Goal: Information Seeking & Learning: Learn about a topic

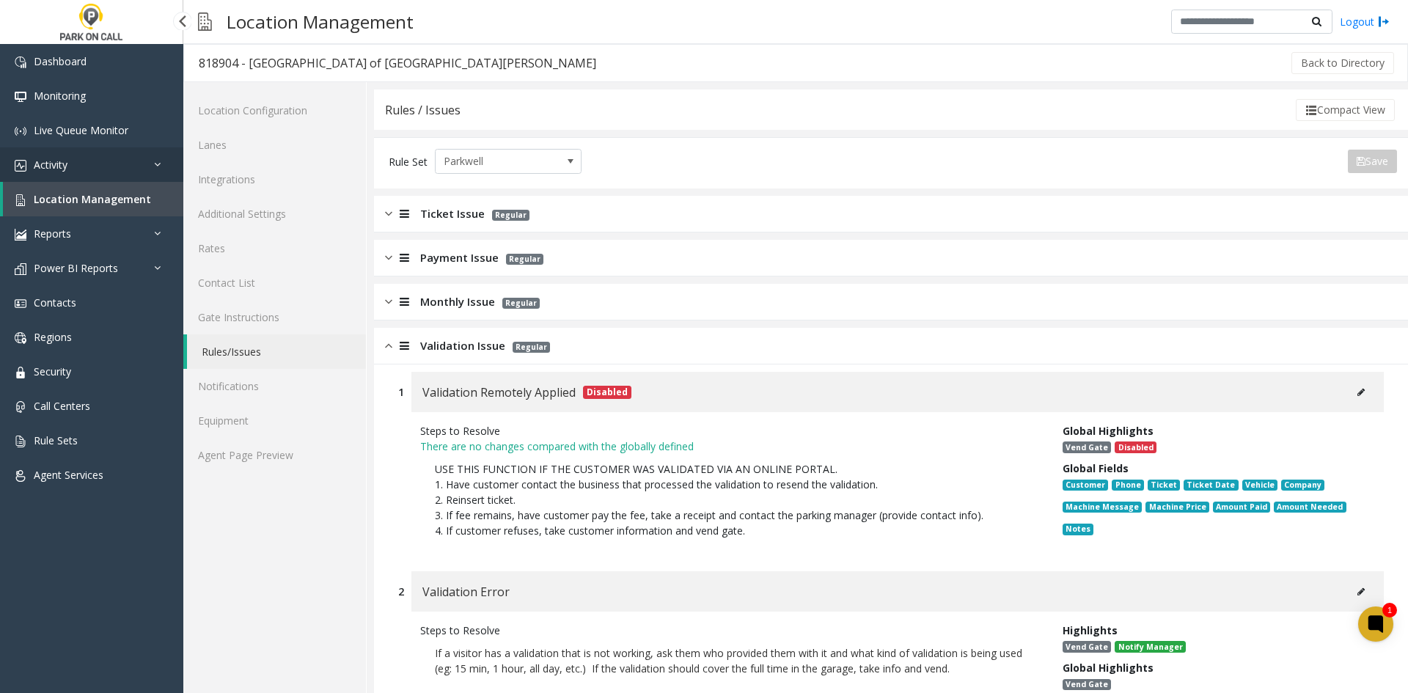
click at [58, 156] on link "Activity" at bounding box center [91, 164] width 183 height 34
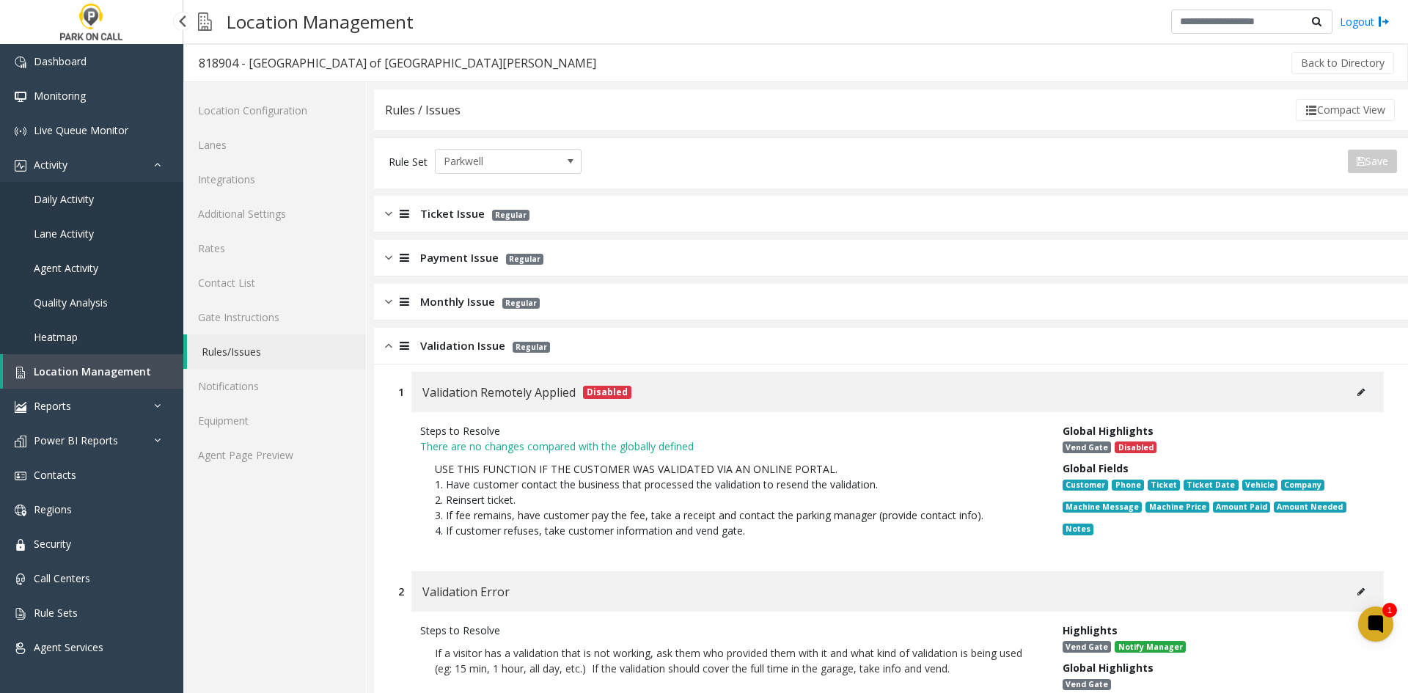
click at [54, 206] on link "Daily Activity" at bounding box center [91, 199] width 183 height 34
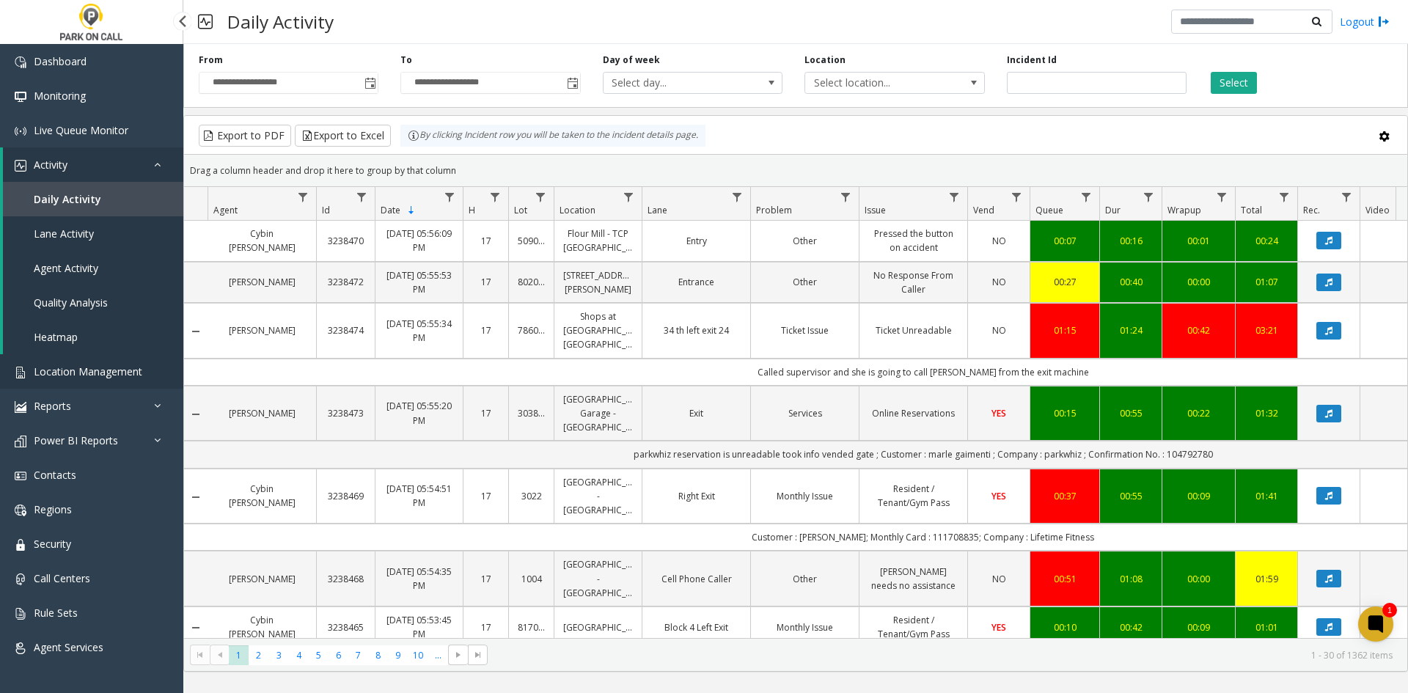
click at [69, 367] on span "Location Management" at bounding box center [88, 372] width 109 height 14
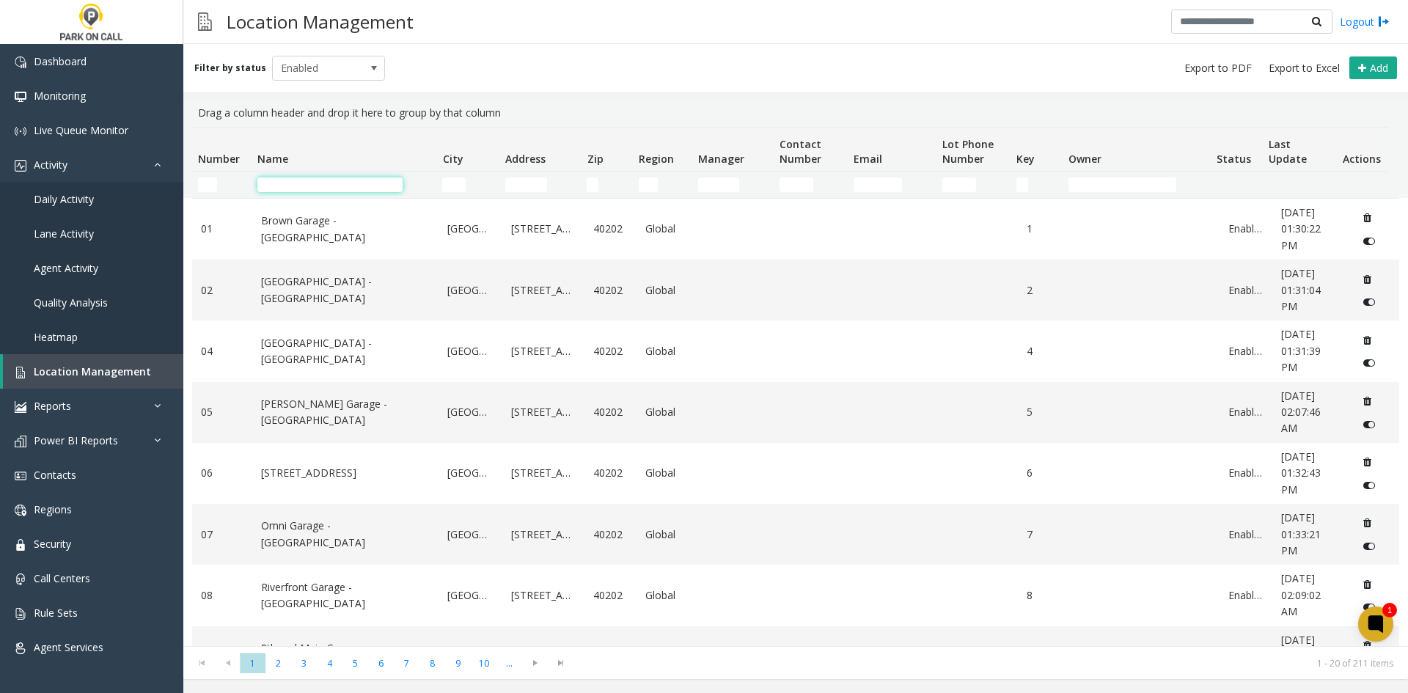
click at [313, 189] on input "Name Filter" at bounding box center [329, 185] width 145 height 15
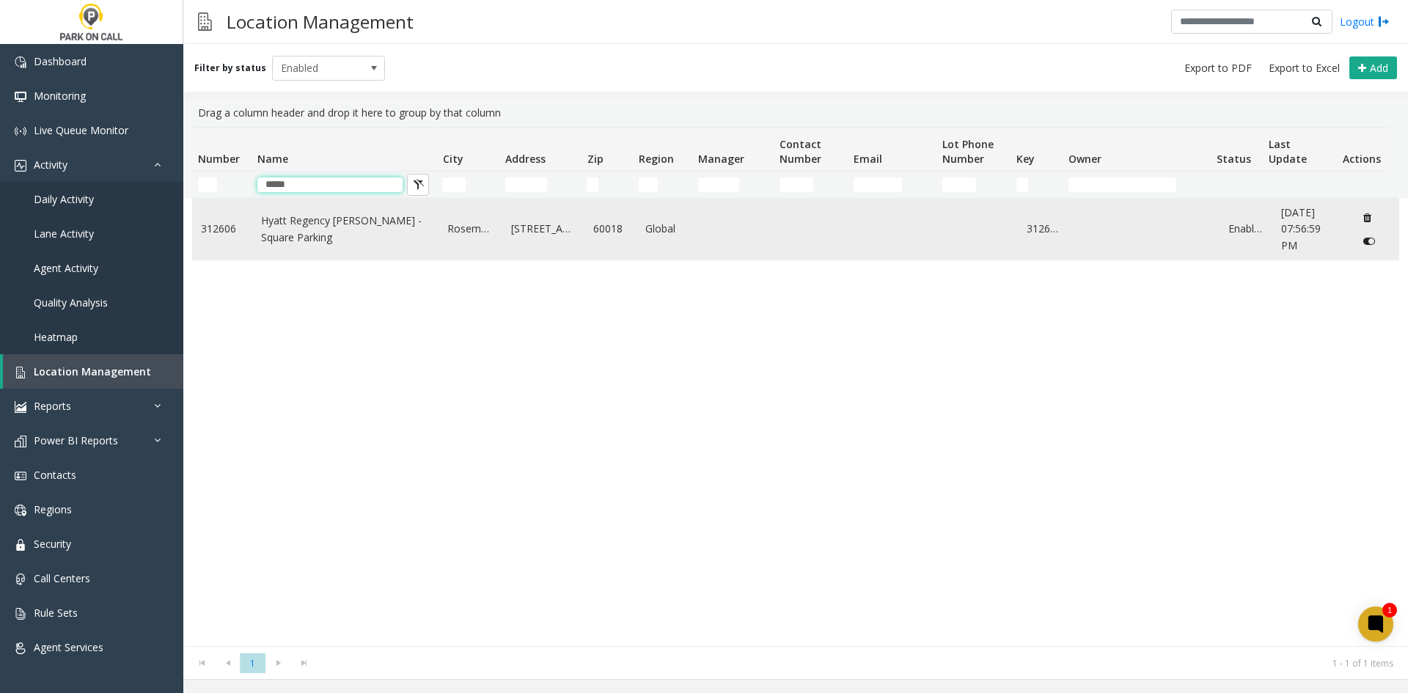
type input "*****"
drag, startPoint x: 288, startPoint y: 249, endPoint x: 274, endPoint y: 227, distance: 25.4
click at [288, 230] on link "Hyatt Regency O'Hare - Square Parking" at bounding box center [345, 229] width 169 height 33
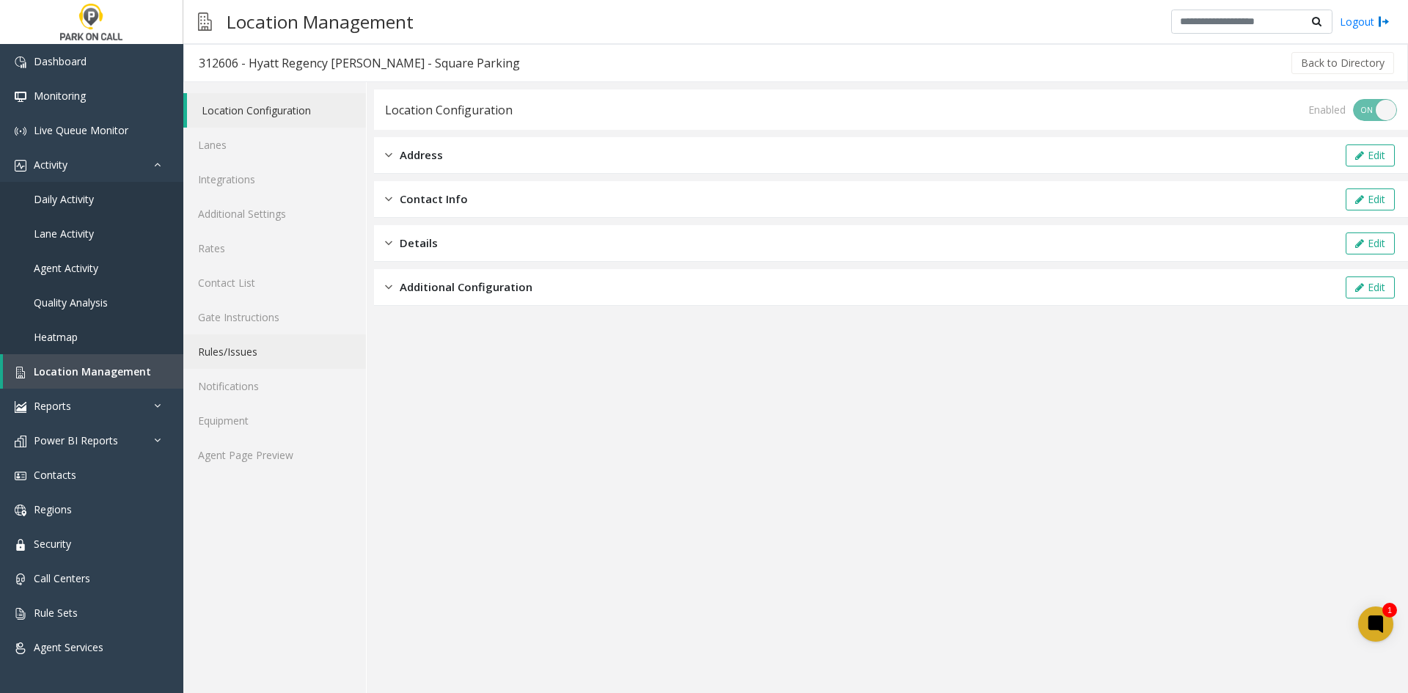
click at [290, 363] on link "Rules/Issues" at bounding box center [274, 352] width 183 height 34
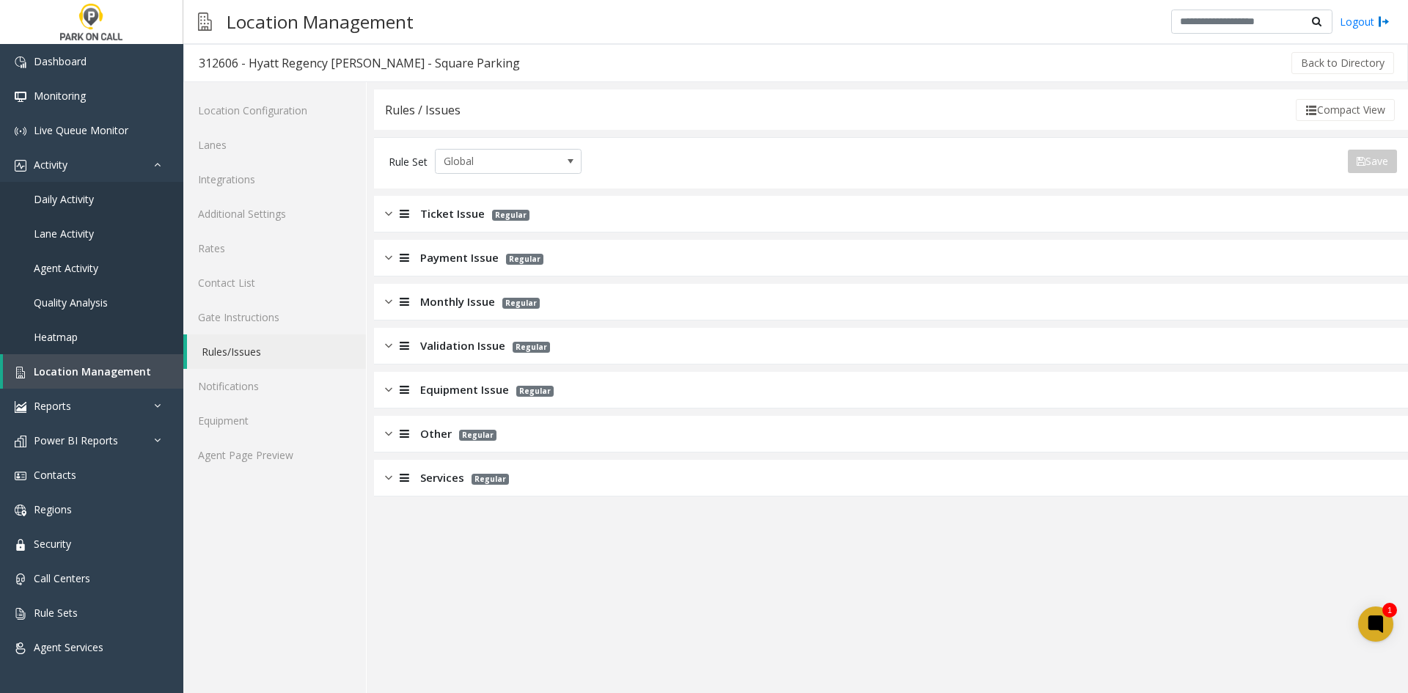
click at [431, 214] on span "Ticket Issue" at bounding box center [452, 213] width 65 height 17
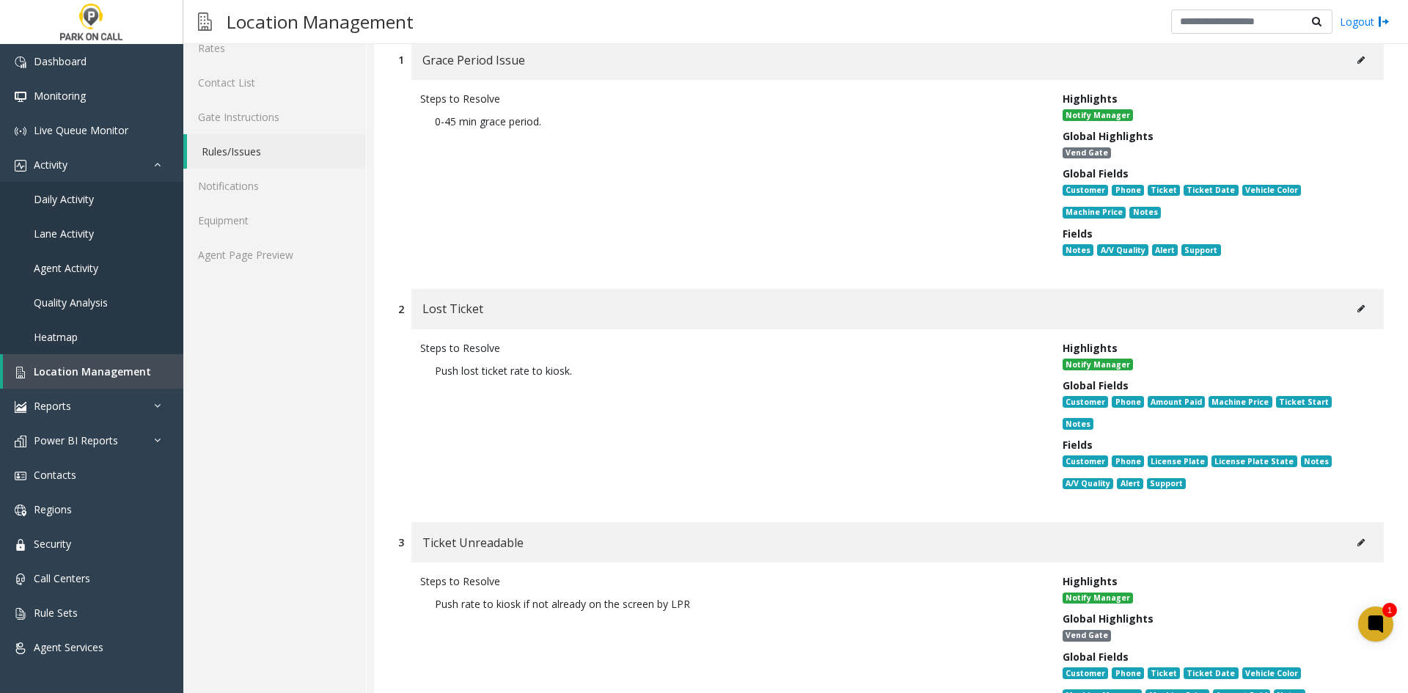
scroll to position [220, 0]
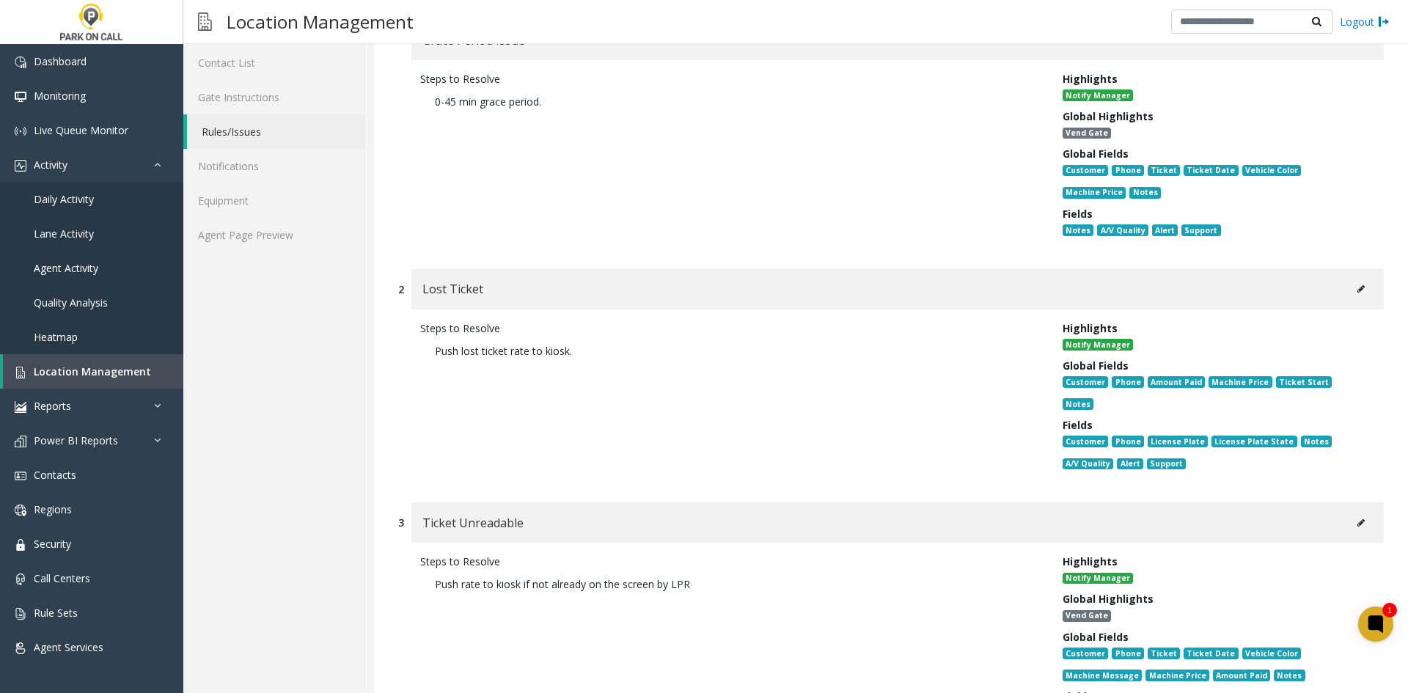
click at [1354, 296] on button at bounding box center [1361, 289] width 23 height 22
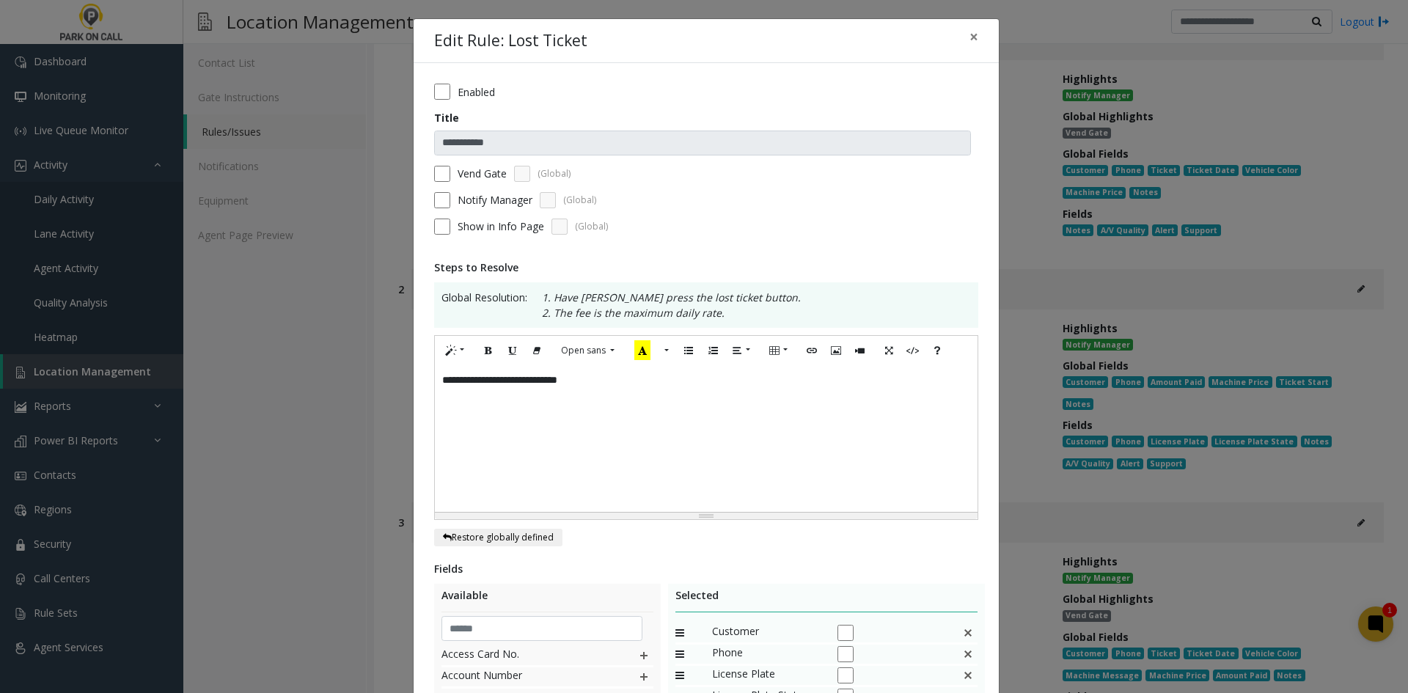
click at [789, 436] on div "**********" at bounding box center [706, 438] width 543 height 147
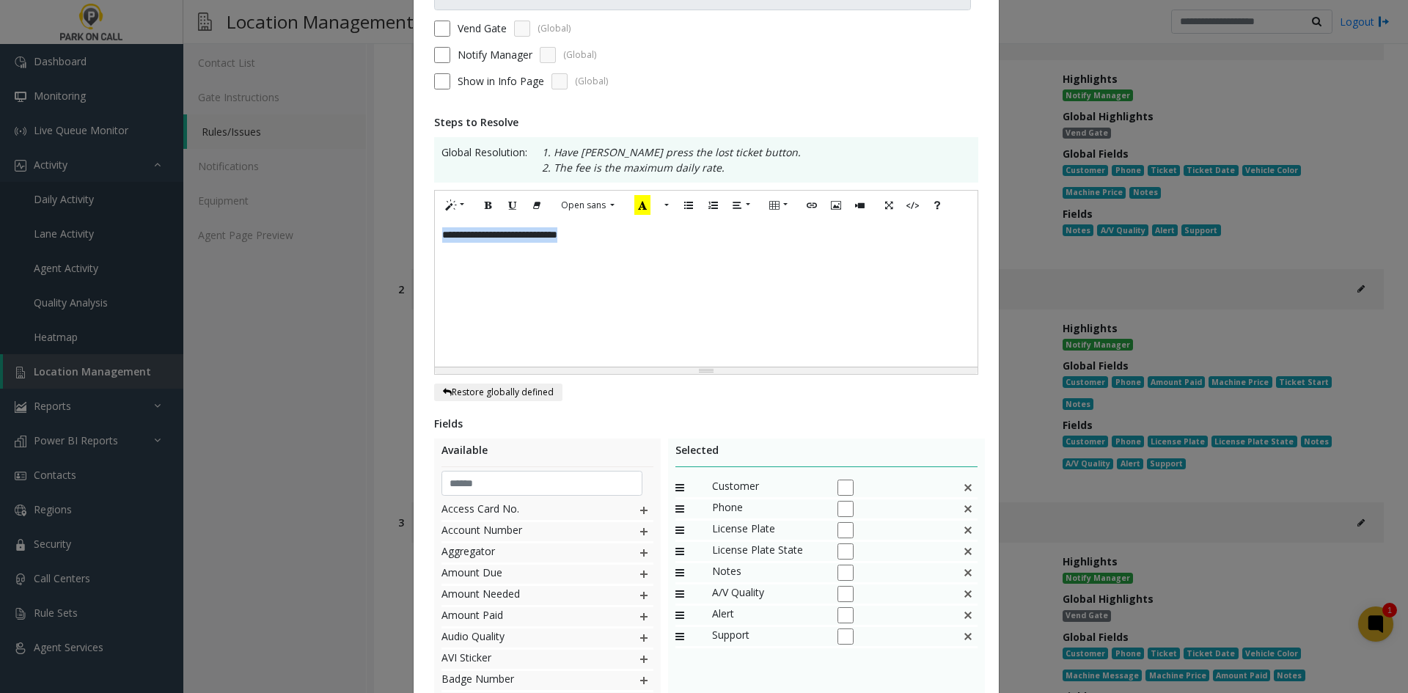
scroll to position [147, 0]
copy div "**********"
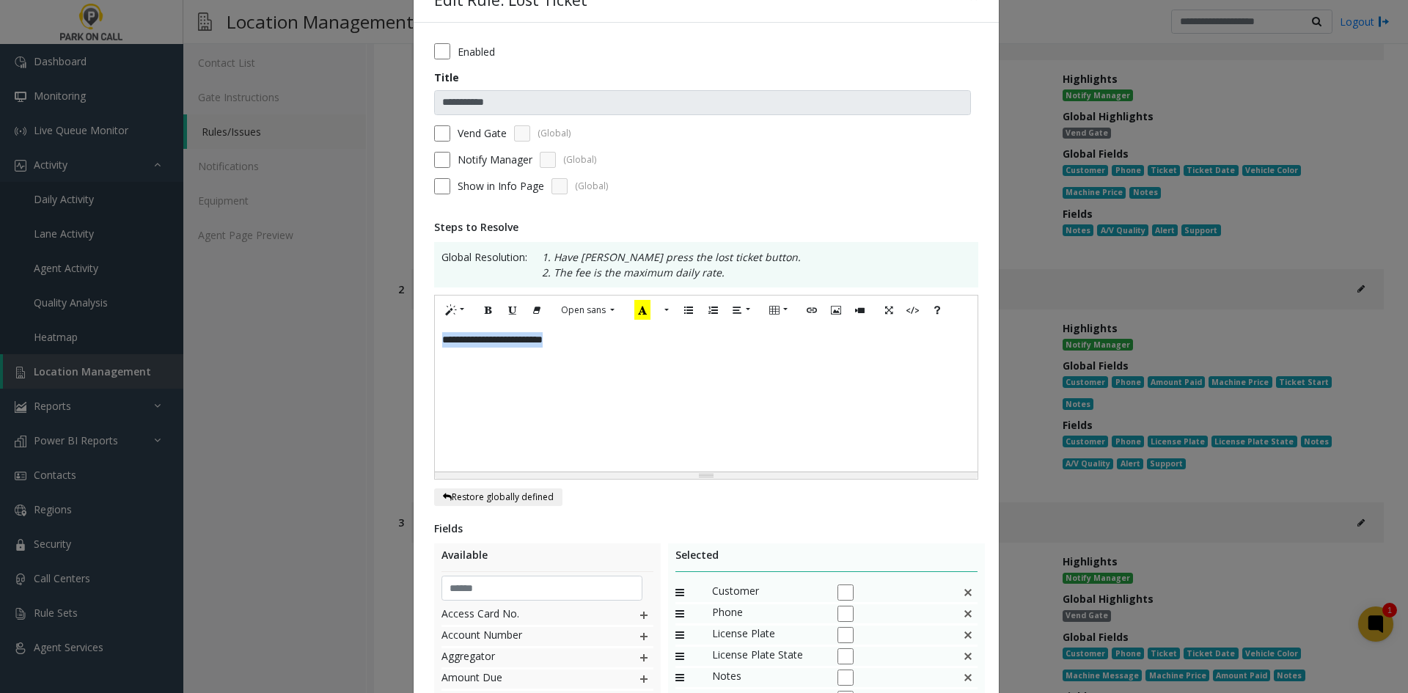
scroll to position [0, 0]
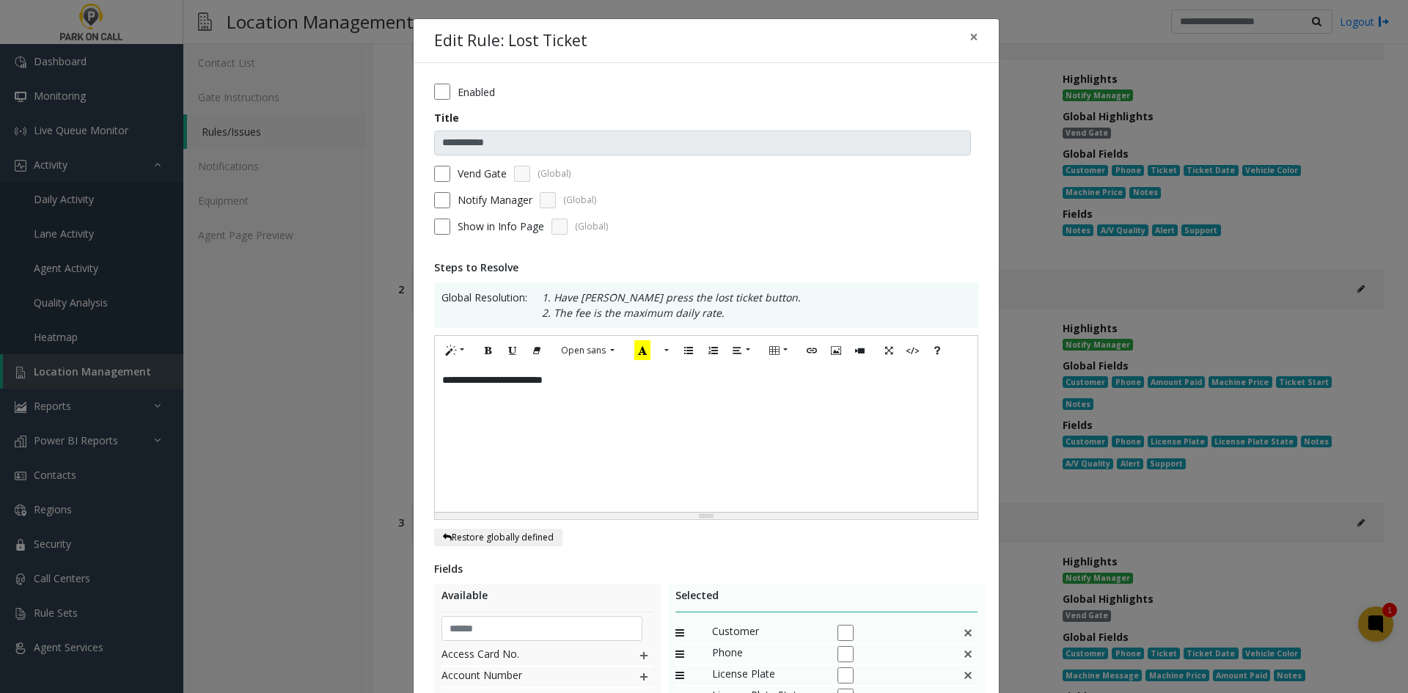
click at [458, 178] on label "Vend Gate" at bounding box center [482, 173] width 49 height 15
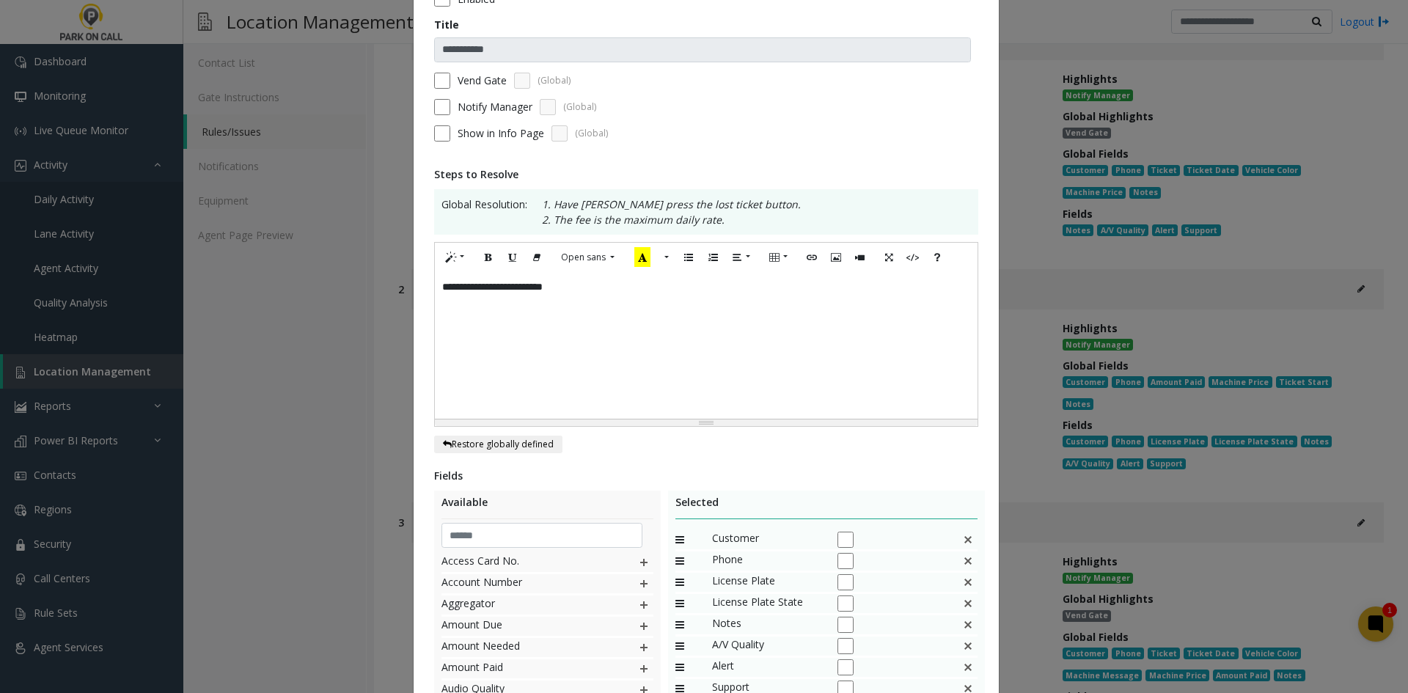
scroll to position [286, 0]
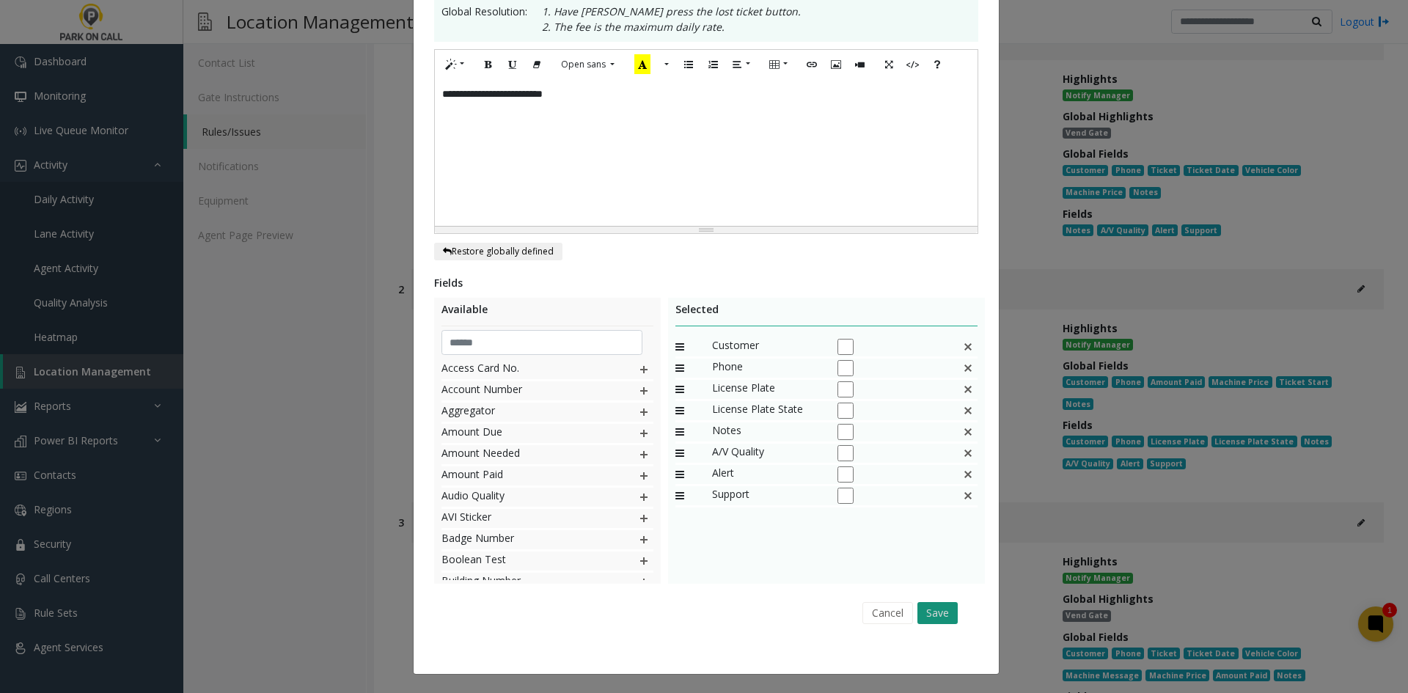
click at [924, 610] on button "Save" at bounding box center [938, 613] width 40 height 22
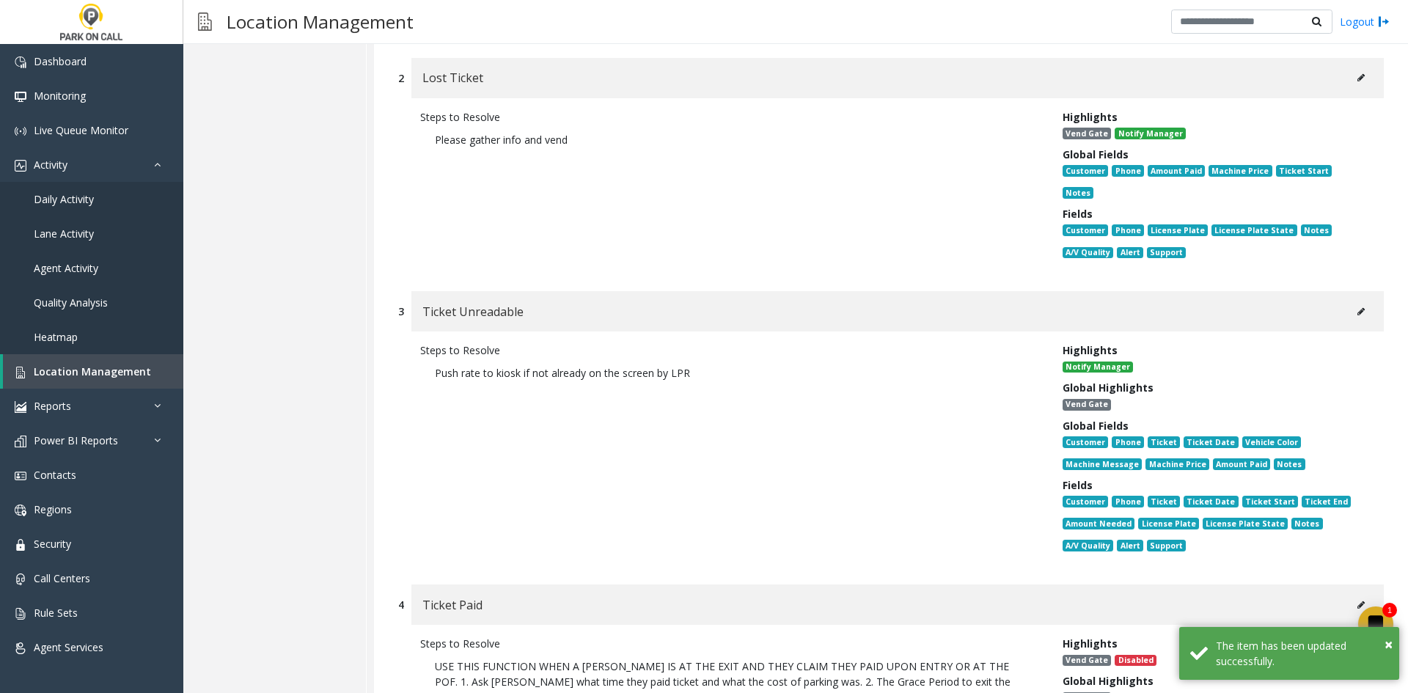
scroll to position [440, 0]
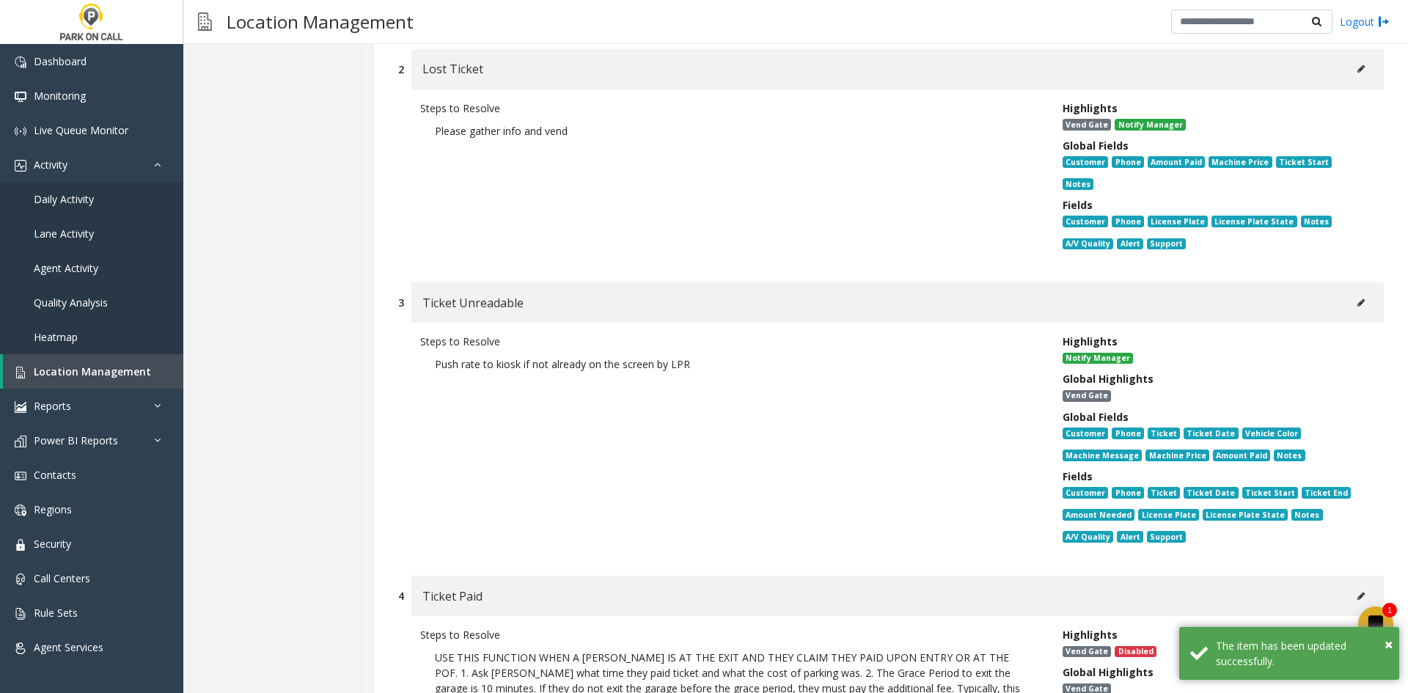
click at [1292, 297] on div "Ticket Unreadable" at bounding box center [898, 302] width 973 height 40
click at [1369, 282] on div "Ticket Unreadable" at bounding box center [898, 302] width 973 height 40
click at [1359, 292] on button at bounding box center [1361, 303] width 23 height 22
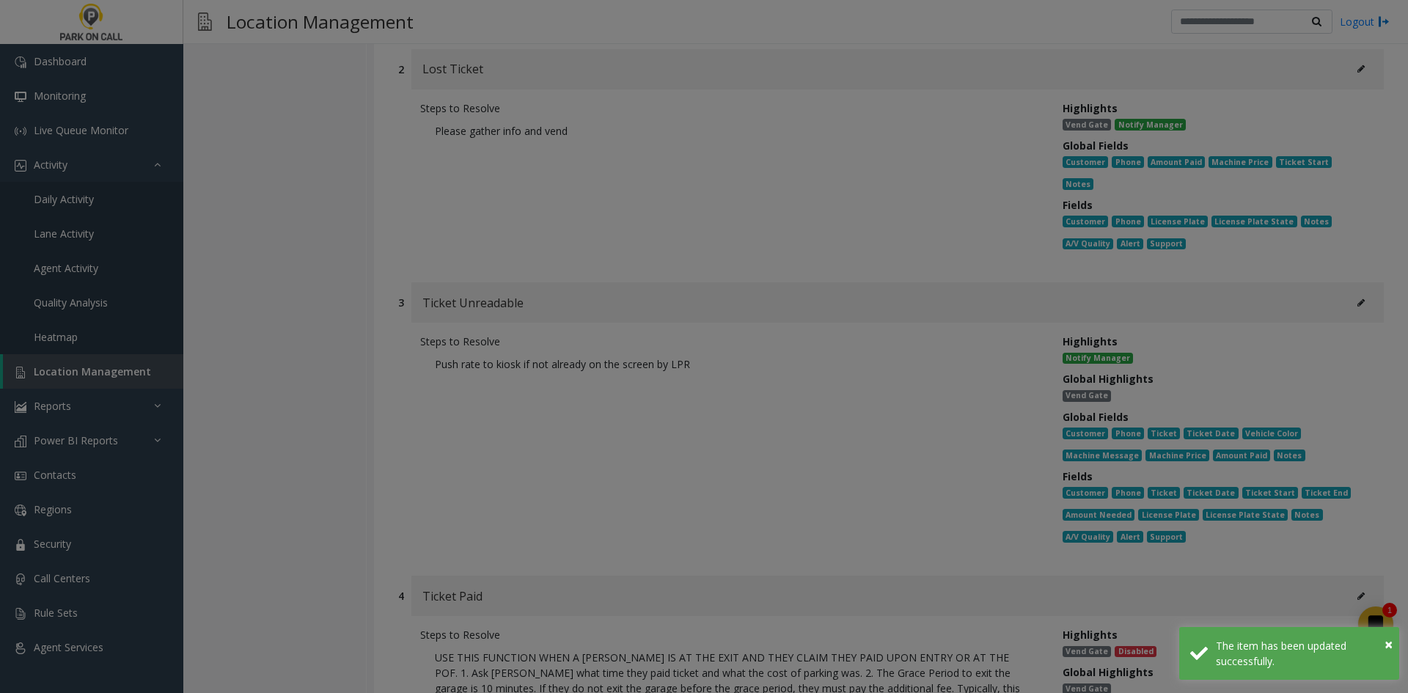
scroll to position [0, 0]
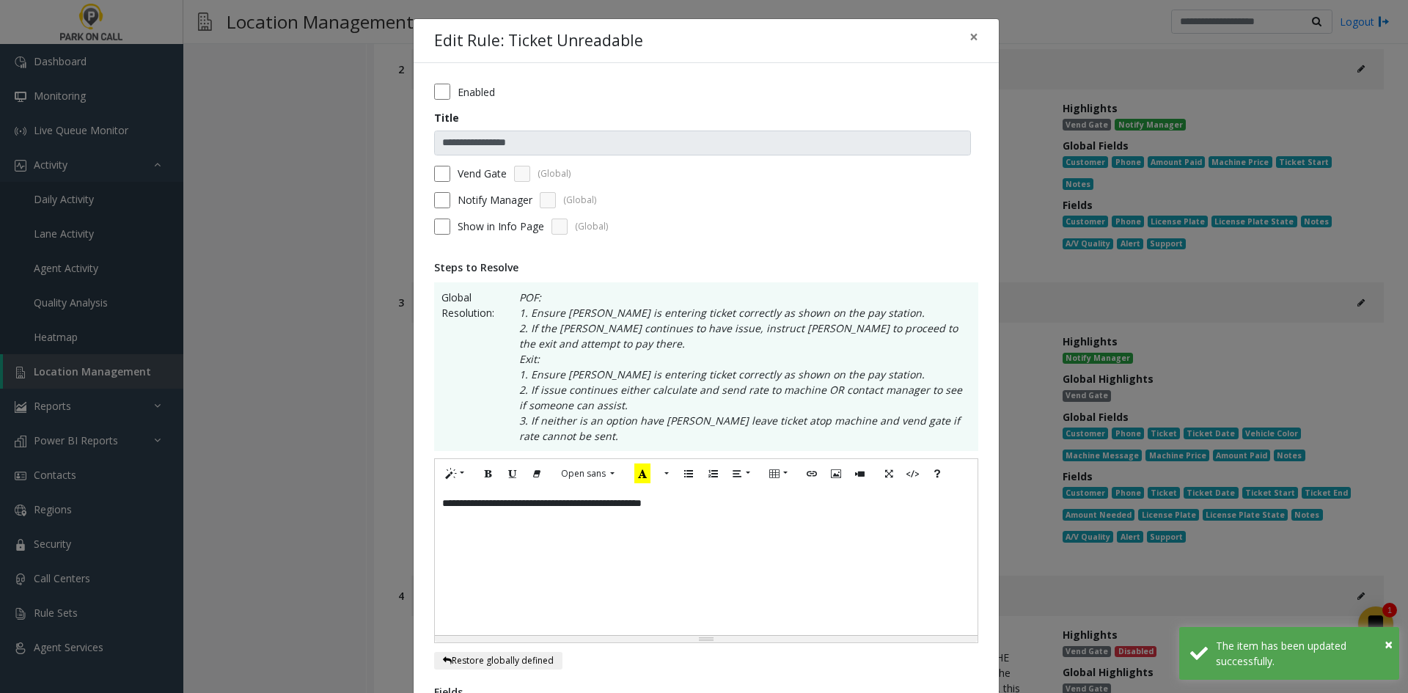
click at [695, 528] on div "**********" at bounding box center [706, 562] width 543 height 147
click at [475, 176] on label "Vend Gate" at bounding box center [482, 173] width 49 height 15
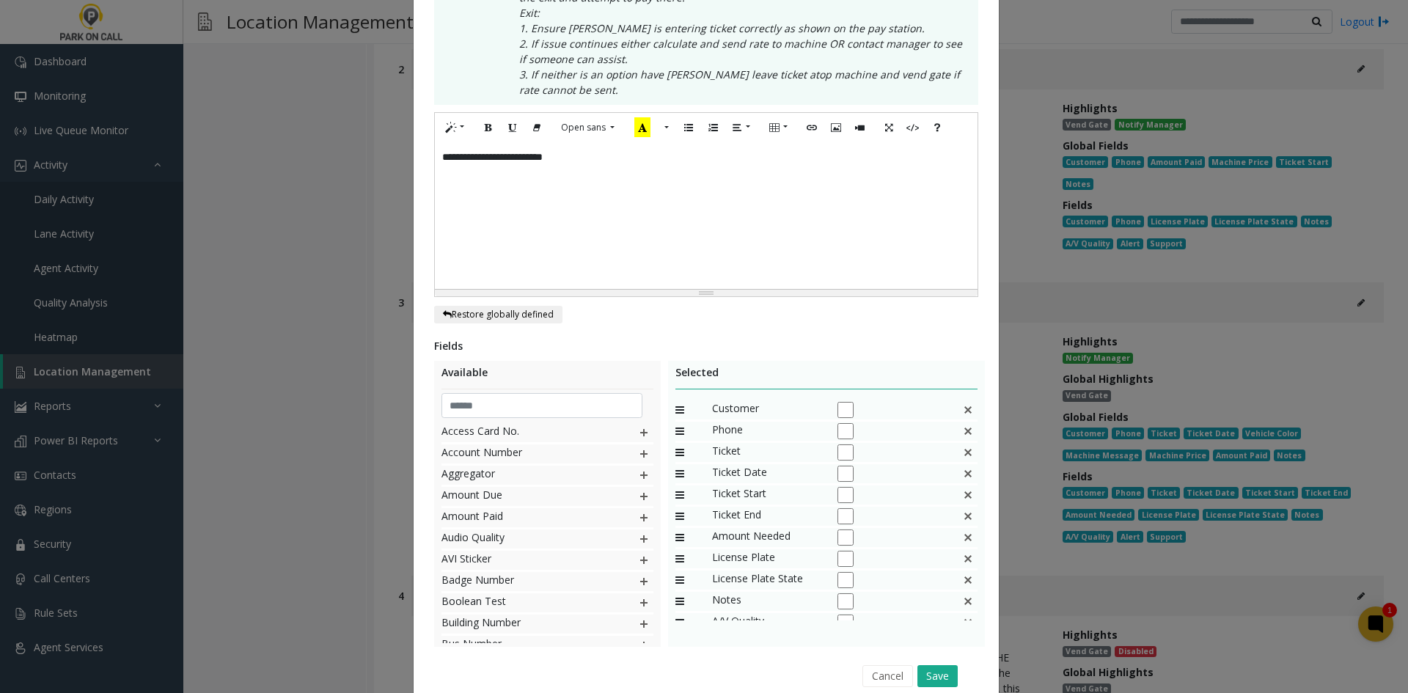
scroll to position [409, 0]
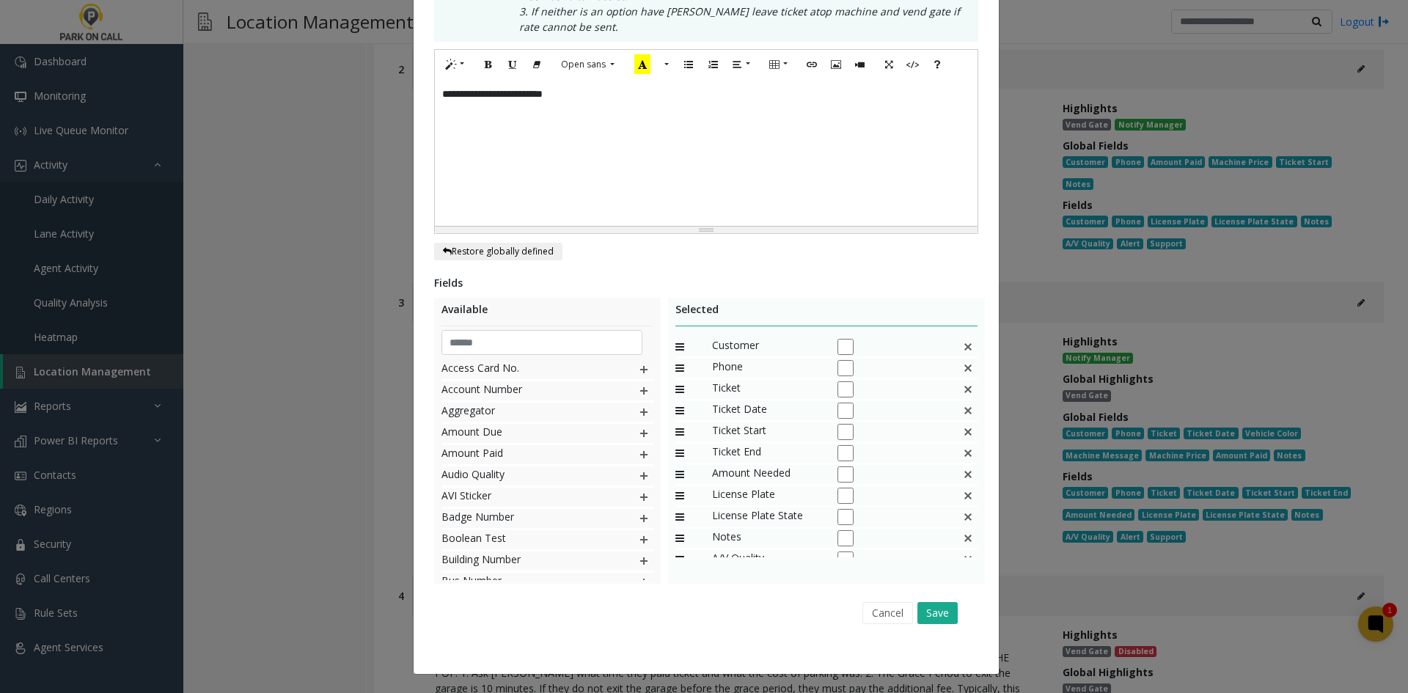
click at [919, 599] on div "Cancel Save" at bounding box center [707, 612] width 524 height 37
click at [926, 608] on button "Save" at bounding box center [938, 613] width 40 height 22
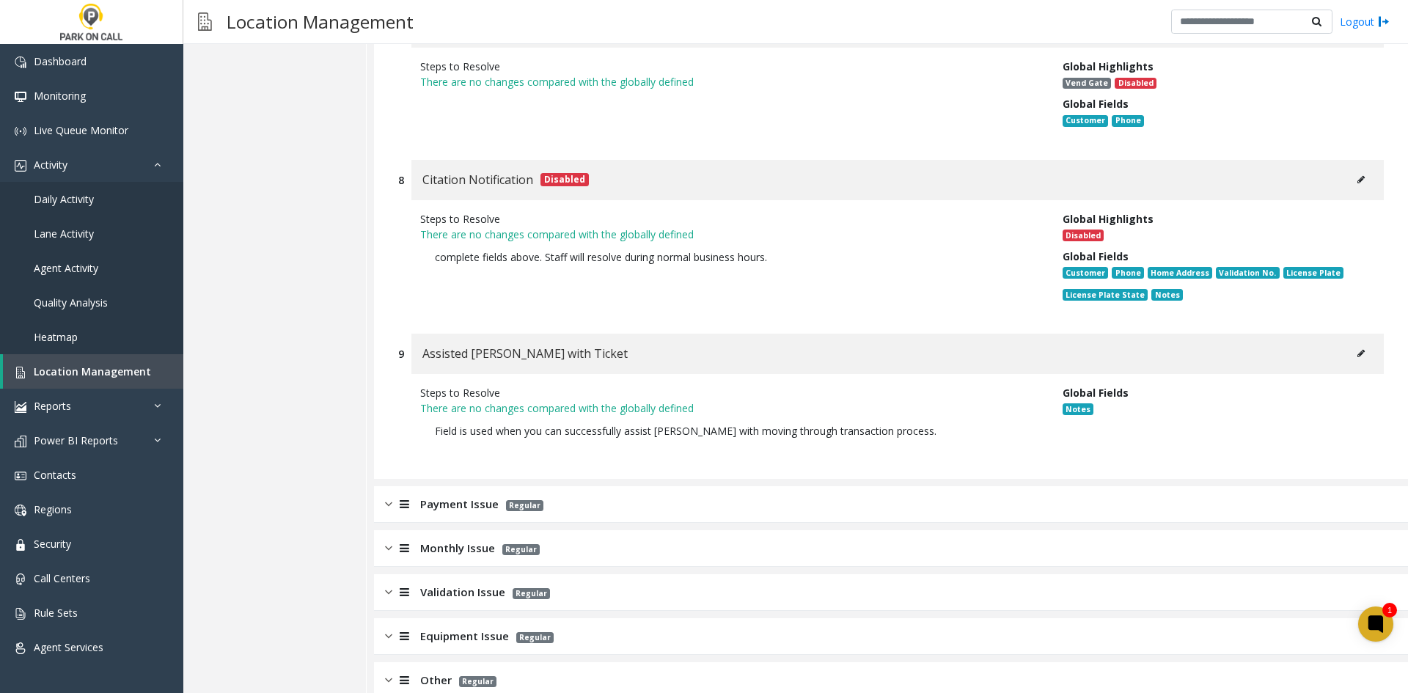
scroll to position [1834, 0]
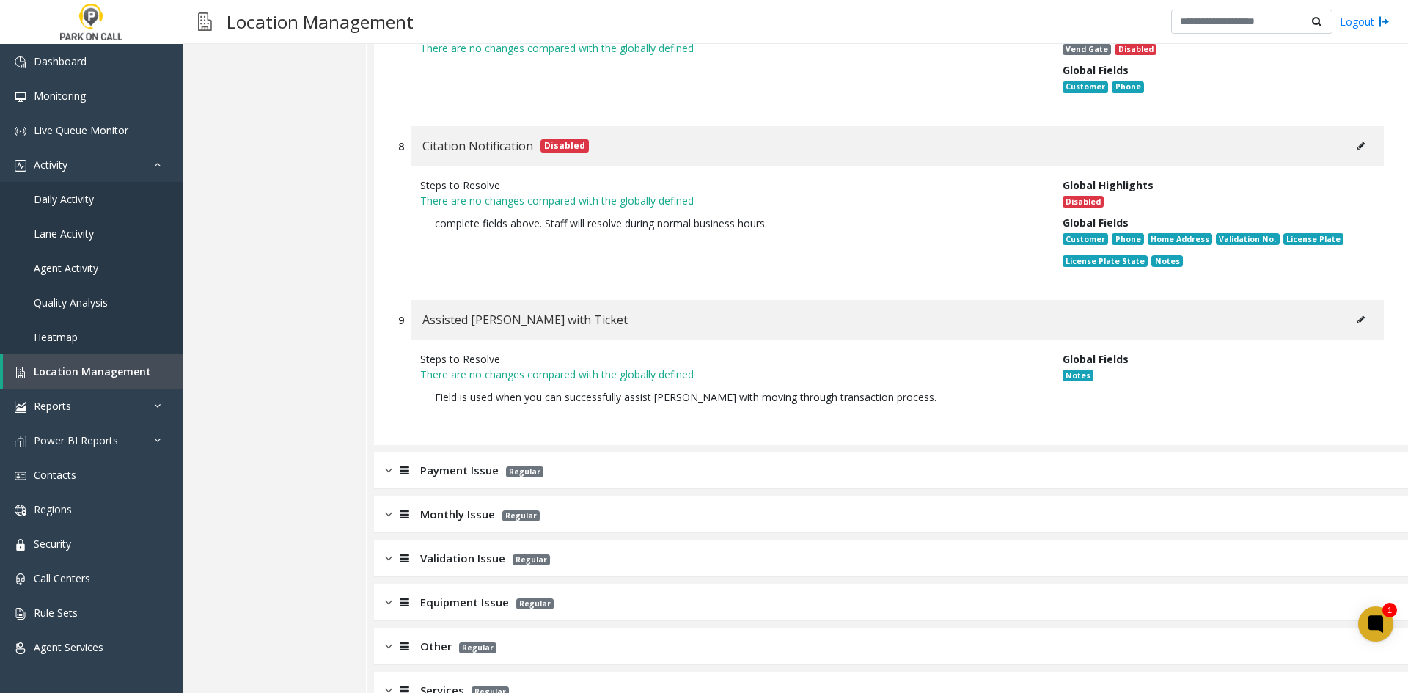
click at [692, 453] on div "Payment Issue Regular" at bounding box center [891, 471] width 1034 height 37
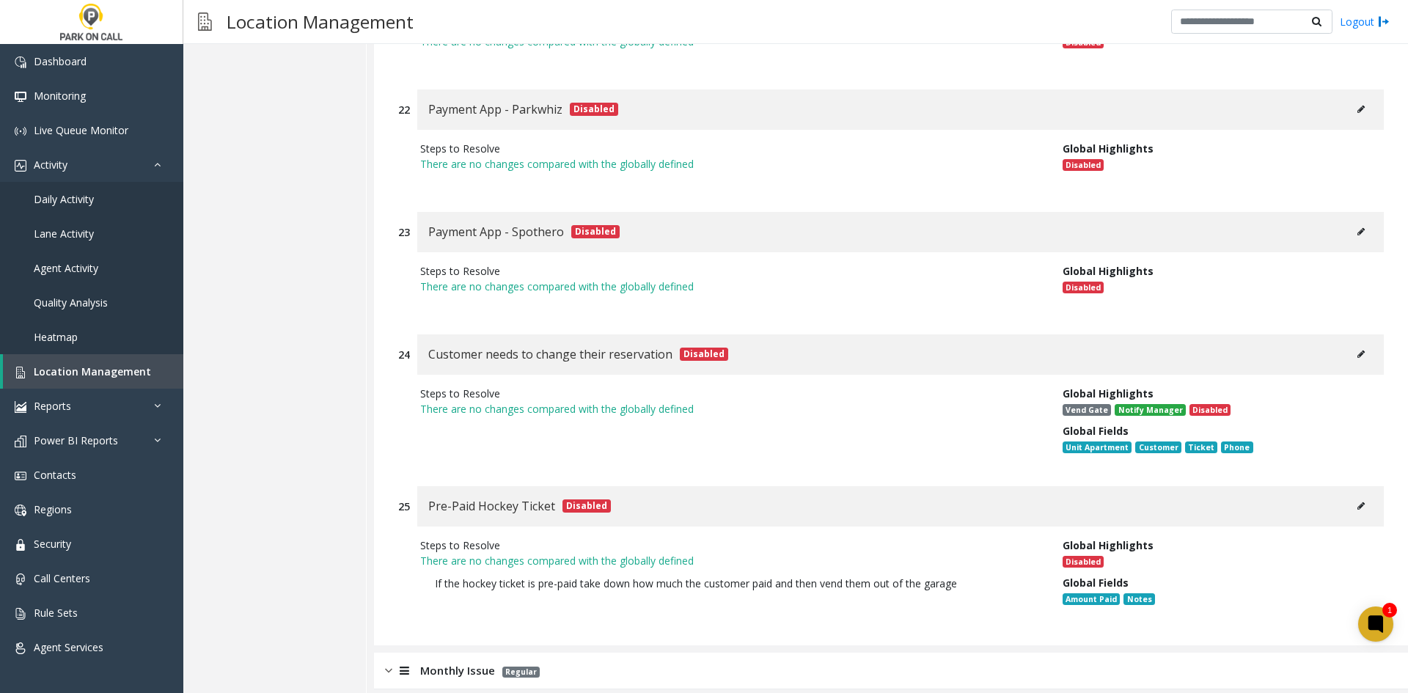
scroll to position [6538, 0]
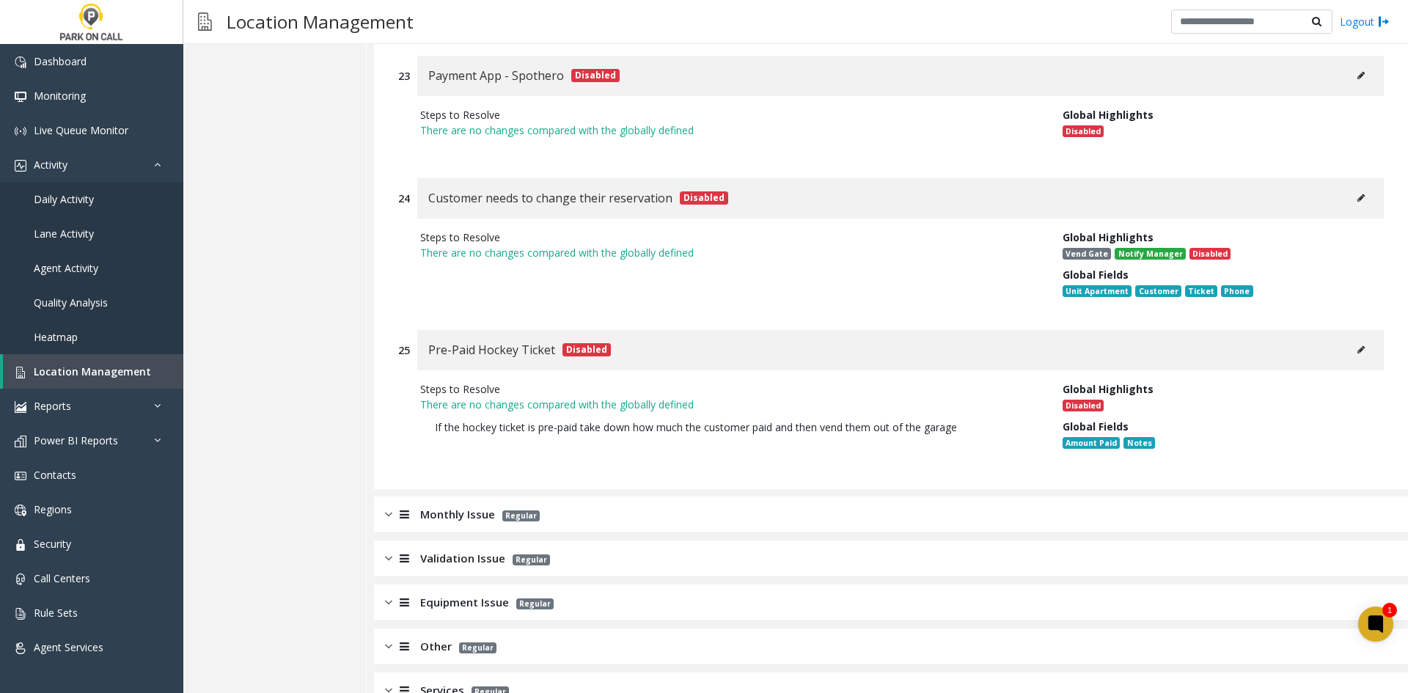
click at [592, 497] on div "Monthly Issue Regular" at bounding box center [891, 515] width 1034 height 37
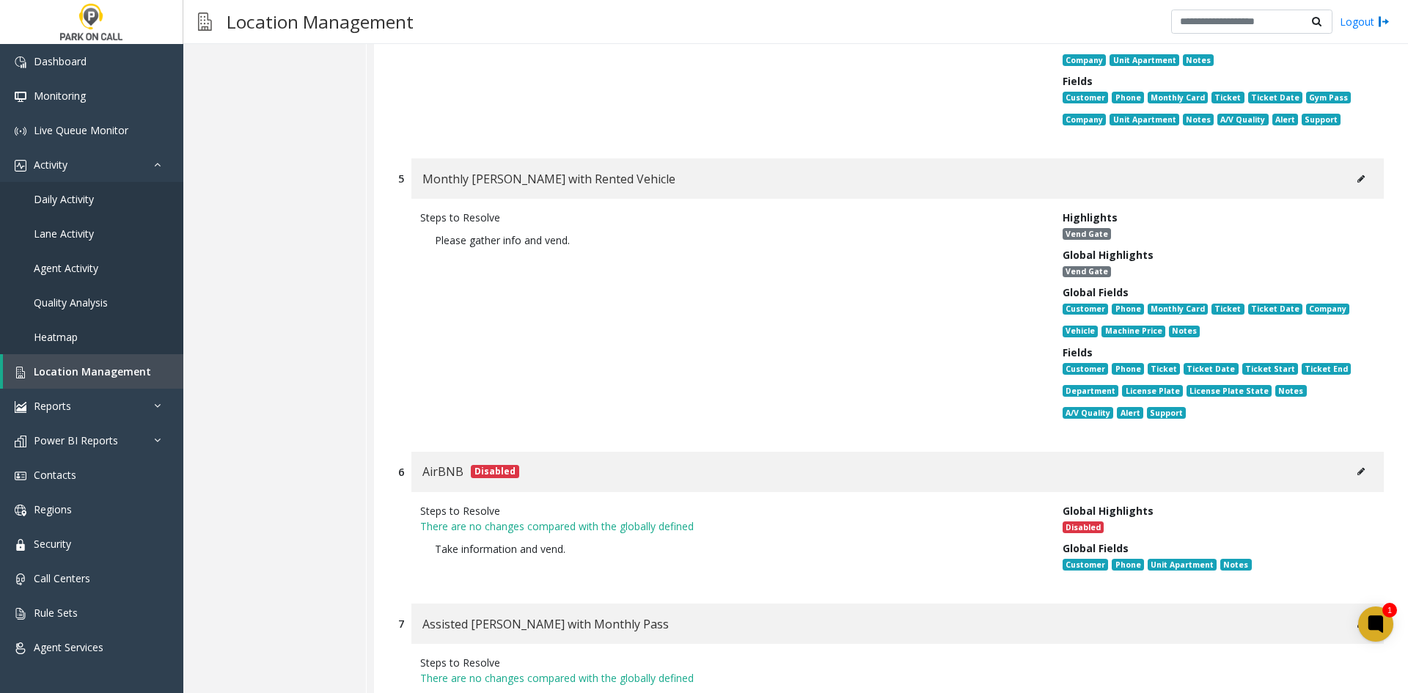
scroll to position [8222, 0]
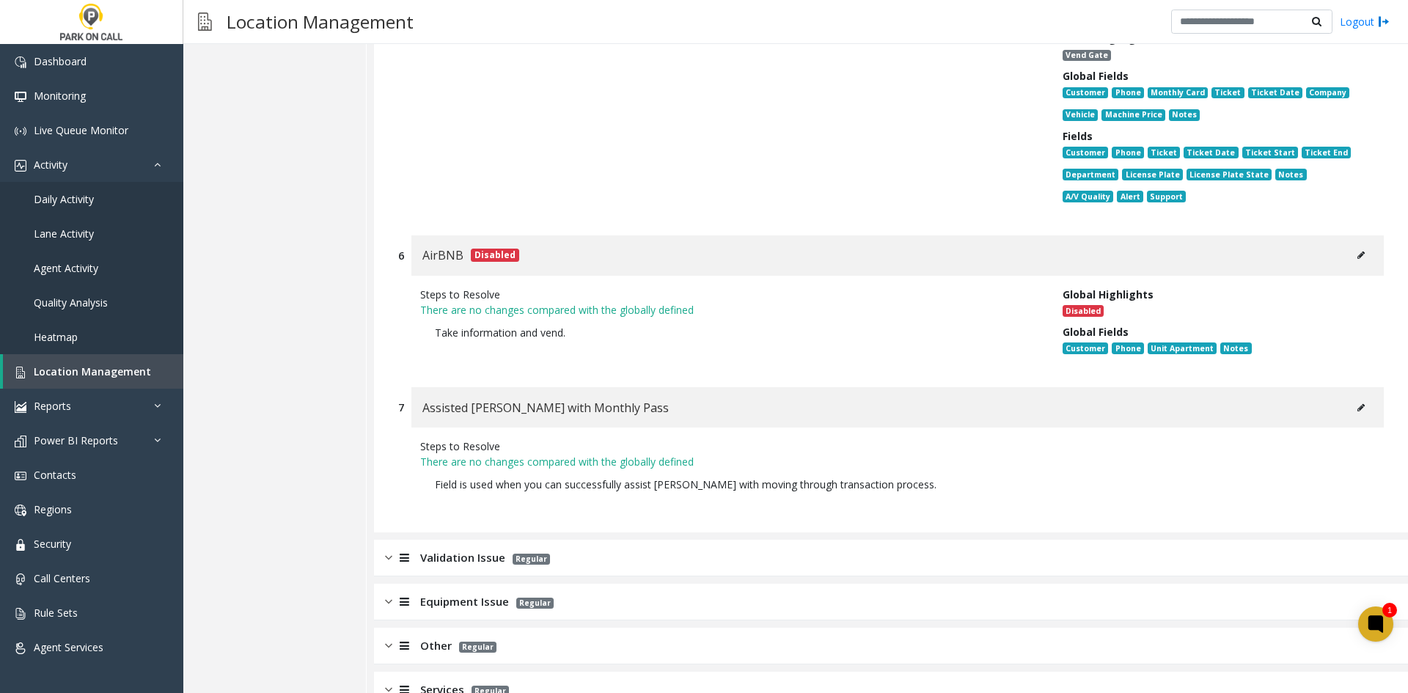
click at [552, 540] on div "Validation Issue Regular" at bounding box center [891, 558] width 1034 height 37
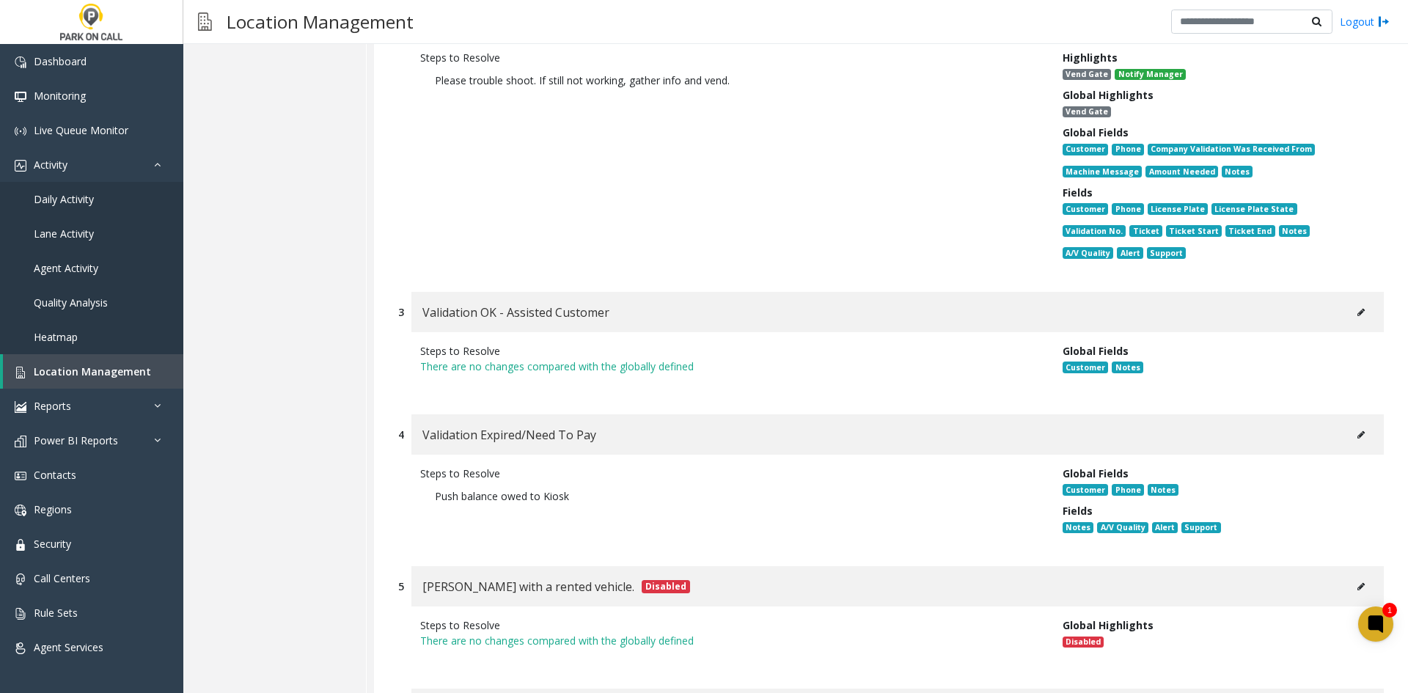
scroll to position [8895, 0]
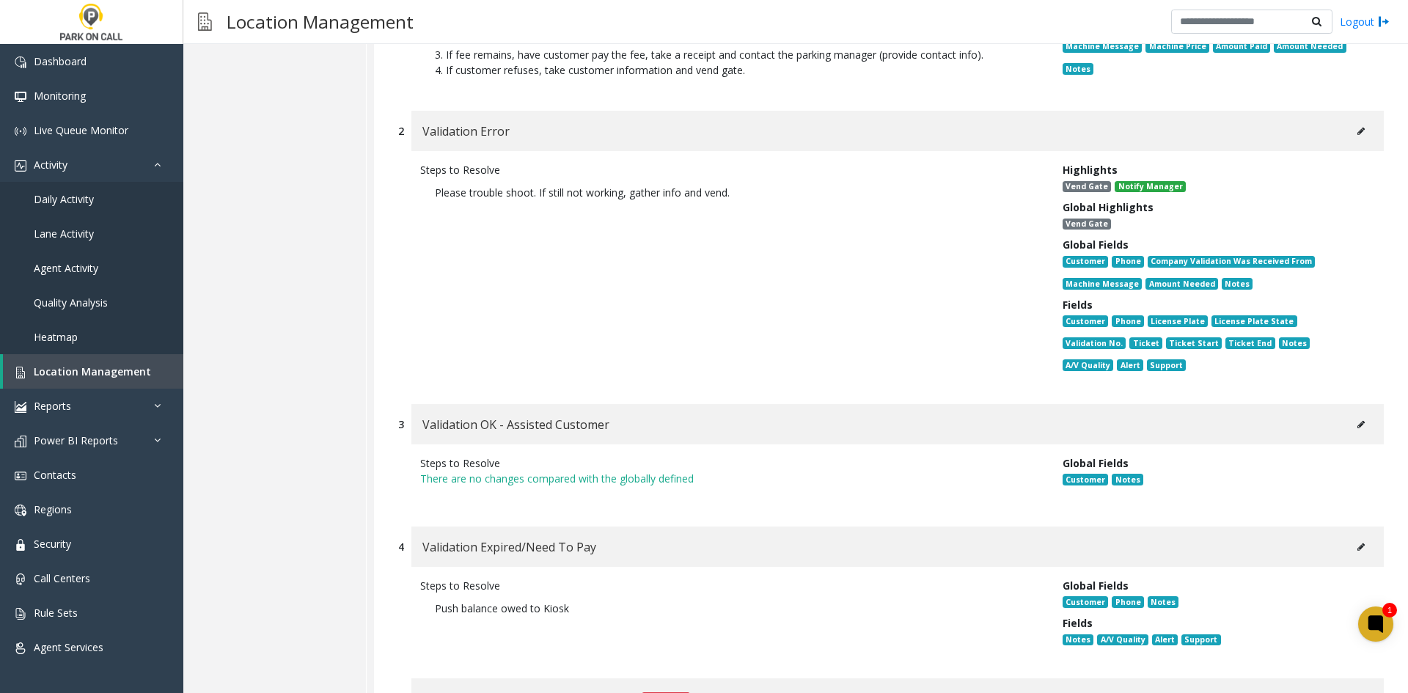
click at [1356, 536] on button at bounding box center [1361, 547] width 23 height 22
type input "**********"
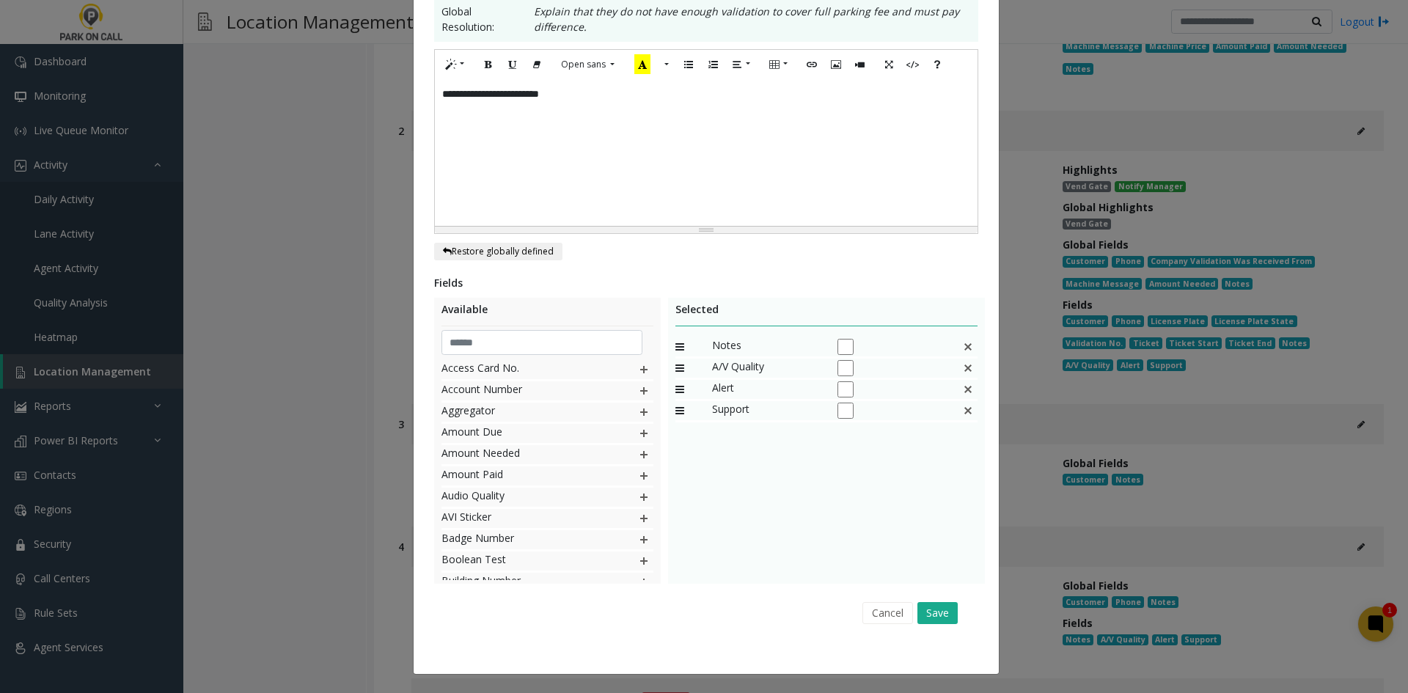
scroll to position [0, 0]
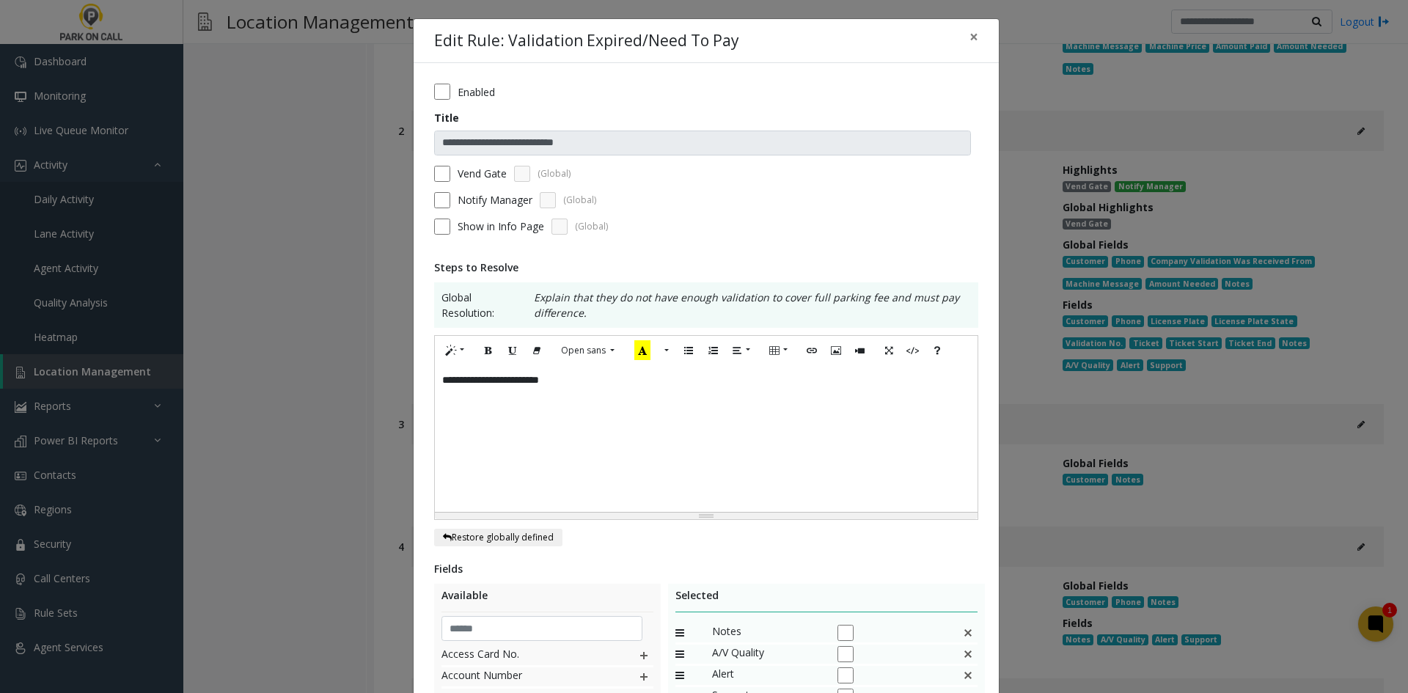
click at [686, 441] on div "**********" at bounding box center [706, 438] width 543 height 147
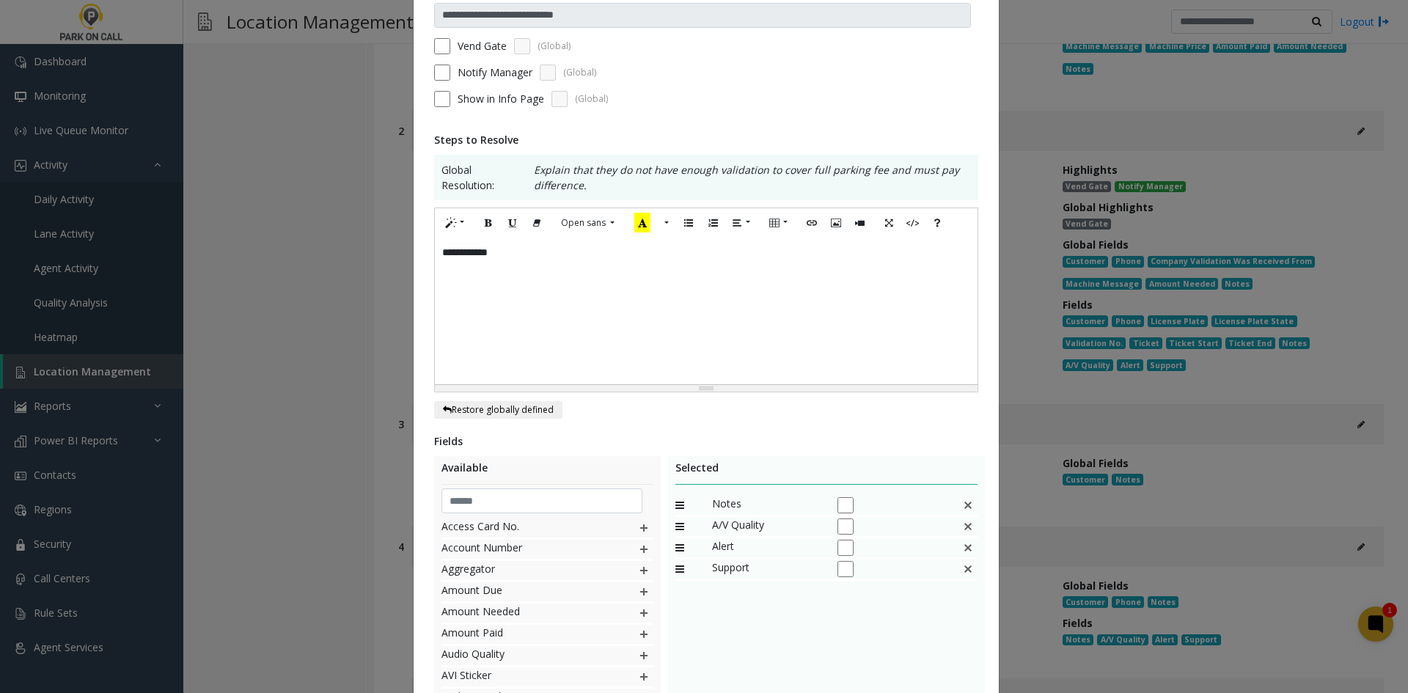
scroll to position [286, 0]
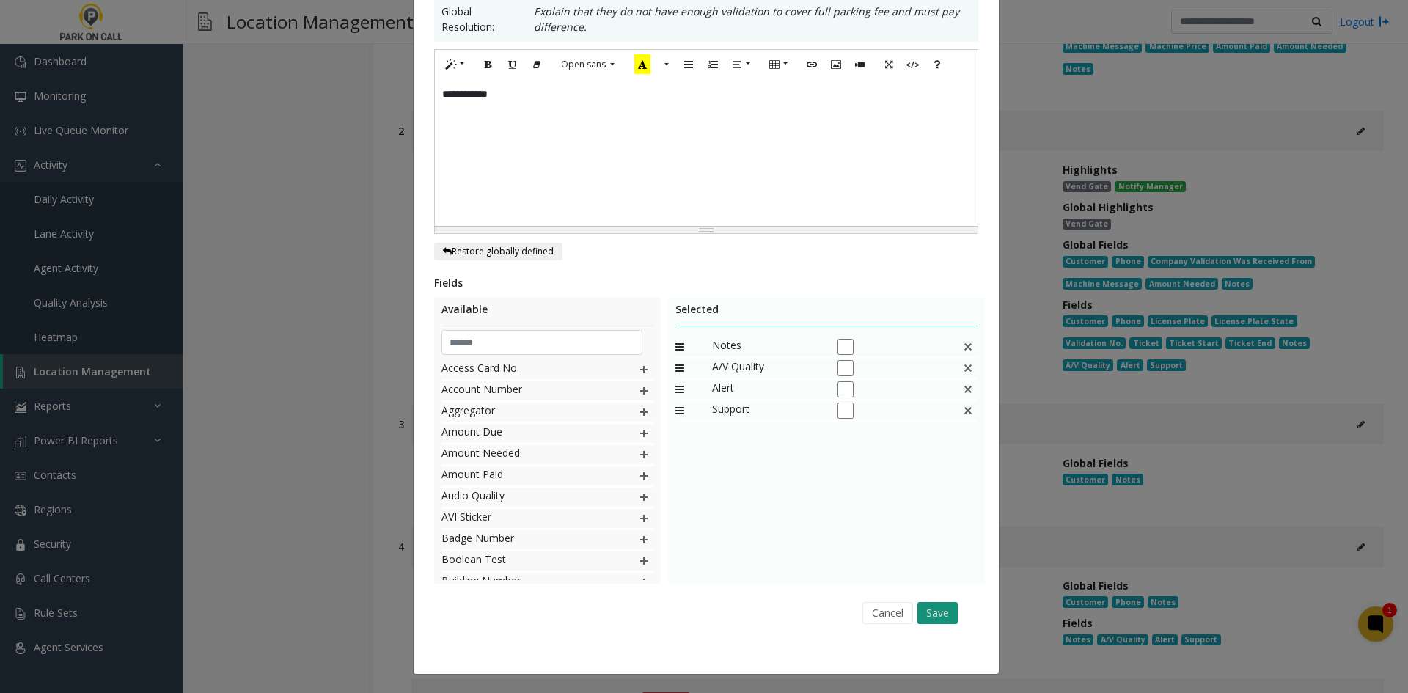
click at [939, 624] on button "Save" at bounding box center [938, 613] width 40 height 22
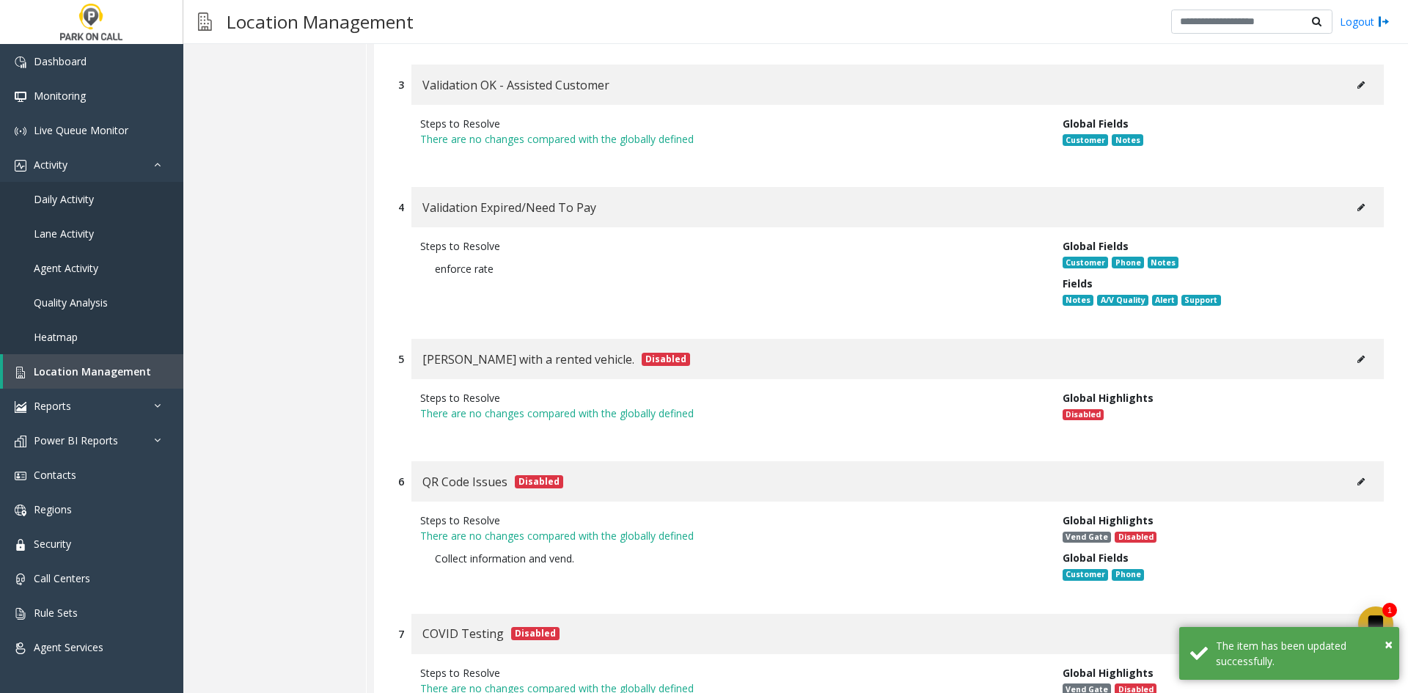
scroll to position [9408, 0]
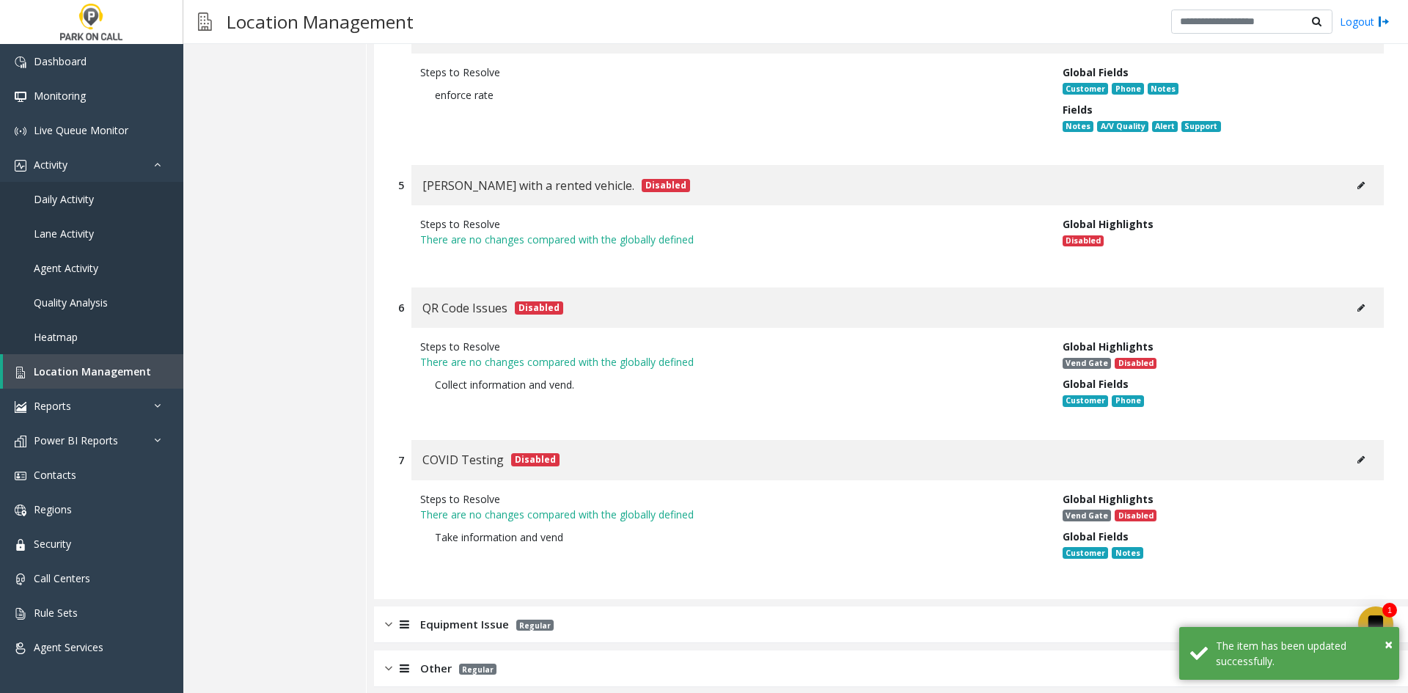
click at [544, 607] on div "Equipment Issue Regular" at bounding box center [891, 625] width 1034 height 37
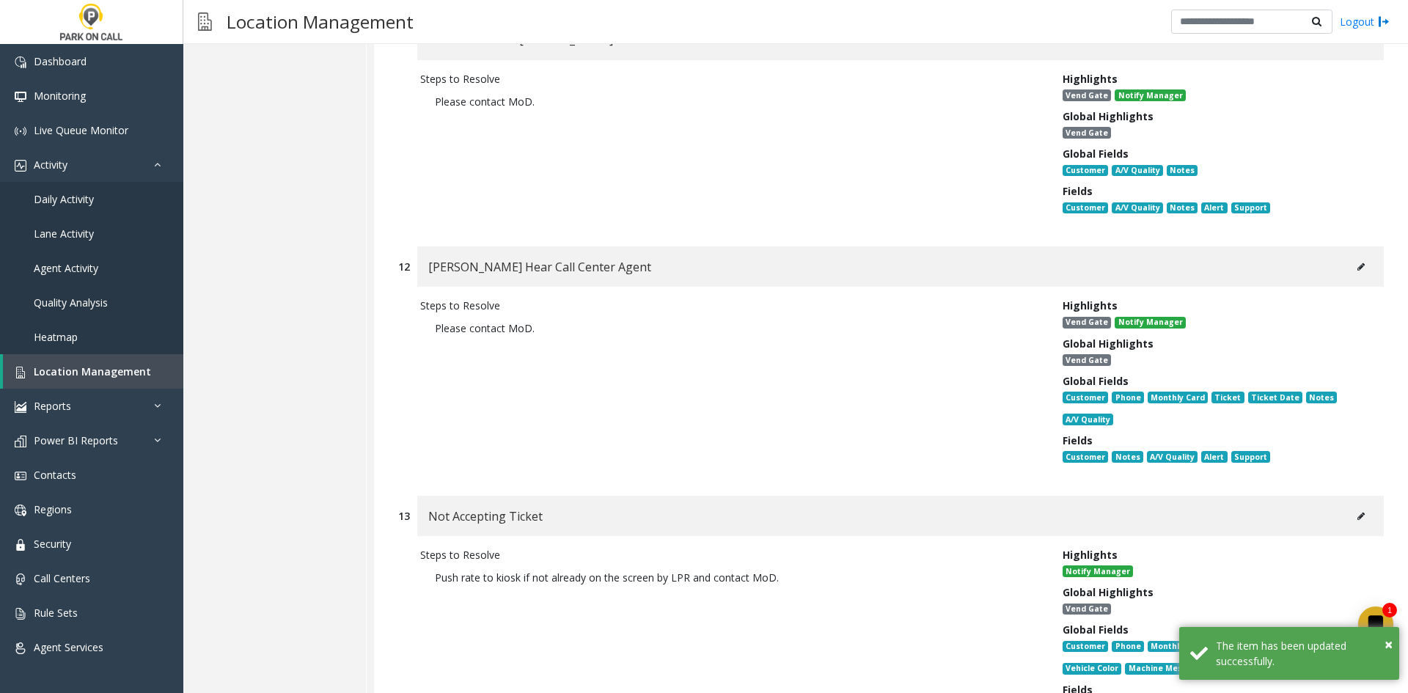
scroll to position [13496, 0]
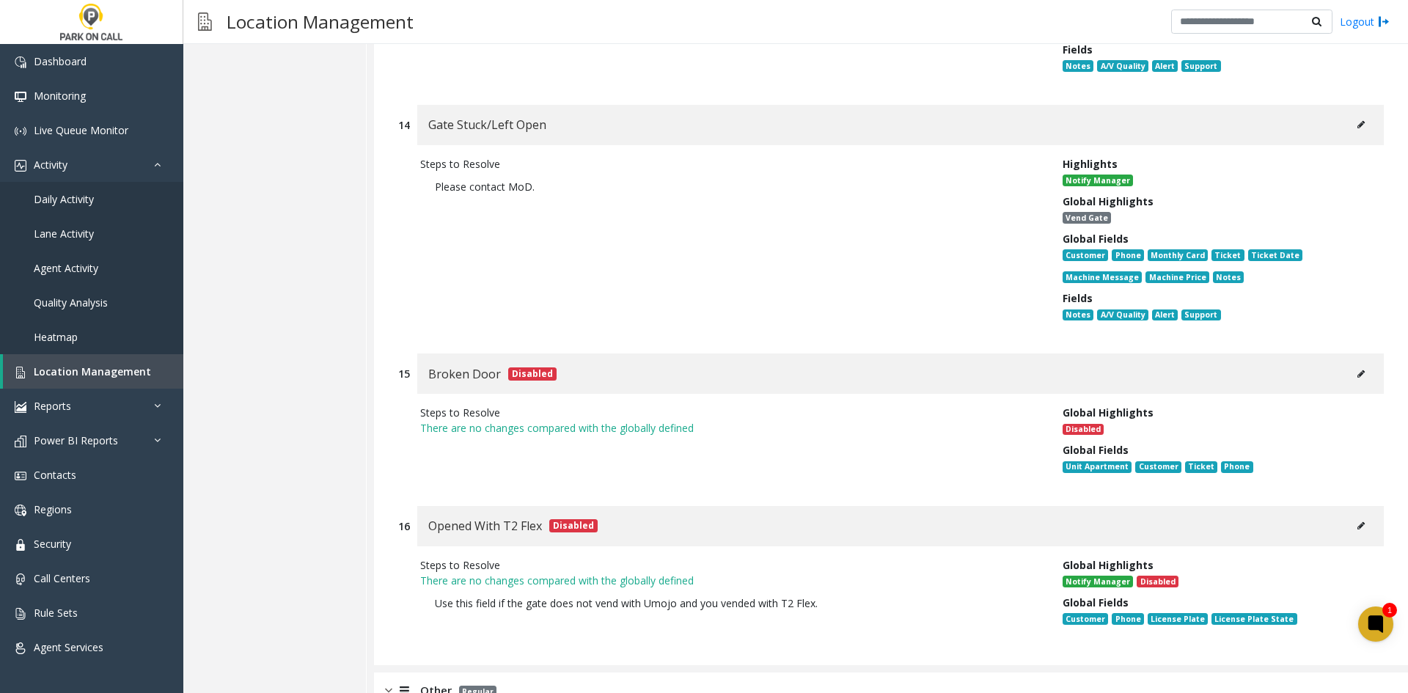
click at [715, 673] on div "Other Regular" at bounding box center [891, 691] width 1034 height 37
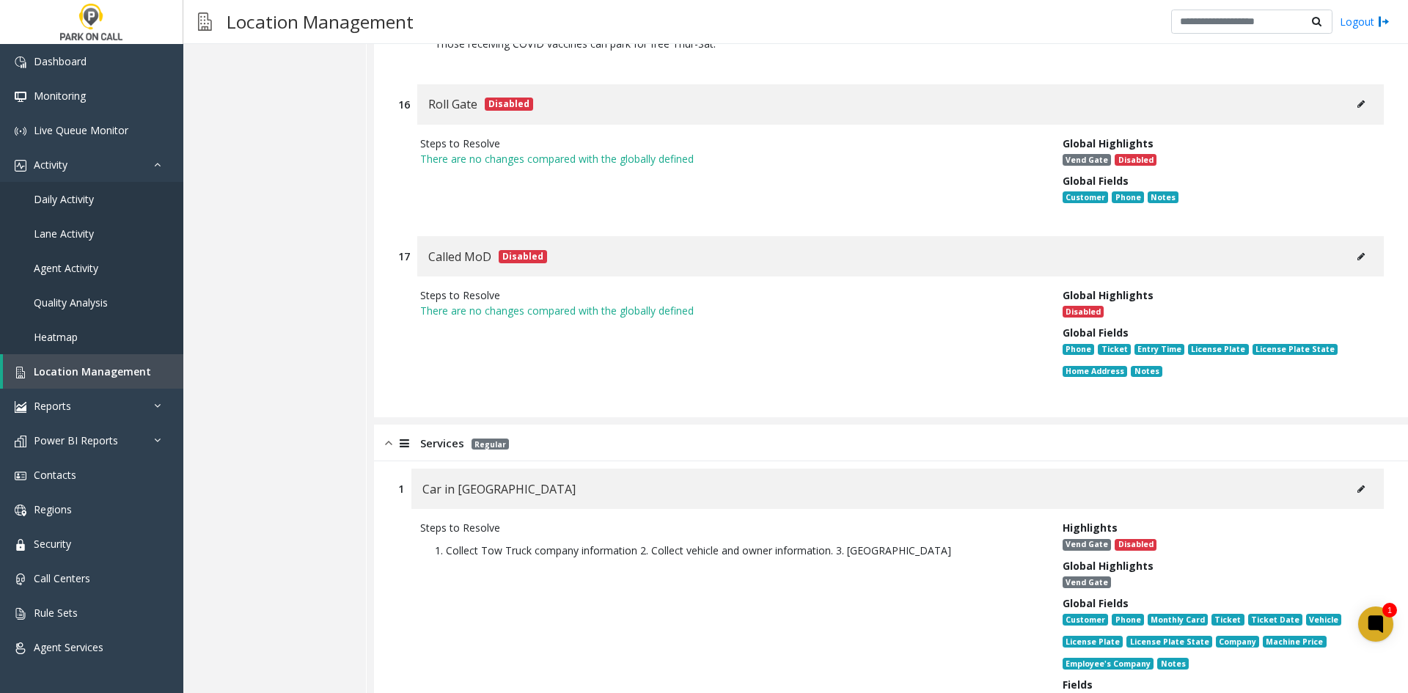
scroll to position [16978, 0]
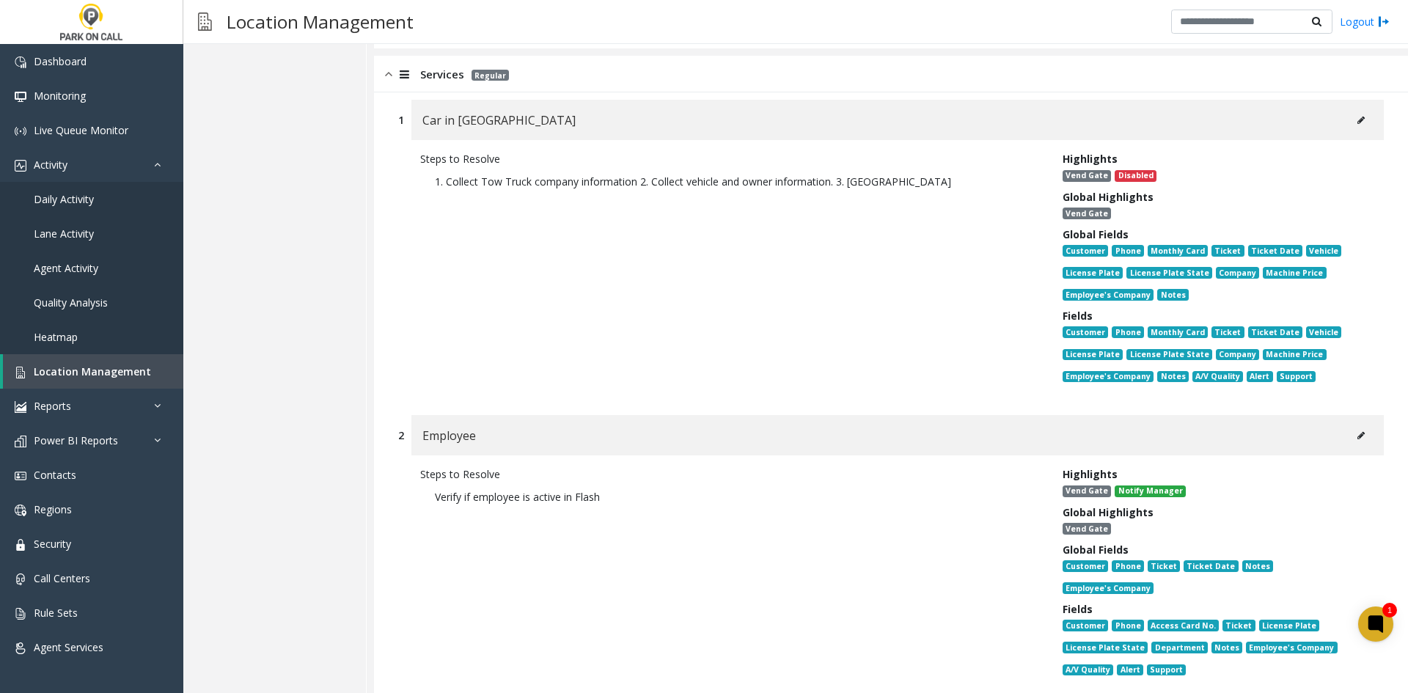
click at [1358, 431] on icon at bounding box center [1361, 435] width 7 height 9
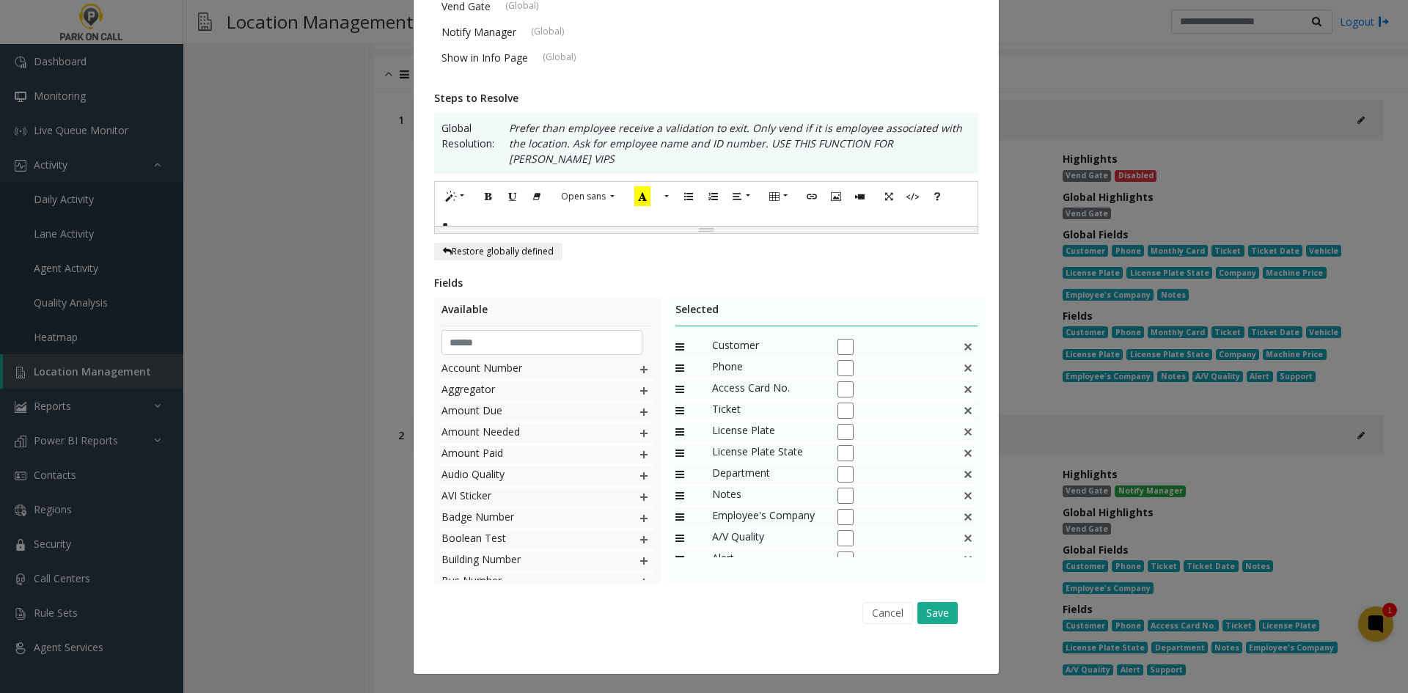
scroll to position [0, 0]
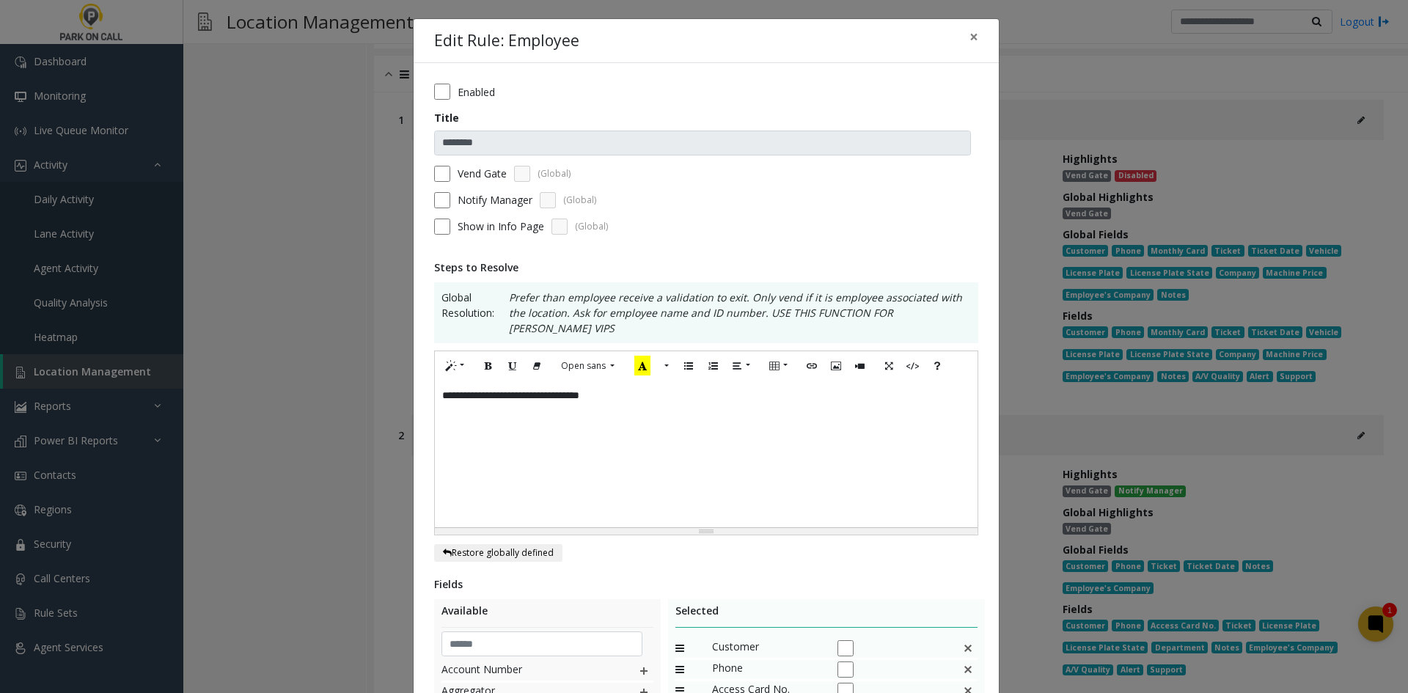
click at [856, 418] on div "**********" at bounding box center [706, 454] width 543 height 147
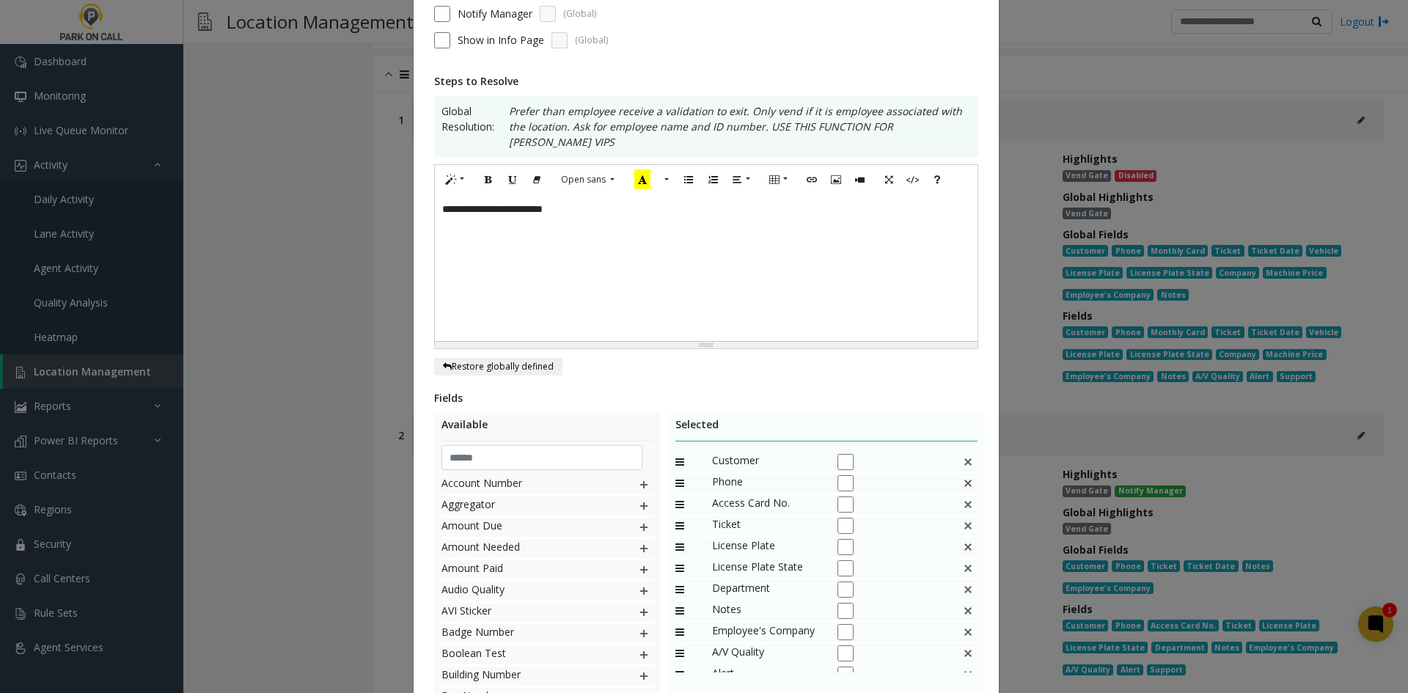
scroll to position [286, 0]
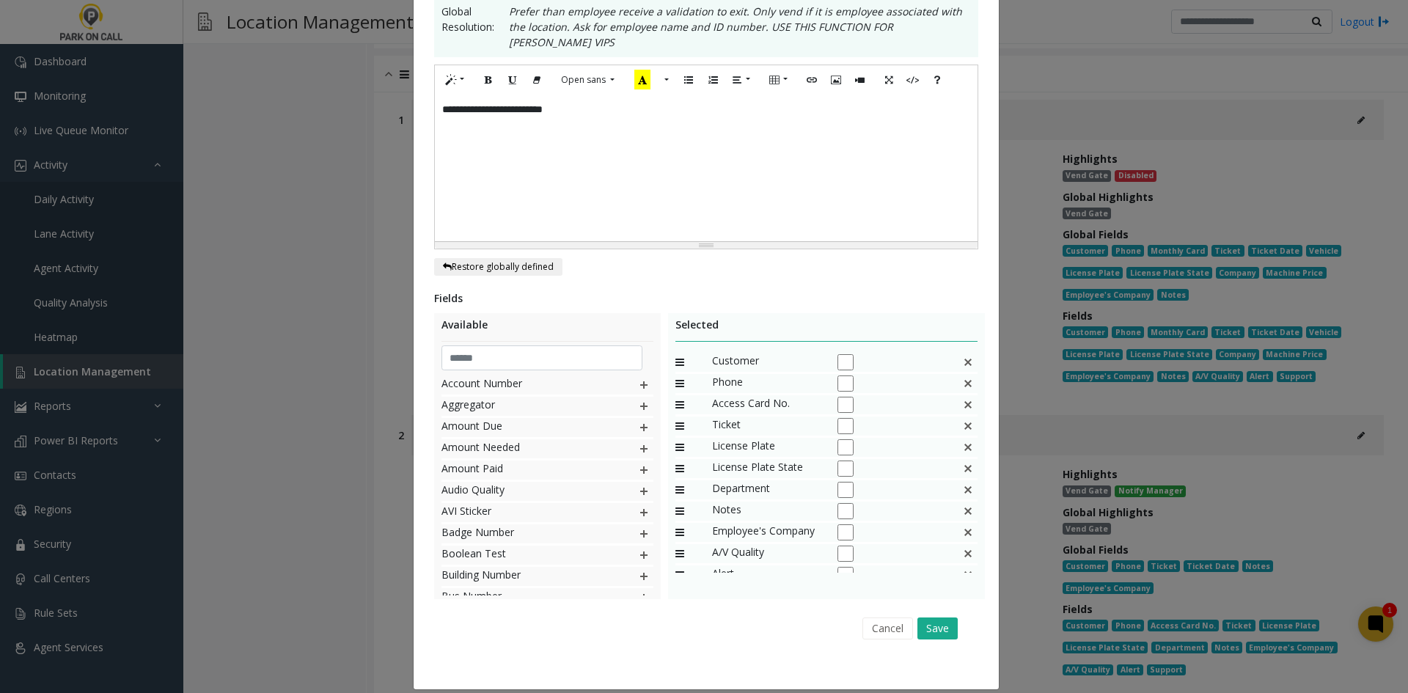
click at [936, 610] on div "Cancel Save" at bounding box center [707, 628] width 524 height 37
click at [936, 618] on button "Save" at bounding box center [938, 629] width 40 height 22
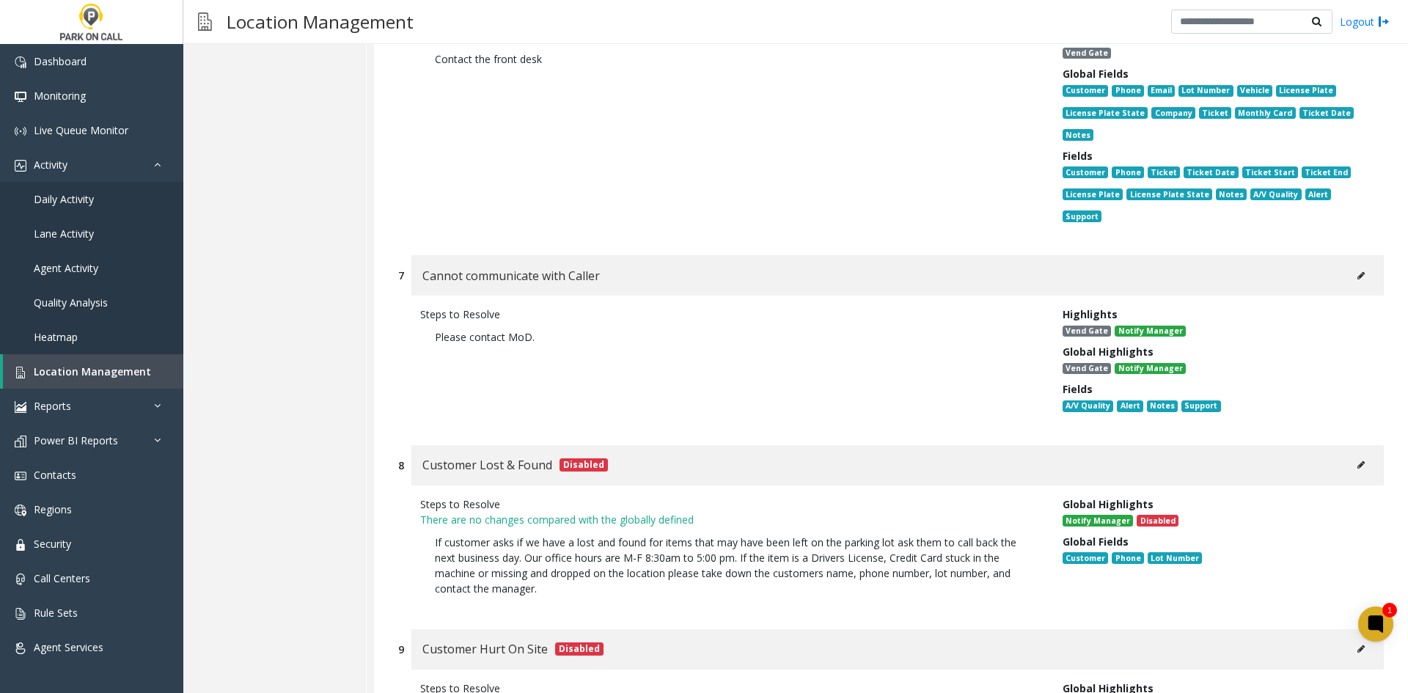
scroll to position [14807, 0]
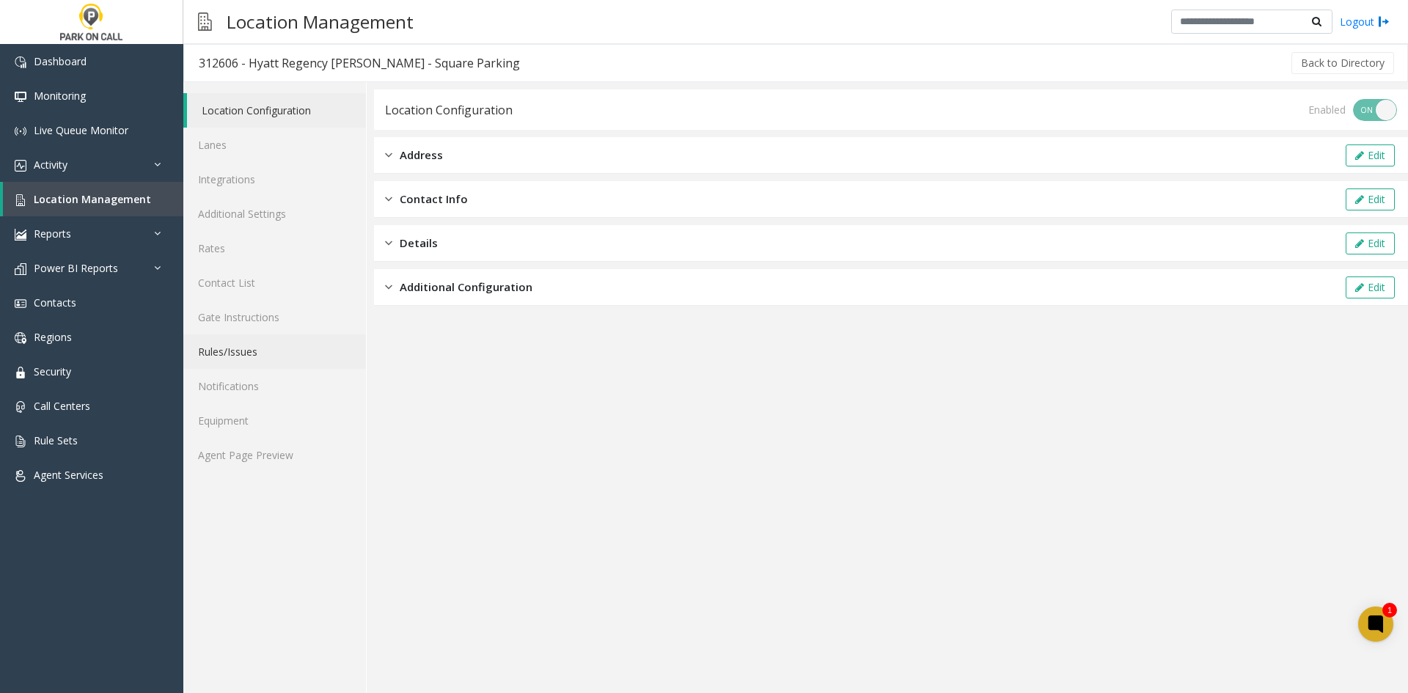
click at [288, 337] on link "Rules/Issues" at bounding box center [274, 352] width 183 height 34
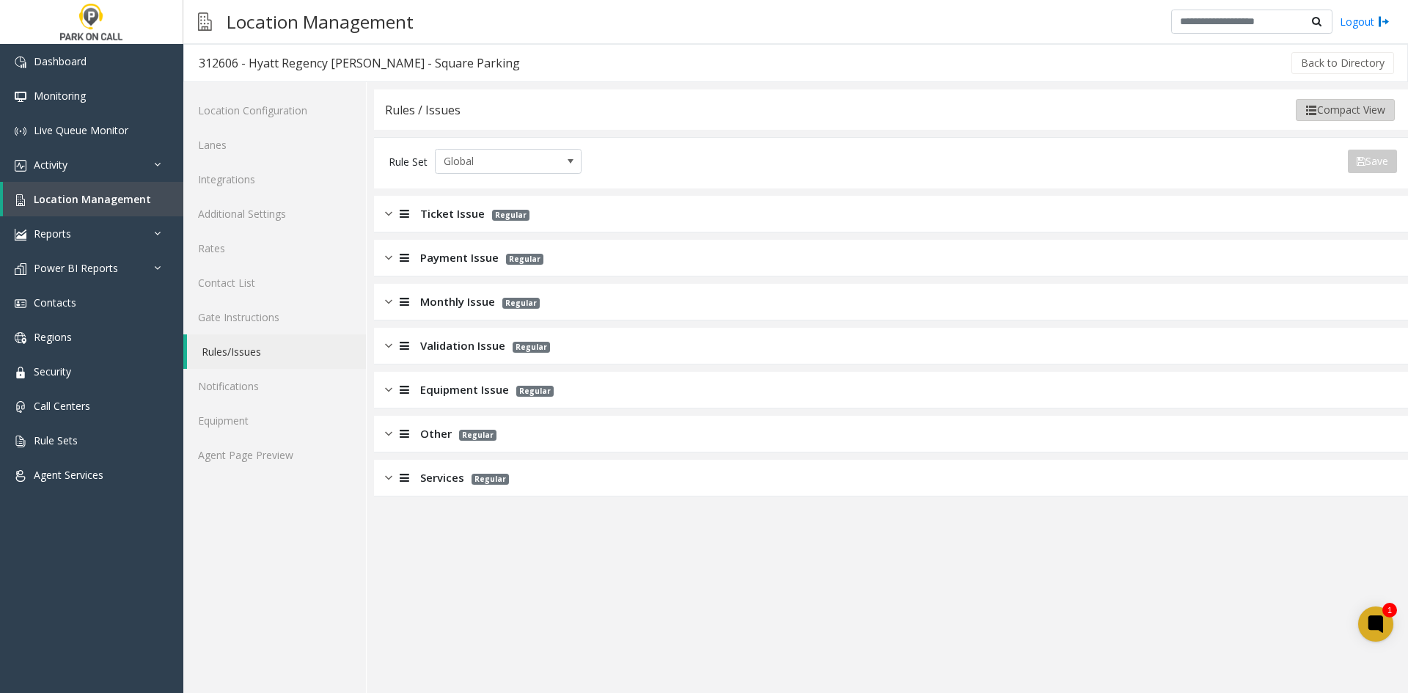
click at [1301, 119] on button "Compact View" at bounding box center [1345, 110] width 99 height 22
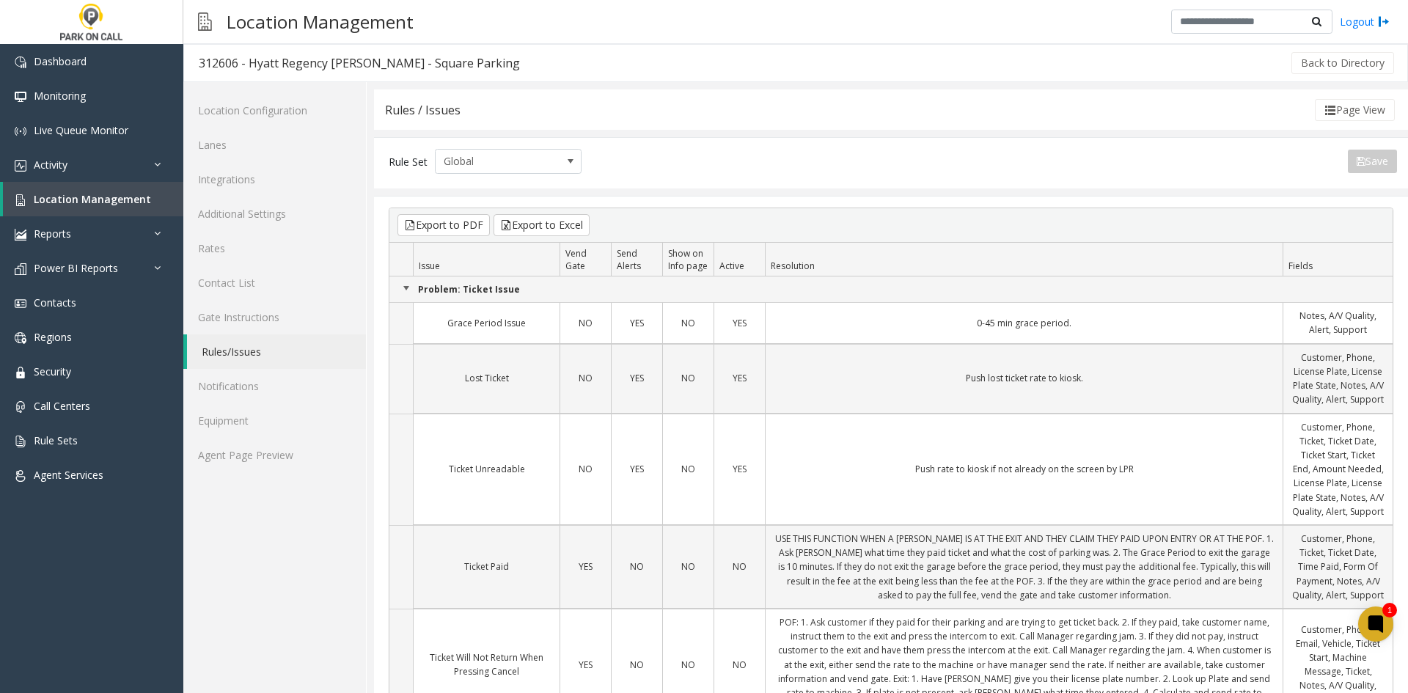
click at [1315, 117] on button "Page View" at bounding box center [1355, 110] width 80 height 22
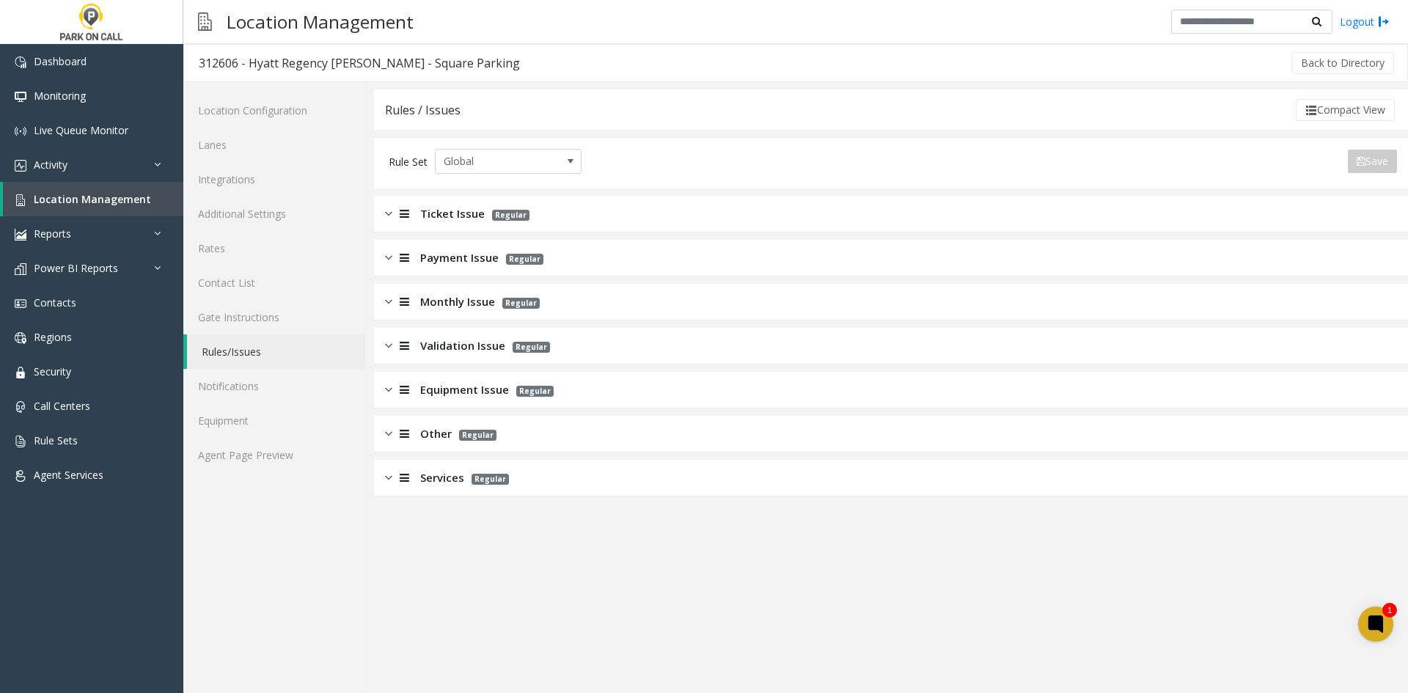
click at [1303, 117] on button "Compact View" at bounding box center [1345, 110] width 99 height 22
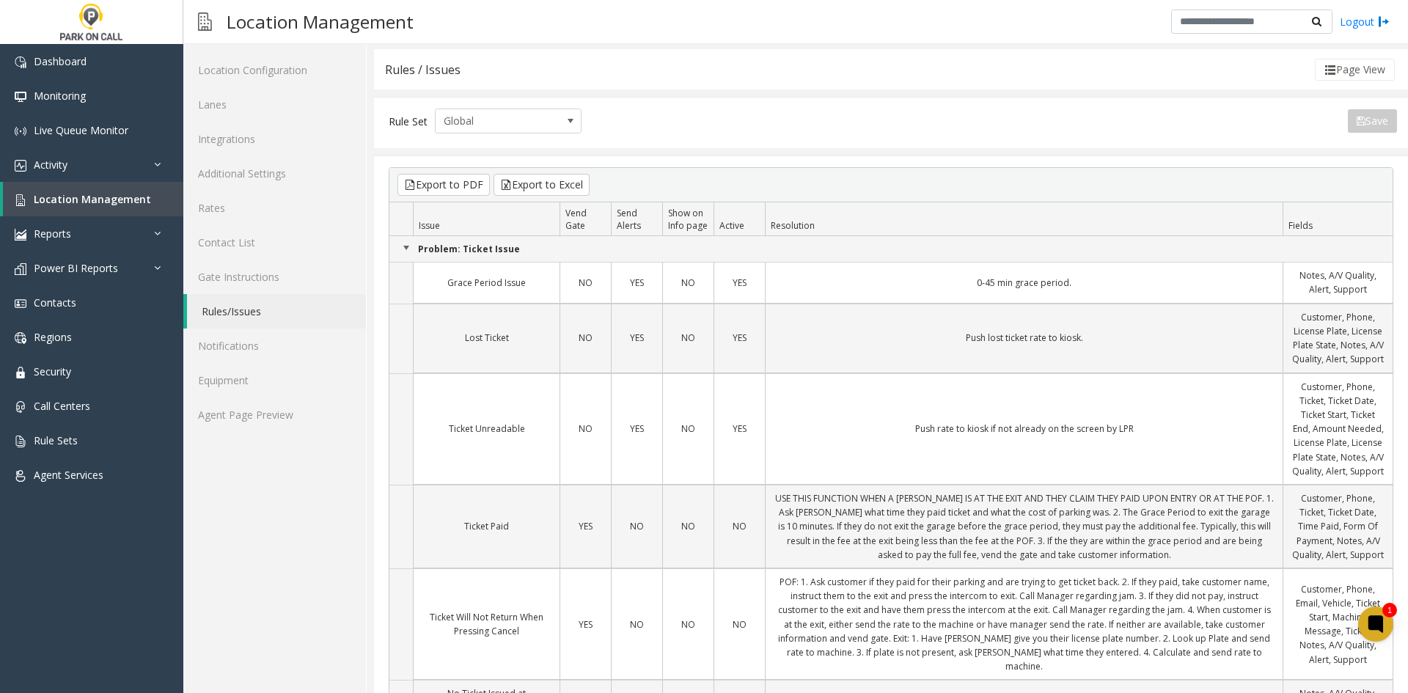
scroll to position [73, 0]
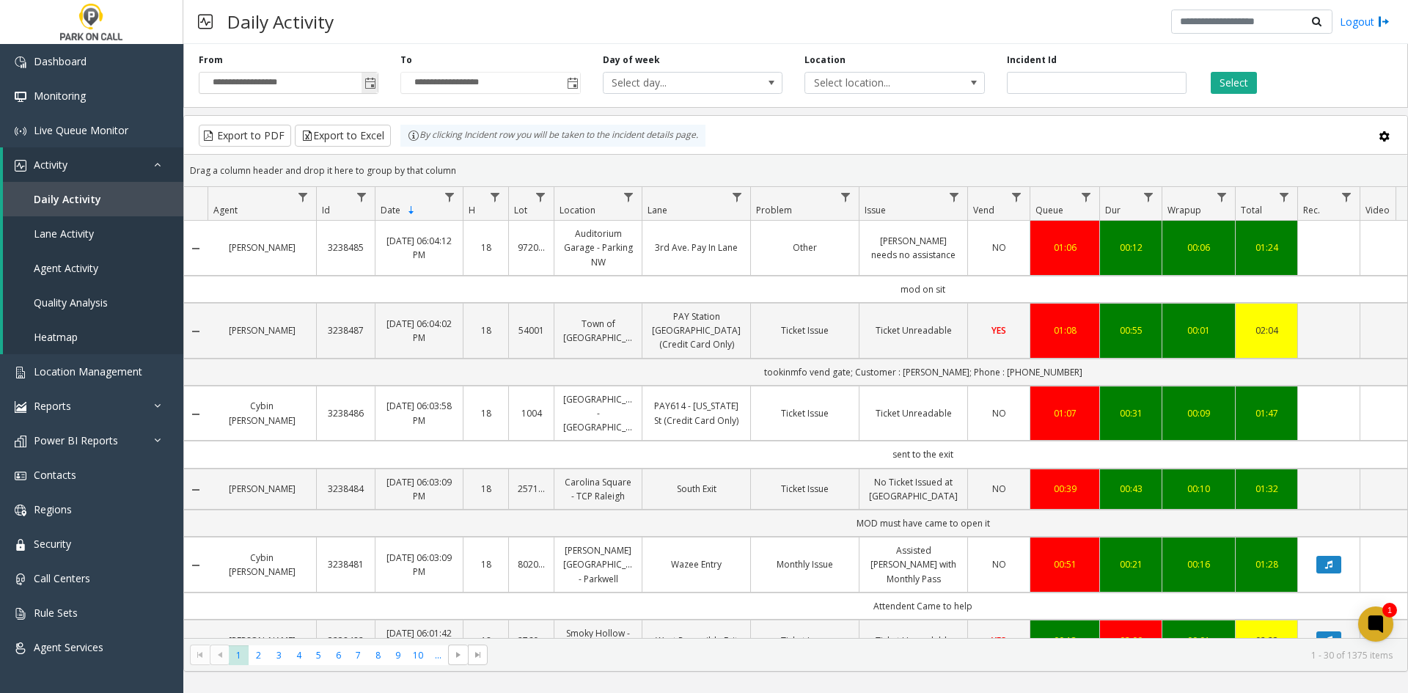
click at [376, 82] on span "Toggle popup" at bounding box center [371, 84] width 12 height 12
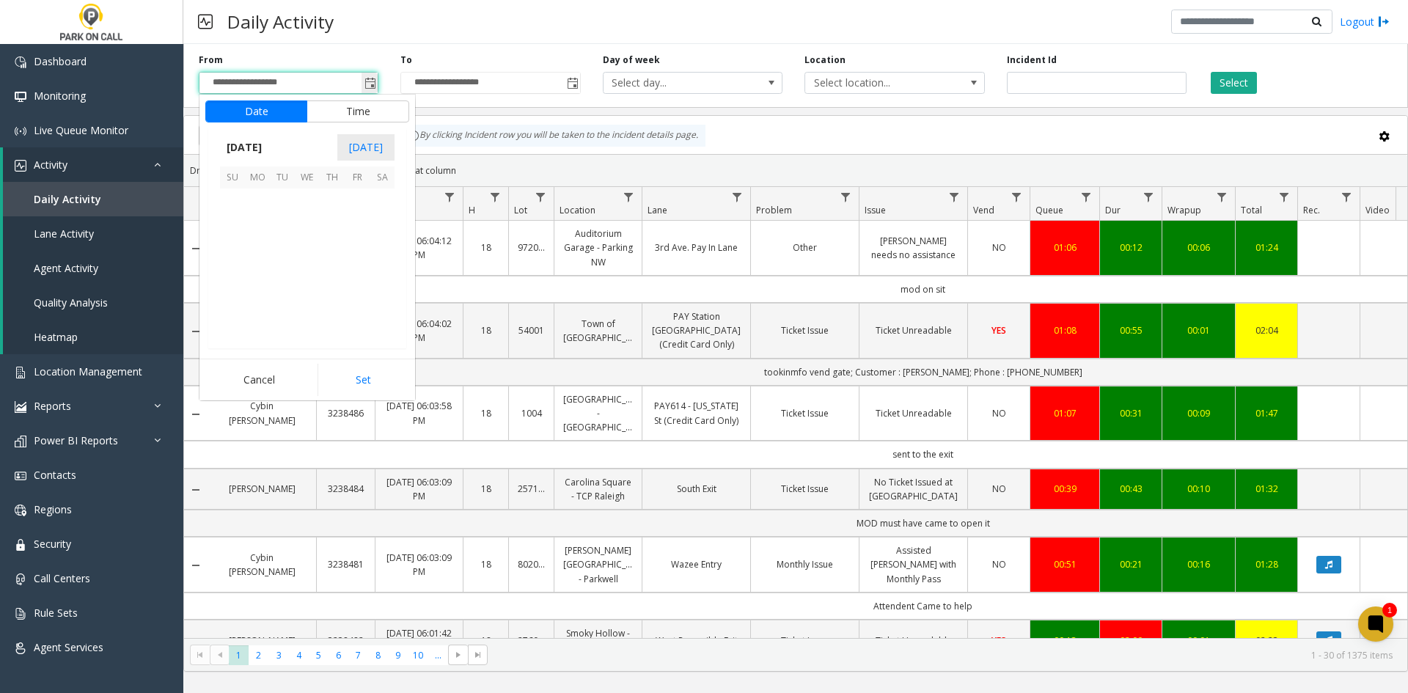
scroll to position [263112, 0]
click at [254, 247] on span "11" at bounding box center [257, 250] width 25 height 25
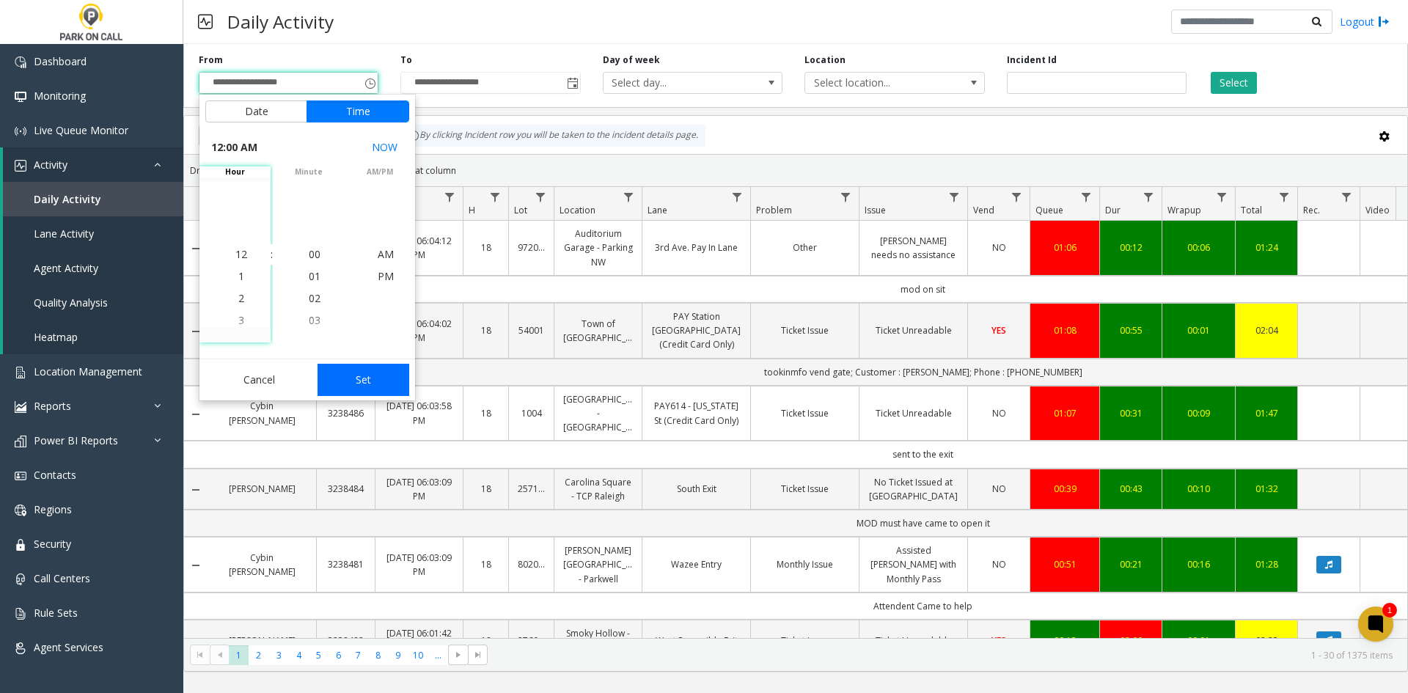
click at [355, 384] on button "Set" at bounding box center [364, 380] width 92 height 32
type input "**********"
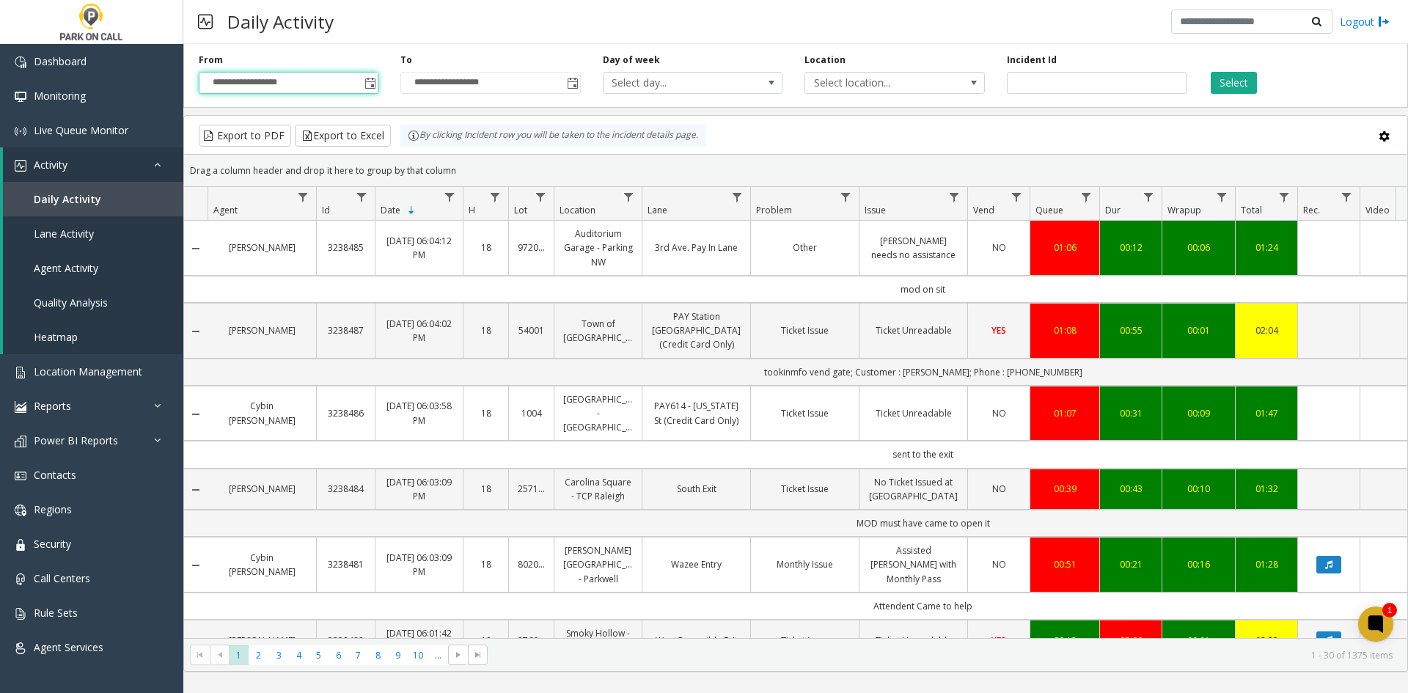
click at [1211, 70] on div "Select" at bounding box center [1299, 74] width 202 height 40
click at [1211, 73] on button "Select" at bounding box center [1234, 83] width 46 height 22
click at [1047, 82] on input "number" at bounding box center [1097, 83] width 180 height 22
click at [947, 92] on span "Select location..." at bounding box center [876, 83] width 143 height 21
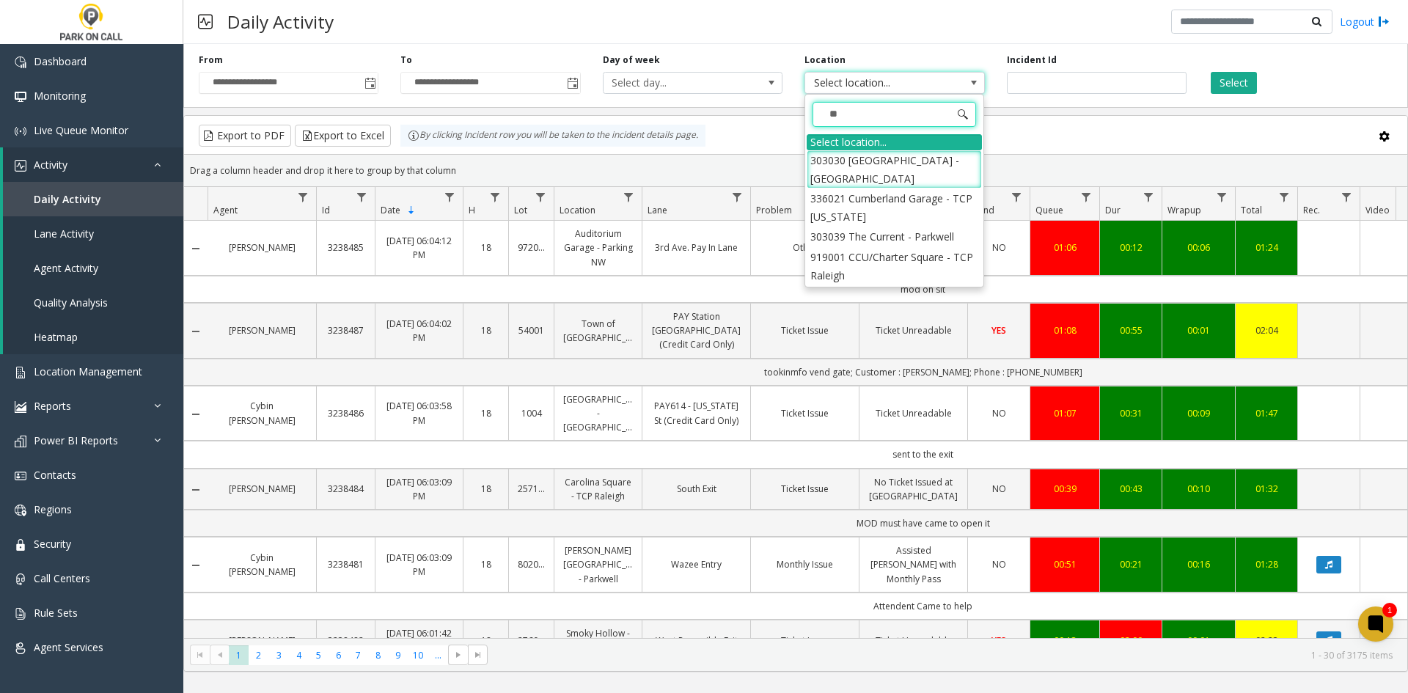
type input "***"
click at [886, 174] on li "336021 Cumberland Garage - TCP Florida" at bounding box center [894, 169] width 175 height 38
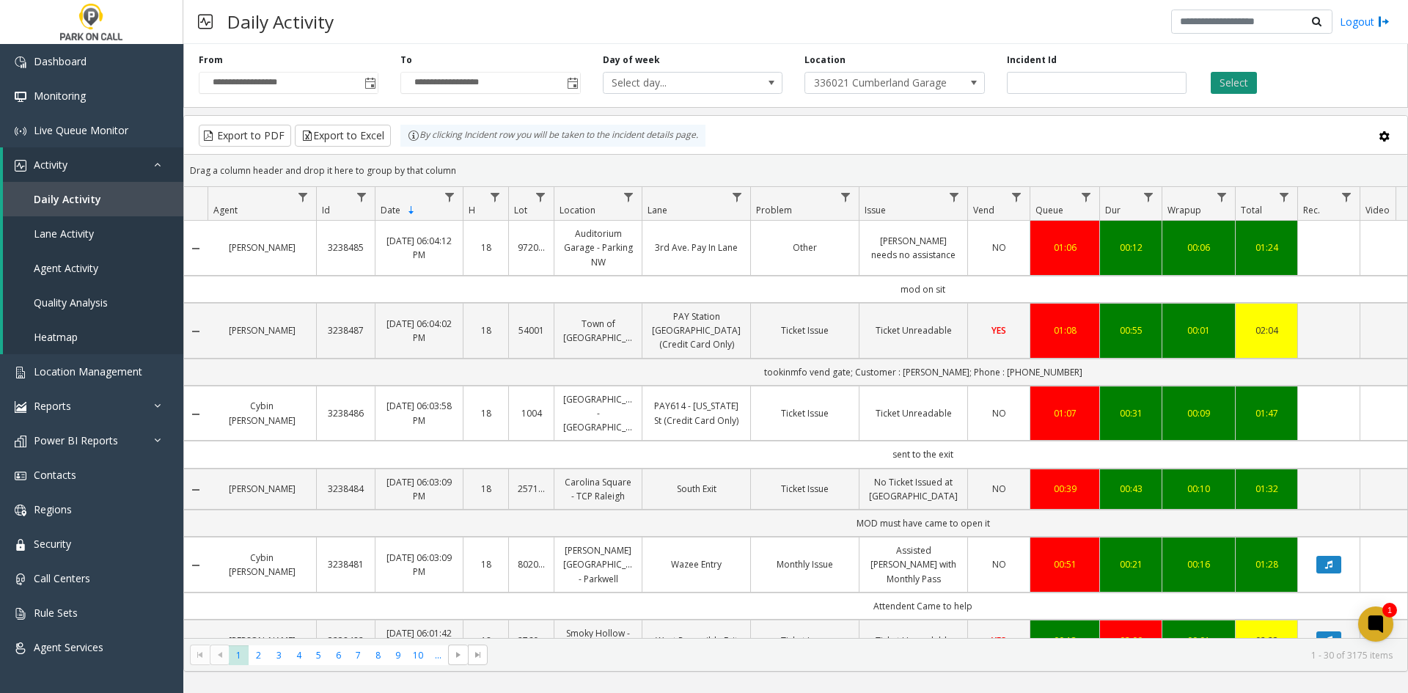
click at [1212, 88] on button "Select" at bounding box center [1234, 83] width 46 height 22
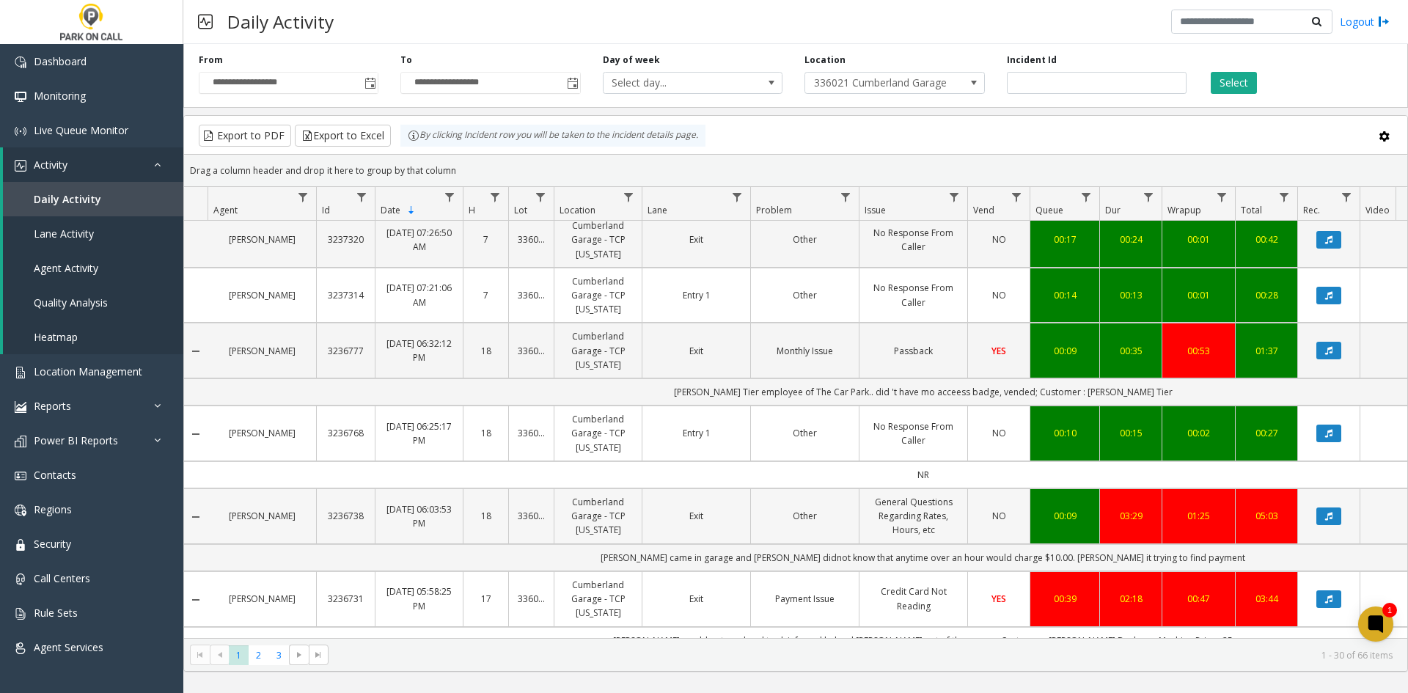
scroll to position [1463, 0]
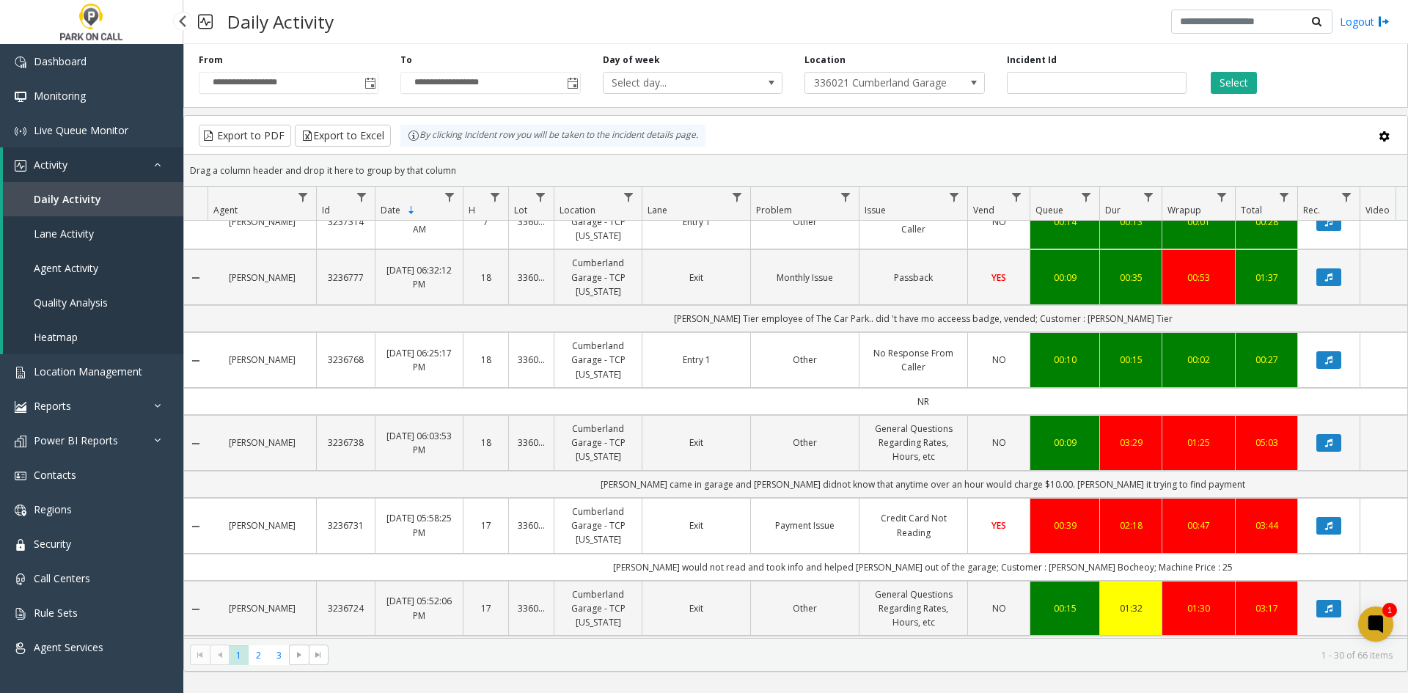
drag, startPoint x: 73, startPoint y: 364, endPoint x: 128, endPoint y: 197, distance: 175.4
drag, startPoint x: 128, startPoint y: 197, endPoint x: 73, endPoint y: 365, distance: 176.1
drag, startPoint x: 244, startPoint y: 451, endPoint x: 227, endPoint y: 456, distance: 18.1
drag, startPoint x: 227, startPoint y: 456, endPoint x: 238, endPoint y: 448, distance: 13.2
click at [1326, 524] on icon "Data table" at bounding box center [1329, 526] width 7 height 9
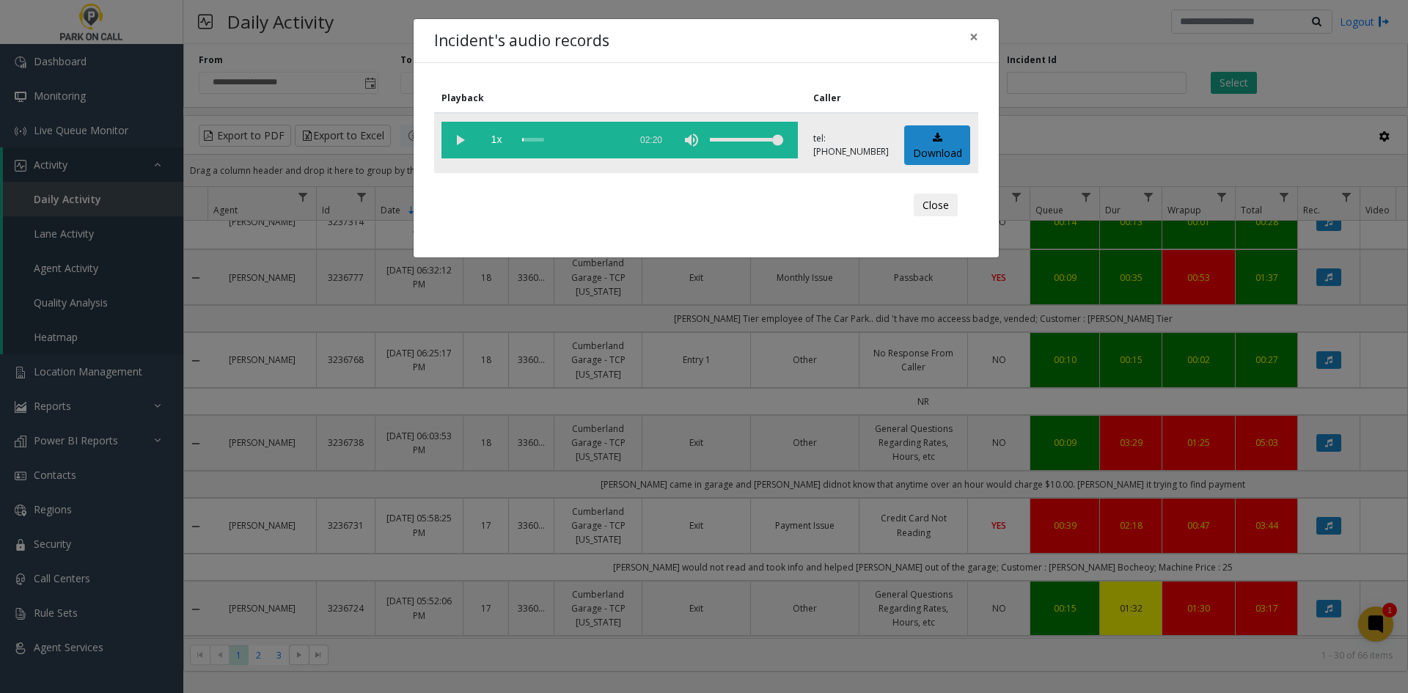
click at [467, 141] on vg-play-pause at bounding box center [460, 140] width 37 height 37
click at [490, 140] on span "1x" at bounding box center [496, 140] width 37 height 37
click at [490, 140] on span "1.5x" at bounding box center [496, 140] width 37 height 37
click at [742, 144] on div "volume level" at bounding box center [746, 140] width 73 height 37
click at [731, 142] on div "volume level" at bounding box center [746, 140] width 73 height 37
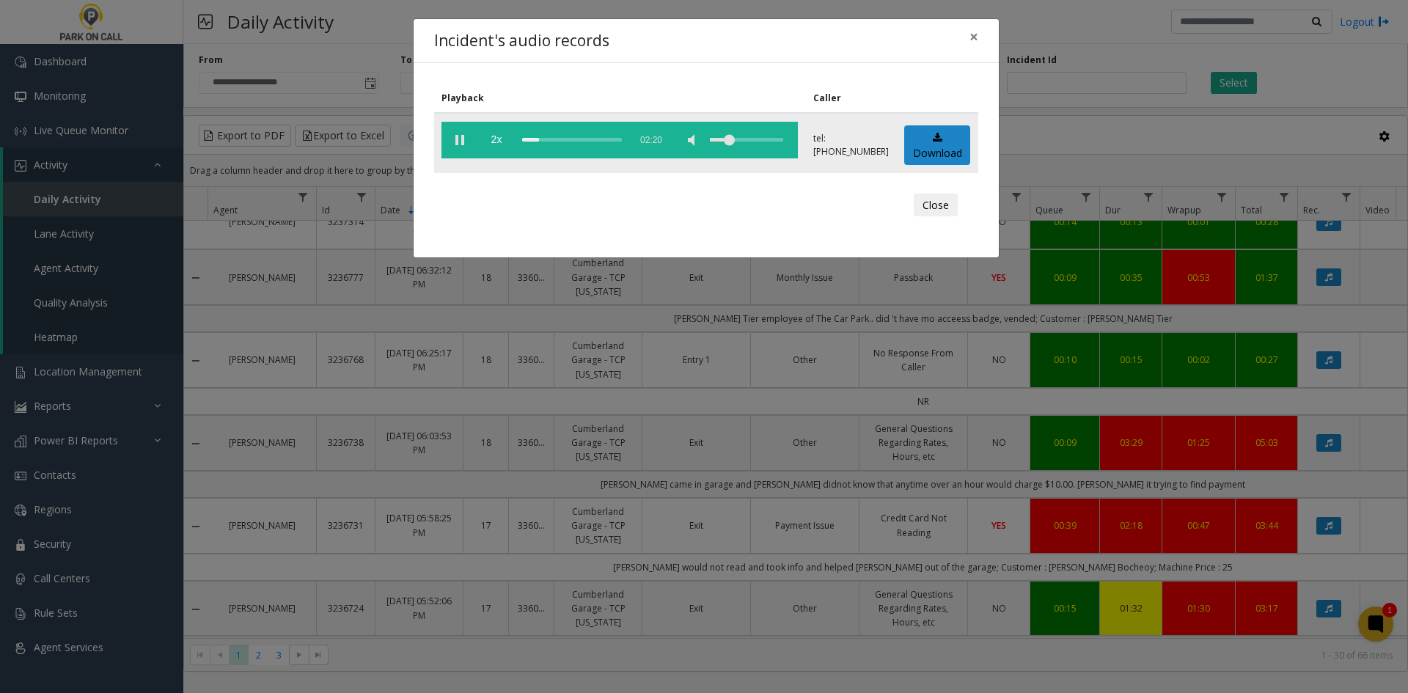
click at [456, 135] on vg-play-pause at bounding box center [460, 140] width 37 height 37
click at [230, 58] on div "Incident's audio records × Playback Caller 2x 02:20 tel:3360219002 Download Clo…" at bounding box center [704, 346] width 1408 height 693
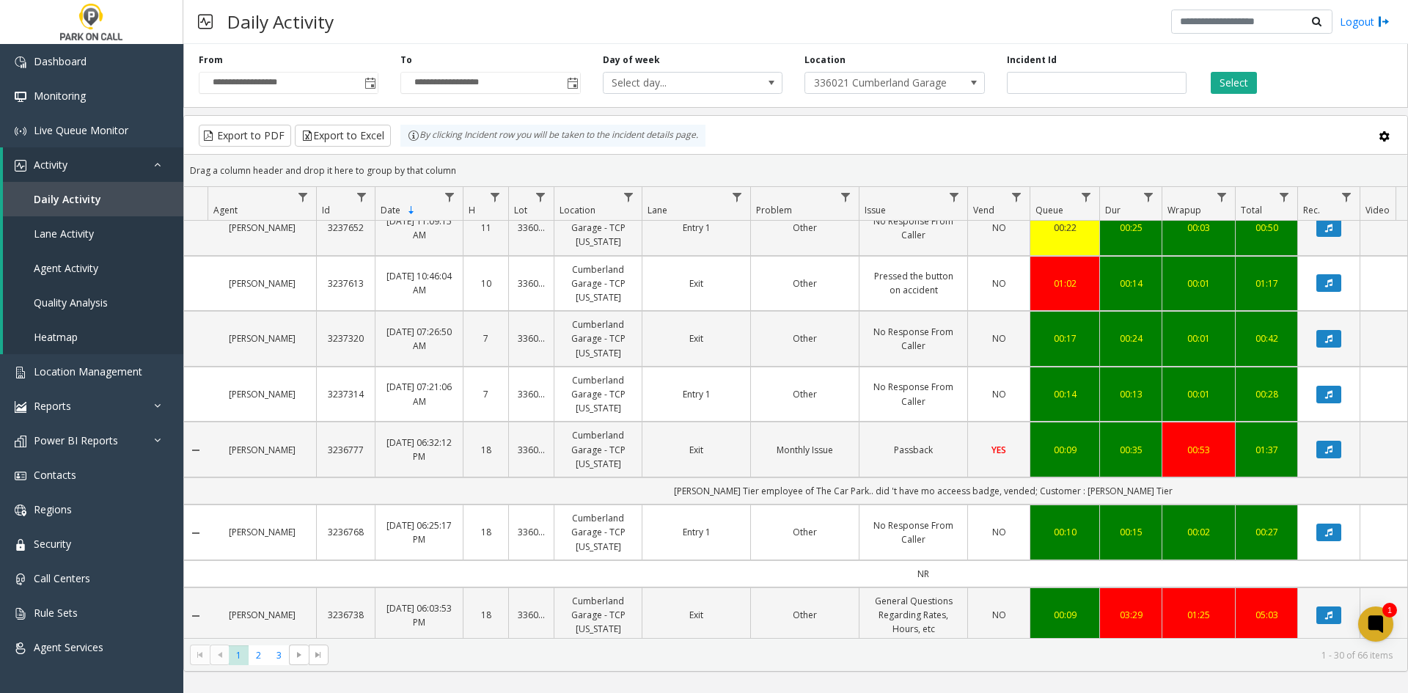
scroll to position [1316, 0]
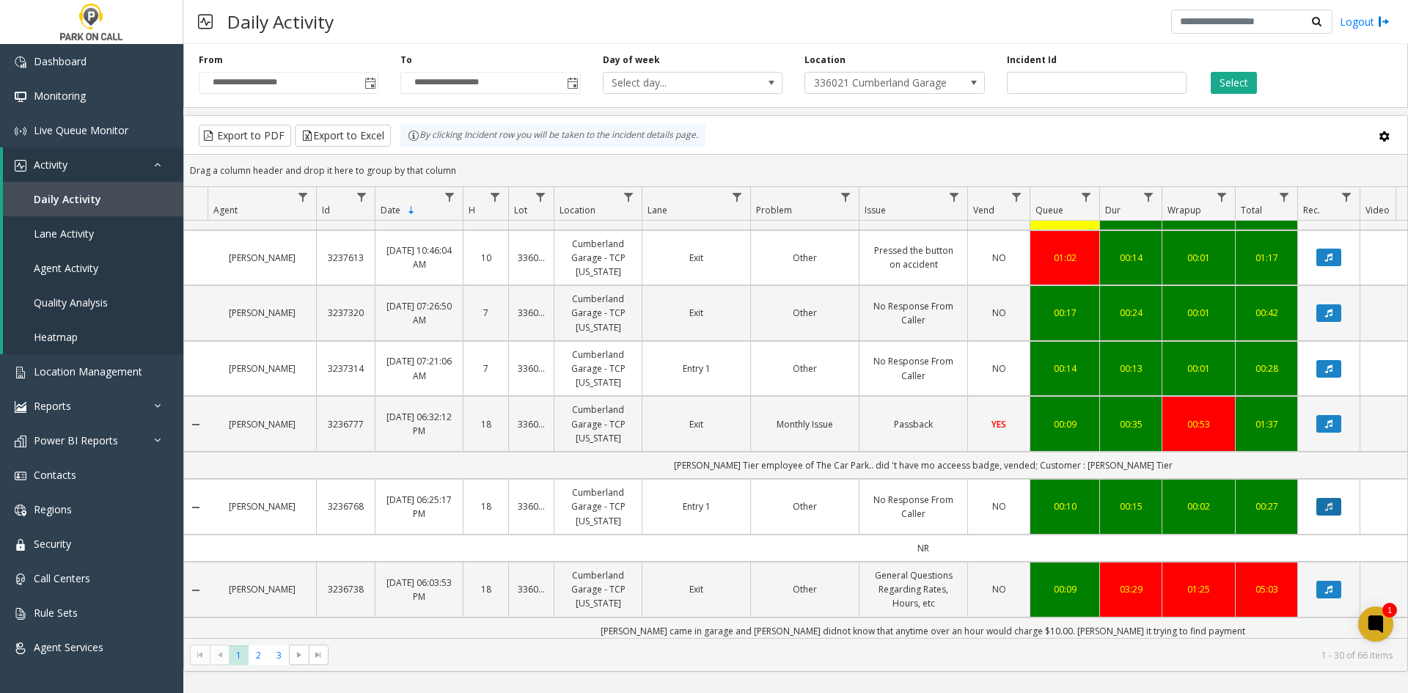
click at [1340, 501] on button "Data table" at bounding box center [1329, 507] width 25 height 18
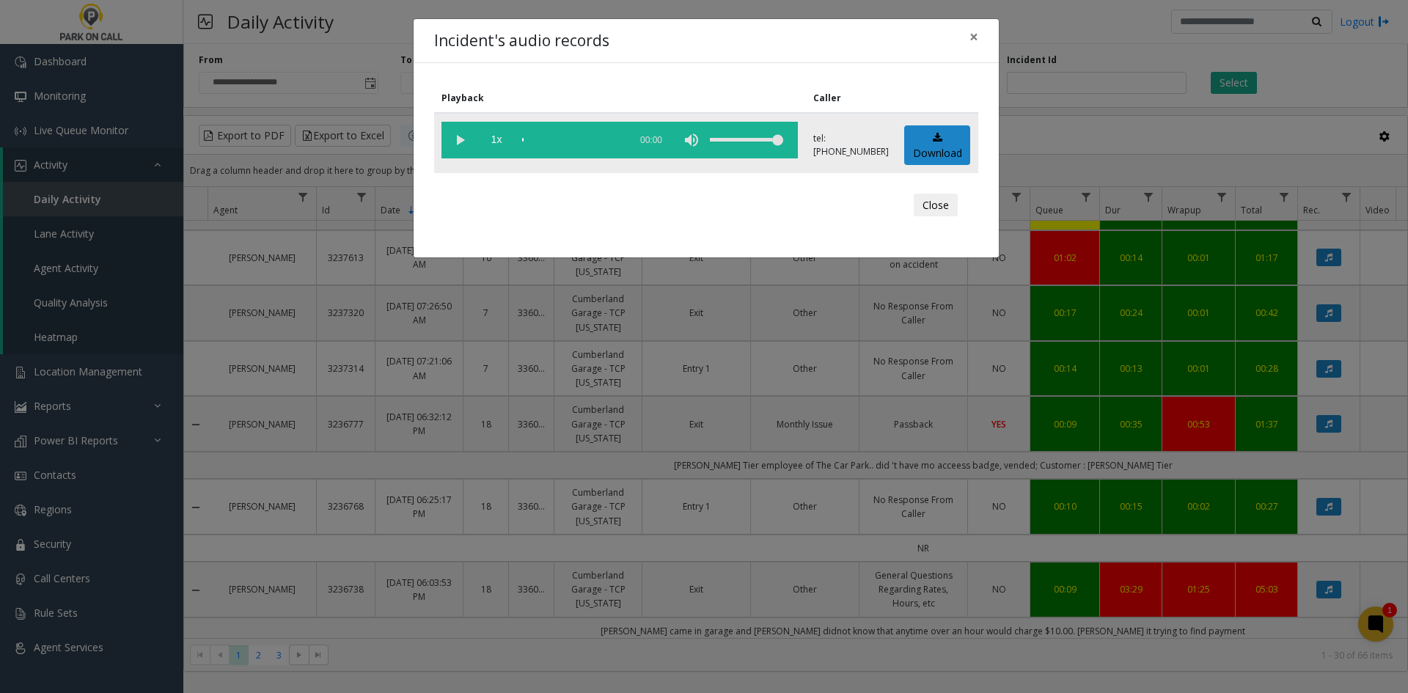
drag, startPoint x: 460, startPoint y: 145, endPoint x: 515, endPoint y: 155, distance: 56.0
click at [466, 148] on vg-play-pause at bounding box center [460, 140] width 37 height 37
drag, startPoint x: 740, startPoint y: 141, endPoint x: 726, endPoint y: 142, distance: 14.7
click at [726, 142] on div "volume level" at bounding box center [746, 140] width 73 height 37
click at [763, 414] on div "Incident's audio records × Playback Caller 1x 00:17 tel:3360219001 Download Clo…" at bounding box center [704, 346] width 1408 height 693
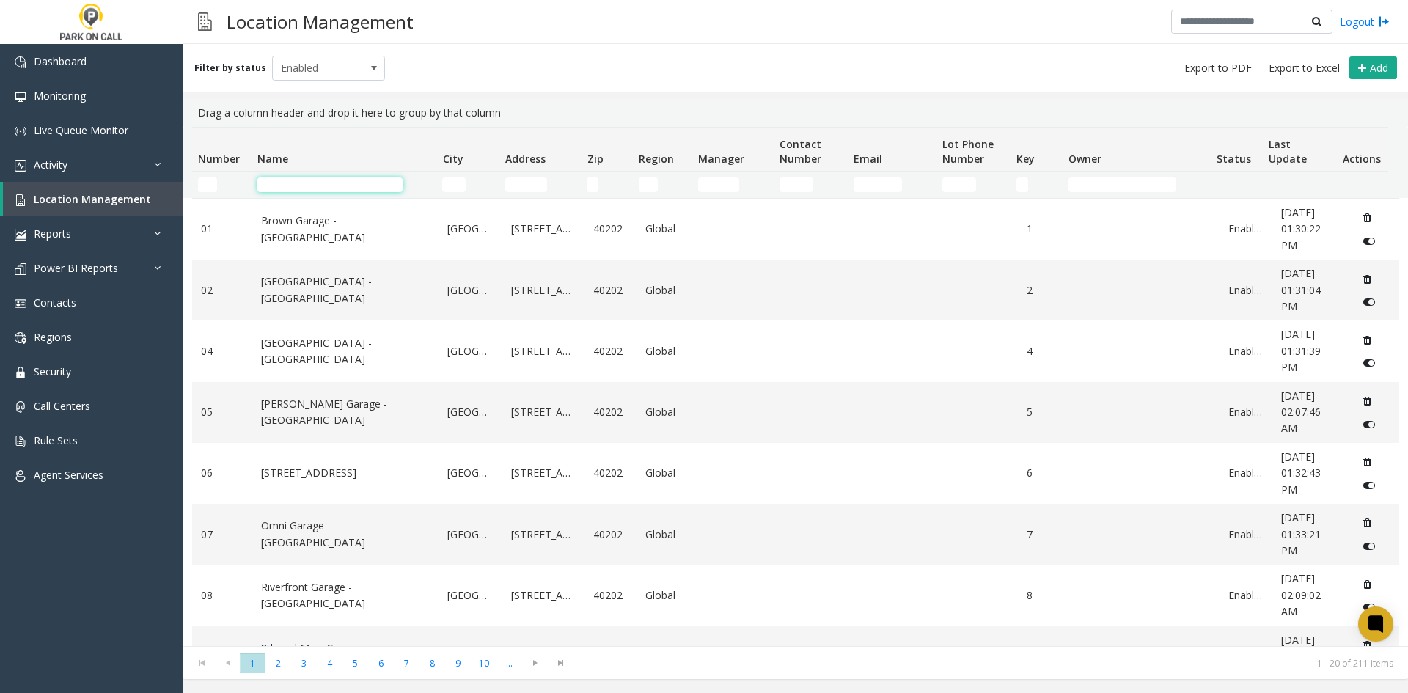
click at [329, 189] on input "Name Filter" at bounding box center [329, 185] width 145 height 15
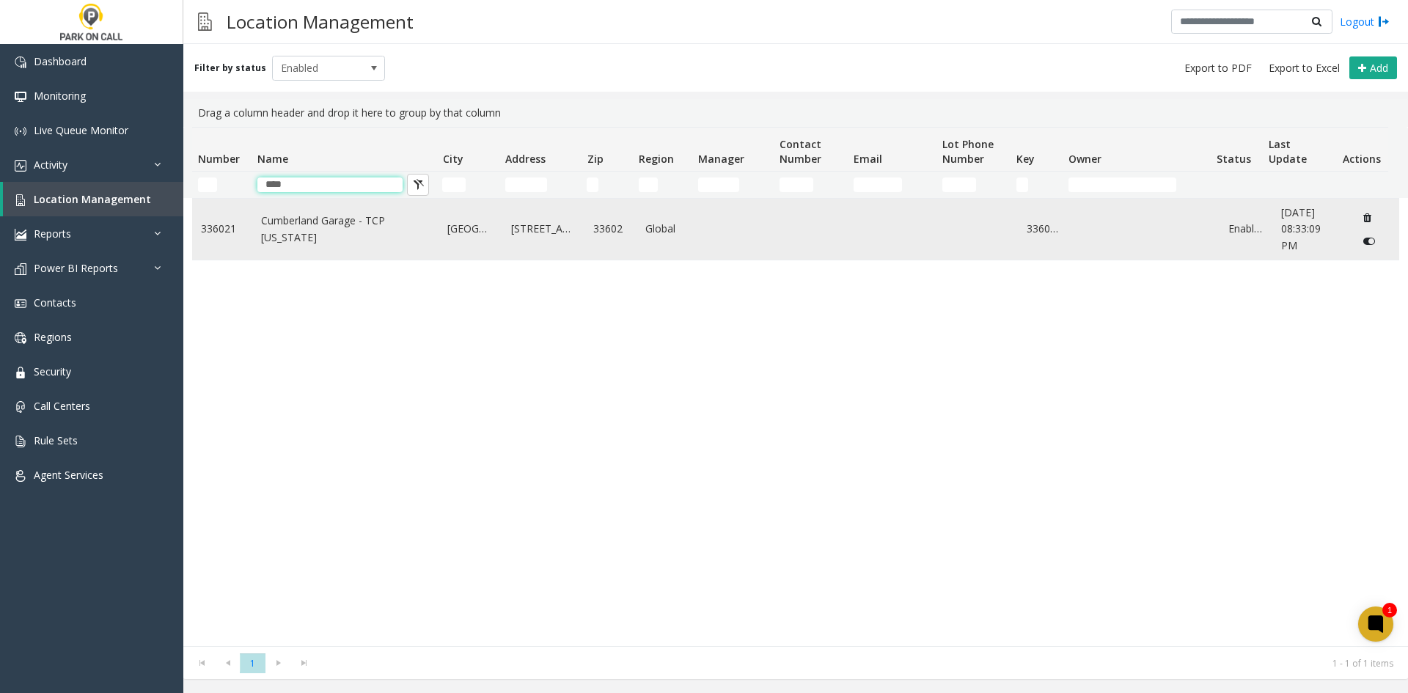
type input "****"
click at [317, 257] on td "Cumberland Garage - TCP [US_STATE]" at bounding box center [345, 229] width 187 height 61
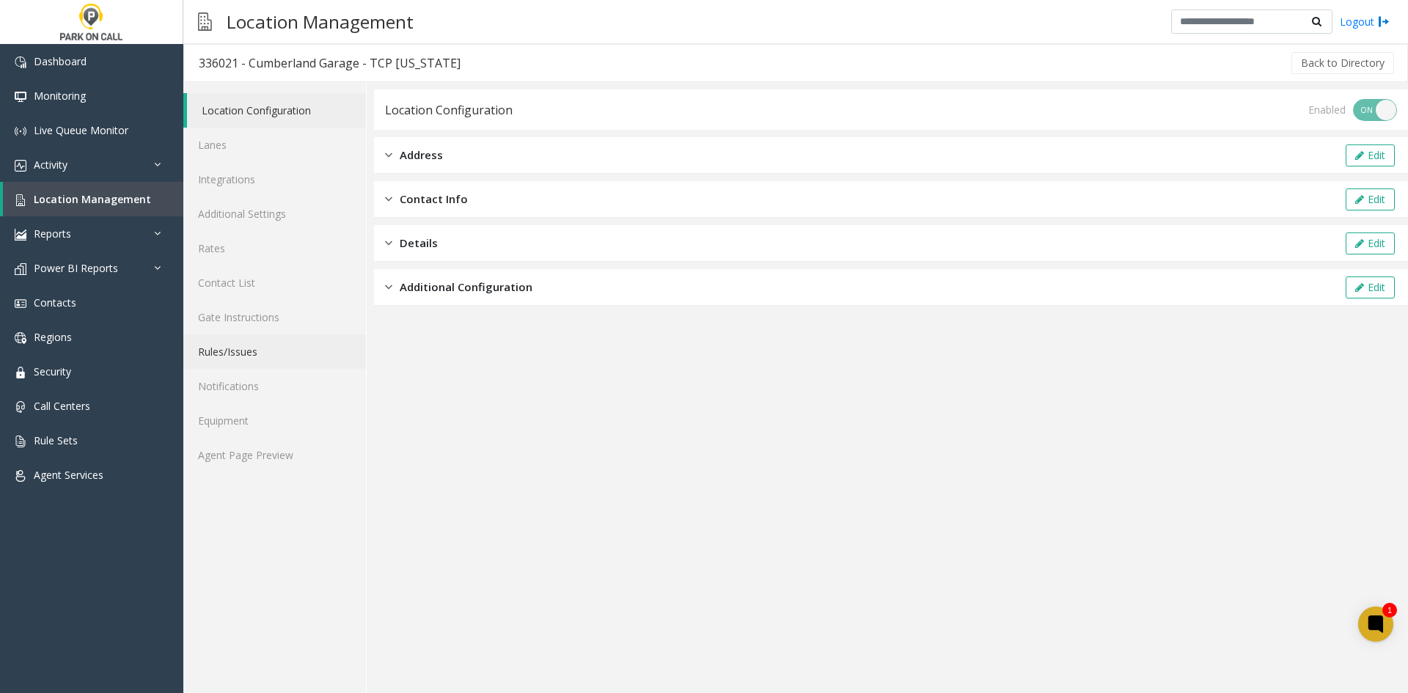
click at [264, 353] on link "Rules/Issues" at bounding box center [274, 352] width 183 height 34
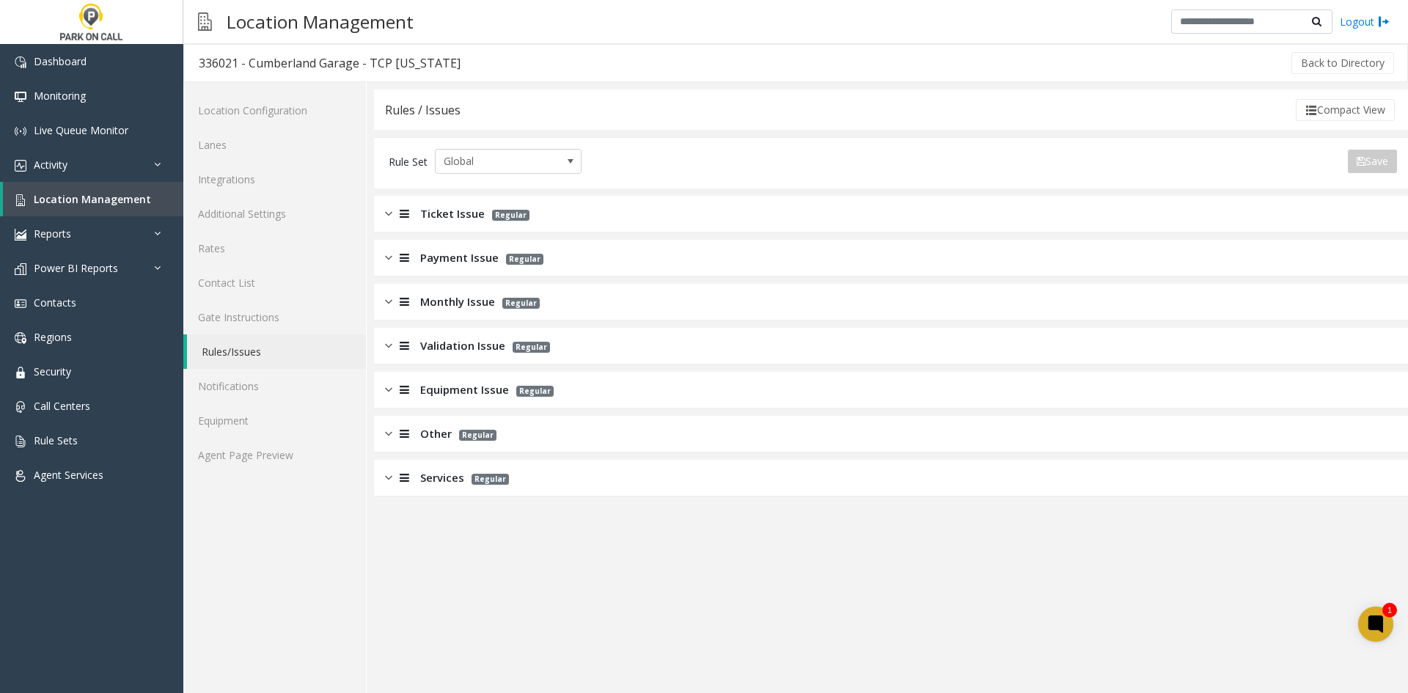
click at [478, 263] on span "Payment Issue" at bounding box center [459, 257] width 78 height 17
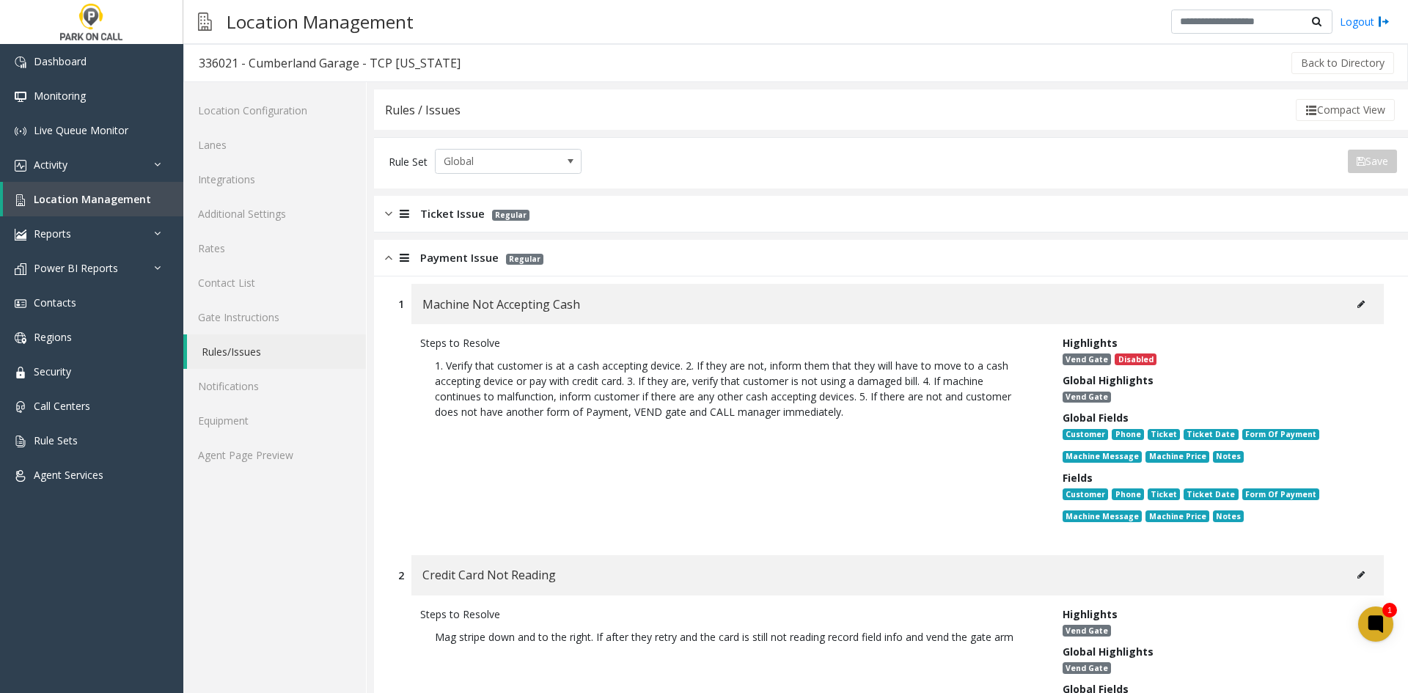
click at [428, 258] on span "Payment Issue" at bounding box center [459, 257] width 78 height 17
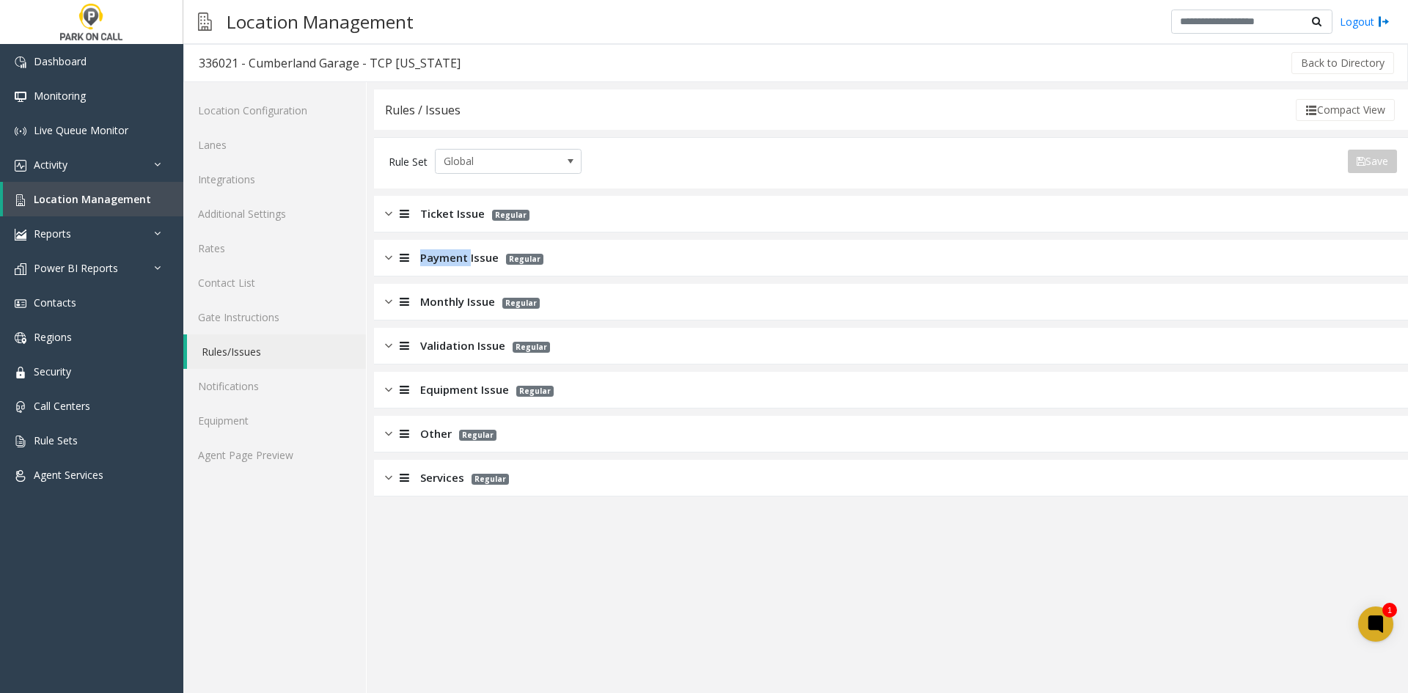
click at [428, 258] on span "Payment Issue" at bounding box center [459, 257] width 78 height 17
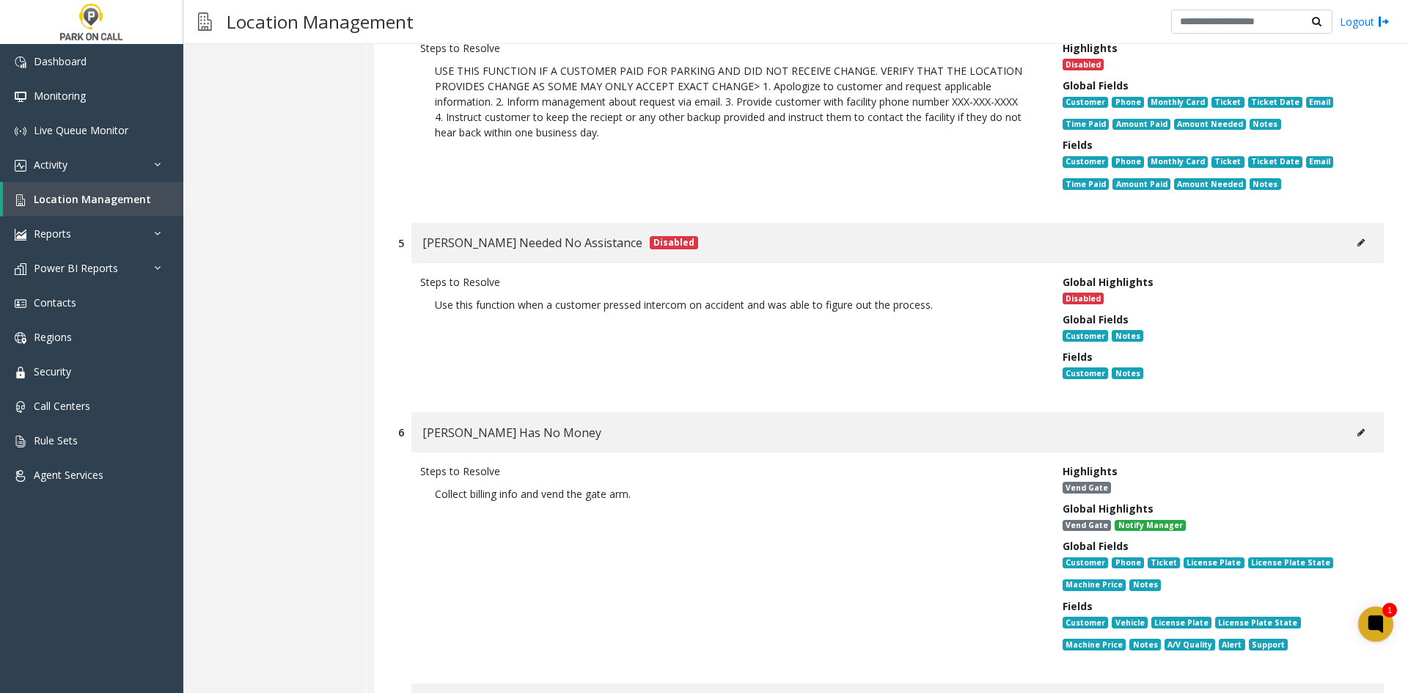
scroll to position [1174, 0]
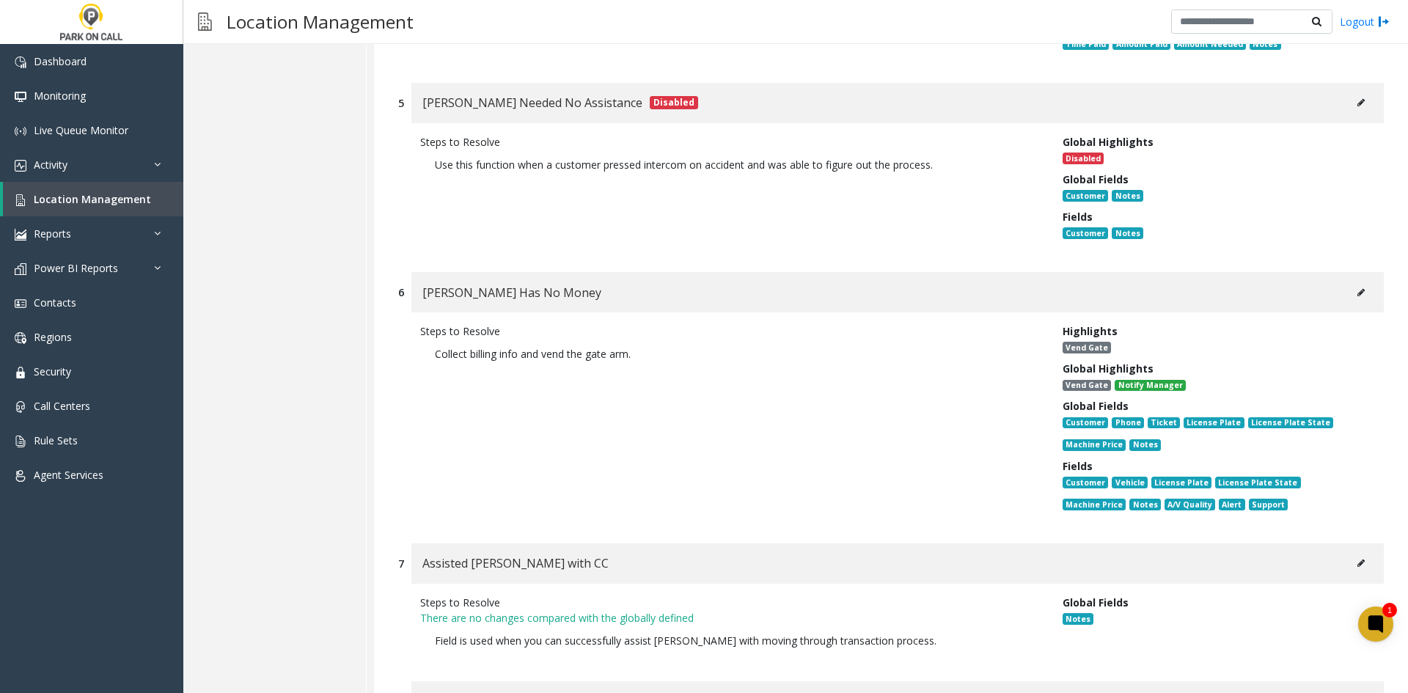
drag, startPoint x: 646, startPoint y: 369, endPoint x: 451, endPoint y: 379, distance: 195.4
click at [451, 379] on div "Steps to Resolve Collect billing info and vend the gate arm." at bounding box center [730, 421] width 643 height 194
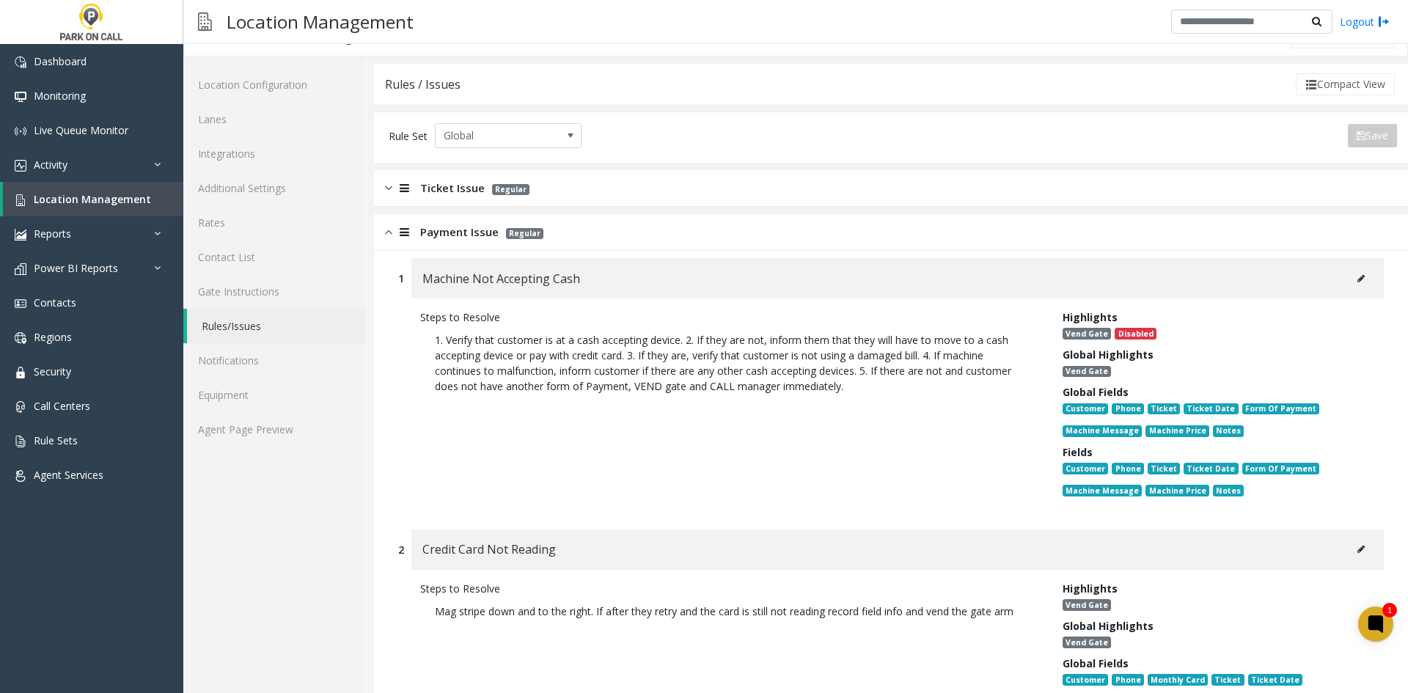
scroll to position [0, 0]
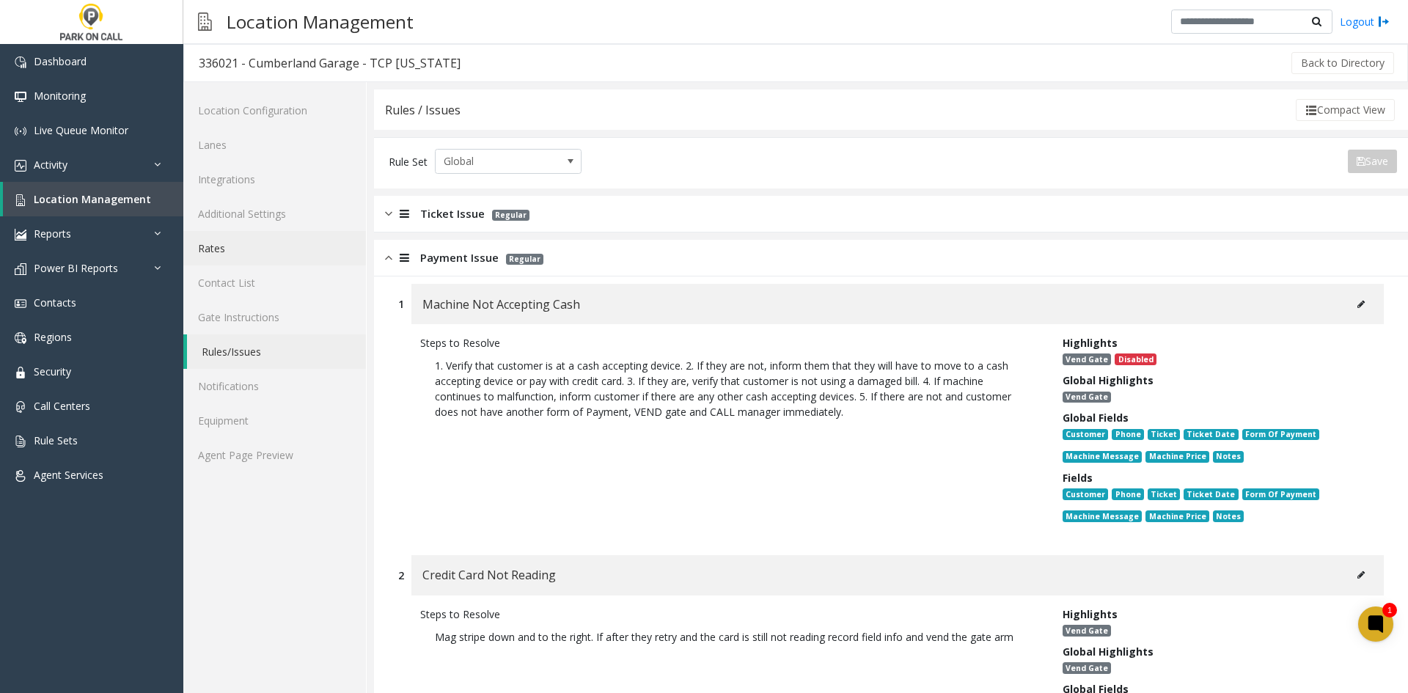
click at [272, 250] on link "Rates" at bounding box center [274, 248] width 183 height 34
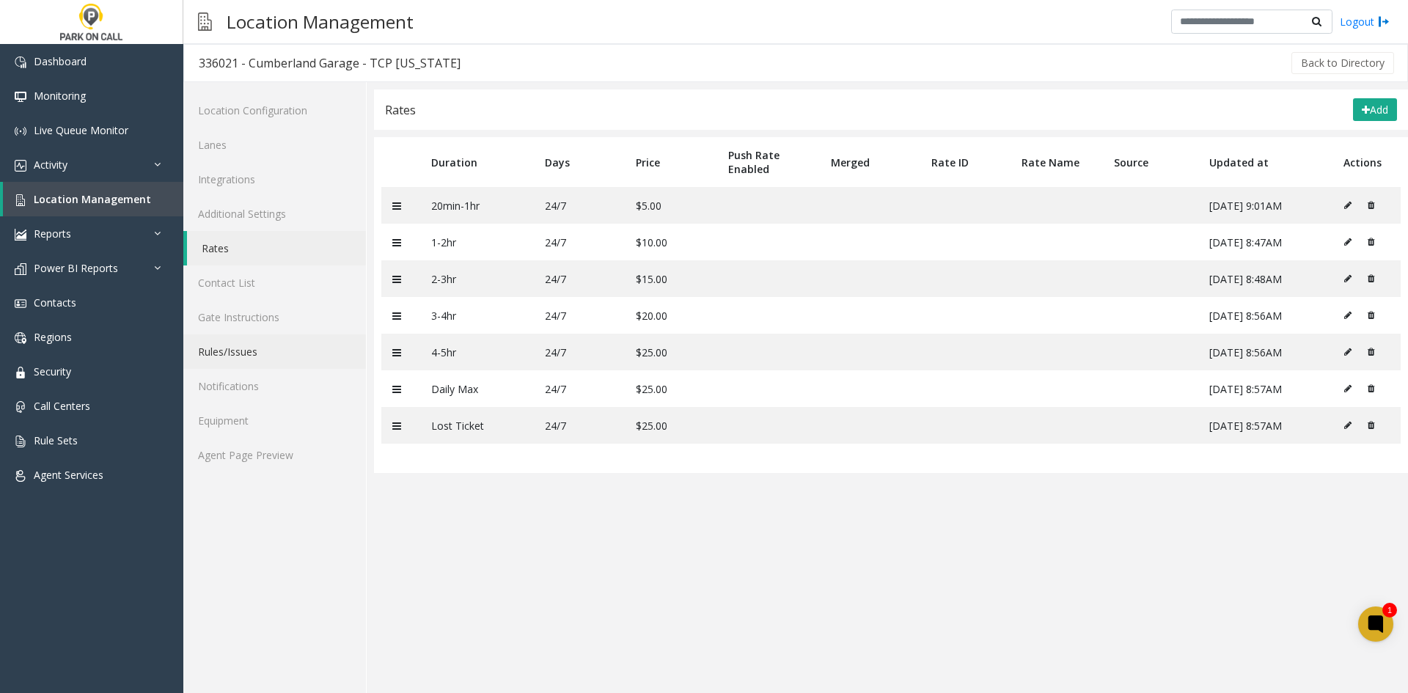
click at [235, 365] on link "Rules/Issues" at bounding box center [274, 352] width 183 height 34
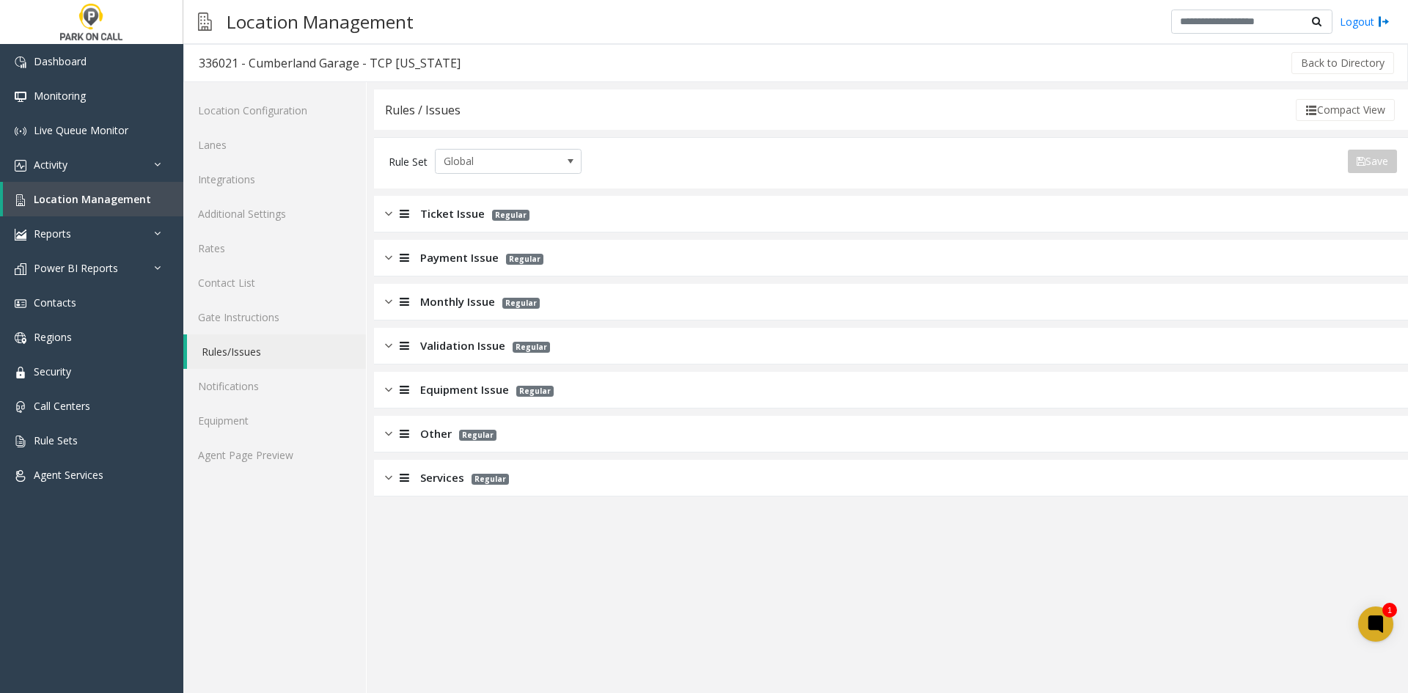
click at [466, 258] on span "Payment Issue" at bounding box center [459, 257] width 78 height 17
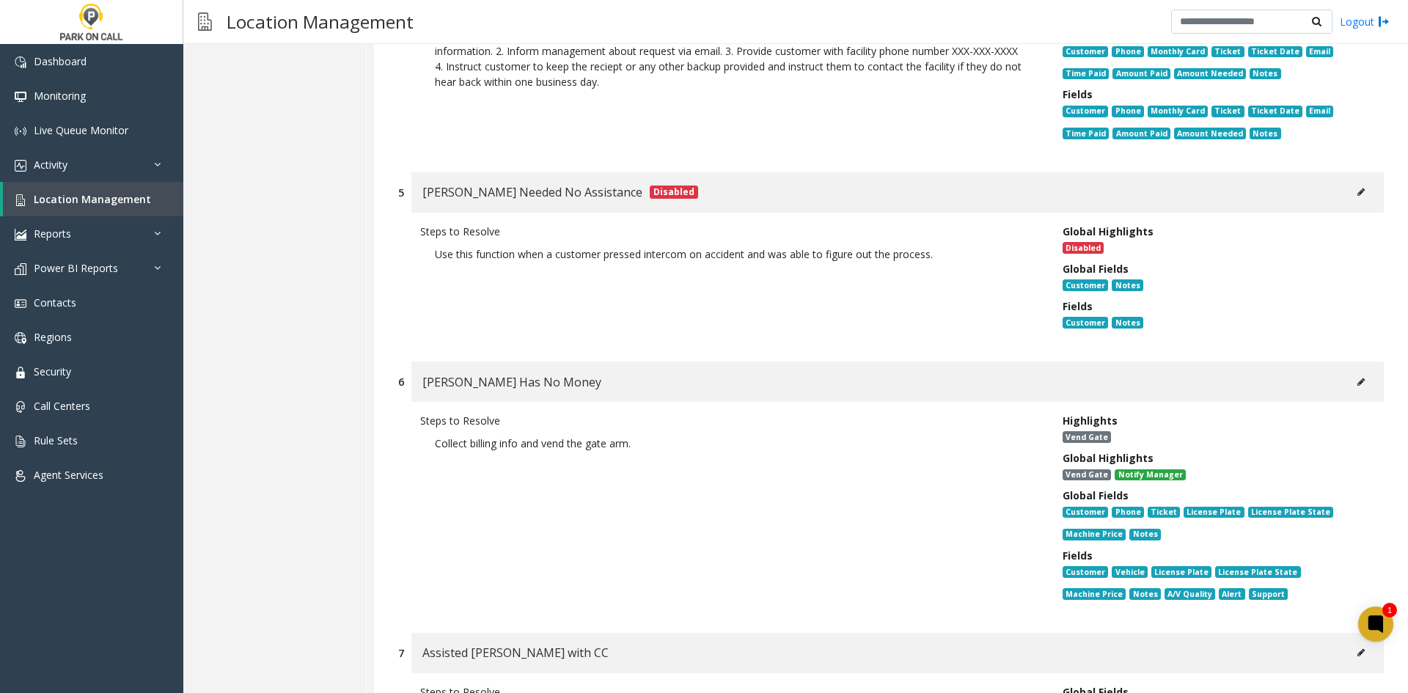
scroll to position [1100, 0]
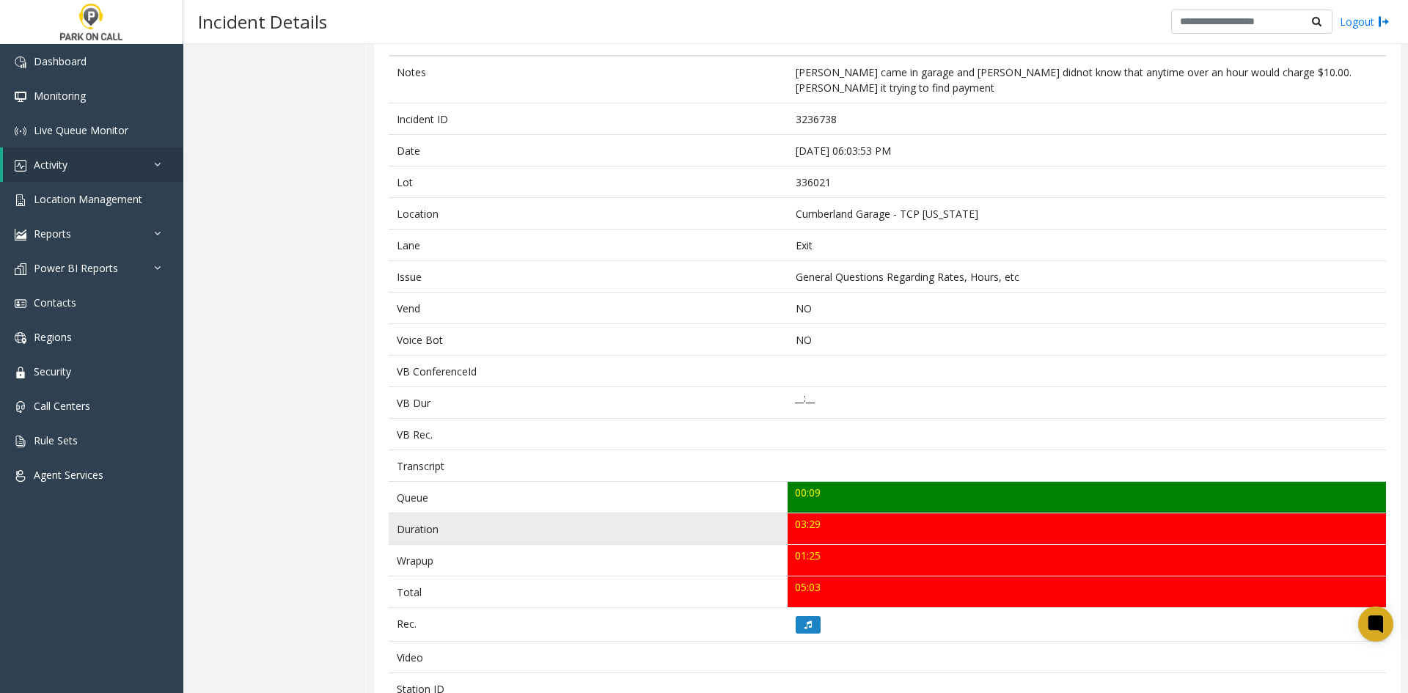
scroll to position [147, 0]
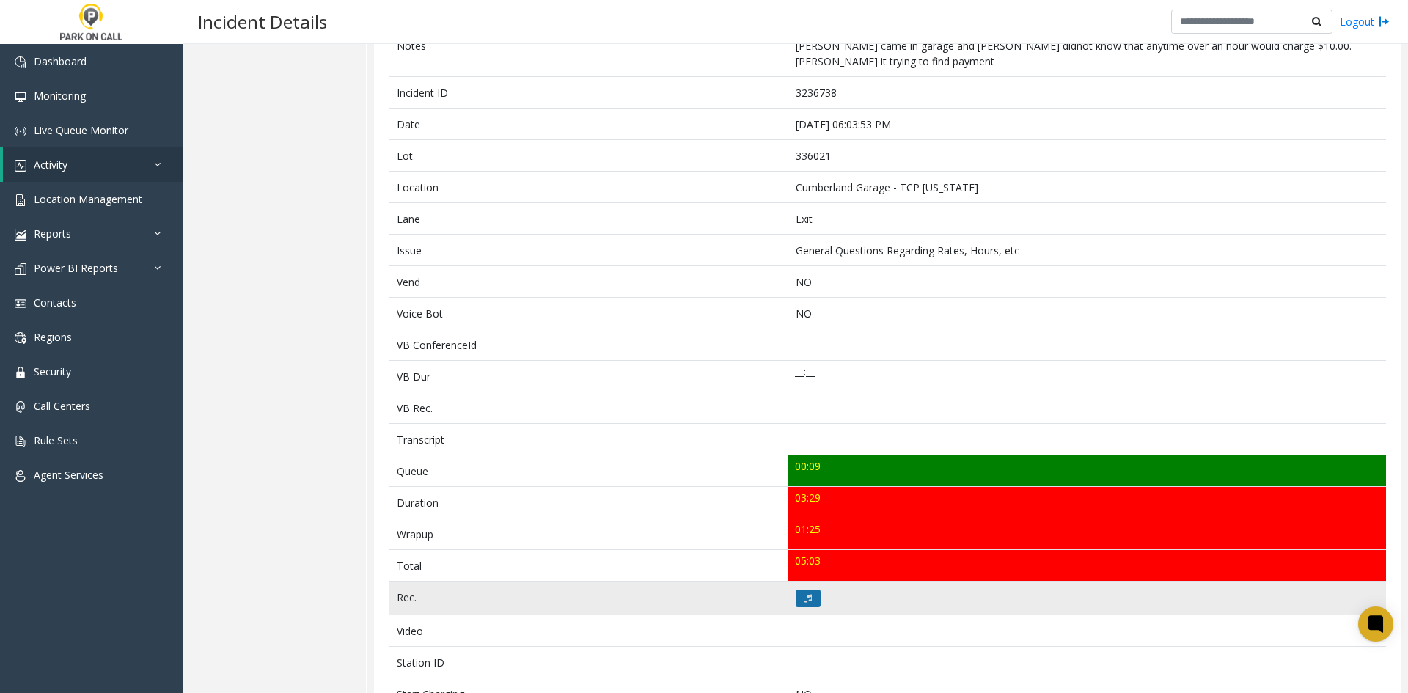
click at [796, 593] on button at bounding box center [808, 599] width 25 height 18
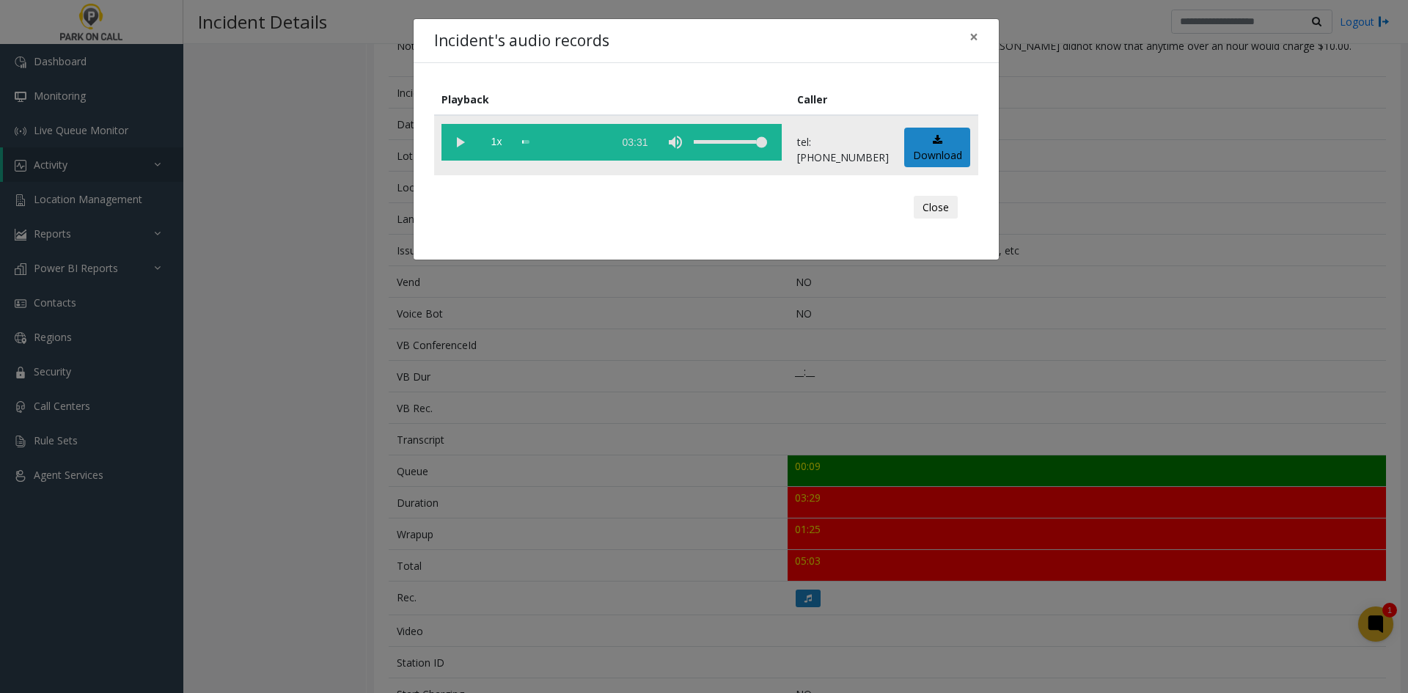
click at [452, 144] on vg-play-pause at bounding box center [460, 142] width 37 height 37
drag, startPoint x: 732, startPoint y: 141, endPoint x: 722, endPoint y: 141, distance: 10.3
click at [722, 141] on div "volume level" at bounding box center [730, 142] width 73 height 37
click at [547, 142] on div "scrub bar" at bounding box center [564, 142] width 84 height 37
click at [540, 142] on div "scrub bar" at bounding box center [564, 142] width 84 height 37
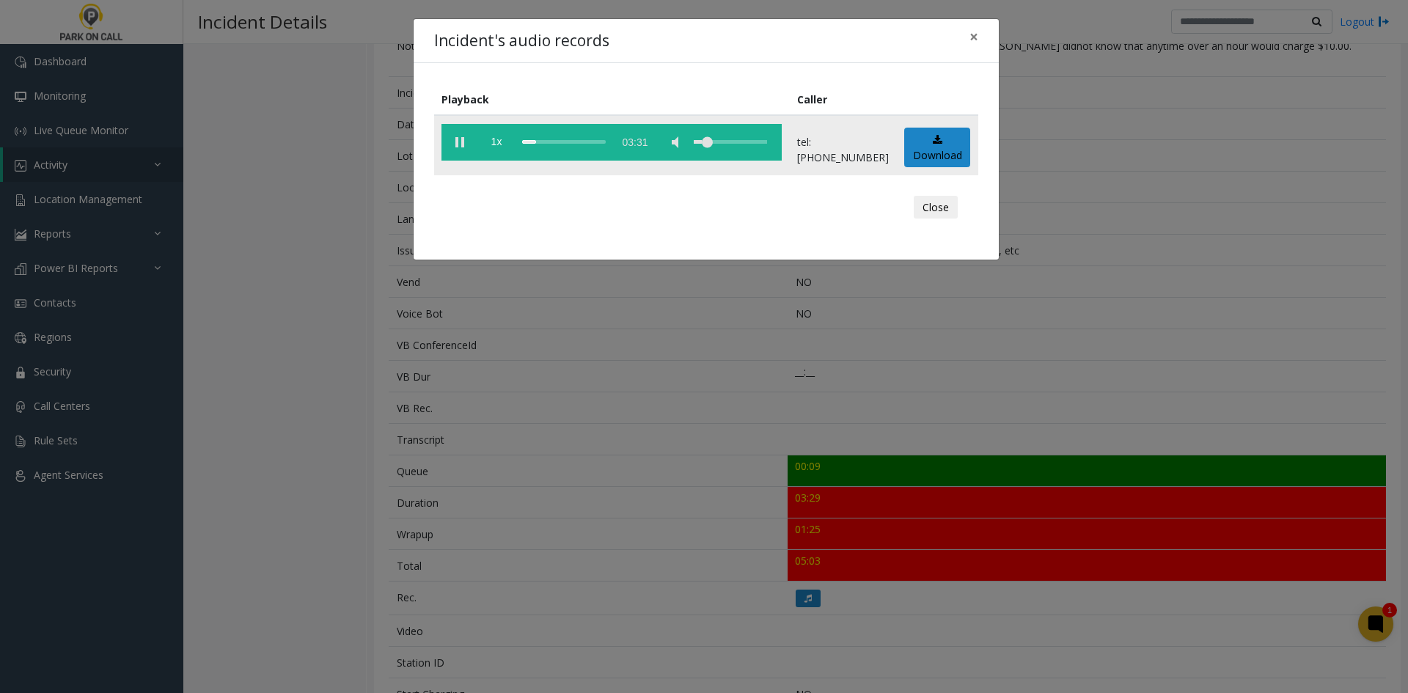
click at [538, 142] on div "scrub bar" at bounding box center [564, 142] width 84 height 37
click at [531, 142] on div "scrub bar" at bounding box center [564, 142] width 84 height 37
click at [495, 134] on span "1x" at bounding box center [496, 142] width 37 height 37
click at [495, 134] on span "1.5x" at bounding box center [496, 142] width 37 height 37
click at [505, 136] on span "2x" at bounding box center [496, 142] width 37 height 37
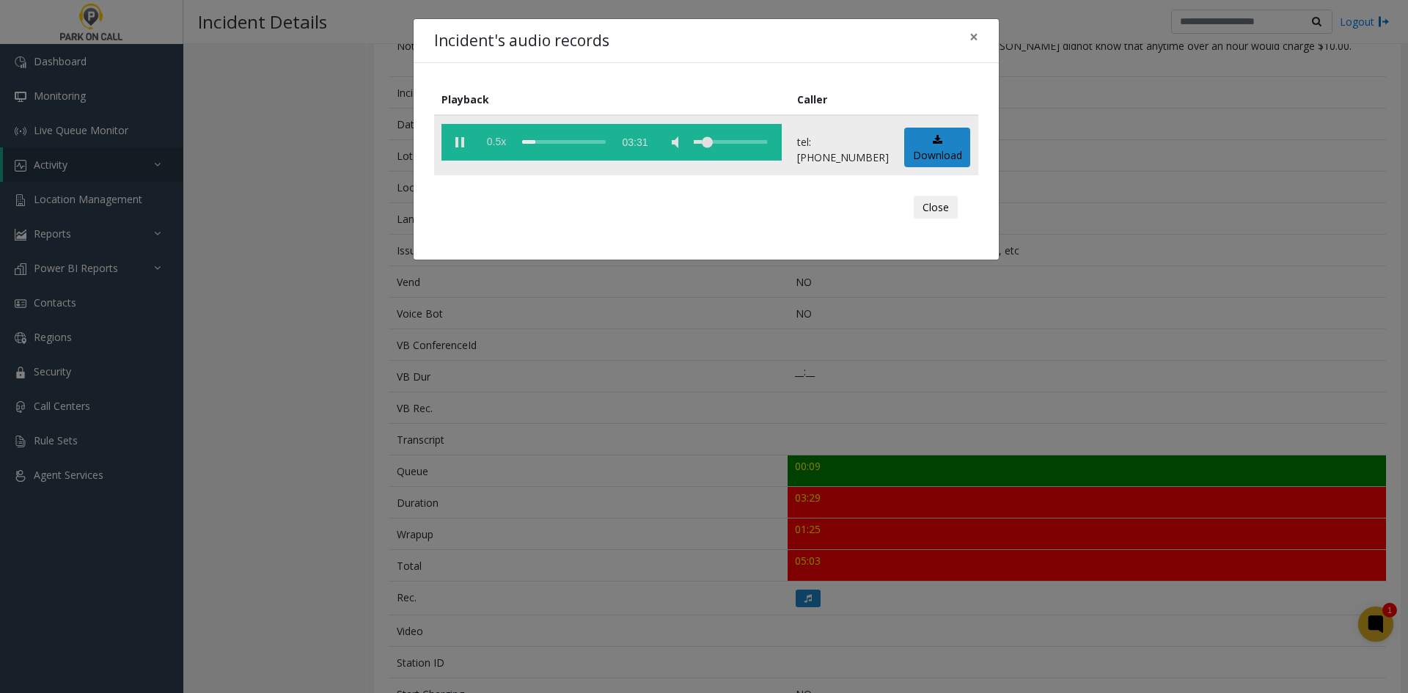
click at [505, 136] on span "0.5x" at bounding box center [496, 142] width 37 height 37
click at [505, 136] on span "1x" at bounding box center [496, 142] width 37 height 37
click at [505, 136] on span "1.5x" at bounding box center [496, 142] width 37 height 37
click at [495, 144] on span "2x" at bounding box center [496, 142] width 37 height 37
click at [495, 144] on span "0.5x" at bounding box center [496, 142] width 37 height 37
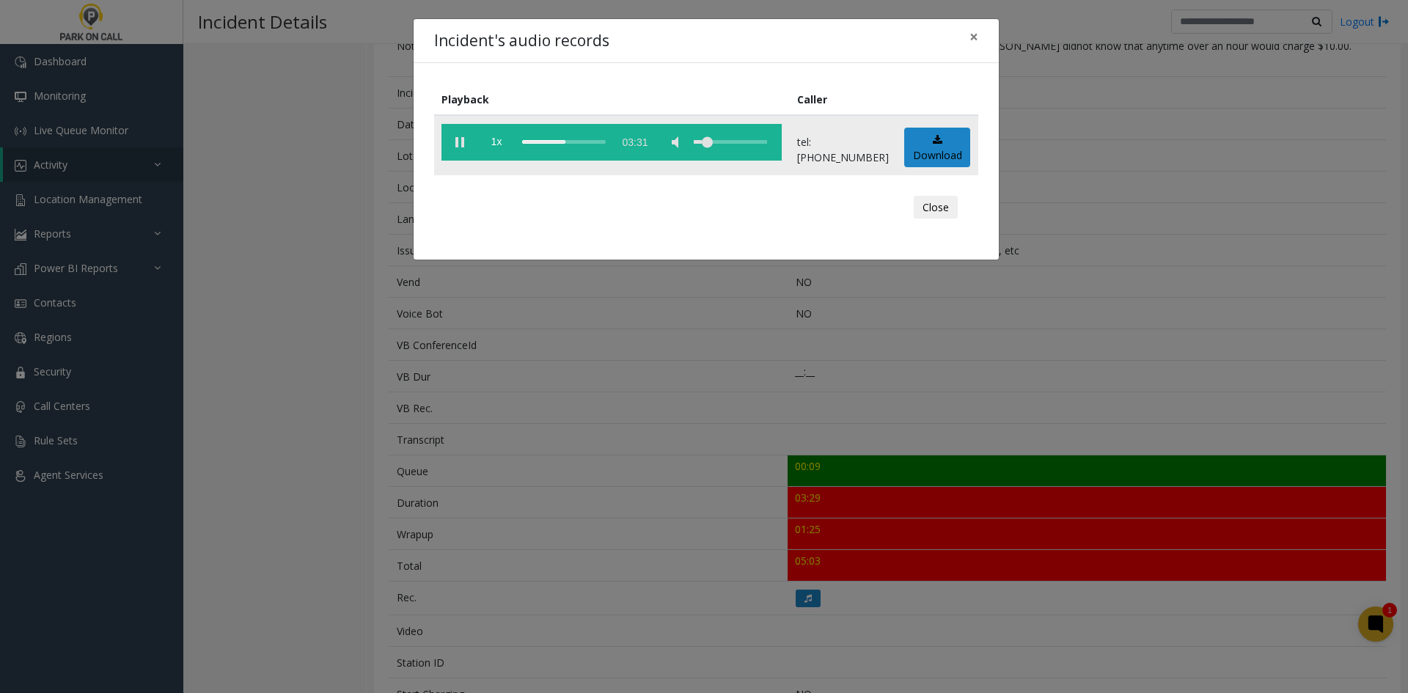
click at [574, 136] on div "scrub bar" at bounding box center [564, 142] width 84 height 37
click at [571, 139] on div "scrub bar" at bounding box center [564, 142] width 84 height 37
click at [564, 143] on div "scrub bar" at bounding box center [564, 142] width 84 height 37
click at [558, 152] on div "scrub bar" at bounding box center [564, 142] width 84 height 37
click at [552, 147] on div "scrub bar" at bounding box center [564, 142] width 84 height 37
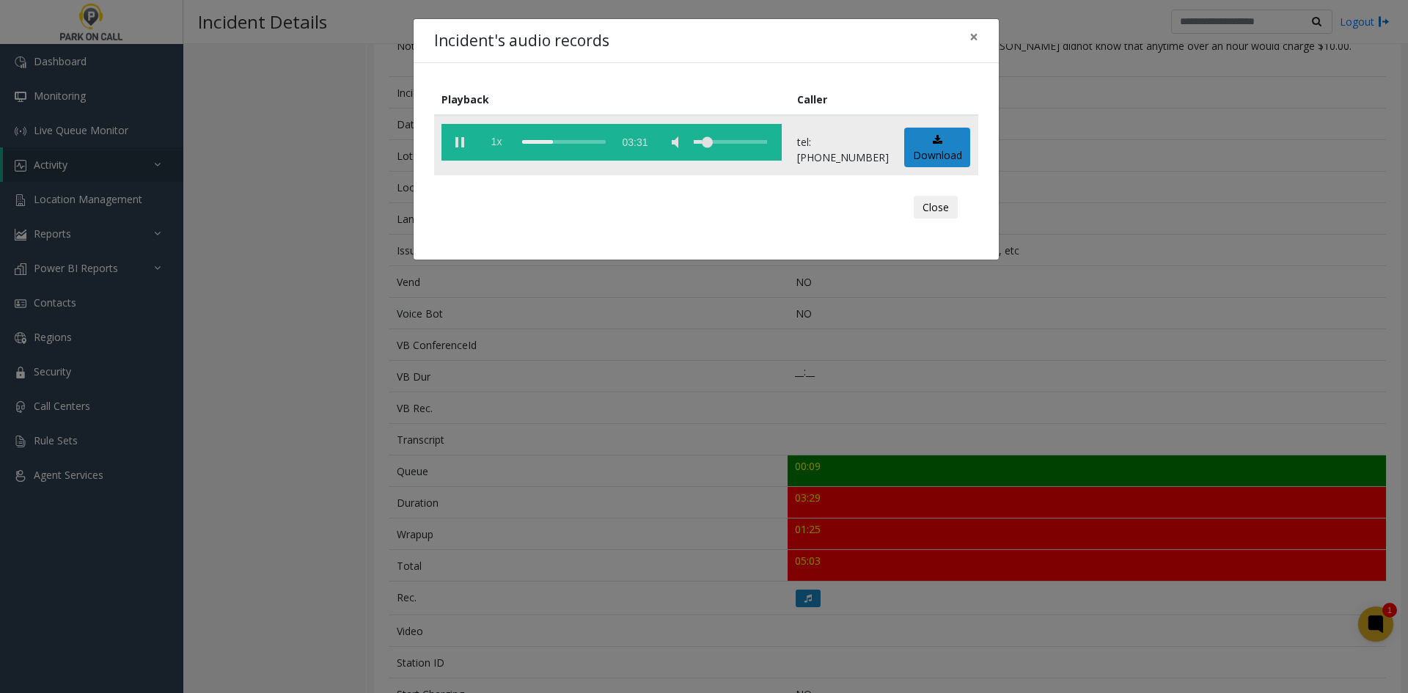
click at [507, 137] on span "1x" at bounding box center [496, 142] width 37 height 37
click at [507, 137] on span "1.5x" at bounding box center [496, 142] width 37 height 37
click at [507, 137] on span "2x" at bounding box center [496, 142] width 37 height 37
click at [507, 137] on span "0.5x" at bounding box center [496, 142] width 37 height 37
click at [559, 147] on div "scrub bar" at bounding box center [564, 142] width 84 height 37
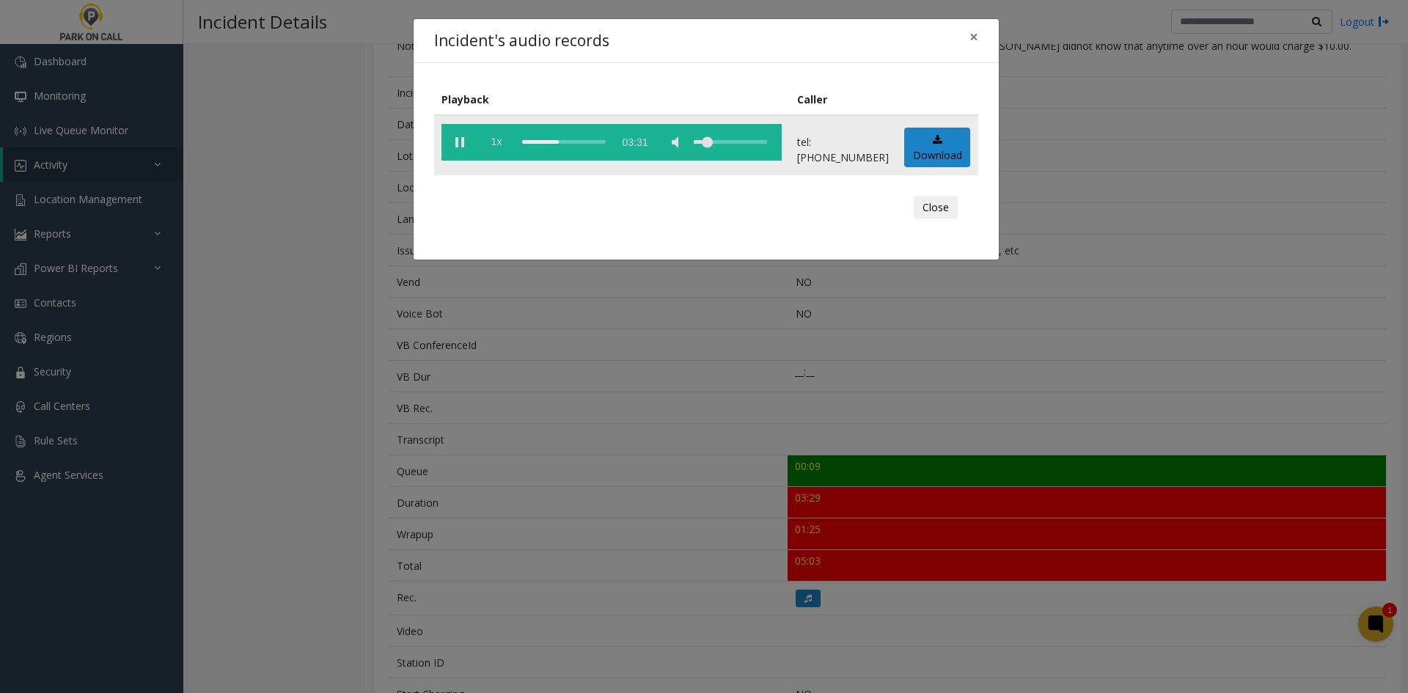
click at [492, 138] on span "1x" at bounding box center [496, 142] width 37 height 37
drag, startPoint x: 492, startPoint y: 138, endPoint x: 490, endPoint y: 154, distance: 16.3
click at [490, 150] on span "1x" at bounding box center [496, 142] width 37 height 37
click at [493, 154] on span "2x" at bounding box center [496, 142] width 37 height 37
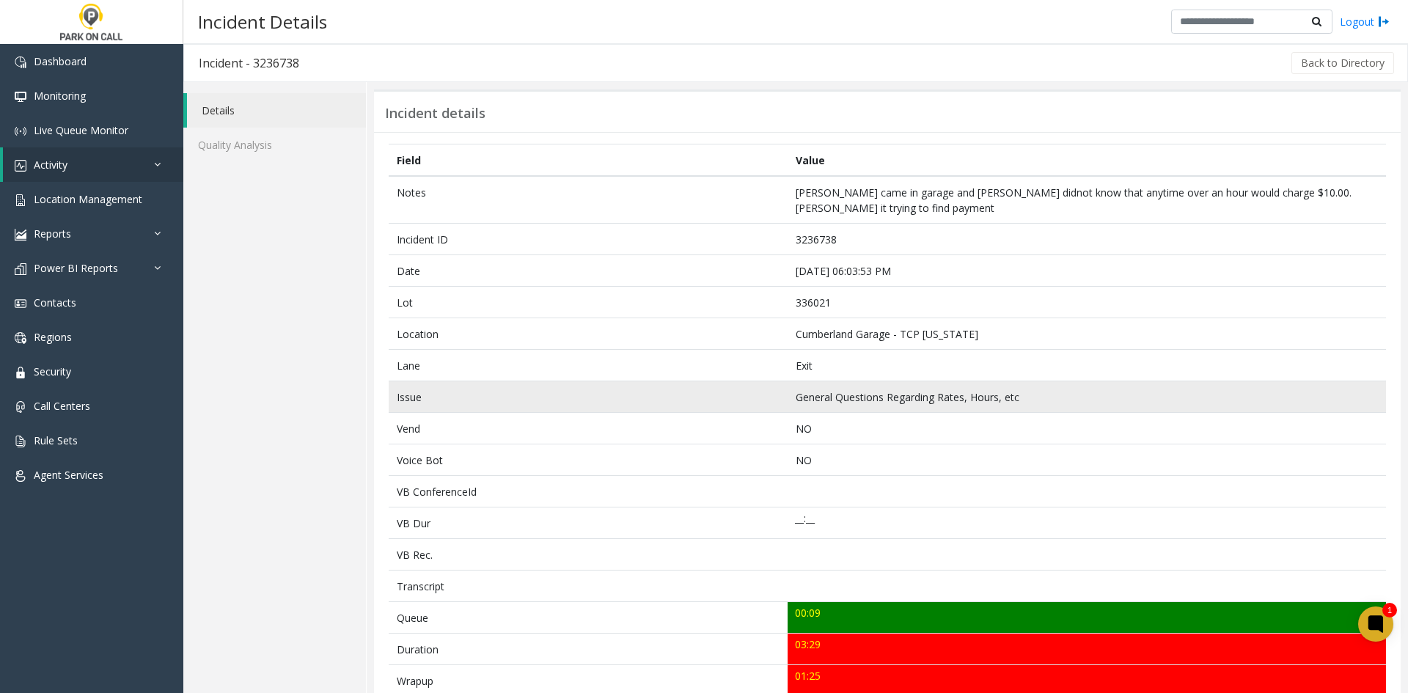
scroll to position [147, 0]
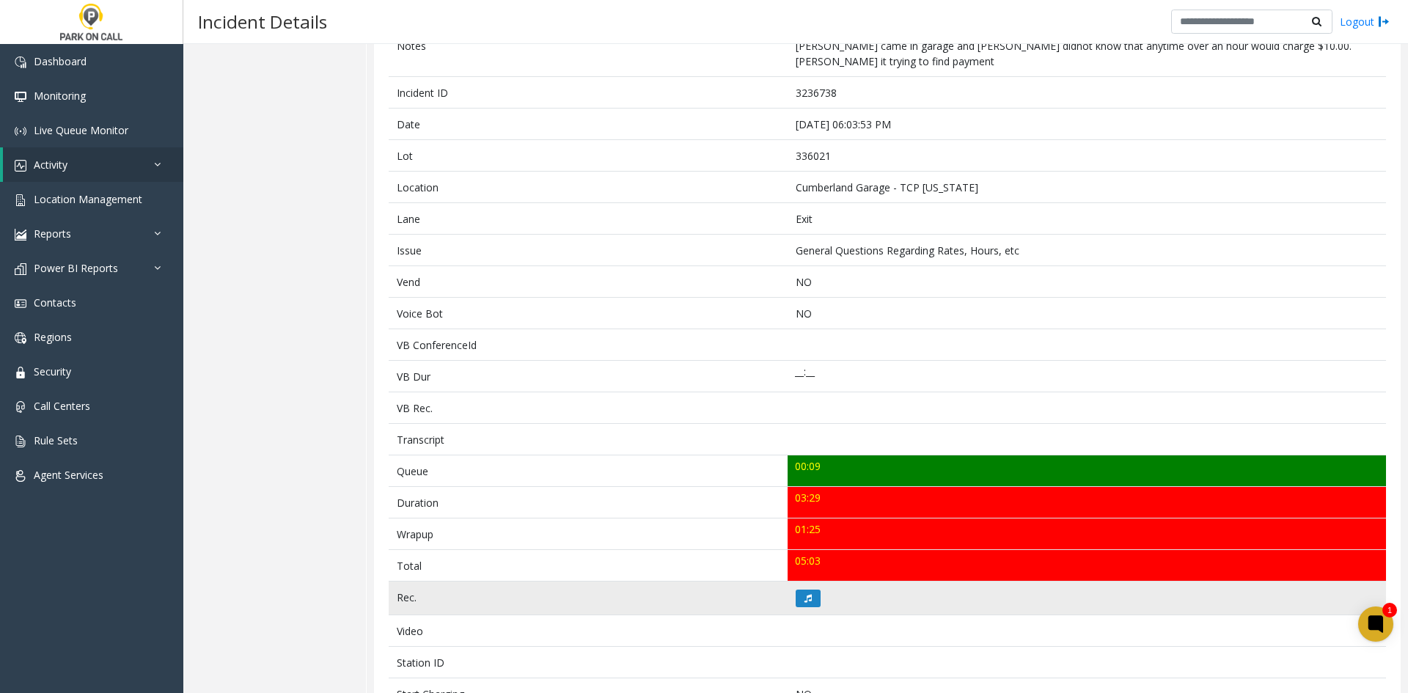
click at [803, 585] on td at bounding box center [1087, 599] width 599 height 34
click at [803, 588] on td at bounding box center [1087, 599] width 599 height 34
click at [811, 604] on button at bounding box center [808, 599] width 25 height 18
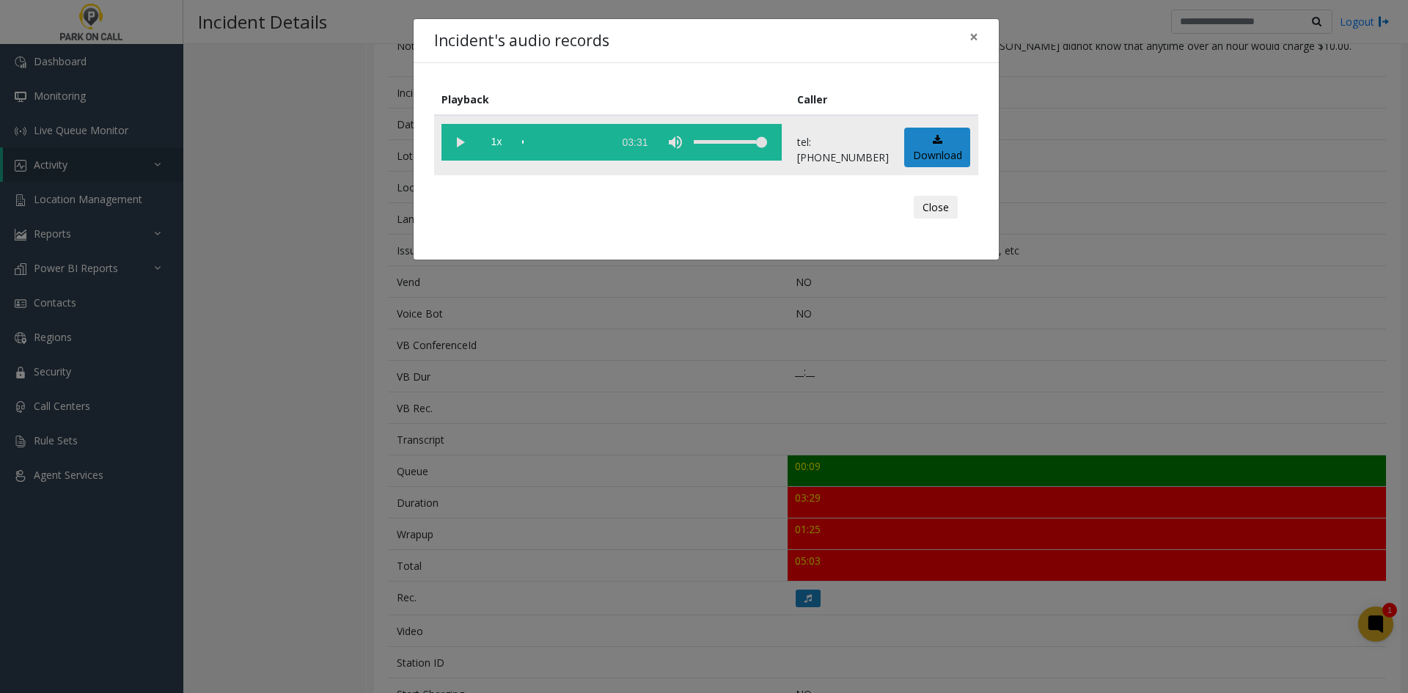
click at [454, 140] on vg-play-pause at bounding box center [460, 142] width 37 height 37
click at [604, 139] on div "scrub bar" at bounding box center [564, 142] width 84 height 37
click at [472, 135] on vg-play-pause at bounding box center [460, 142] width 37 height 37
click at [459, 146] on vg-play-pause at bounding box center [460, 142] width 37 height 37
click at [458, 145] on vg-play-pause at bounding box center [460, 142] width 37 height 37
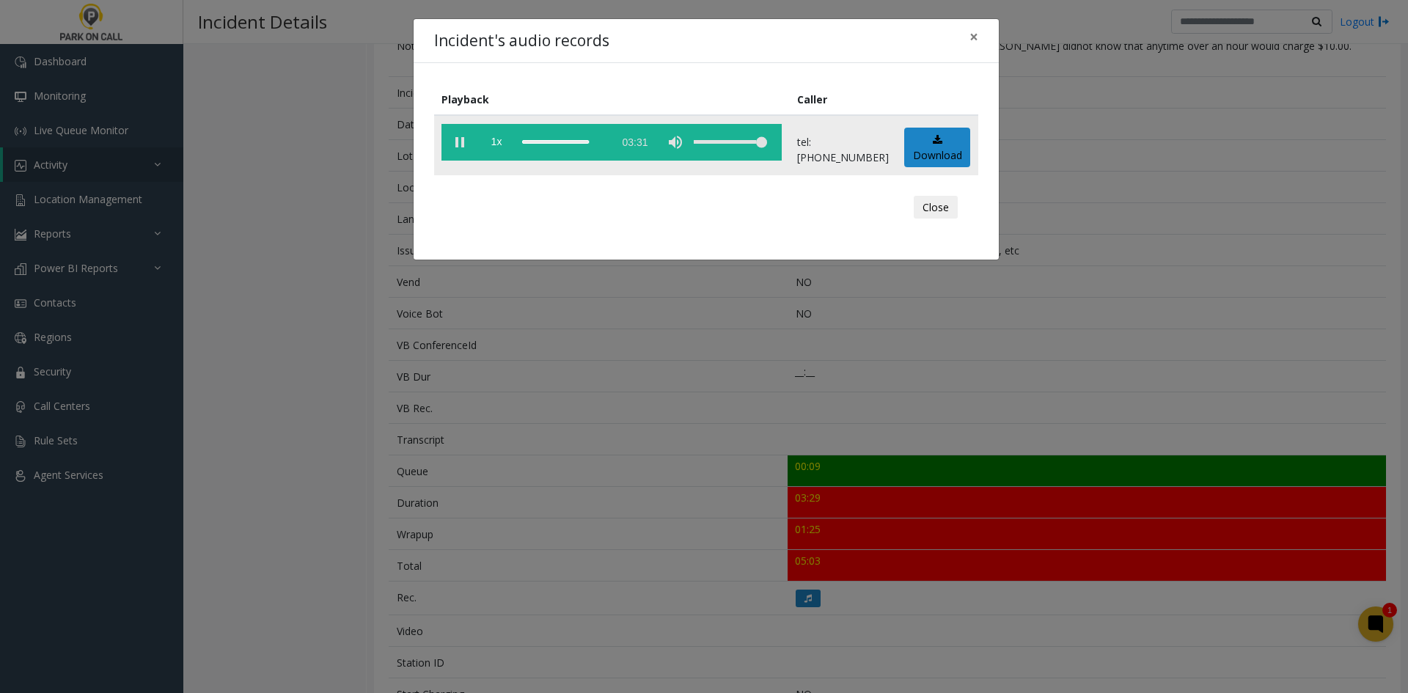
click at [457, 145] on vg-play-pause at bounding box center [460, 142] width 37 height 37
drag, startPoint x: 740, startPoint y: 143, endPoint x: 825, endPoint y: 165, distance: 87.9
click at [825, 165] on tr "1x 03:31 tel:3360219002 Download" at bounding box center [706, 145] width 544 height 60
click at [591, 145] on div "scrub bar" at bounding box center [564, 142] width 84 height 37
click at [463, 139] on vg-play-pause at bounding box center [460, 142] width 37 height 37
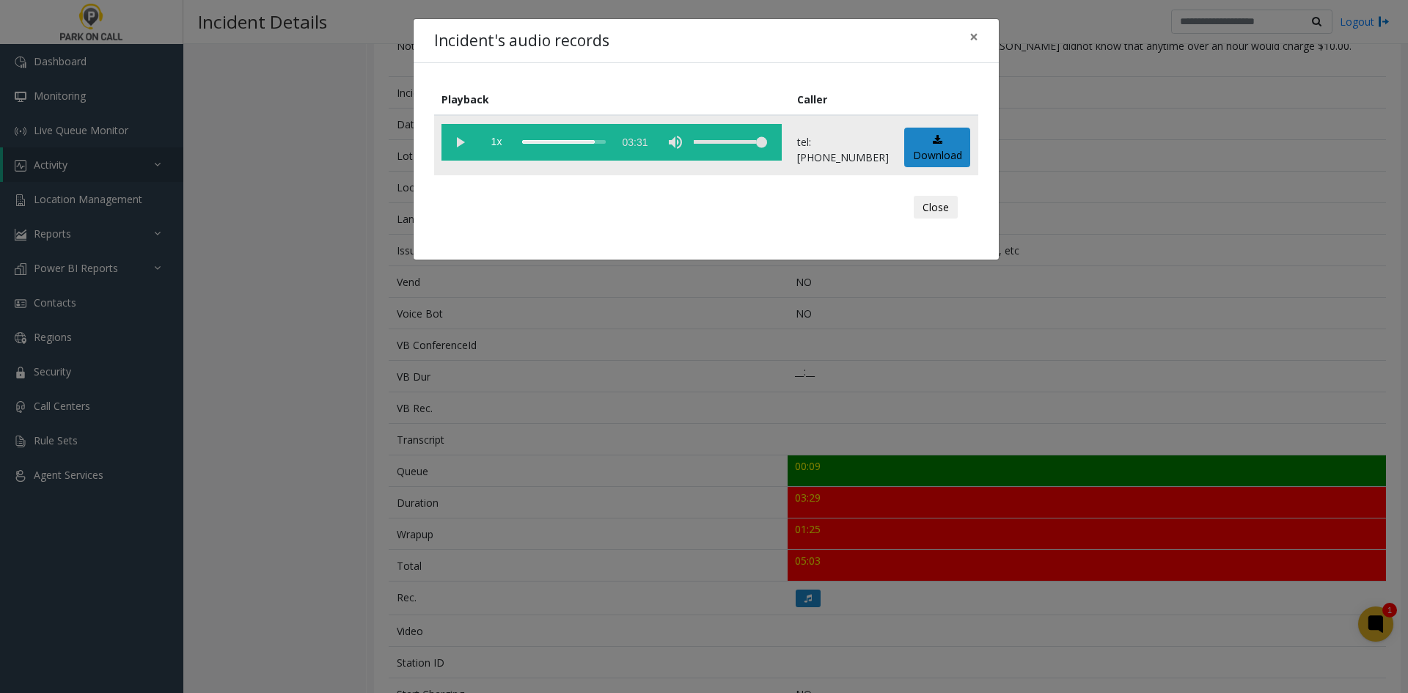
click at [461, 142] on vg-play-pause at bounding box center [460, 142] width 37 height 37
click at [459, 143] on vg-play-pause at bounding box center [460, 142] width 37 height 37
click at [606, 139] on div "scrub bar" at bounding box center [564, 142] width 84 height 37
click at [603, 142] on div "scrub bar" at bounding box center [564, 142] width 84 height 37
click at [461, 158] on vg-play-pause at bounding box center [460, 142] width 37 height 37
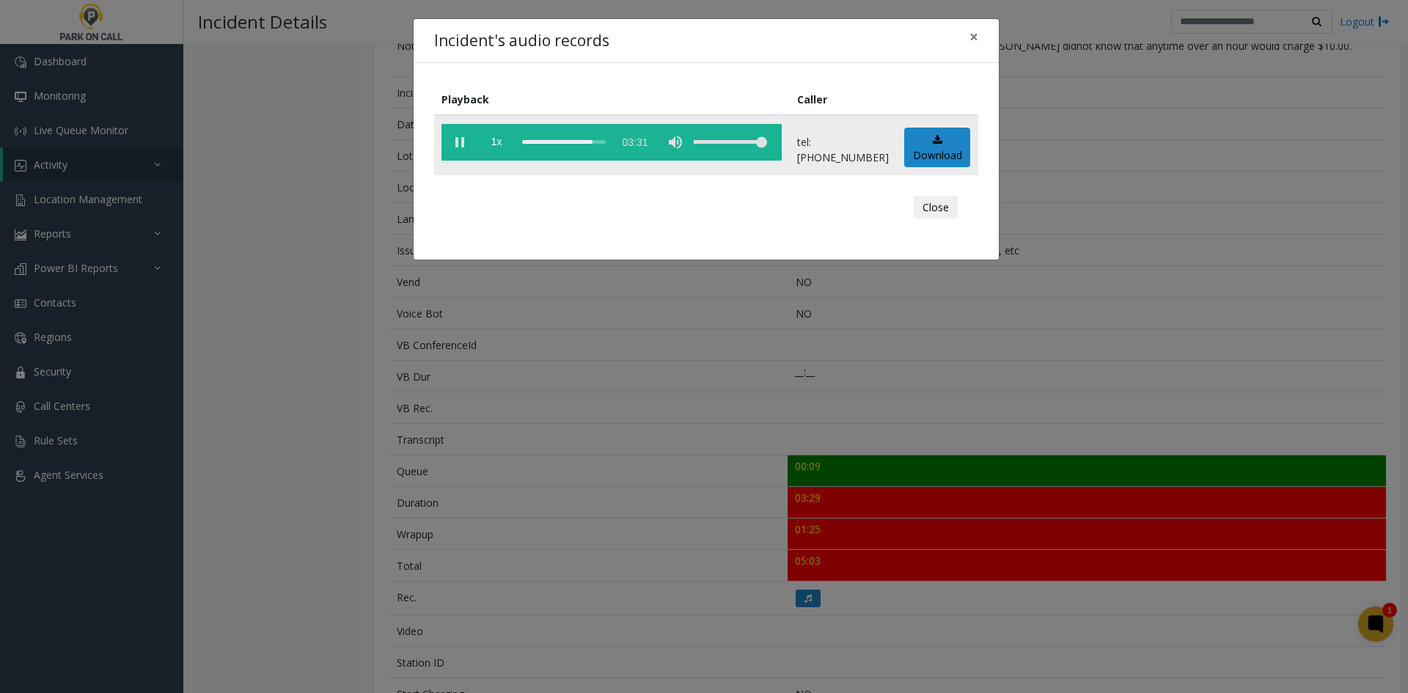
click at [464, 146] on vg-play-pause at bounding box center [460, 142] width 37 height 37
click at [582, 353] on div "Incident's audio records × Playback Caller 1x 03:31 tel:3360219002 Download Clo…" at bounding box center [704, 346] width 1408 height 693
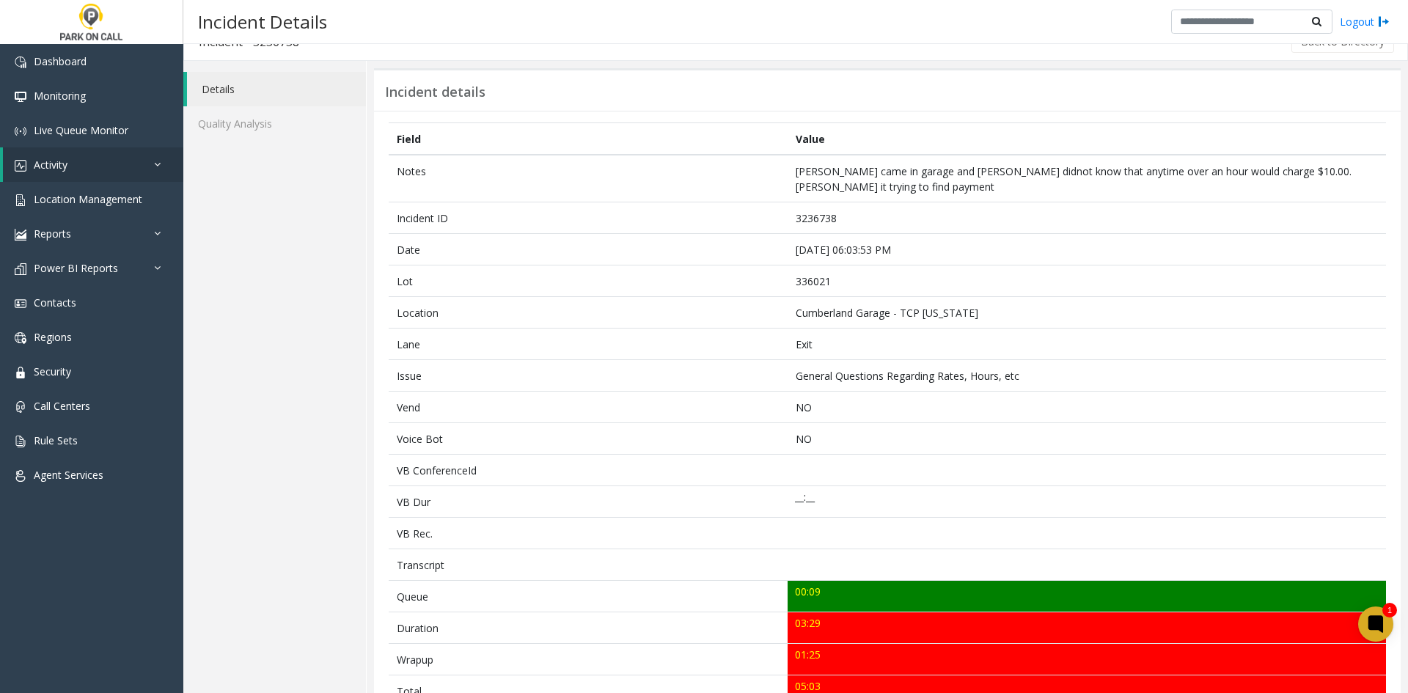
scroll to position [0, 0]
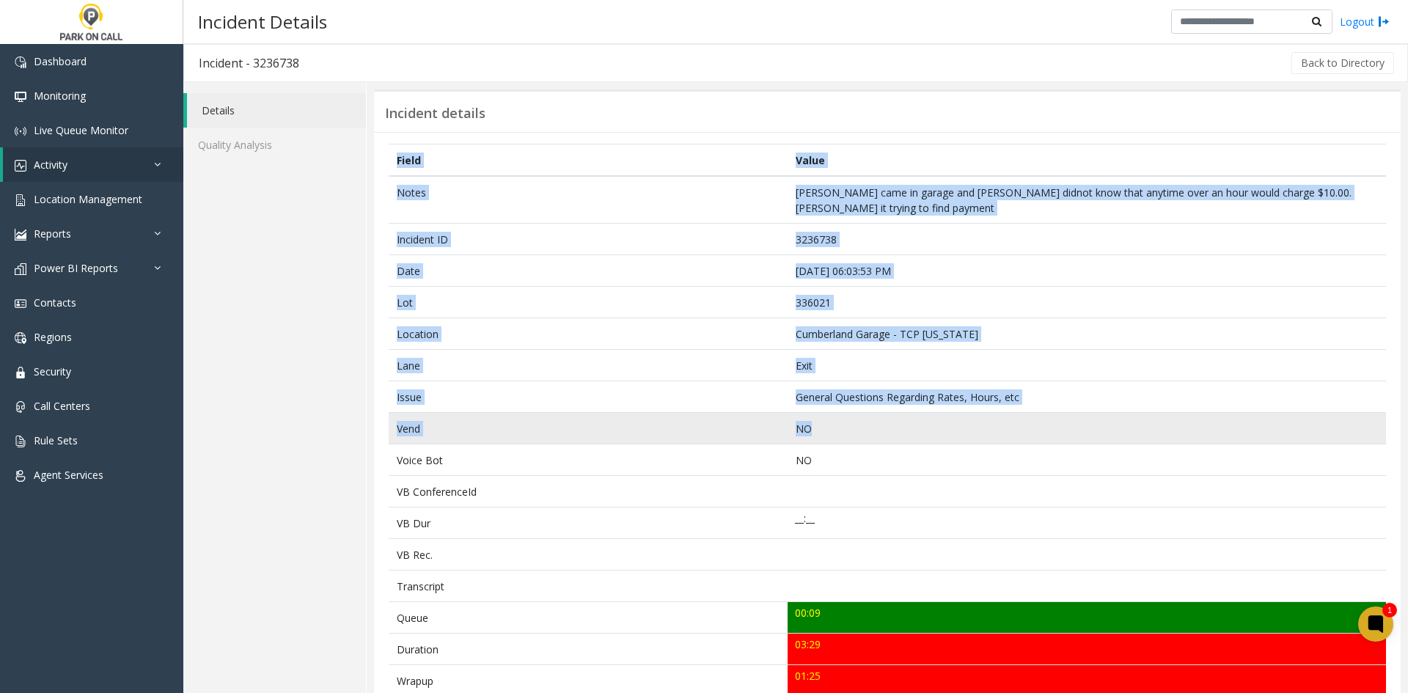
drag, startPoint x: 379, startPoint y: 191, endPoint x: 938, endPoint y: 433, distance: 609.5
click at [938, 433] on div "Field Value Notes Parker came in garage and parker didnot know that anytime ove…" at bounding box center [887, 601] width 1027 height 938
click at [938, 433] on p "NO" at bounding box center [1087, 428] width 583 height 15
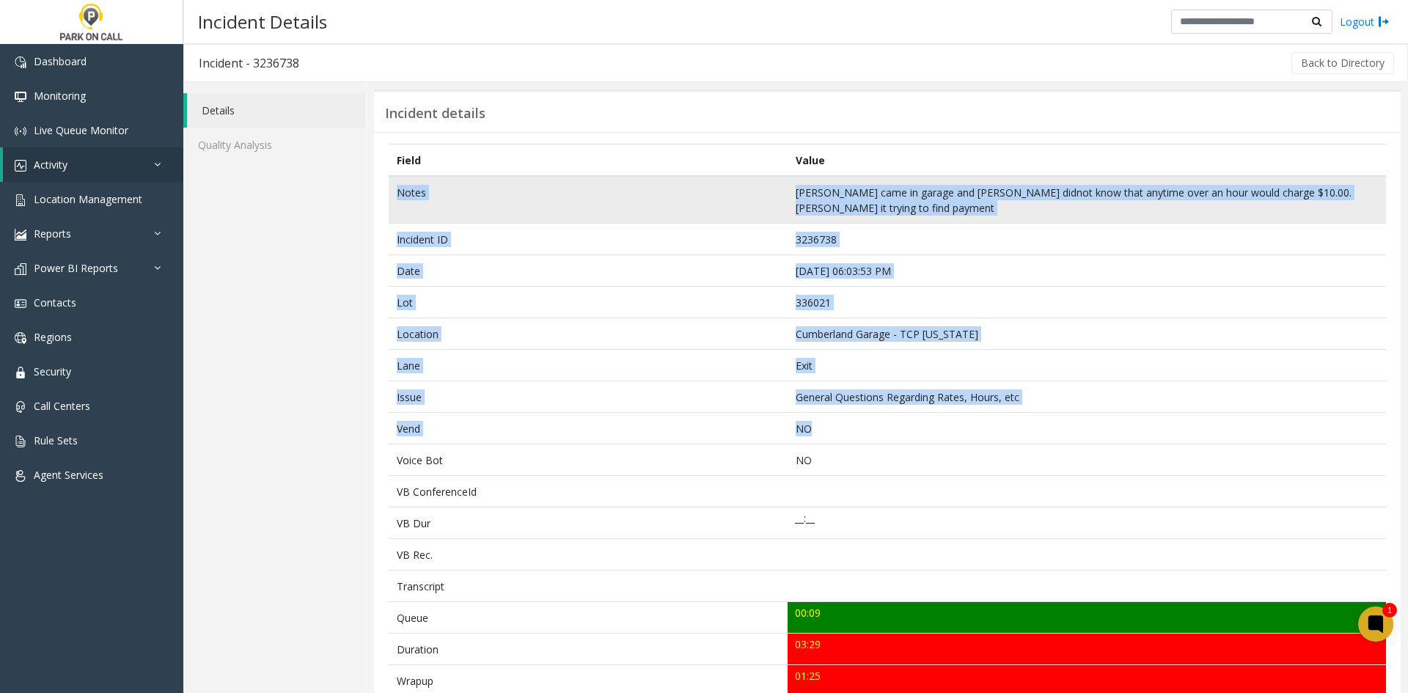
drag, startPoint x: 938, startPoint y: 433, endPoint x: 405, endPoint y: 203, distance: 580.6
click at [405, 203] on tbody "Notes Parker came in garage and parker didnot know that anytime over an hour wo…" at bounding box center [888, 610] width 998 height 869
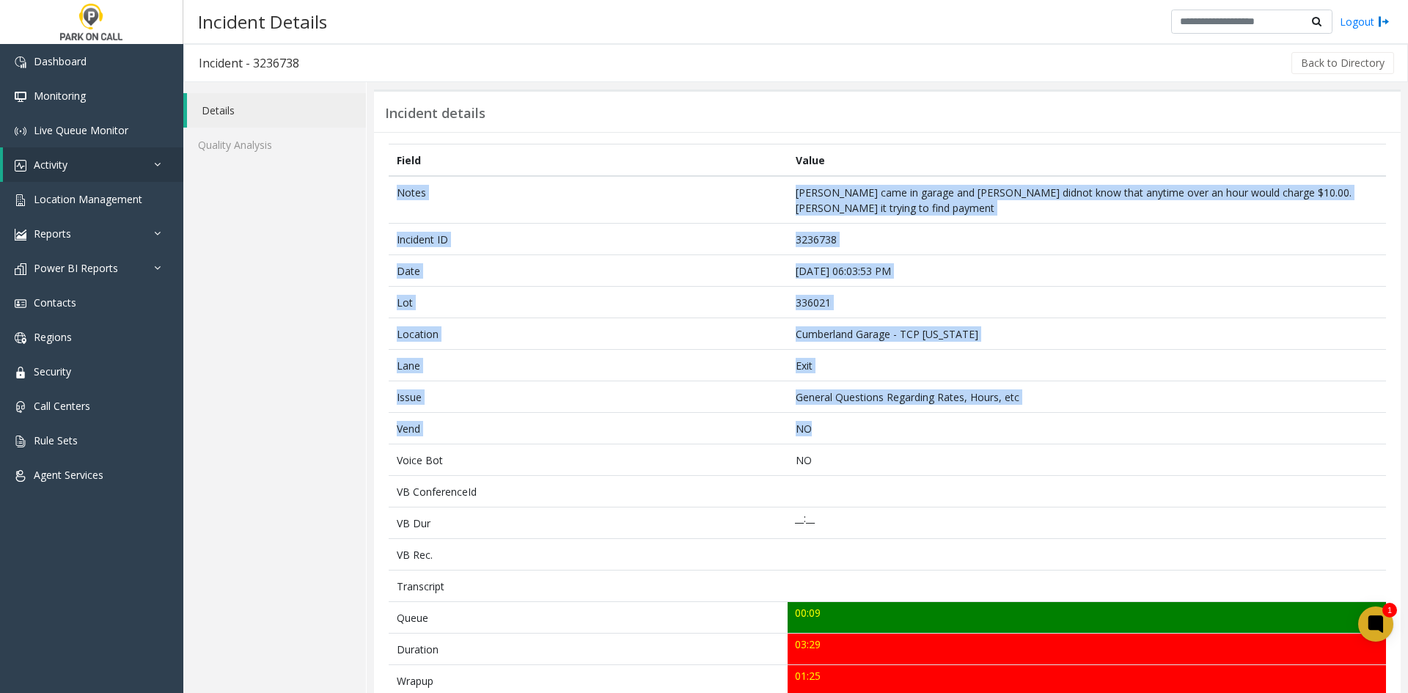
copy tbody "Notes Parker came in garage and parker didnot know that anytime over an hour wo…"
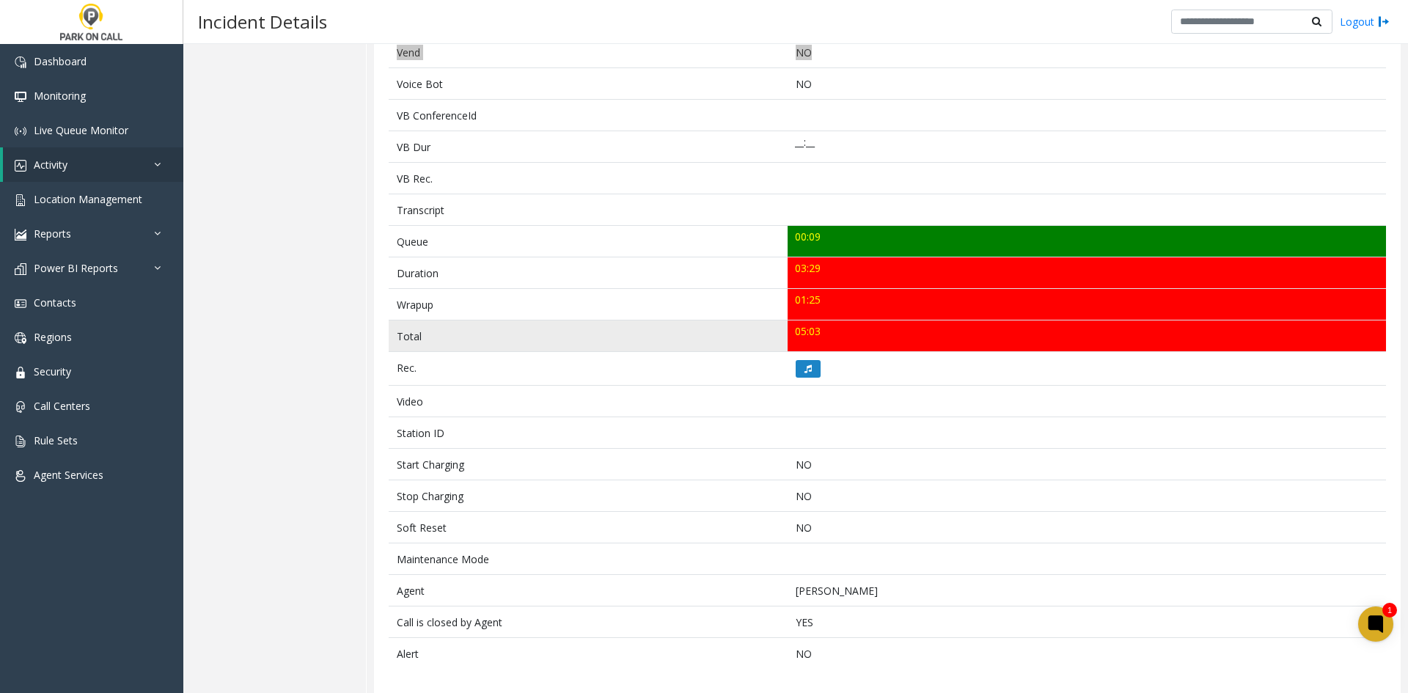
scroll to position [384, 0]
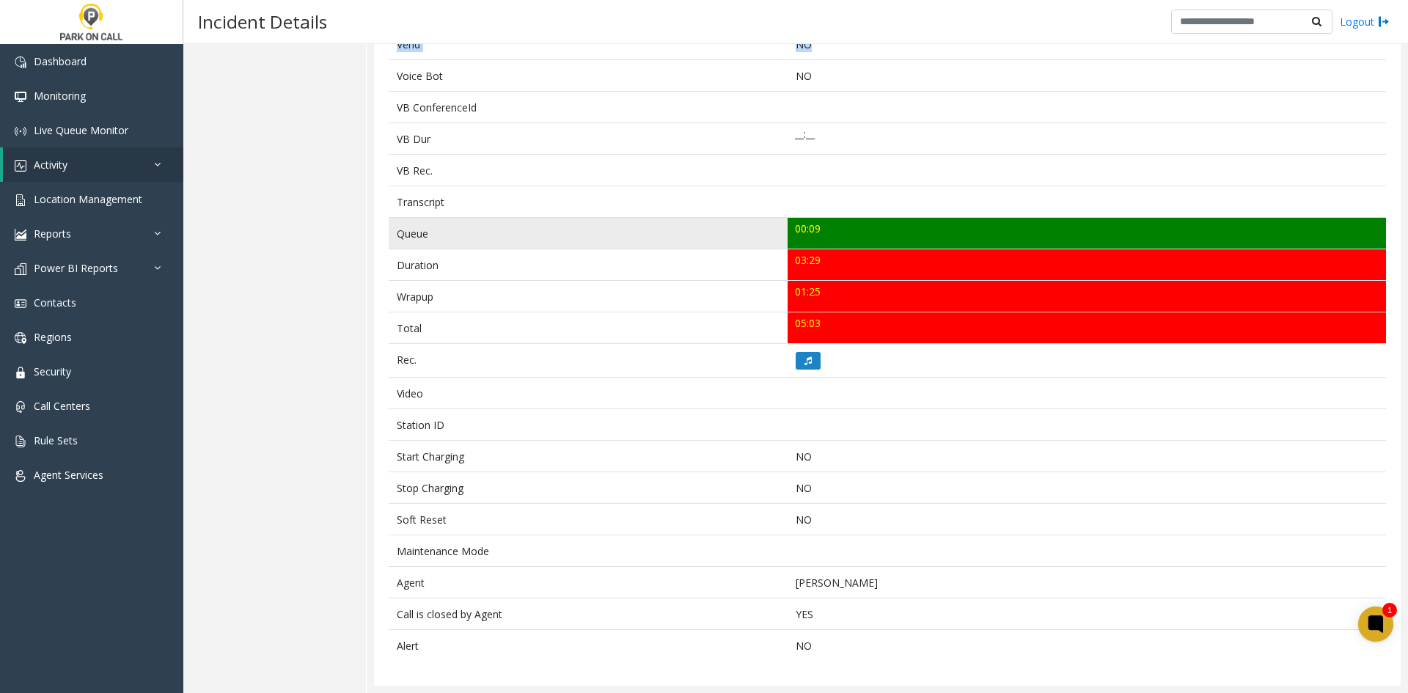
drag, startPoint x: 859, startPoint y: 318, endPoint x: 394, endPoint y: 234, distance: 472.7
click at [394, 234] on tbody "Notes Parker came in garage and parker didnot know that anytime over an hour wo…" at bounding box center [888, 226] width 998 height 869
copy tbody "Queue 00:09 Duration 03:29 Wrapup 01:25 Total 05:03"
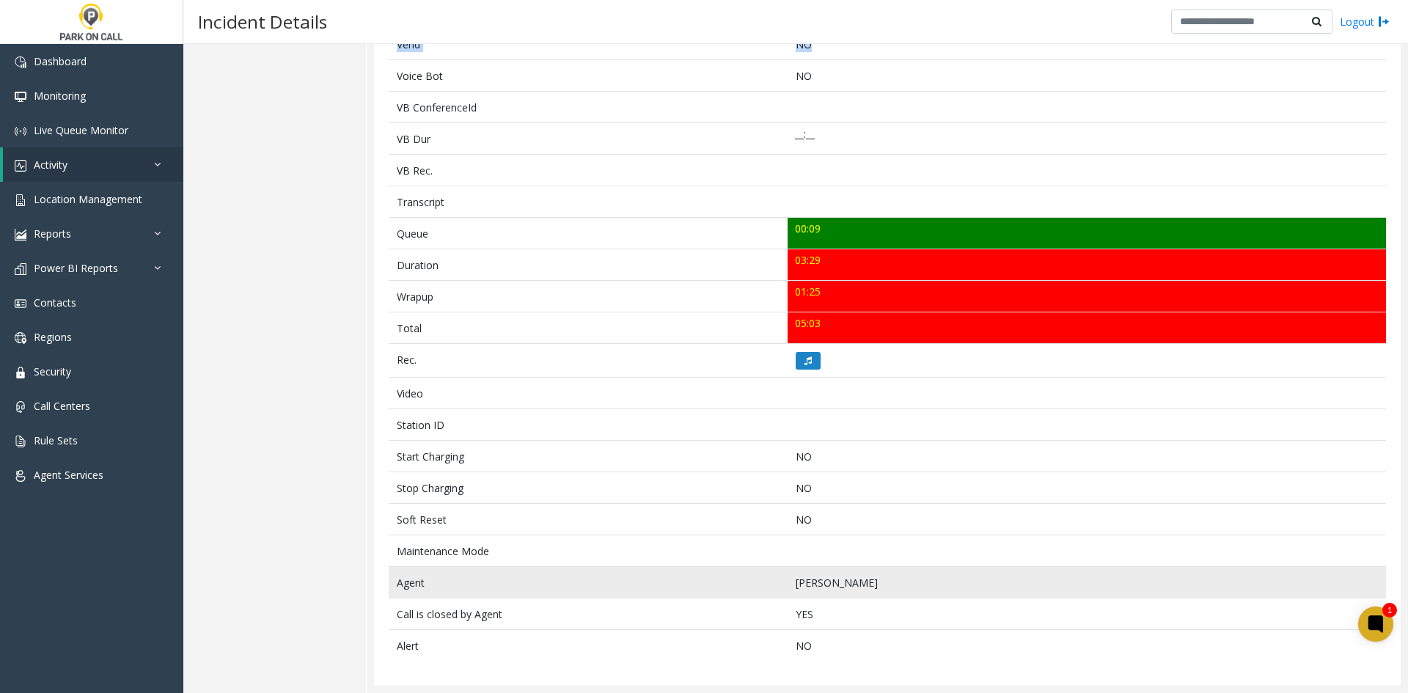
drag, startPoint x: 929, startPoint y: 580, endPoint x: 396, endPoint y: 585, distance: 533.3
click at [396, 585] on tr "Agent Calton Coulter" at bounding box center [888, 583] width 998 height 32
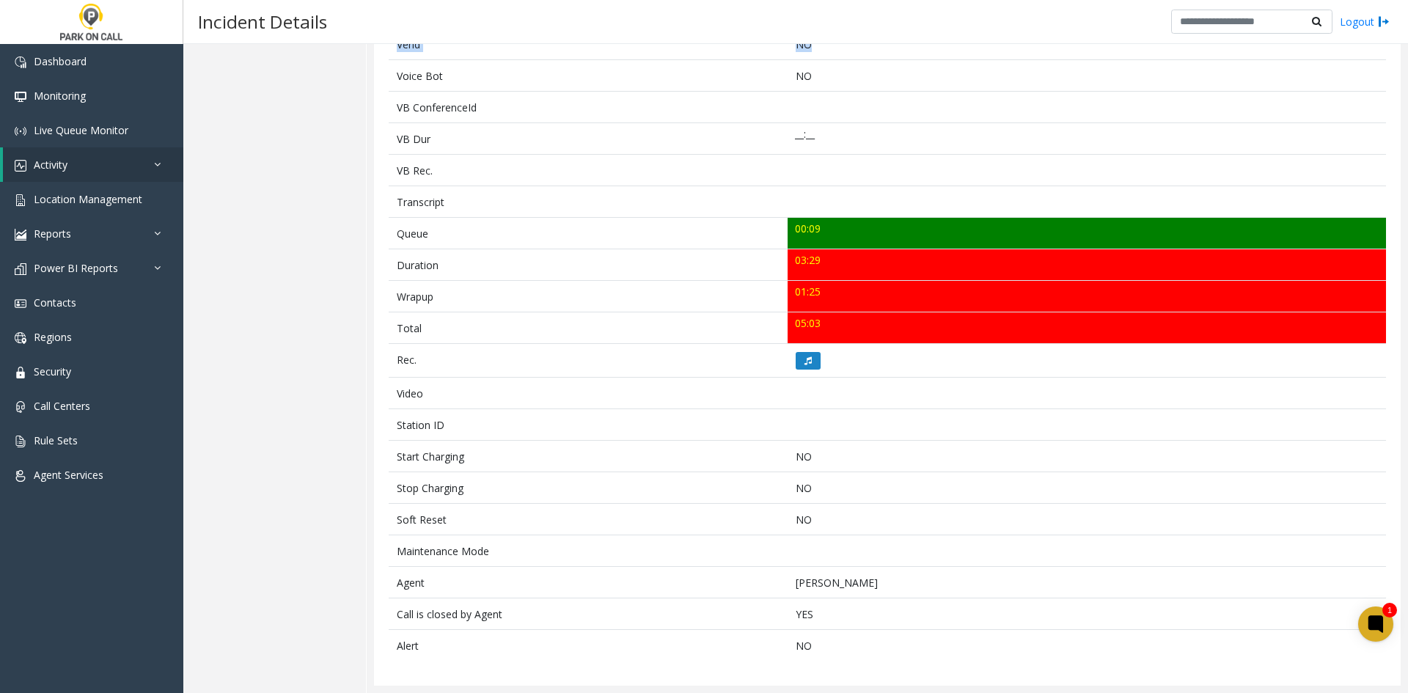
copy tr "Agent Calton Coulter"
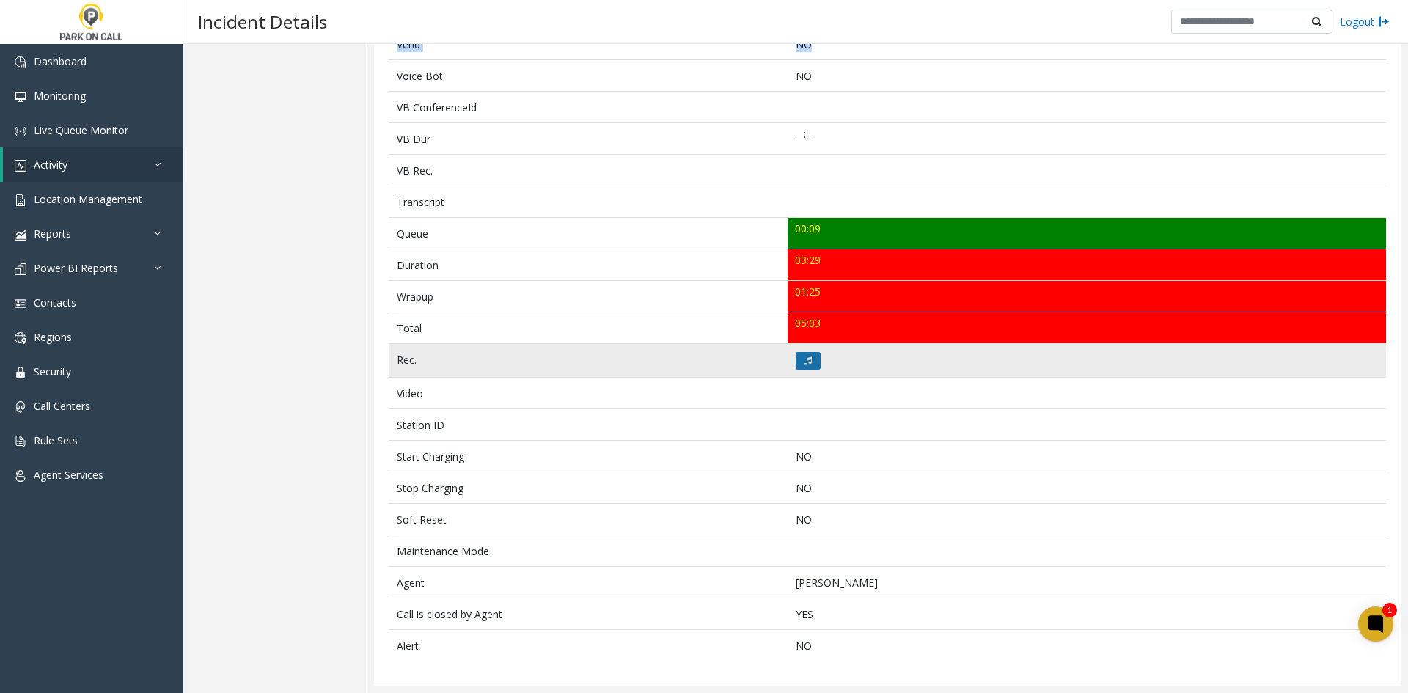
click at [805, 359] on icon at bounding box center [808, 361] width 7 height 9
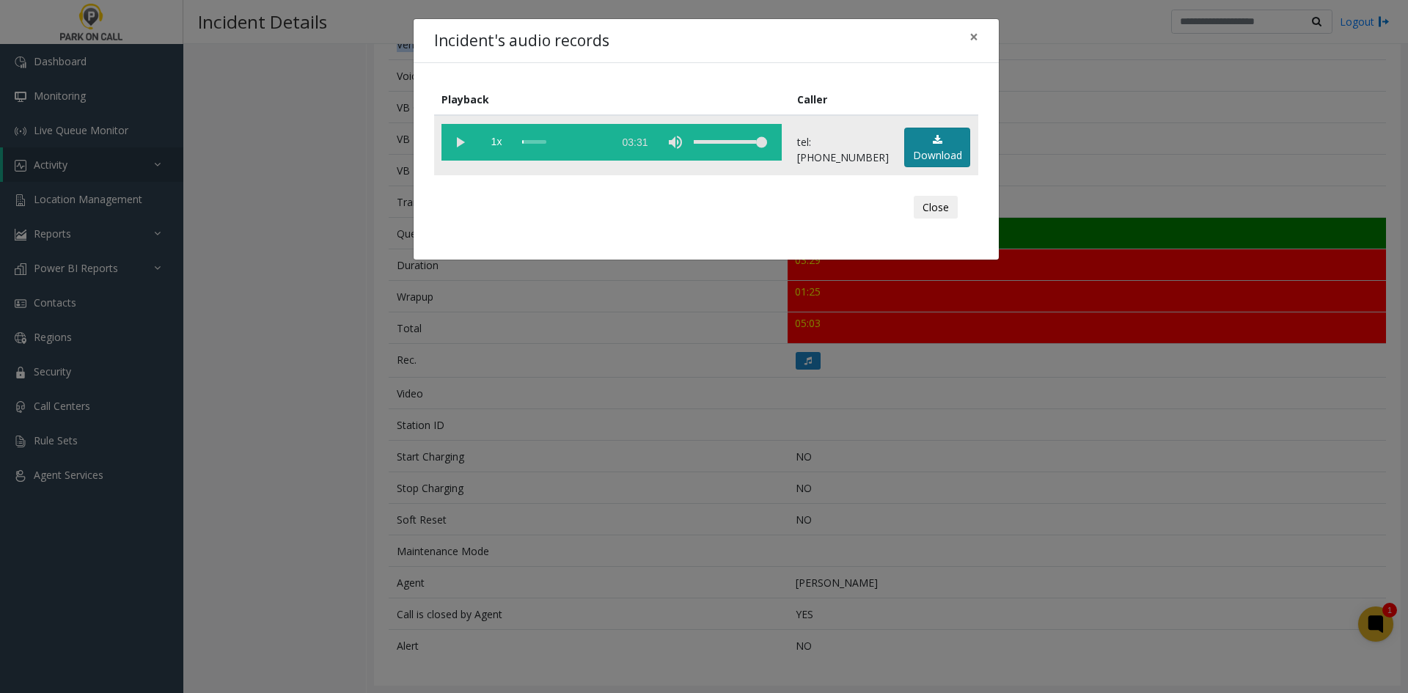
click at [935, 147] on link "Download" at bounding box center [938, 148] width 66 height 40
click at [1043, 52] on div "Incident's audio records × Playback Caller 1x 03:31 tel:3360219002 Download Clo…" at bounding box center [704, 346] width 1408 height 693
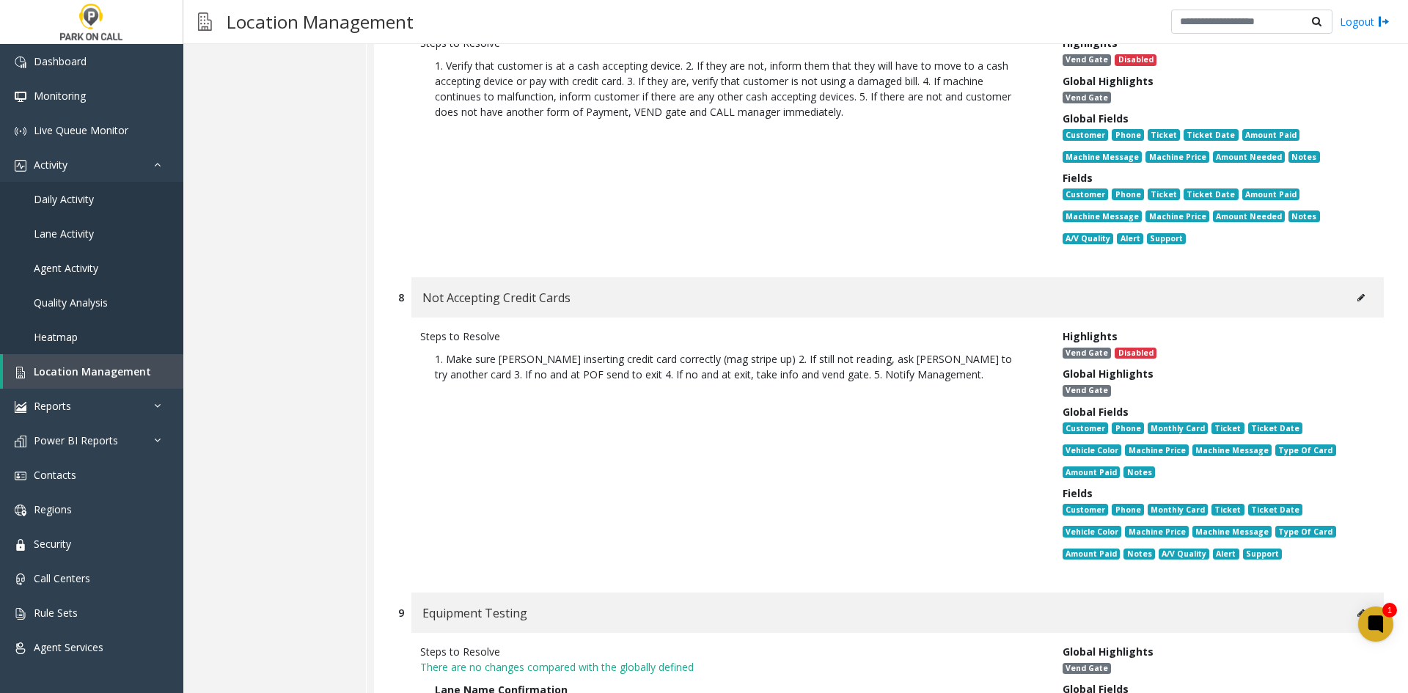
scroll to position [11653, 0]
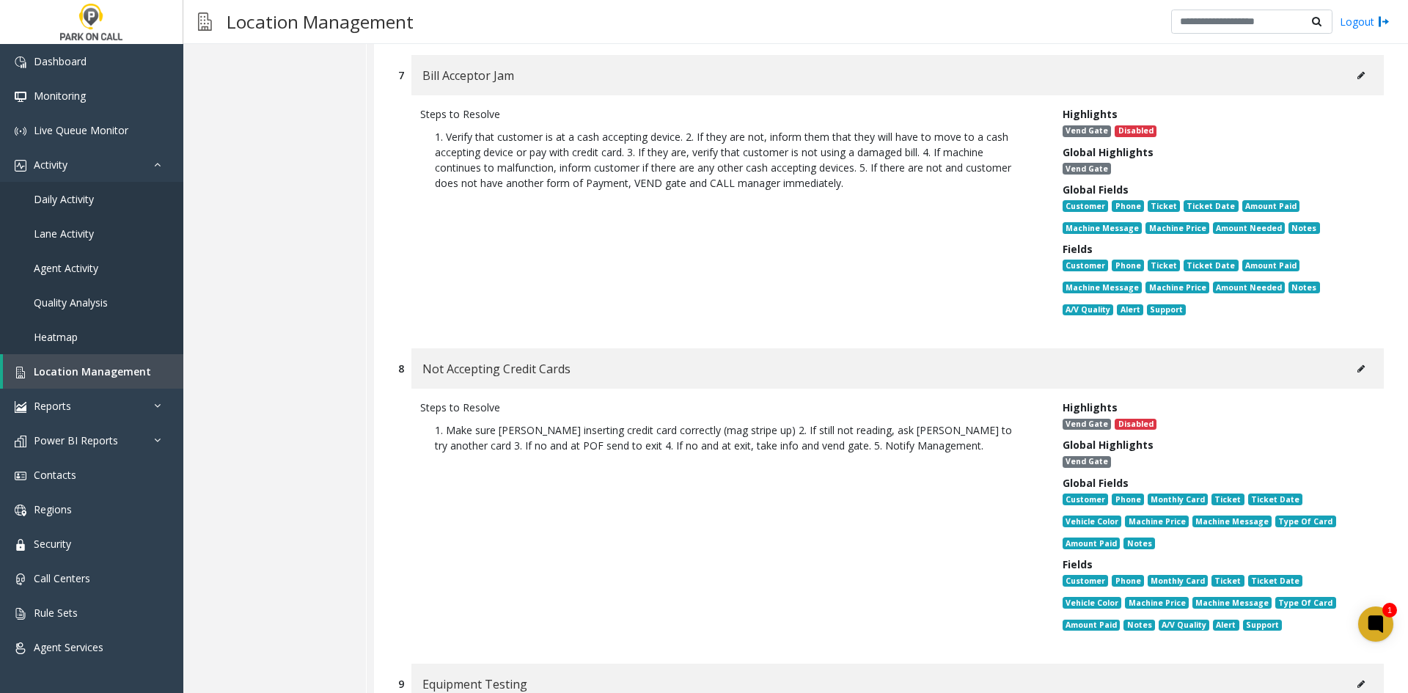
drag, startPoint x: 495, startPoint y: 503, endPoint x: 517, endPoint y: 101, distance: 401.9
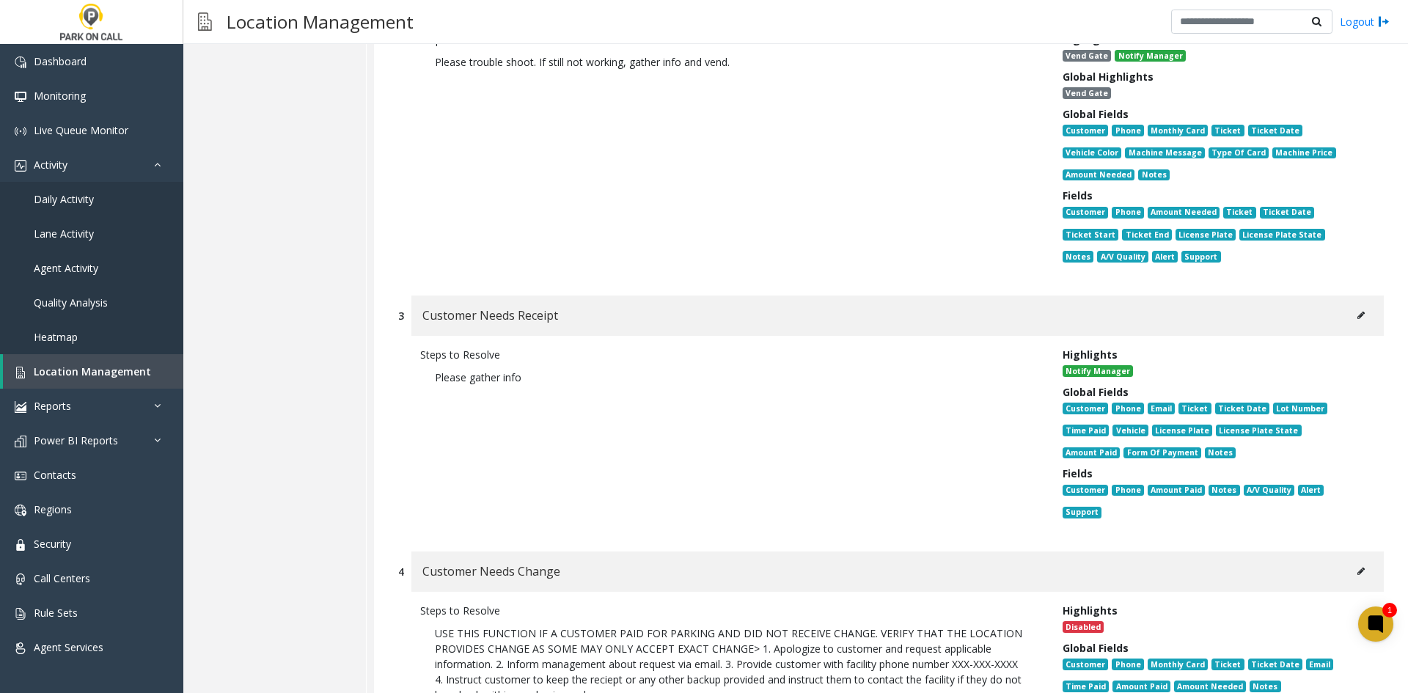
scroll to position [0, 0]
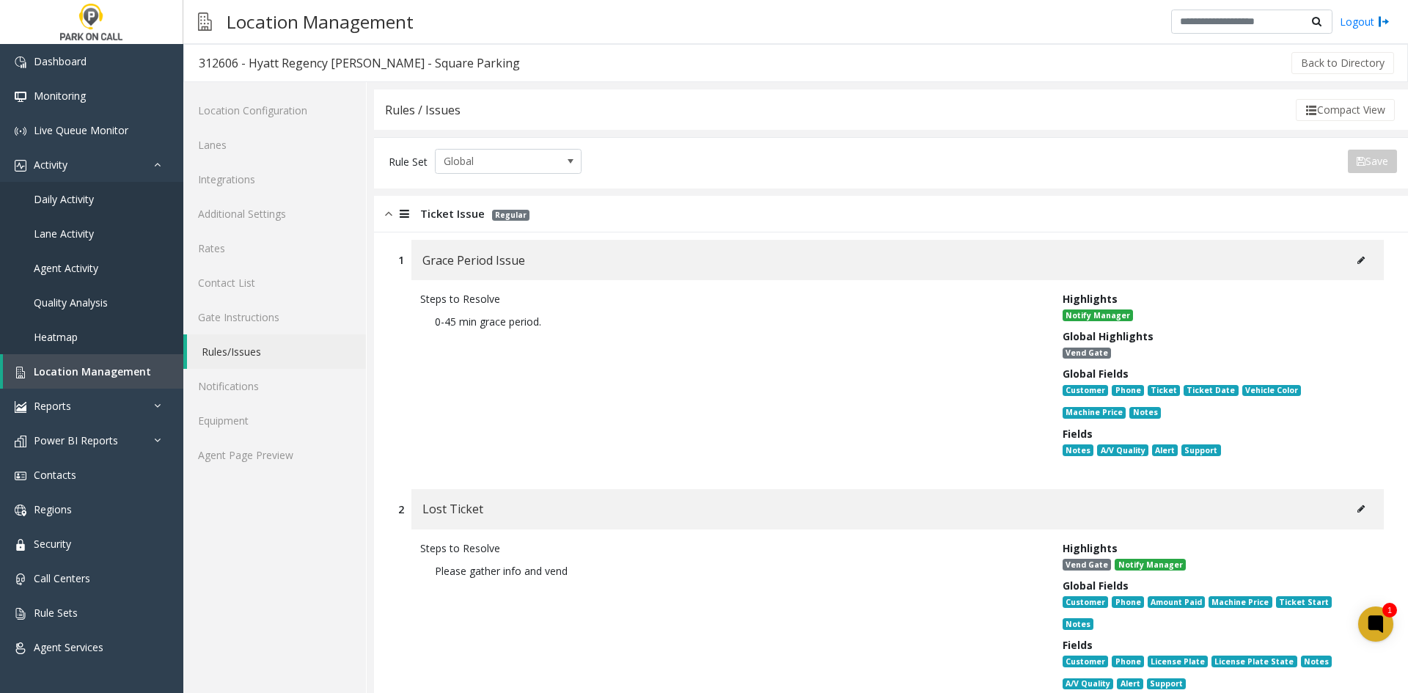
drag, startPoint x: 706, startPoint y: 500, endPoint x: 781, endPoint y: 106, distance: 400.8
click at [263, 60] on div "312606 - Hyatt Regency [PERSON_NAME] - Square Parking" at bounding box center [359, 63] width 321 height 19
drag, startPoint x: 263, startPoint y: 60, endPoint x: 474, endPoint y: 51, distance: 211.5
click at [474, 51] on h3 "312606 - Hyatt Regency [PERSON_NAME] - Square Parking" at bounding box center [359, 63] width 351 height 34
copy div "Hyatt Regency [PERSON_NAME] - Square Parking"
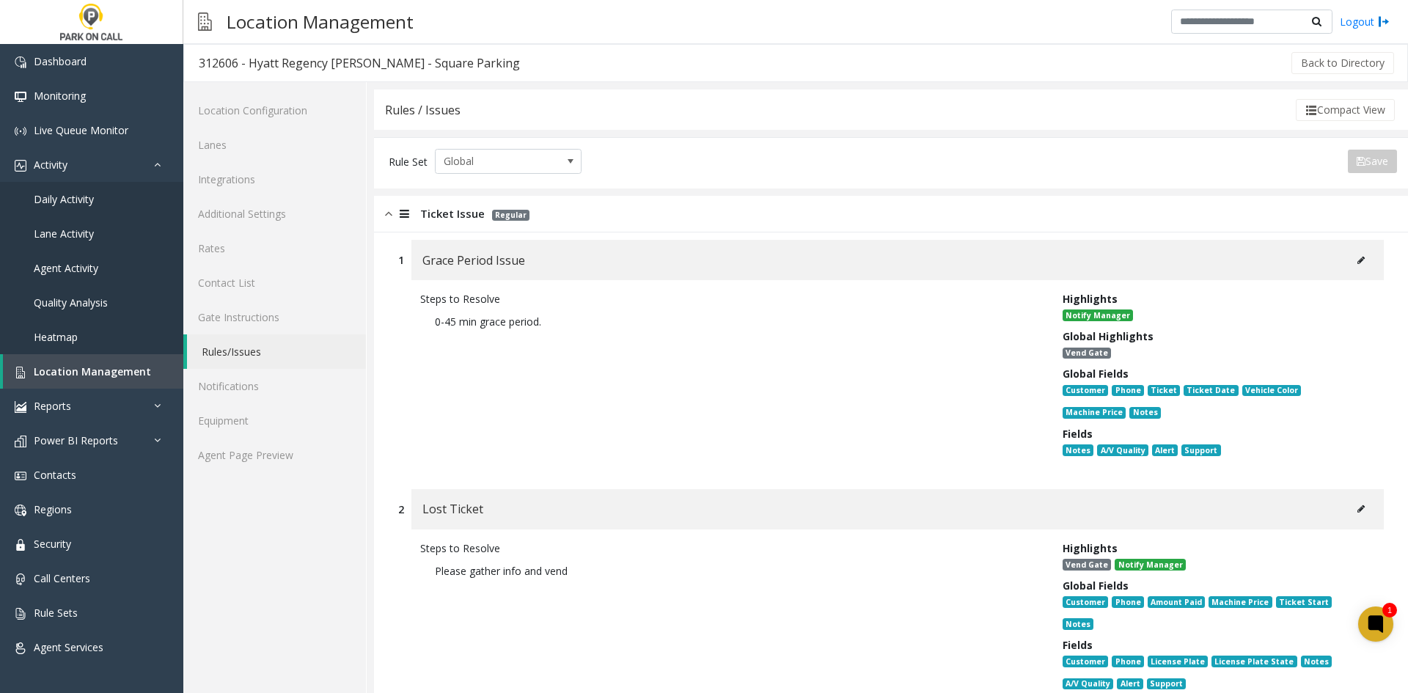
click at [298, 469] on link "Agent Page Preview" at bounding box center [274, 455] width 183 height 34
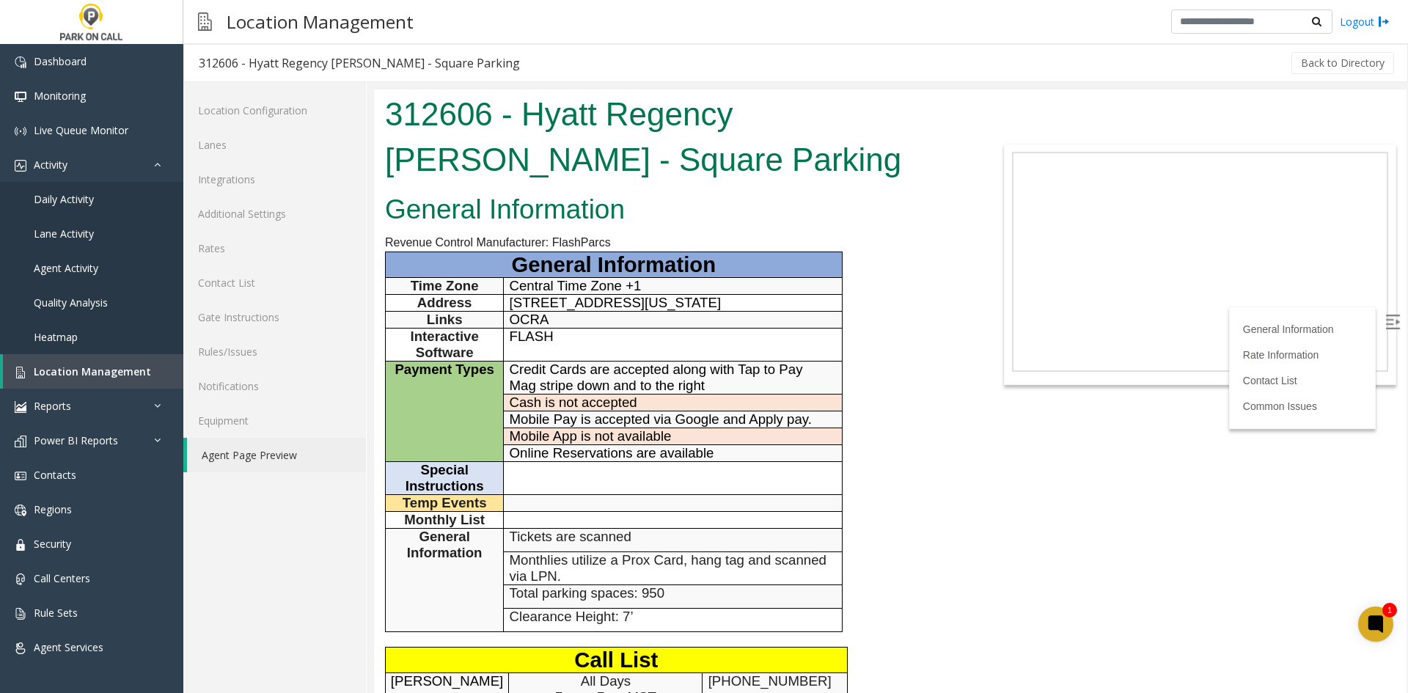
click at [525, 304] on span "9300 W Bryn Mawr Ave, Rosemont, Illinois, 60018" at bounding box center [616, 302] width 212 height 15
drag, startPoint x: 525, startPoint y: 304, endPoint x: 817, endPoint y: 299, distance: 292.0
click at [817, 299] on p "9300 W Bryn Mawr Ave, Rosemont, Illinois, 60018" at bounding box center [673, 303] width 327 height 16
copy span "9300 W Bryn Mawr Ave, Rosemont, Illinois, 60018"
click at [244, 217] on link "Additional Settings" at bounding box center [274, 214] width 183 height 34
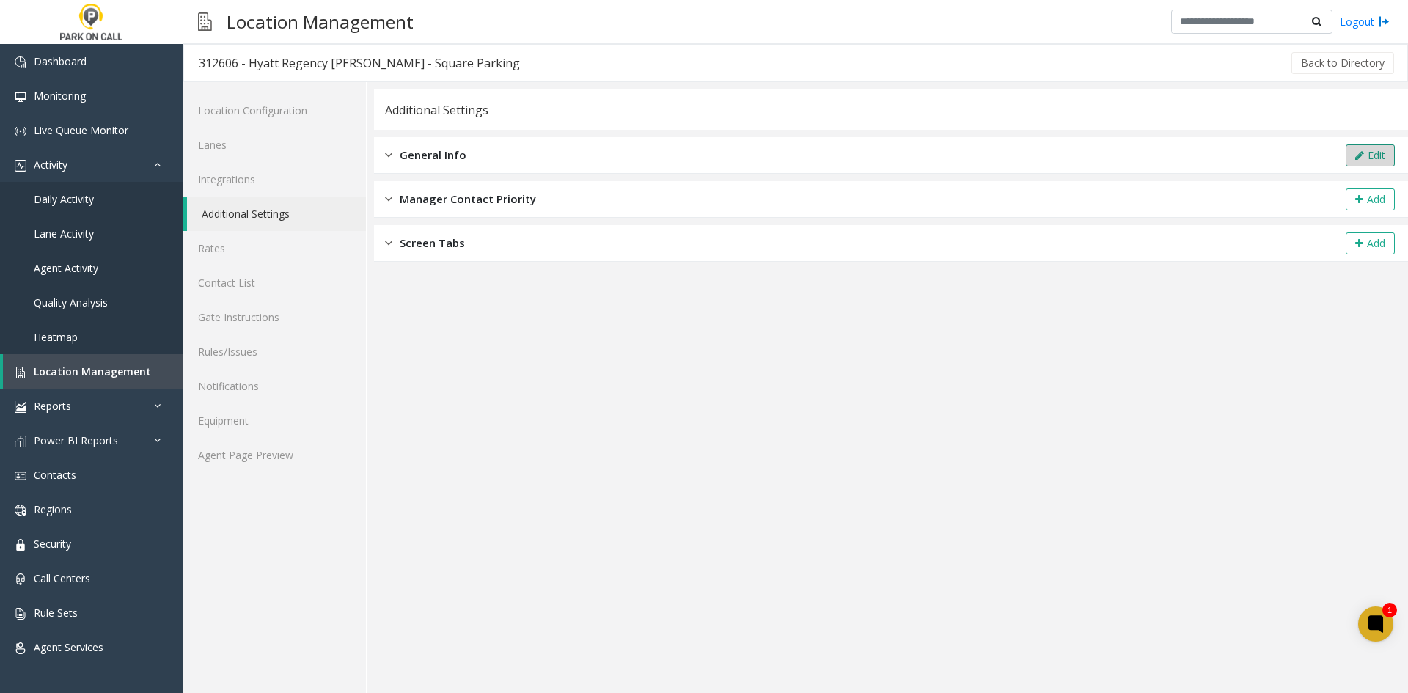
click at [1364, 162] on button "Edit" at bounding box center [1370, 156] width 49 height 22
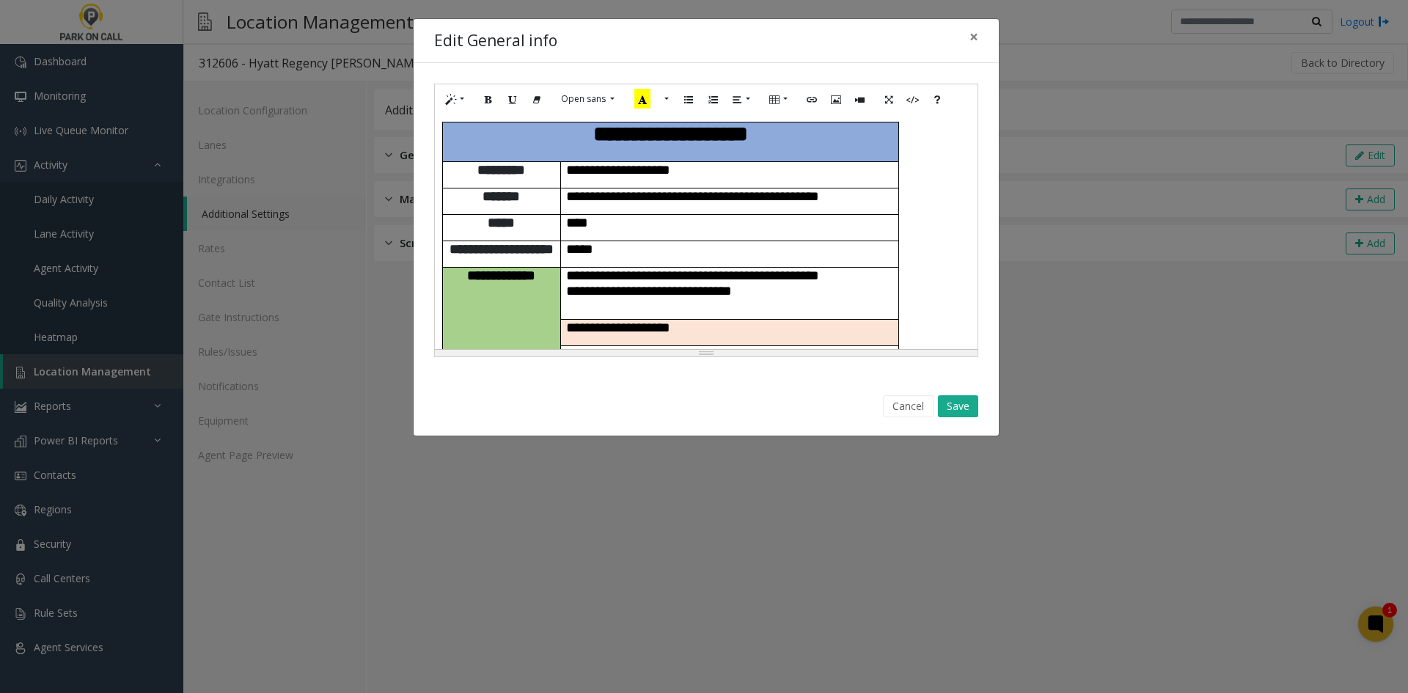
click at [593, 242] on span "*****" at bounding box center [579, 249] width 27 height 14
click at [580, 216] on span "****" at bounding box center [577, 223] width 22 height 14
click at [951, 411] on button "Save" at bounding box center [958, 406] width 40 height 22
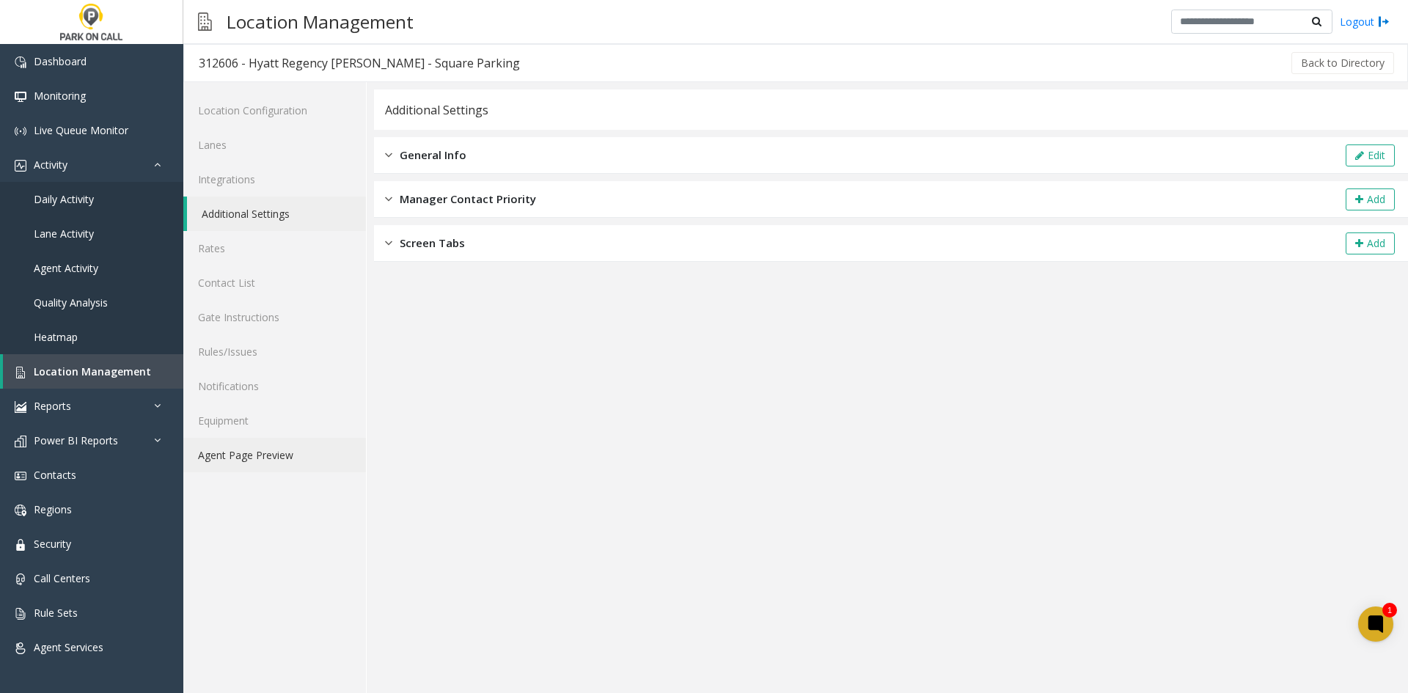
click at [288, 458] on link "Agent Page Preview" at bounding box center [274, 455] width 183 height 34
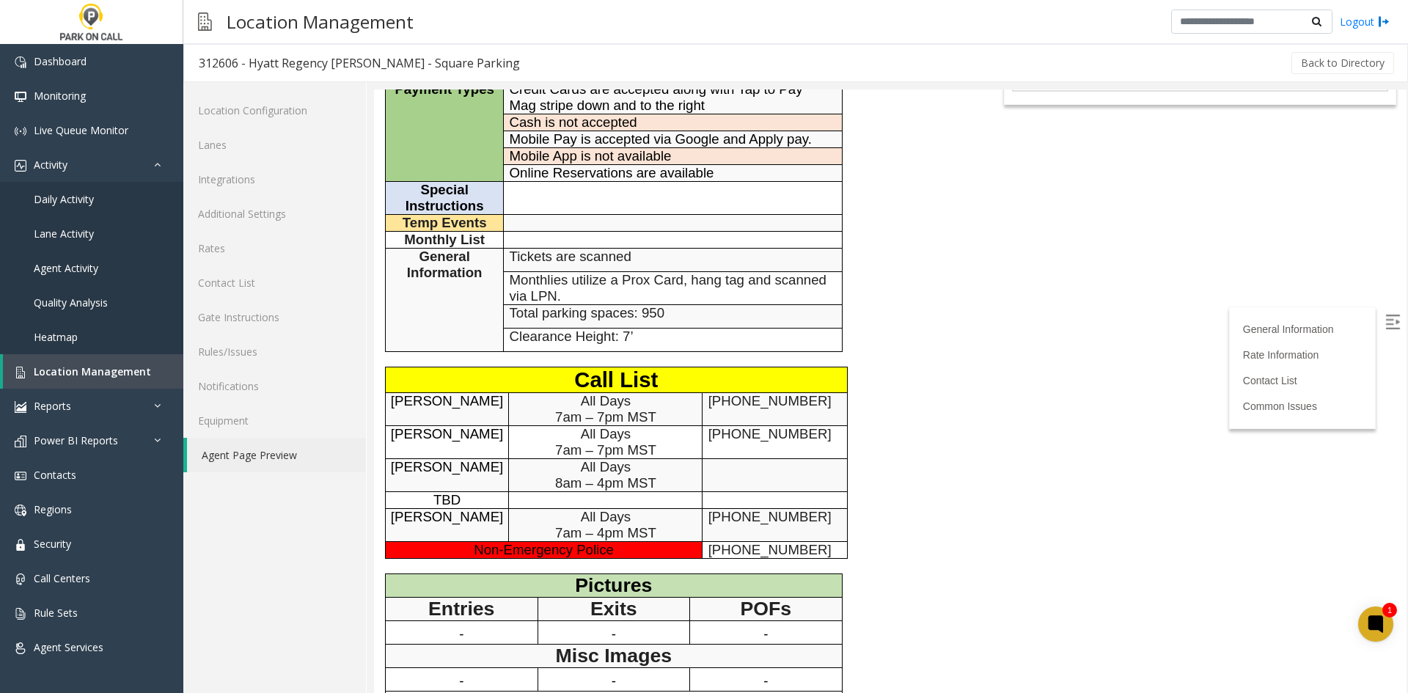
scroll to position [293, 0]
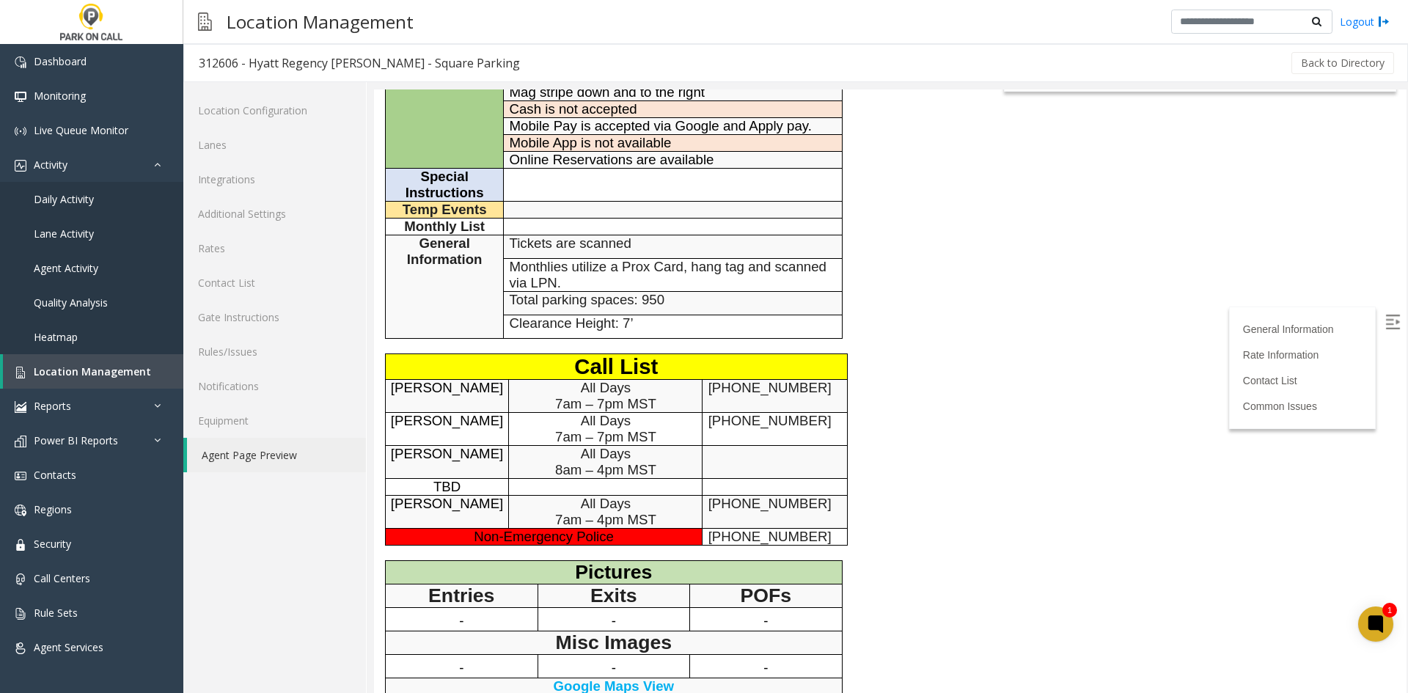
click at [420, 390] on span "Joe Gragg" at bounding box center [447, 387] width 112 height 15
drag, startPoint x: 420, startPoint y: 390, endPoint x: 439, endPoint y: 392, distance: 18.5
click at [439, 392] on span "Joe Gragg" at bounding box center [447, 387] width 112 height 15
copy span "Joe Gragg"
drag, startPoint x: 577, startPoint y: 384, endPoint x: 680, endPoint y: 409, distance: 106.4
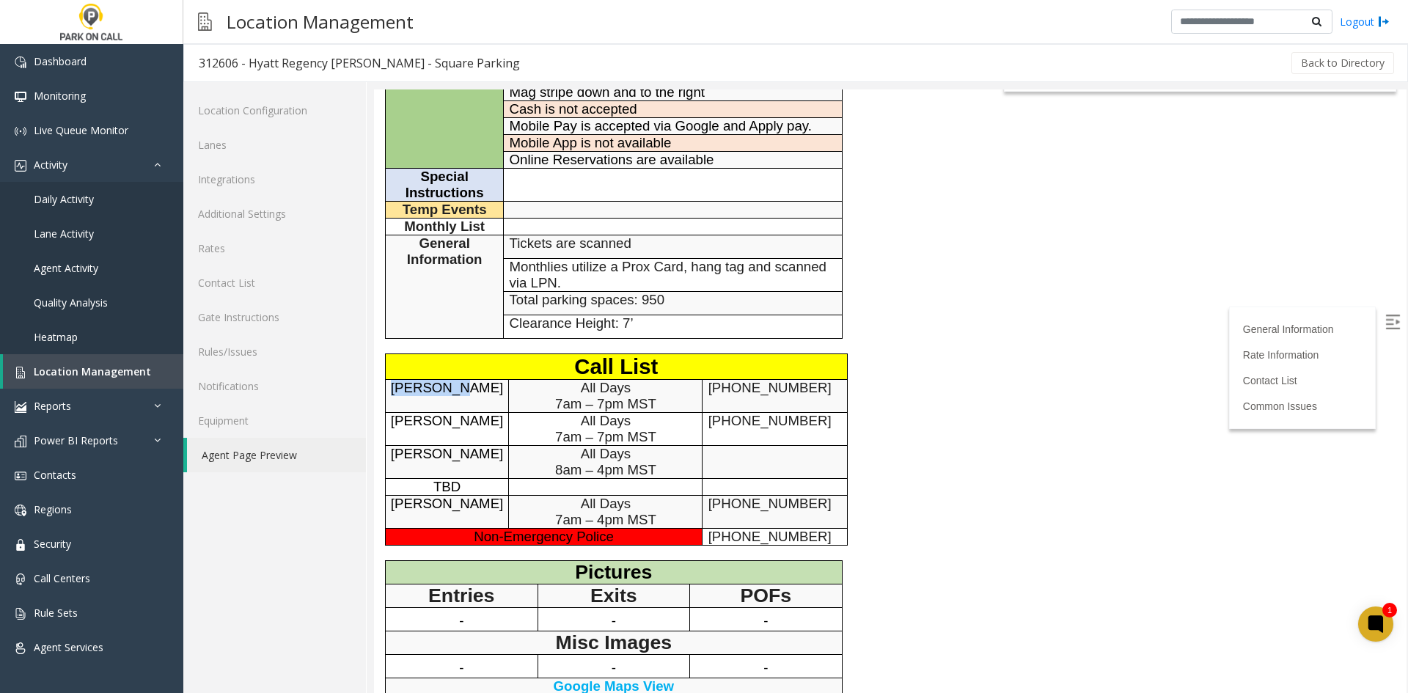
click at [680, 409] on p "All Days 7am – 7pm MST" at bounding box center [605, 396] width 193 height 32
copy span "All Days 7am – 7pm MST"
click at [781, 321] on p "Clearance Height: 7’" at bounding box center [673, 323] width 327 height 16
drag, startPoint x: 800, startPoint y: 395, endPoint x: 377, endPoint y: 412, distance: 422.9
click at [416, 408] on tr "Joe Gragg All Days 7am – 7pm MST 847-663-4495" at bounding box center [616, 395] width 462 height 33
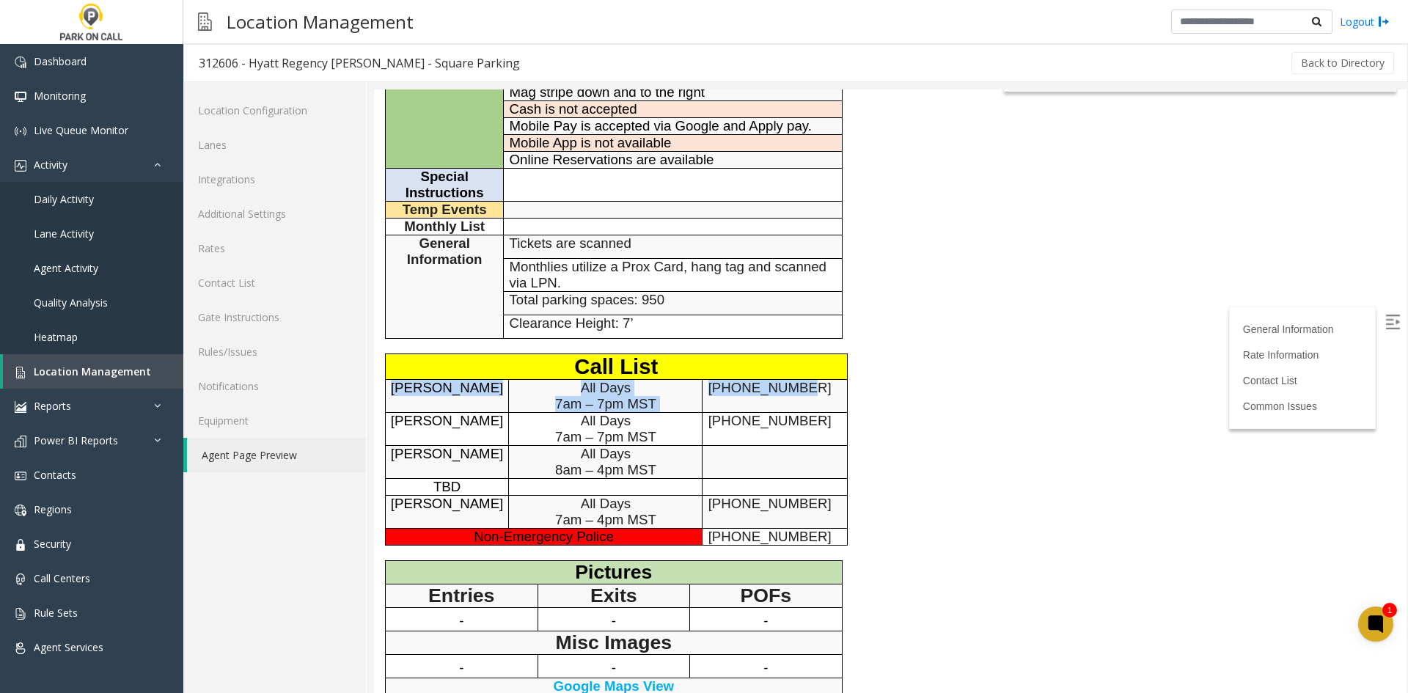
click at [406, 392] on p "Joe Gragg" at bounding box center [447, 388] width 112 height 16
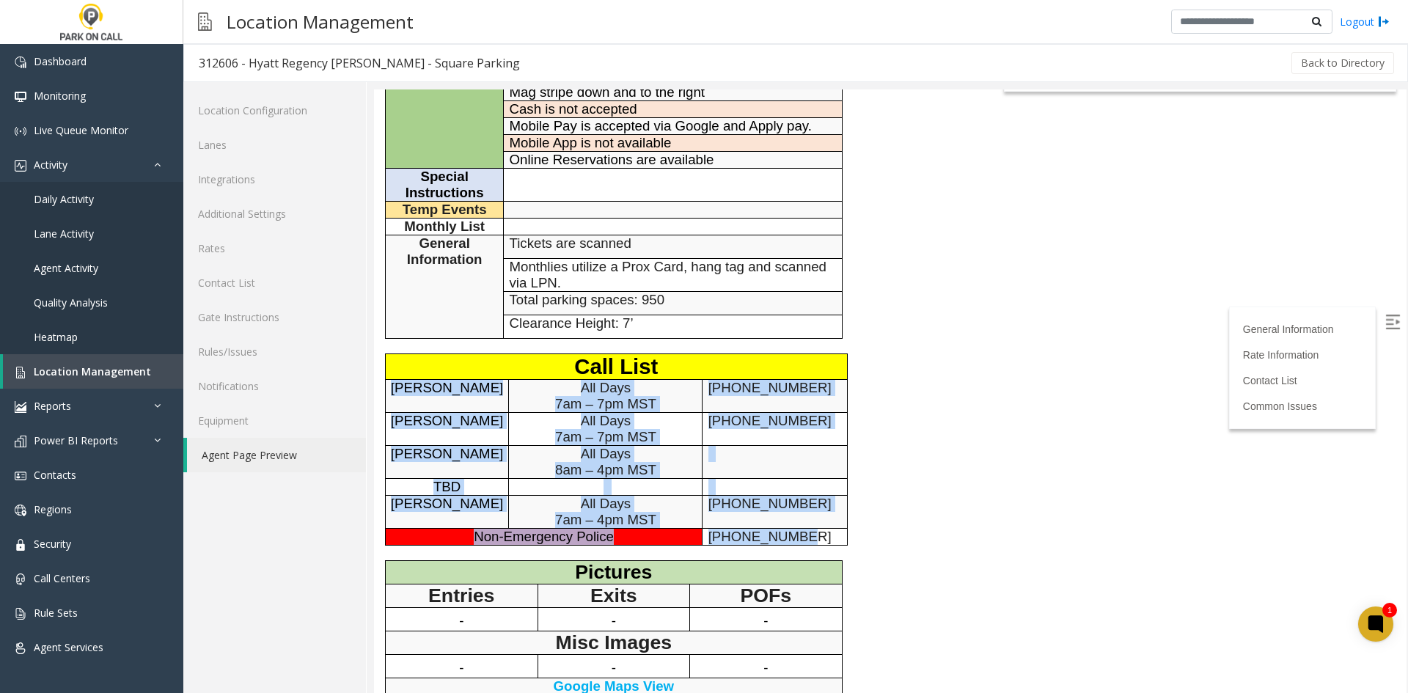
drag, startPoint x: 404, startPoint y: 391, endPoint x: 798, endPoint y: 543, distance: 422.2
click at [798, 543] on tbody "Call List Joe Gragg All Days 7am – 7pm MST 847-663-4495 Ina Petkova All Days 7a…" at bounding box center [616, 449] width 462 height 191
copy tbody "Joe Gragg All Days 7am – 7pm MST 847-663-4495 Ina Petkova All Days 7am – 7pm MS…"
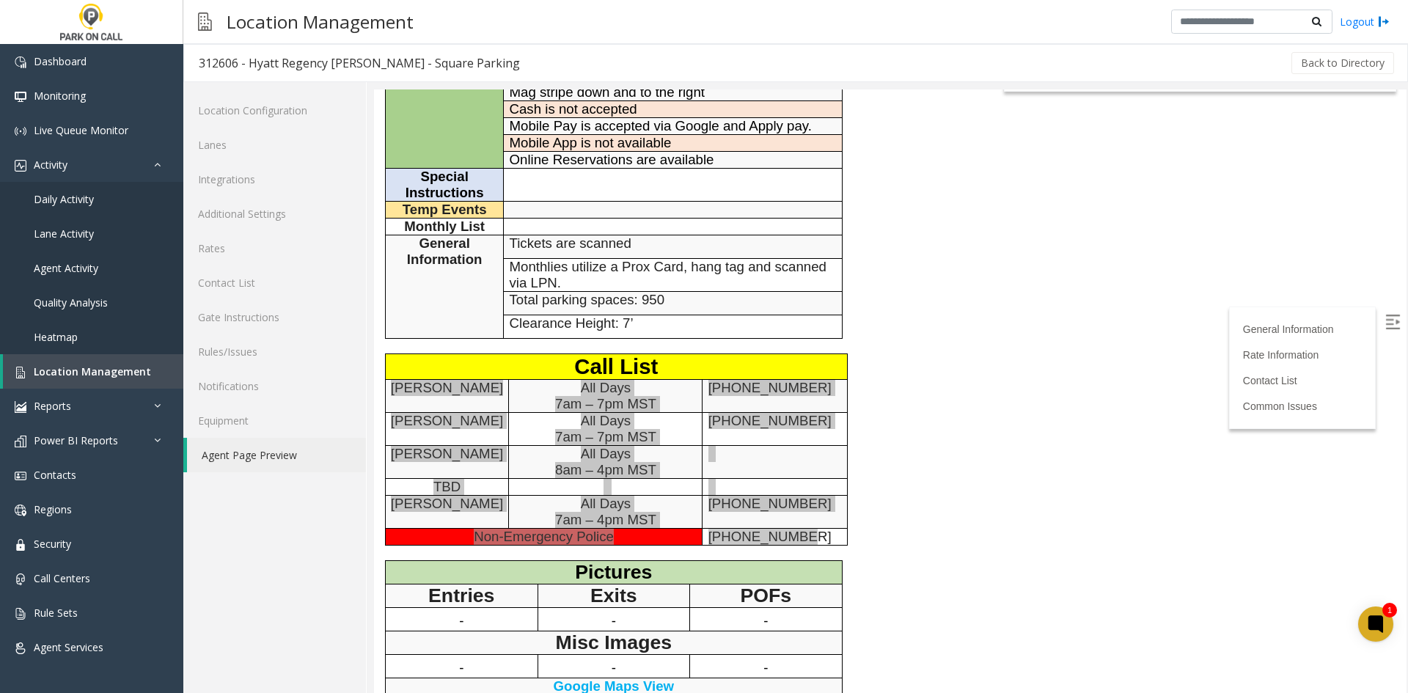
click at [197, 606] on div "Location Configuration Lanes Integrations Additional Settings Rates Contact Lis…" at bounding box center [274, 387] width 183 height 611
click at [308, 213] on link "Additional Settings" at bounding box center [274, 214] width 183 height 34
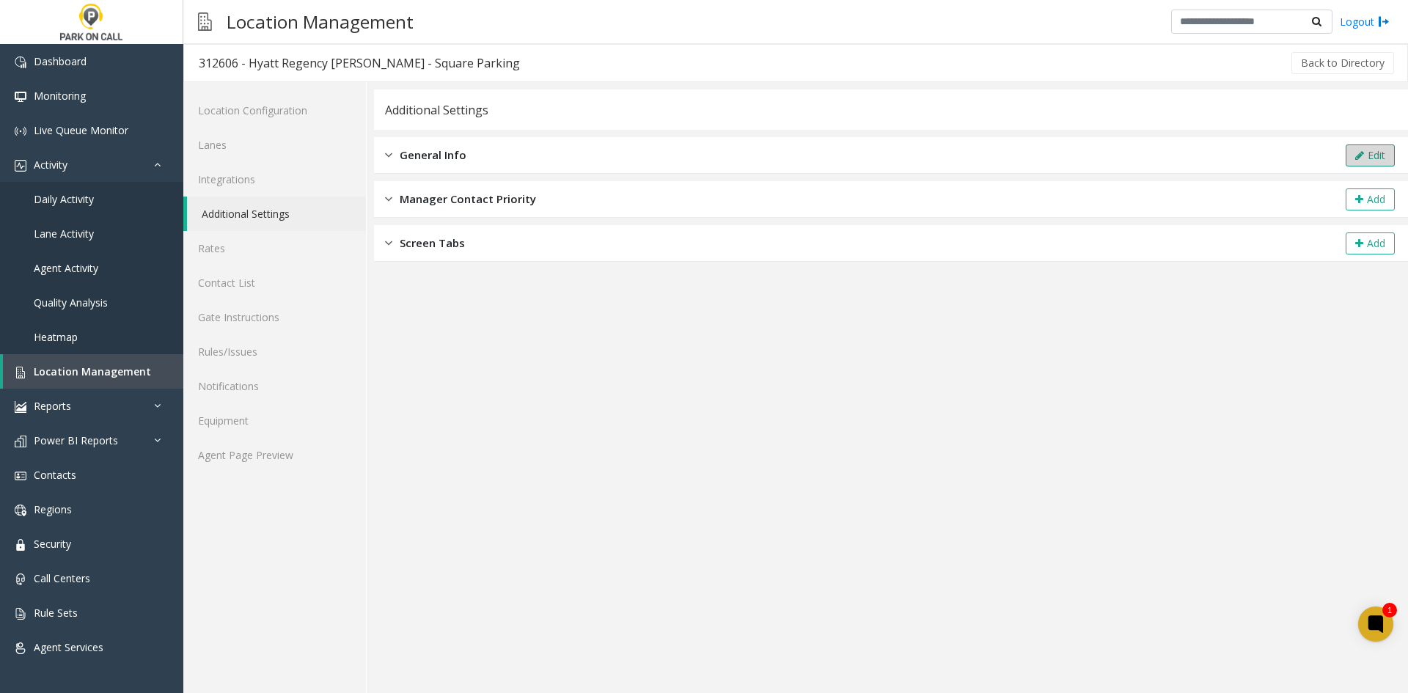
click at [1381, 150] on button "Edit" at bounding box center [1370, 156] width 49 height 22
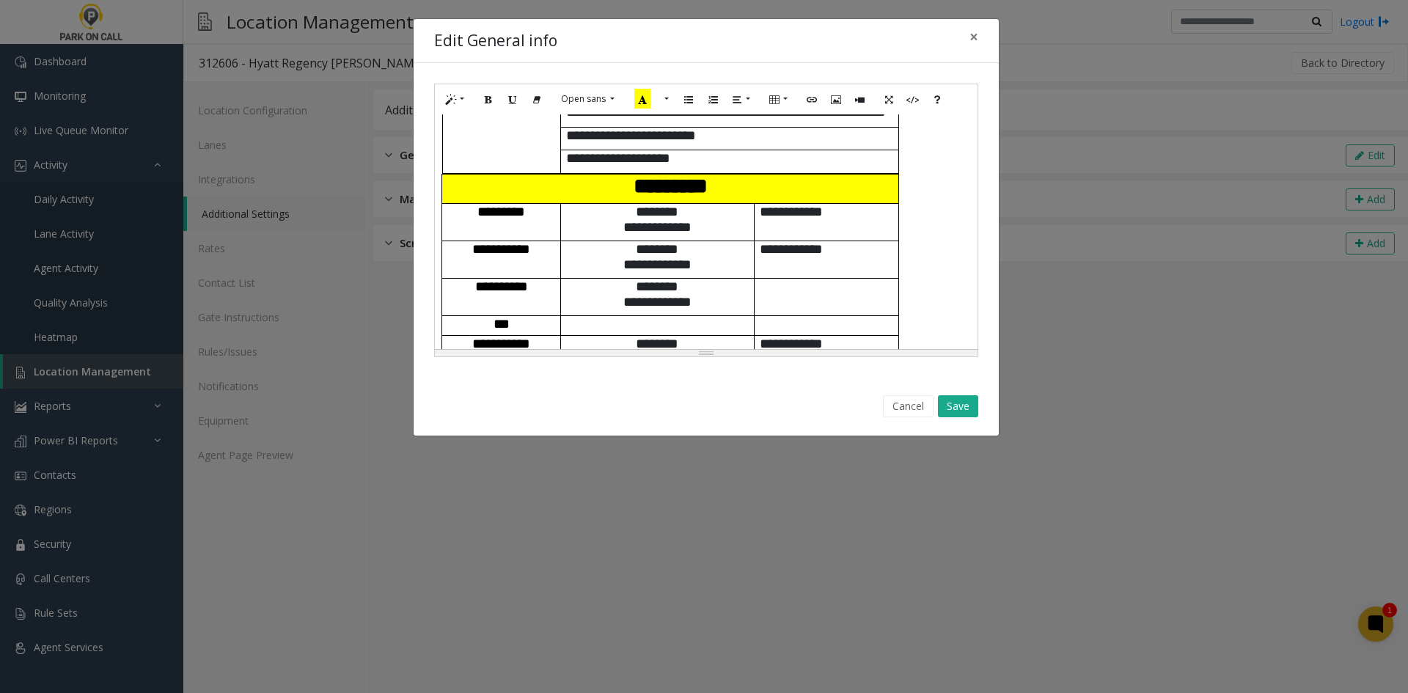
scroll to position [443, 0]
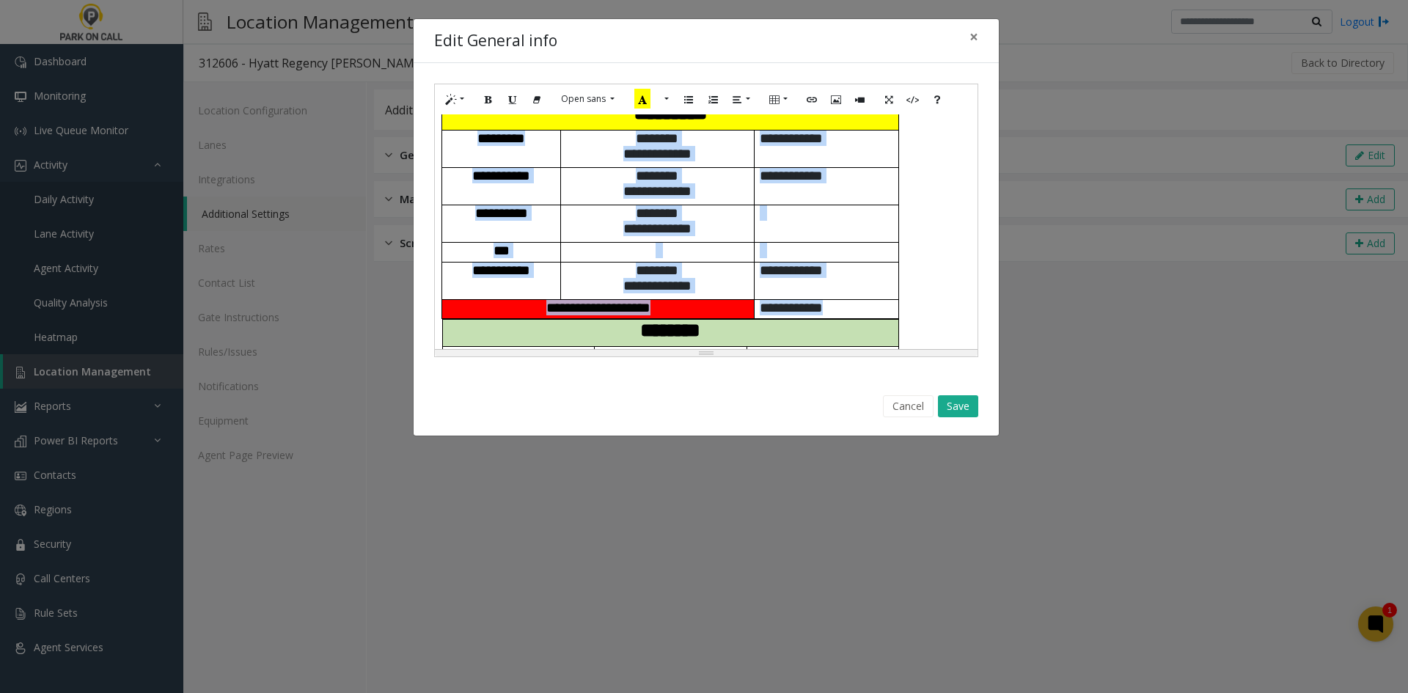
drag, startPoint x: 860, startPoint y: 313, endPoint x: 470, endPoint y: 143, distance: 425.5
click at [470, 143] on tbody "**********" at bounding box center [670, 210] width 457 height 218
copy tbody "**********"
click at [821, 264] on span "**********" at bounding box center [791, 270] width 63 height 14
click at [876, 257] on p at bounding box center [827, 250] width 134 height 15
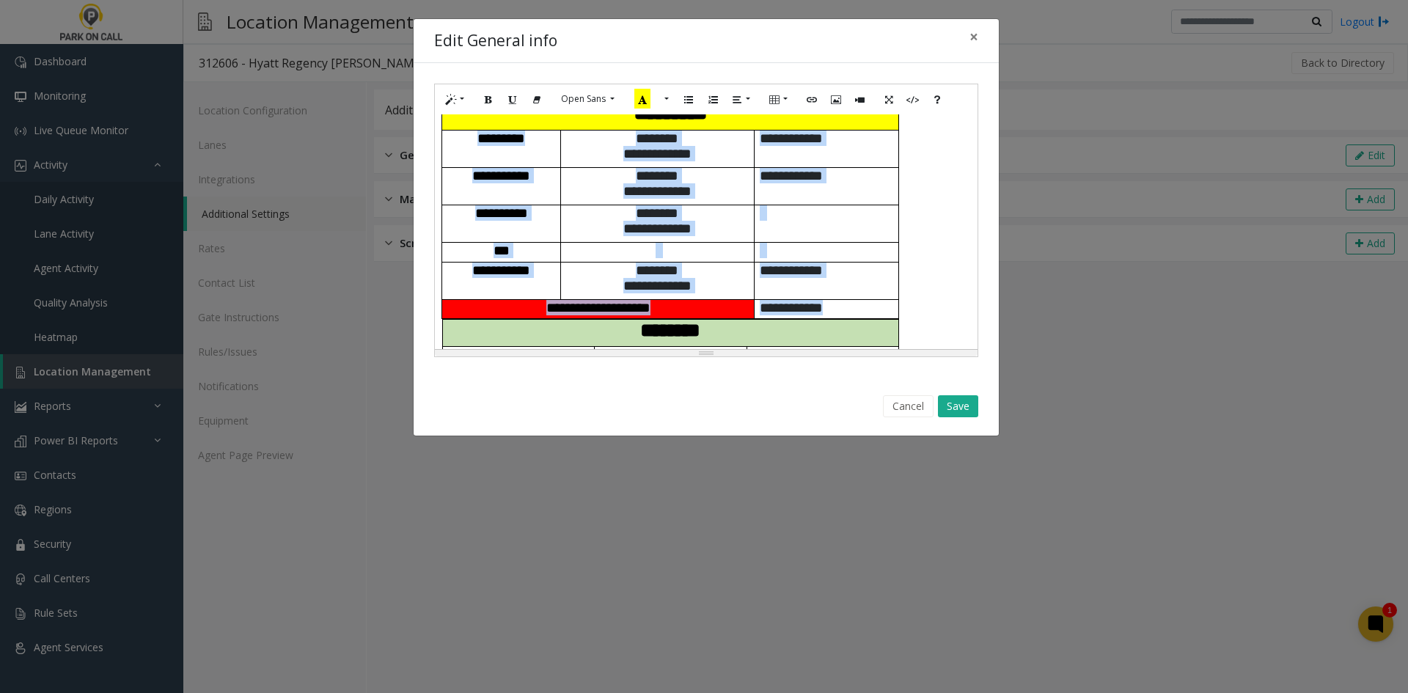
drag, startPoint x: 464, startPoint y: 142, endPoint x: 888, endPoint y: 313, distance: 456.5
click at [888, 313] on tbody "**********" at bounding box center [670, 210] width 457 height 218
copy tbody "**********"
click at [679, 244] on p at bounding box center [657, 250] width 193 height 15
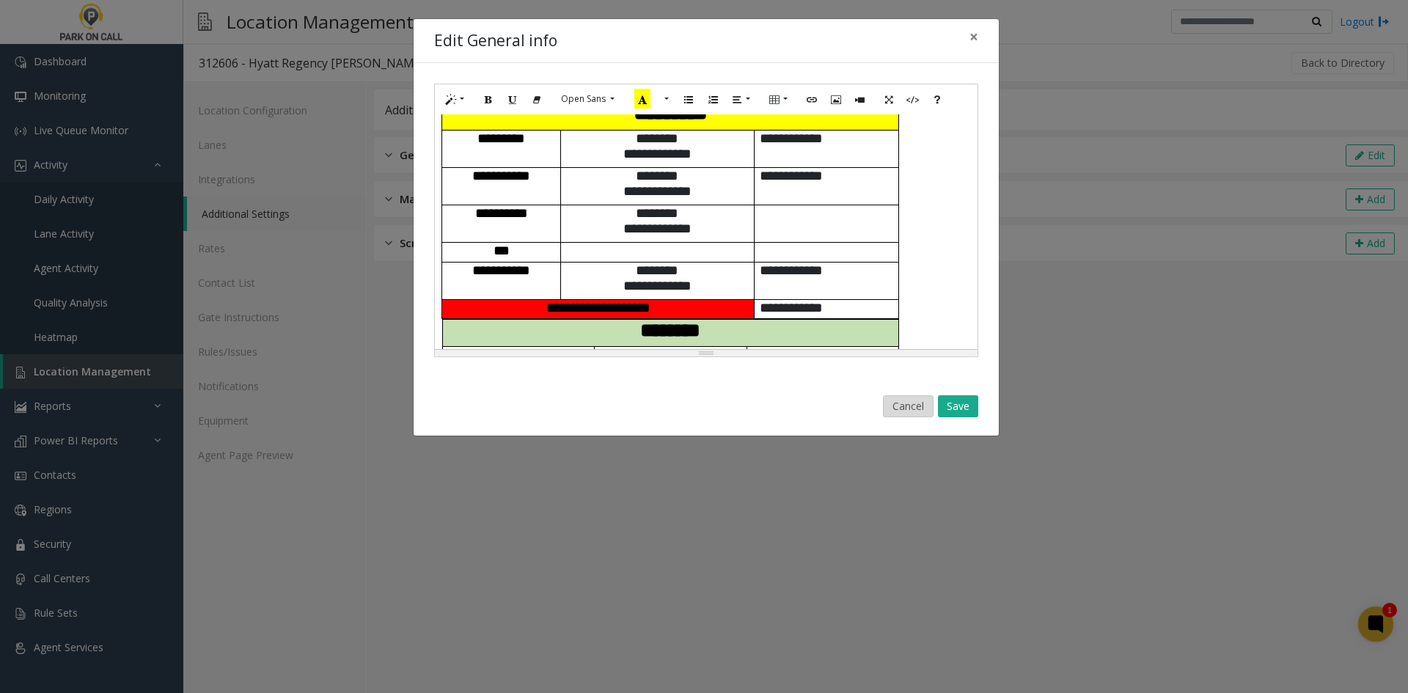
click at [908, 411] on button "Cancel" at bounding box center [908, 406] width 51 height 22
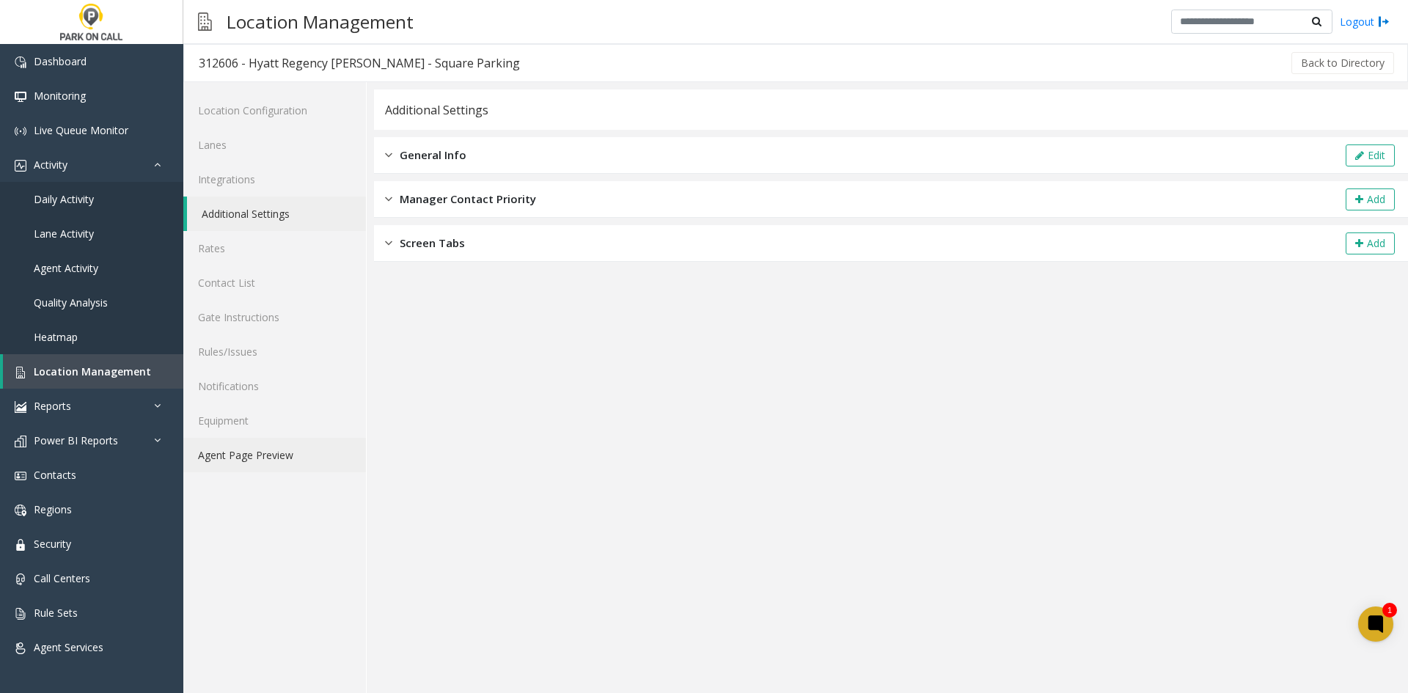
click at [288, 461] on link "Agent Page Preview" at bounding box center [274, 455] width 183 height 34
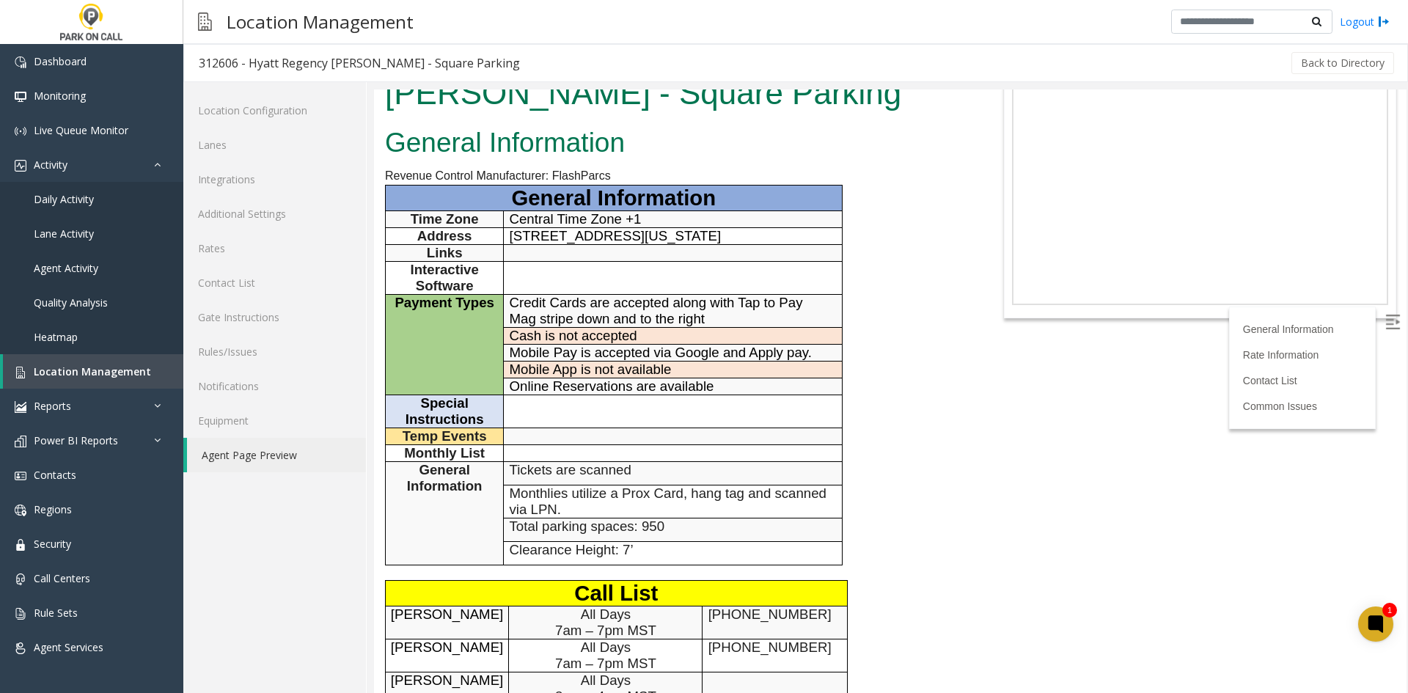
scroll to position [73, 0]
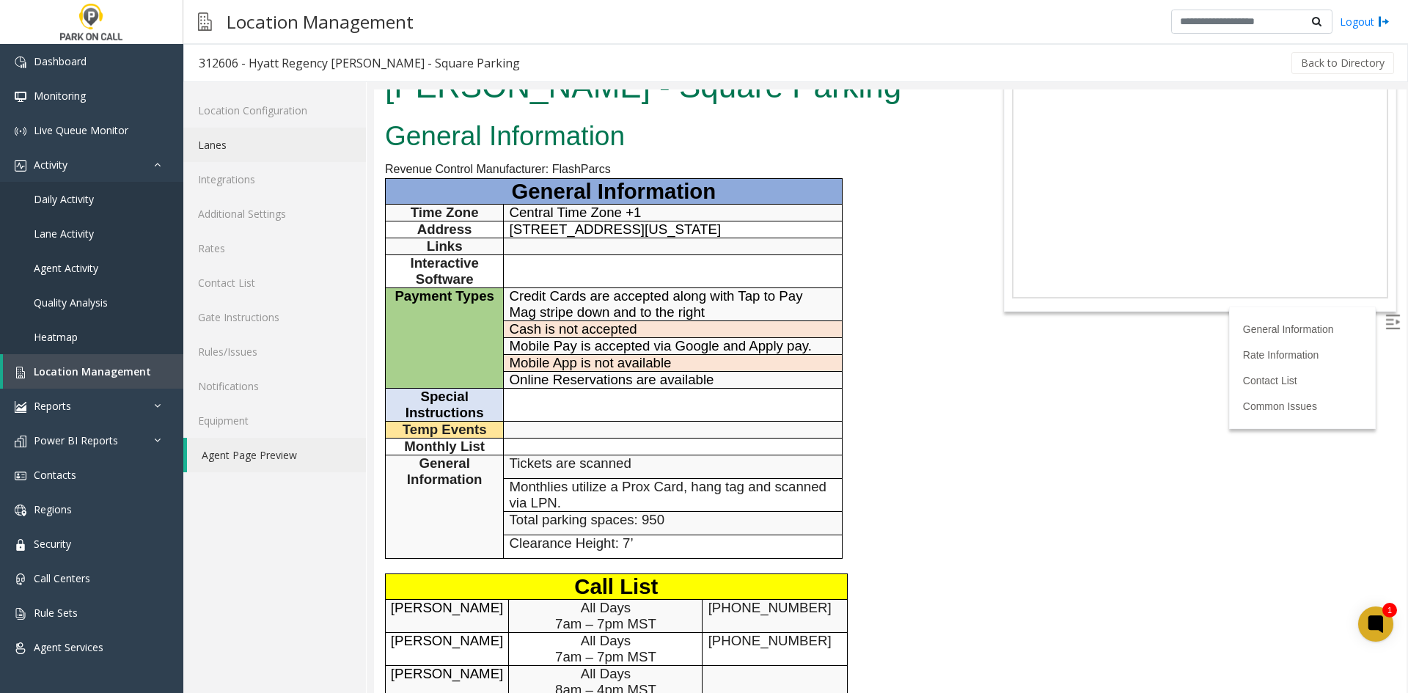
click at [264, 146] on link "Lanes" at bounding box center [274, 145] width 183 height 34
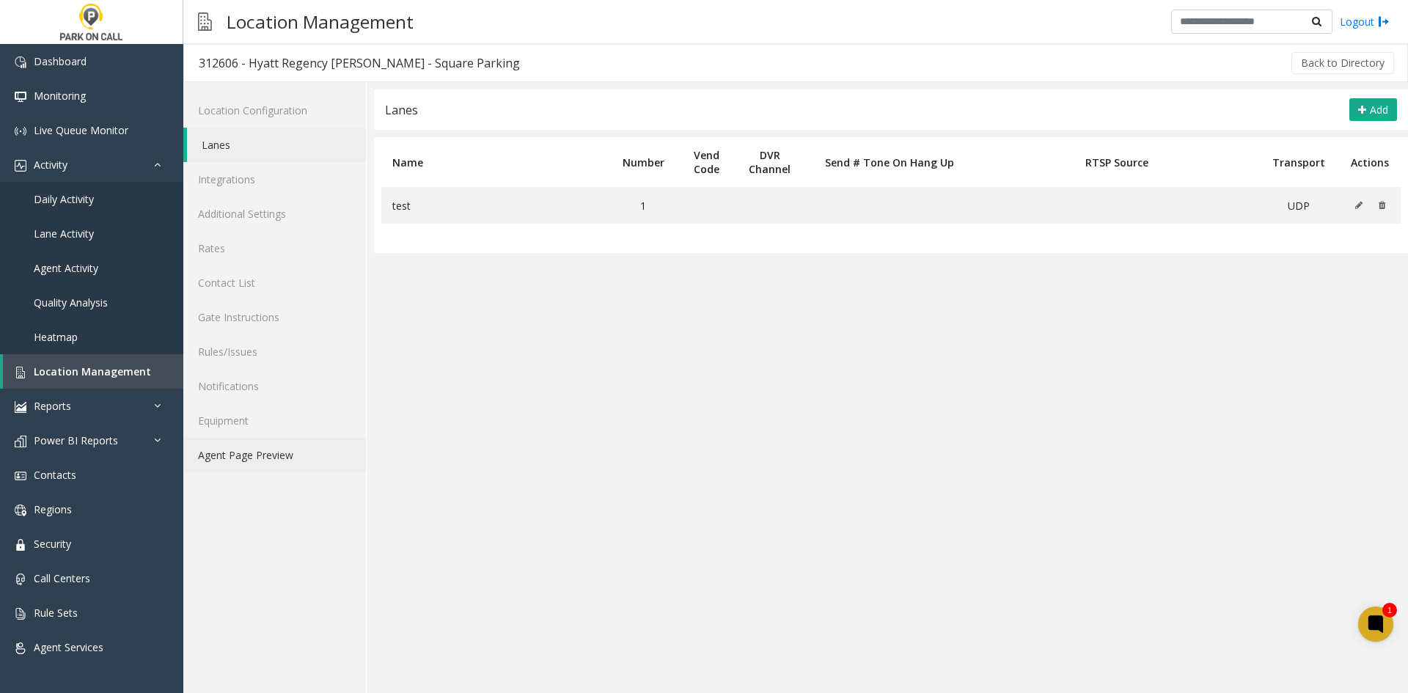
click at [281, 448] on link "Agent Page Preview" at bounding box center [274, 455] width 183 height 34
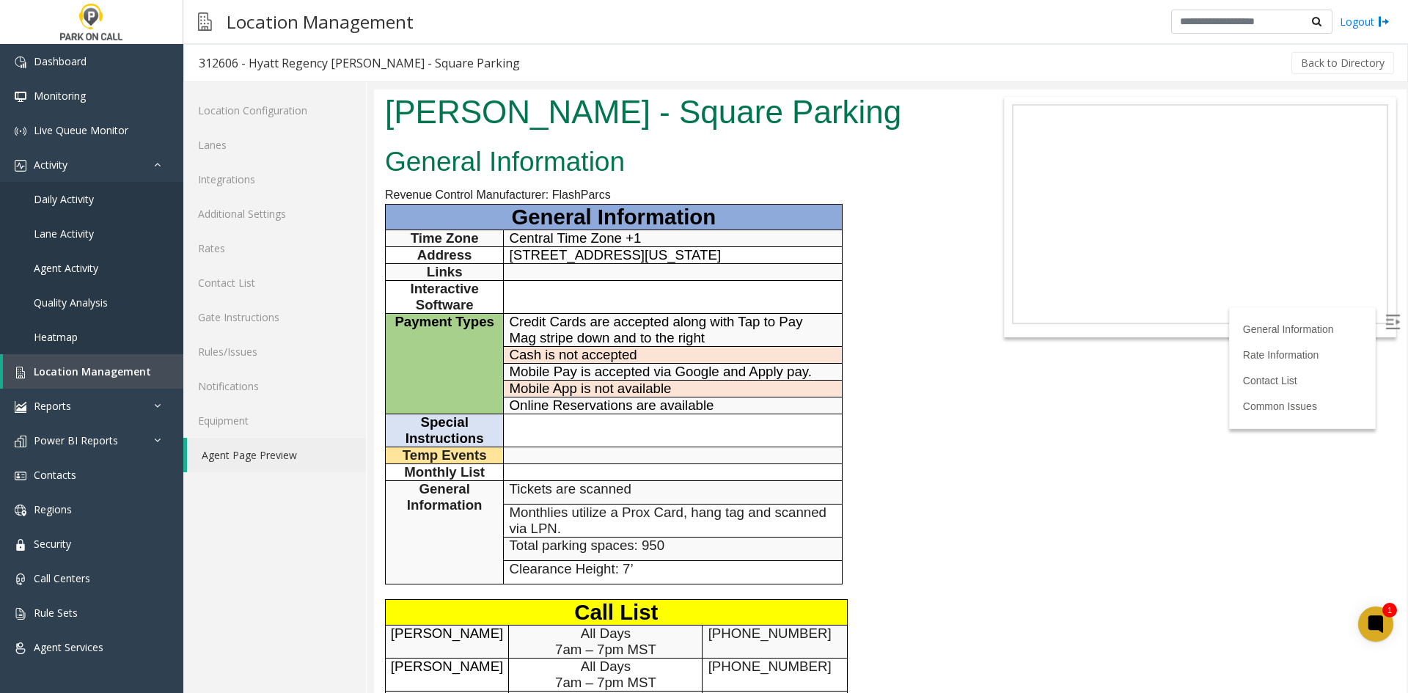
scroll to position [73, 0]
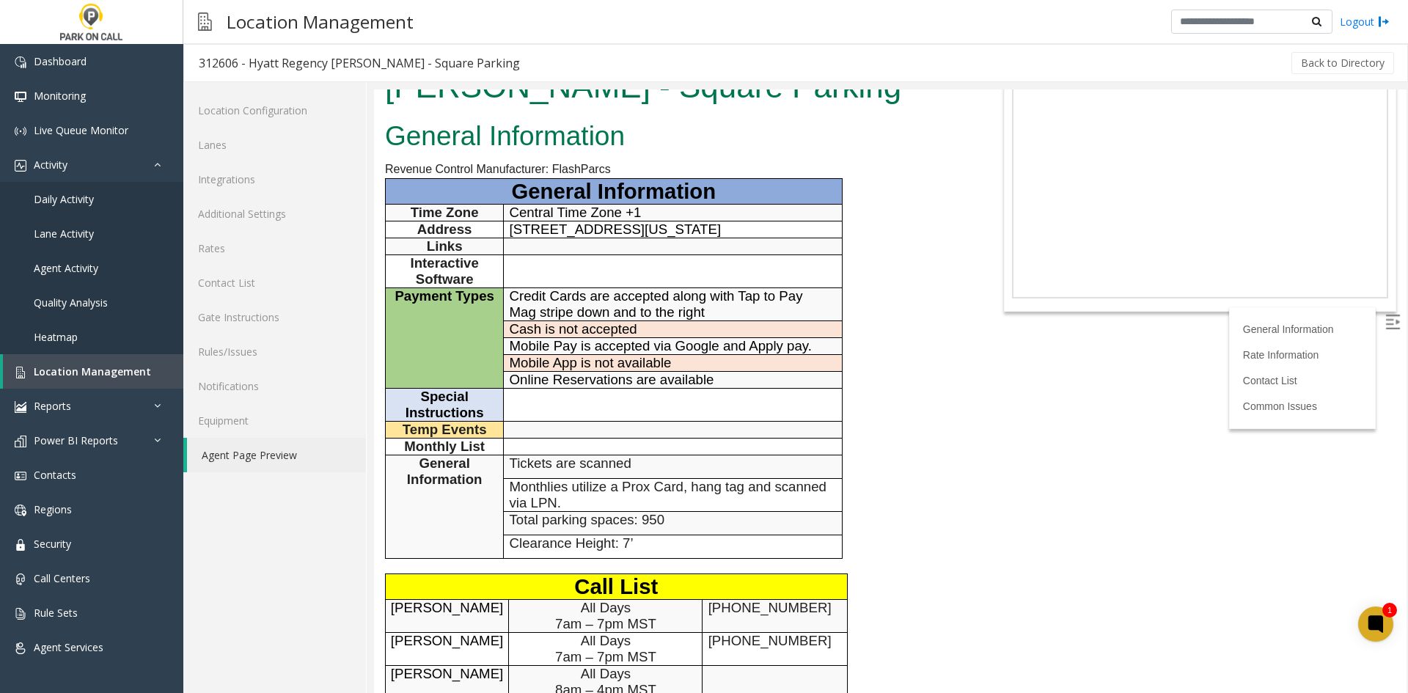
click at [536, 314] on span "Mag stripe down and to the right" at bounding box center [608, 311] width 196 height 15
click at [525, 312] on span "Mag stripe down and to the right" at bounding box center [608, 311] width 196 height 15
drag, startPoint x: 525, startPoint y: 312, endPoint x: 714, endPoint y: 313, distance: 188.5
click at [714, 313] on p "Mag stripe down and to the right" at bounding box center [673, 312] width 327 height 16
copy span "Mag stripe down and to the right"
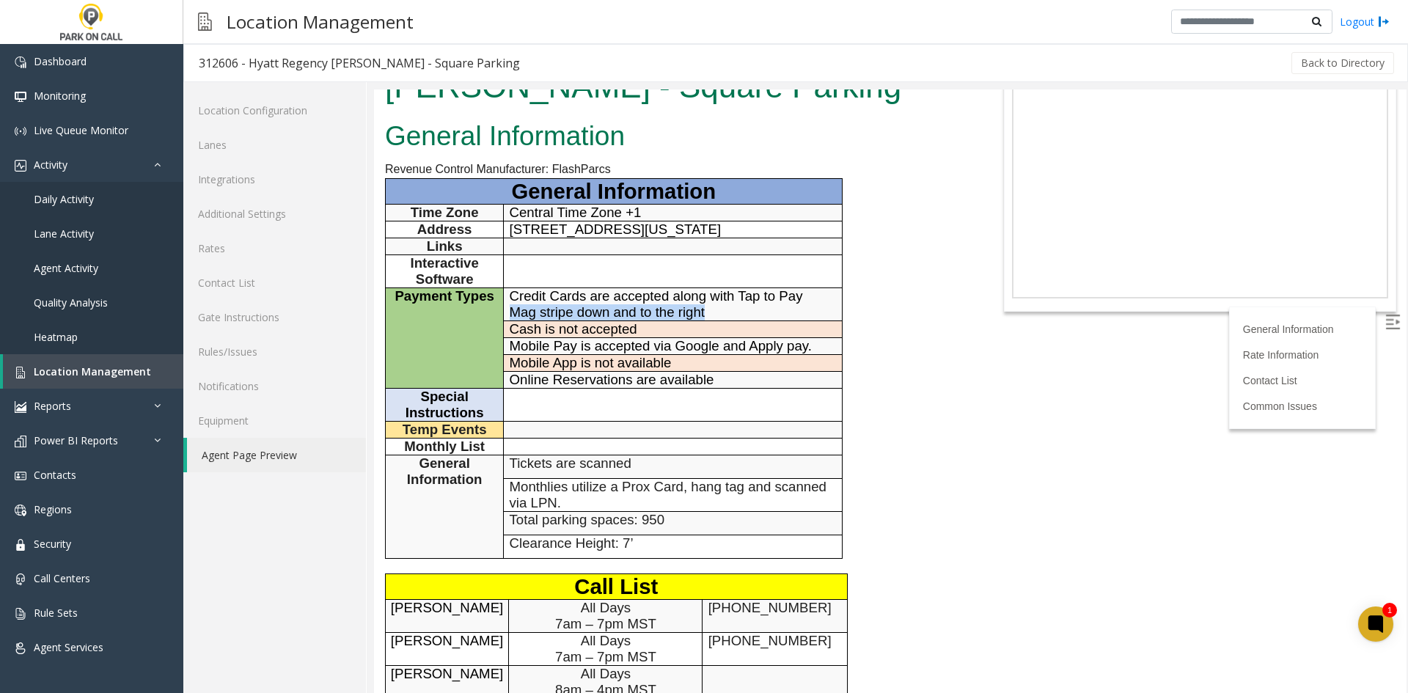
click at [664, 312] on span "Mag stripe down and to the right" at bounding box center [608, 311] width 196 height 15
drag, startPoint x: 724, startPoint y: 306, endPoint x: 507, endPoint y: 319, distance: 217.5
click at [507, 319] on td "Credit Cards are accepted along with Tap to Pay Mag stripe down and to the right" at bounding box center [673, 304] width 338 height 33
copy span "Mag stripe down and to the right"
click at [1011, 417] on body "312606 - Hyatt Regency O'Hare - Square Parking General Information Revenue Cont…" at bounding box center [890, 318] width 1033 height 604
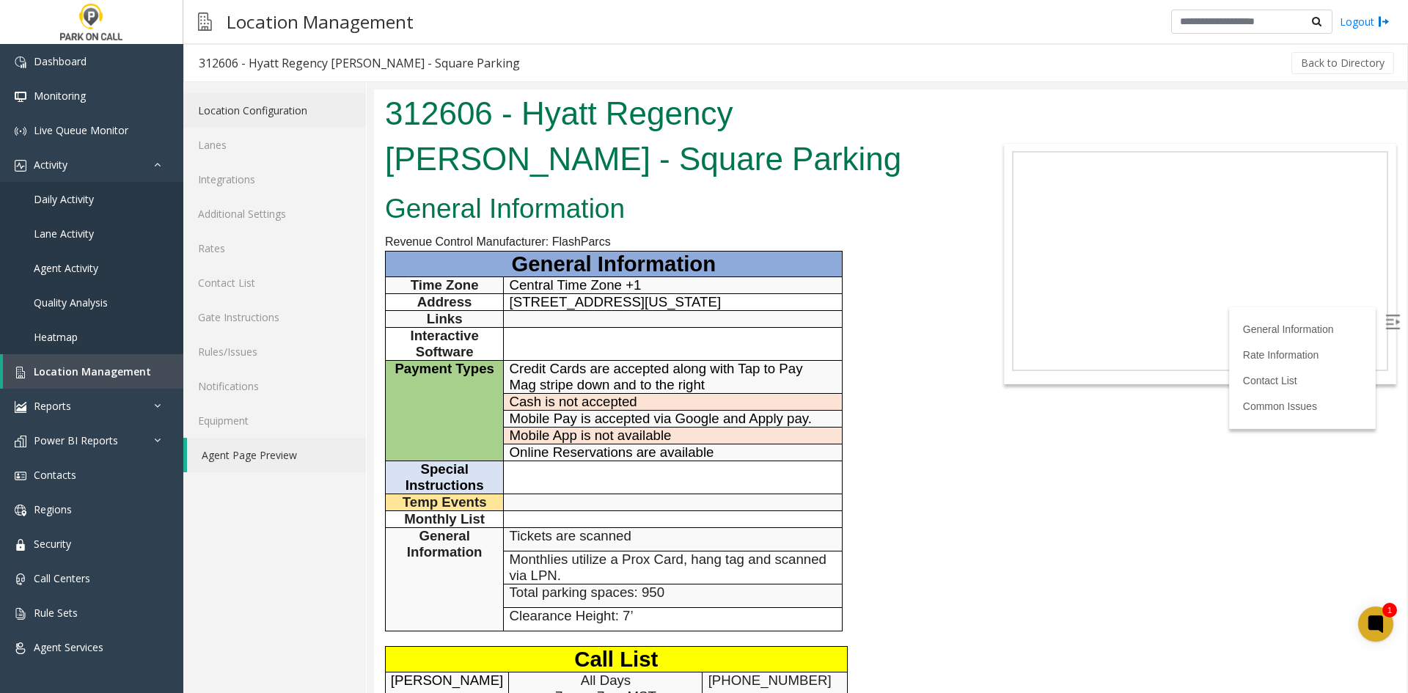
scroll to position [0, 0]
click at [252, 68] on div "312606 - Hyatt Regency [PERSON_NAME] - Square Parking" at bounding box center [359, 63] width 321 height 19
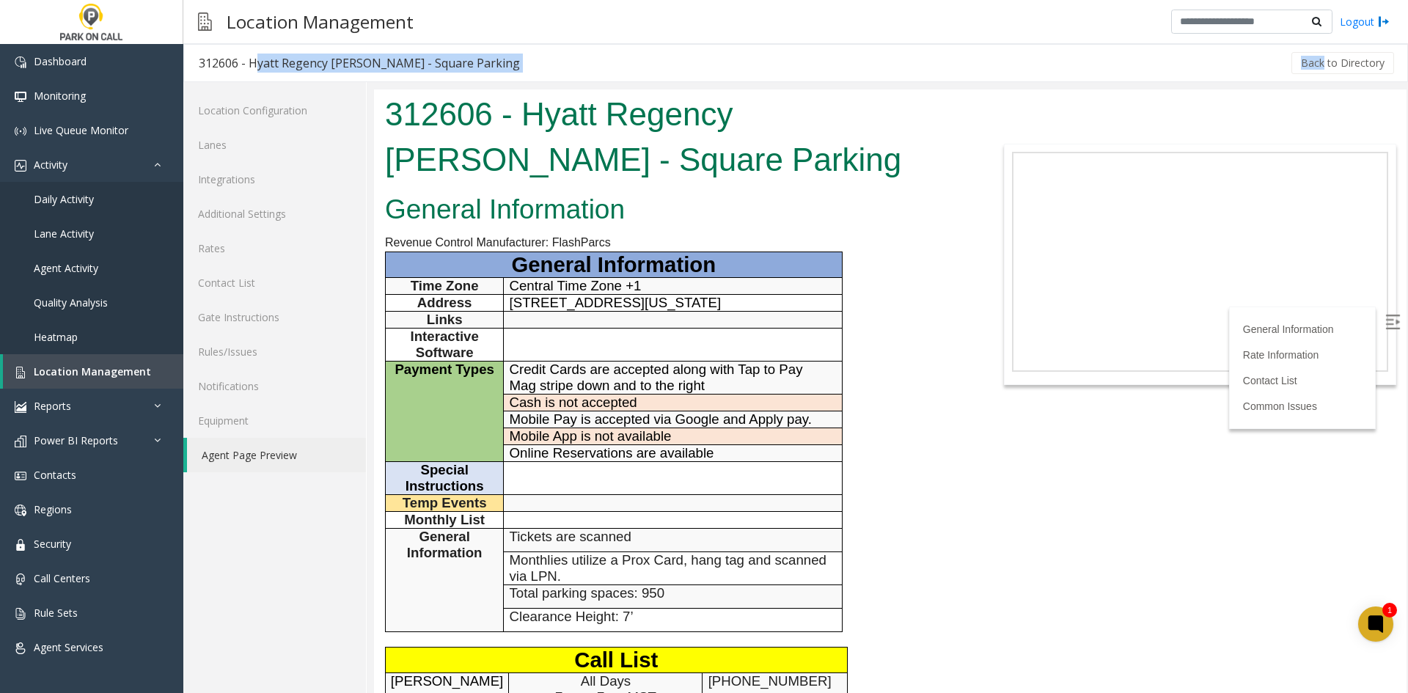
drag, startPoint x: 252, startPoint y: 68, endPoint x: 478, endPoint y: 73, distance: 226.0
click at [478, 73] on div "312606 - Hyatt Regency [PERSON_NAME] - Square Parking Back to Directory" at bounding box center [795, 63] width 1225 height 38
copy div "Hyatt Regency O'Hare - Square Parking Back"
click at [684, 303] on span "9300 W Bryn Mawr Ave, Rosemont, Illinois, 60018" at bounding box center [616, 302] width 212 height 15
drag, startPoint x: 684, startPoint y: 303, endPoint x: 744, endPoint y: 304, distance: 60.2
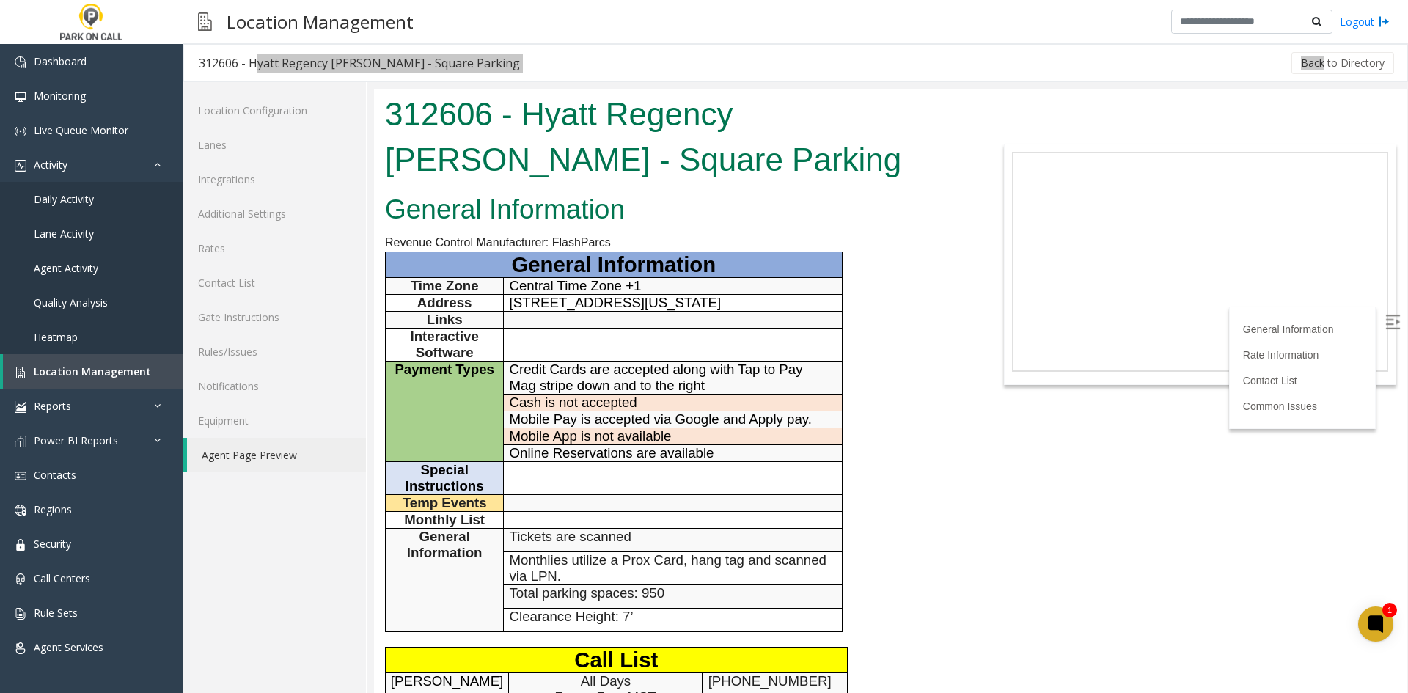
click at [722, 304] on span "9300 W Bryn Mawr Ave, Rosemont, Illinois, 60018" at bounding box center [616, 302] width 212 height 15
click at [646, 303] on span "9300 W Bryn Mawr Ave, Rosemont, Illinois, 60018" at bounding box center [616, 302] width 212 height 15
click at [79, 374] on span "Location Management" at bounding box center [92, 372] width 117 height 14
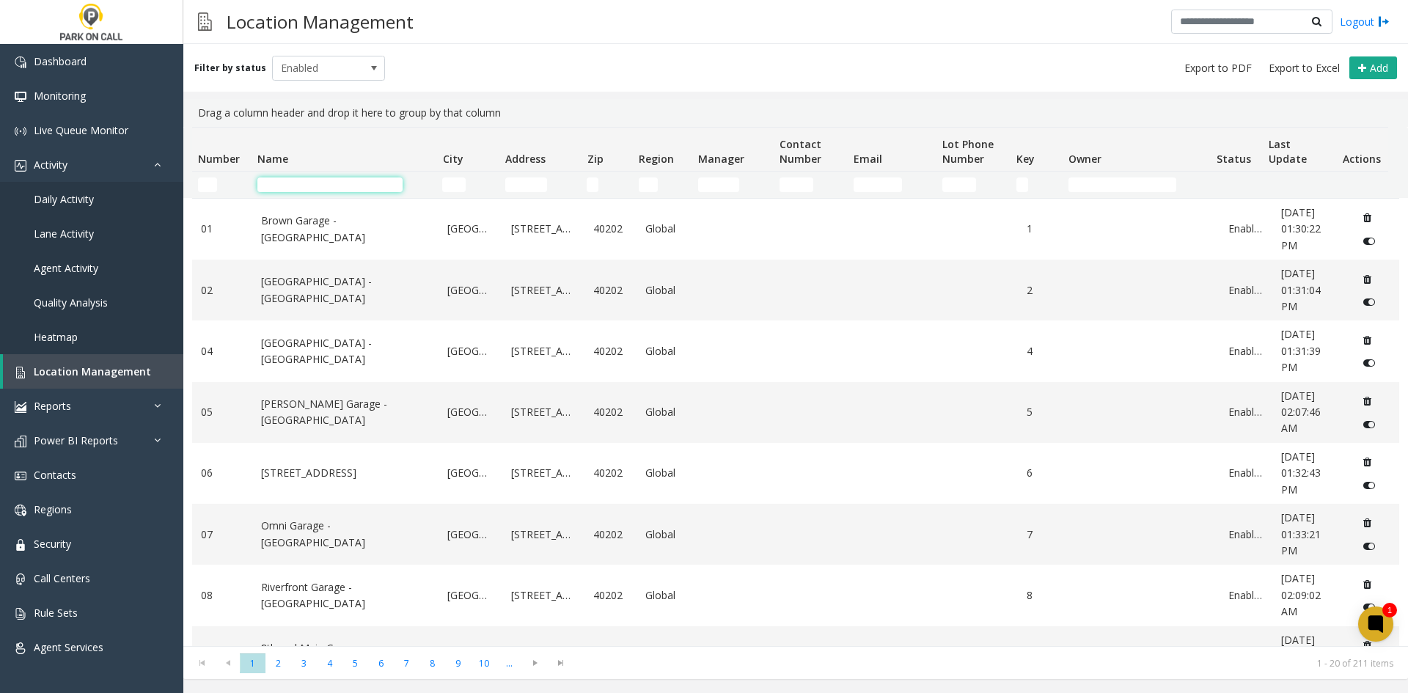
click at [363, 191] on input "Name Filter" at bounding box center [329, 185] width 145 height 15
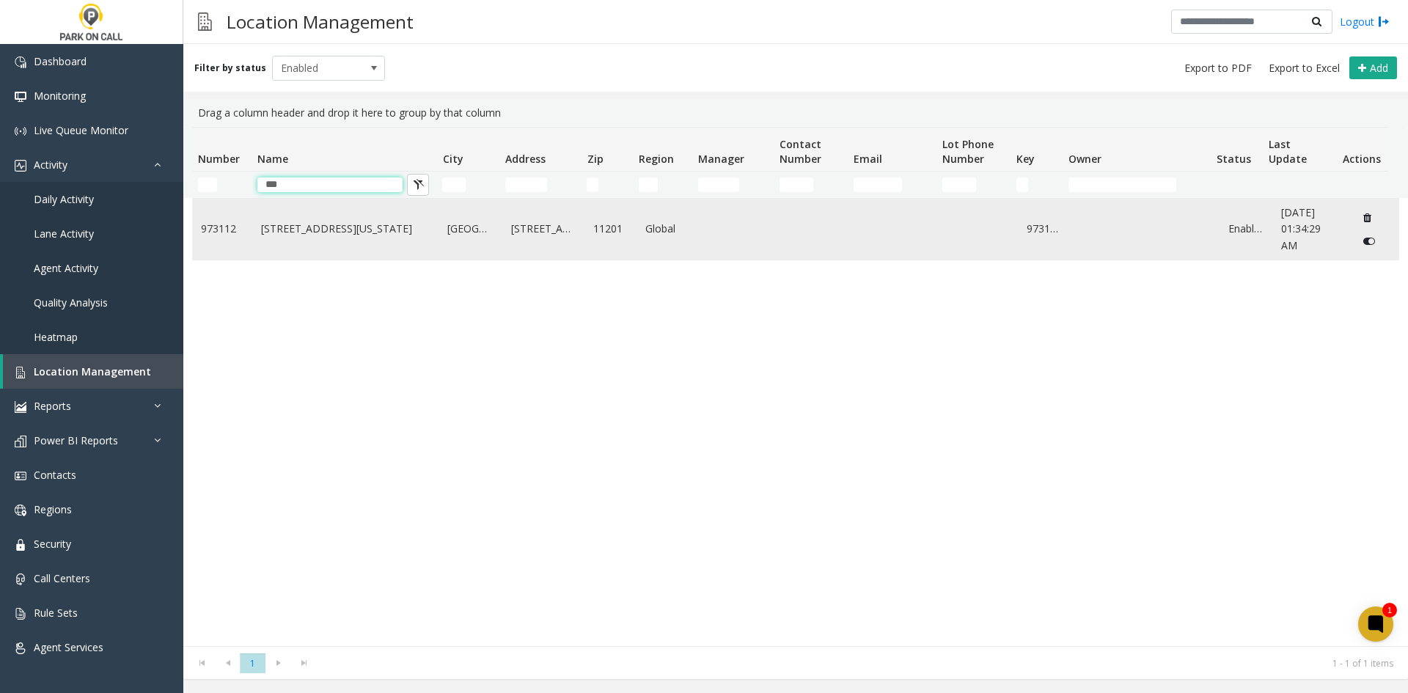
type input "***"
click at [368, 233] on link "399 Sands Street - TCP New York" at bounding box center [345, 229] width 169 height 16
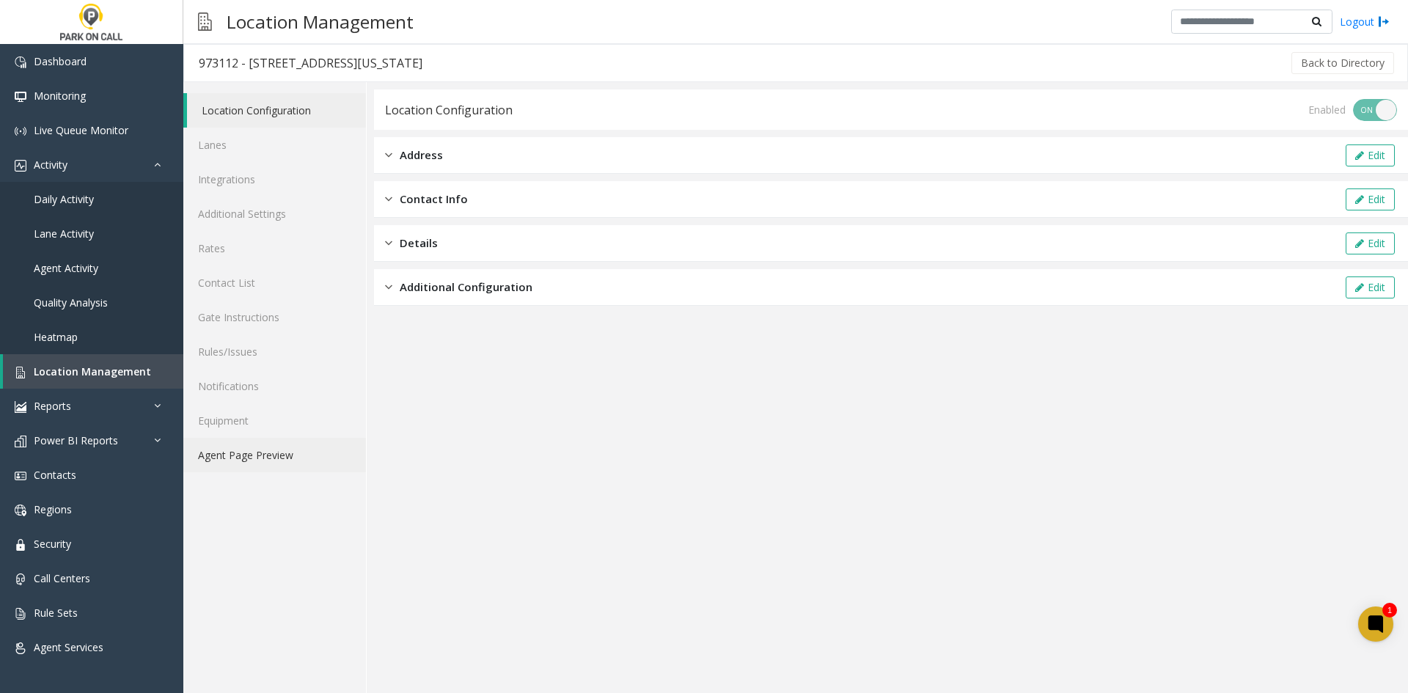
click at [295, 460] on link "Agent Page Preview" at bounding box center [274, 455] width 183 height 34
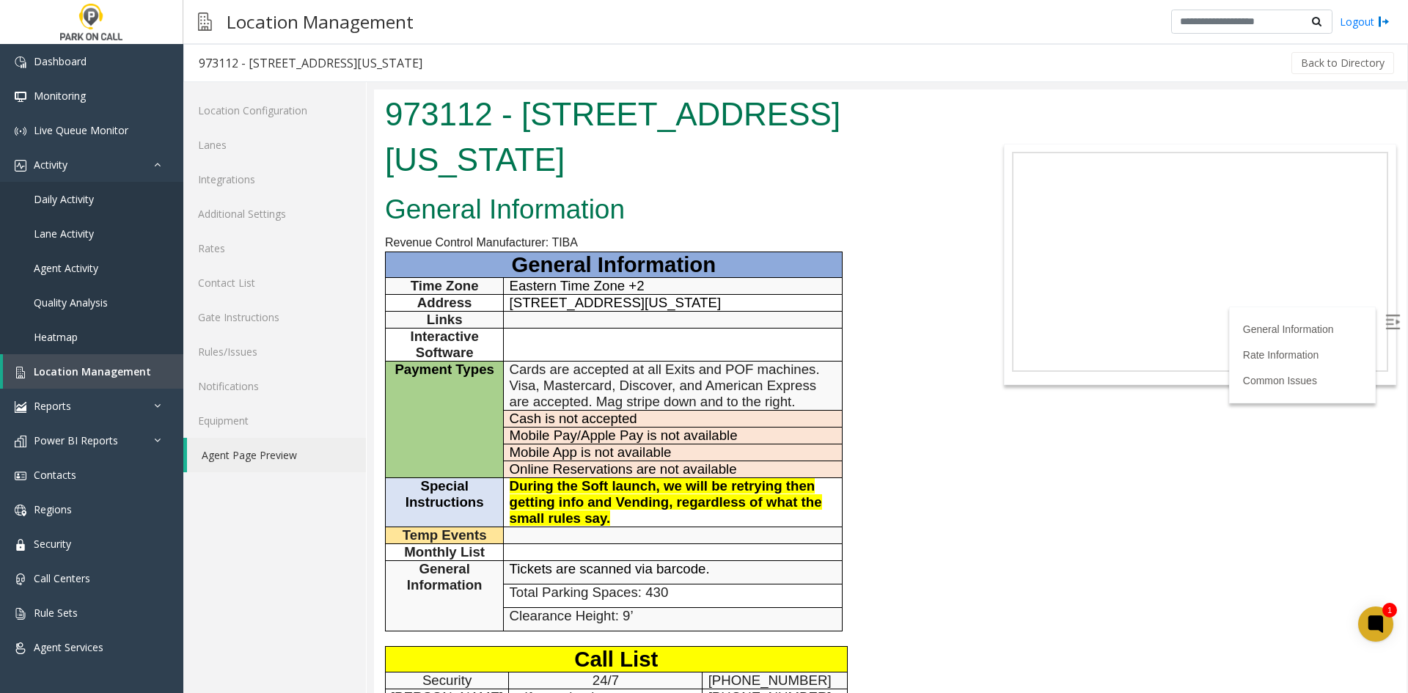
click at [647, 295] on td "399 Sands Street, Brooklyn, New York, 11201" at bounding box center [673, 303] width 338 height 17
drag, startPoint x: 647, startPoint y: 294, endPoint x: 712, endPoint y: 303, distance: 65.9
click at [712, 303] on td "399 Sands Street, Brooklyn, New York, 11201" at bounding box center [673, 303] width 338 height 17
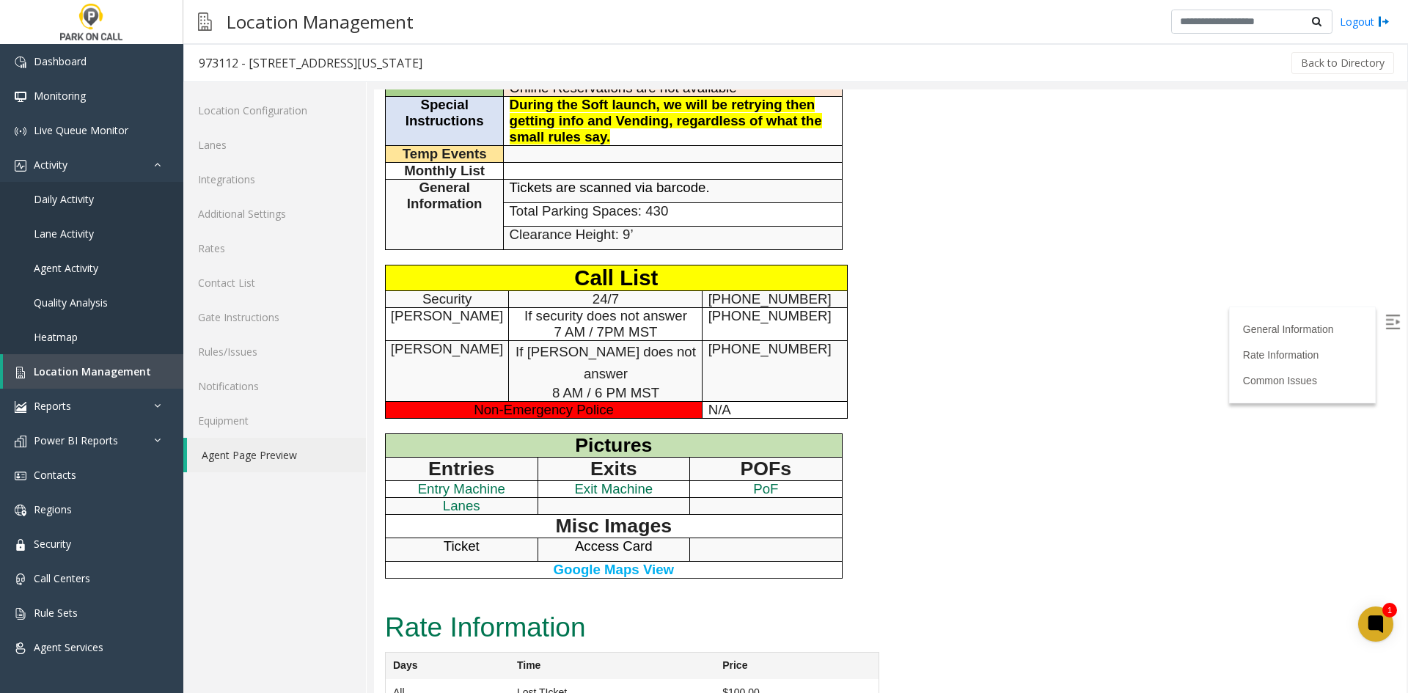
scroll to position [376, 0]
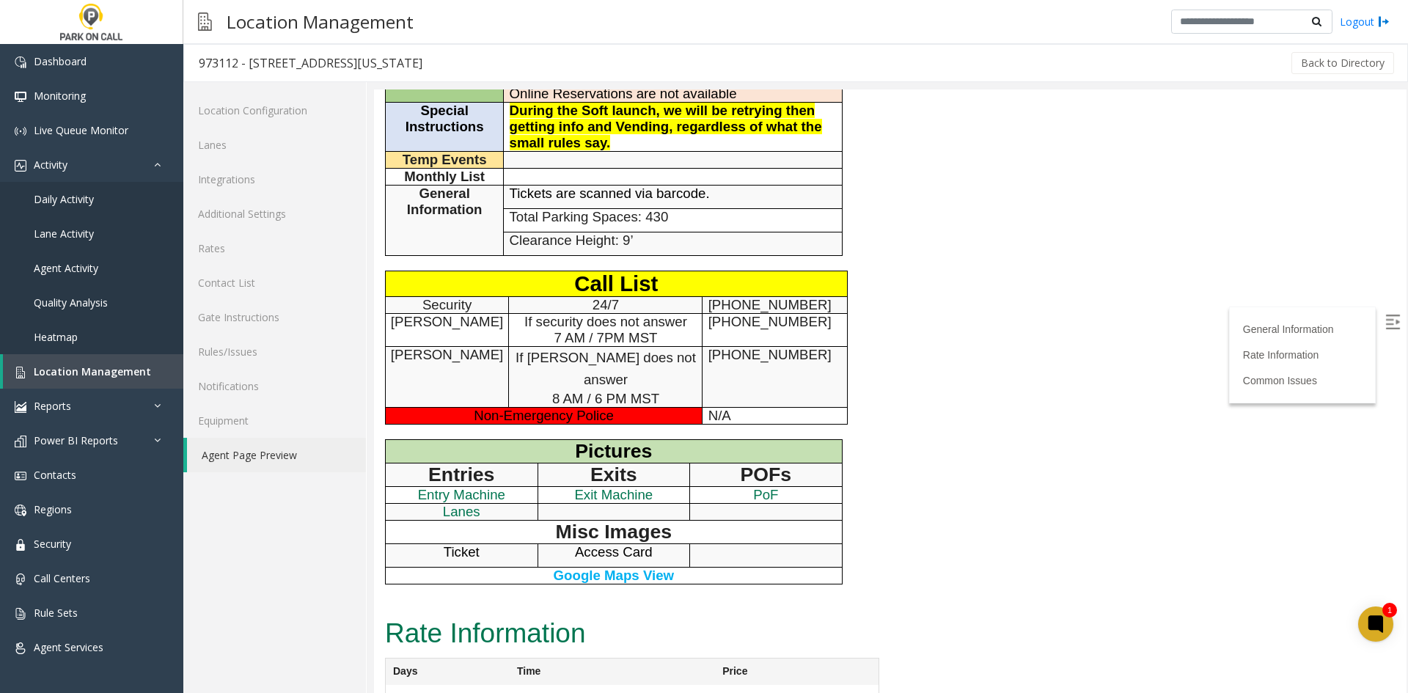
click at [596, 544] on span "Access Card" at bounding box center [614, 551] width 78 height 15
drag, startPoint x: 596, startPoint y: 533, endPoint x: 651, endPoint y: 530, distance: 55.1
click at [651, 544] on span "Access Card" at bounding box center [614, 551] width 78 height 15
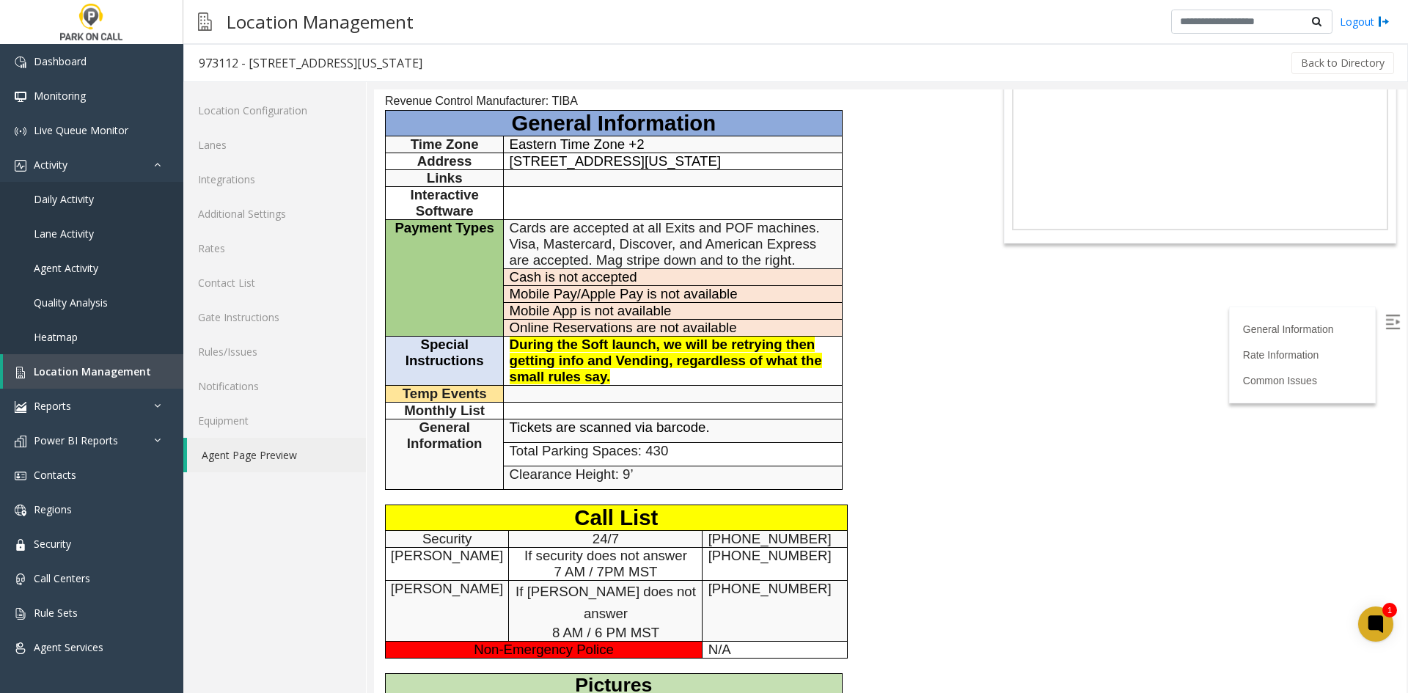
scroll to position [9, 0]
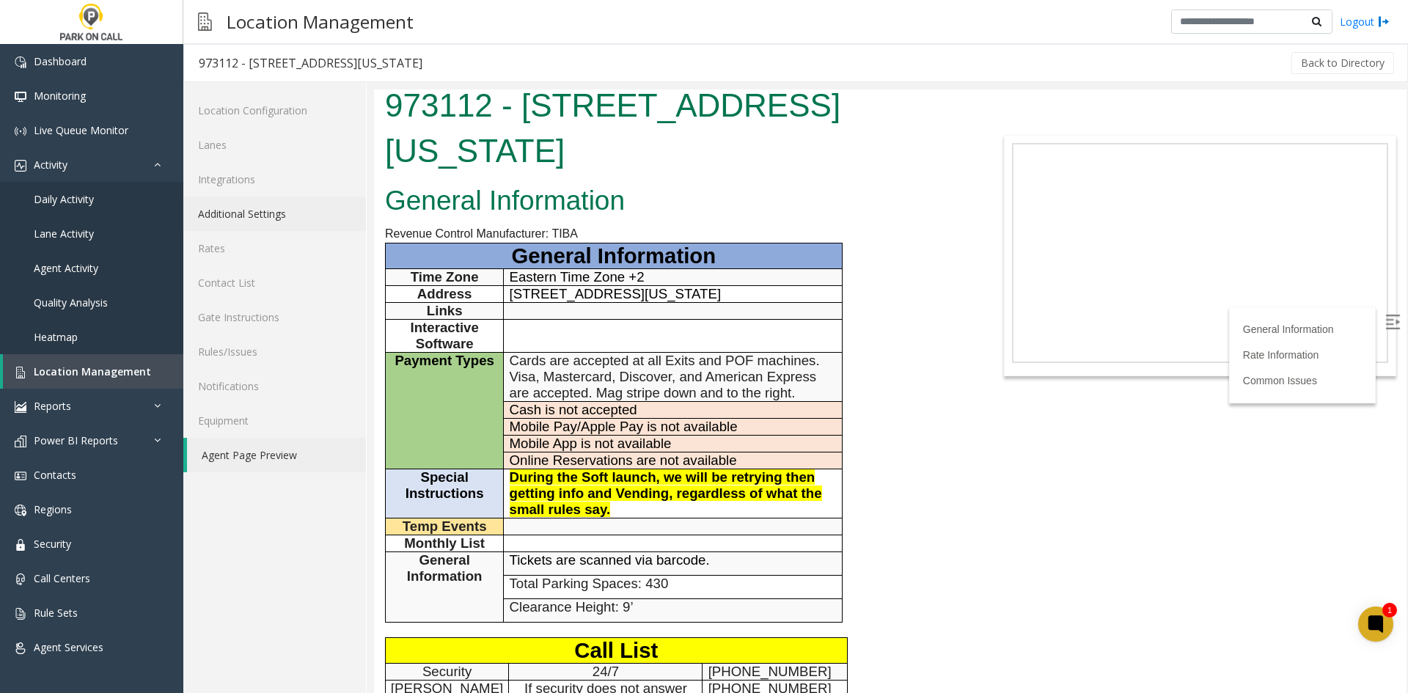
click at [284, 198] on link "Additional Settings" at bounding box center [274, 214] width 183 height 34
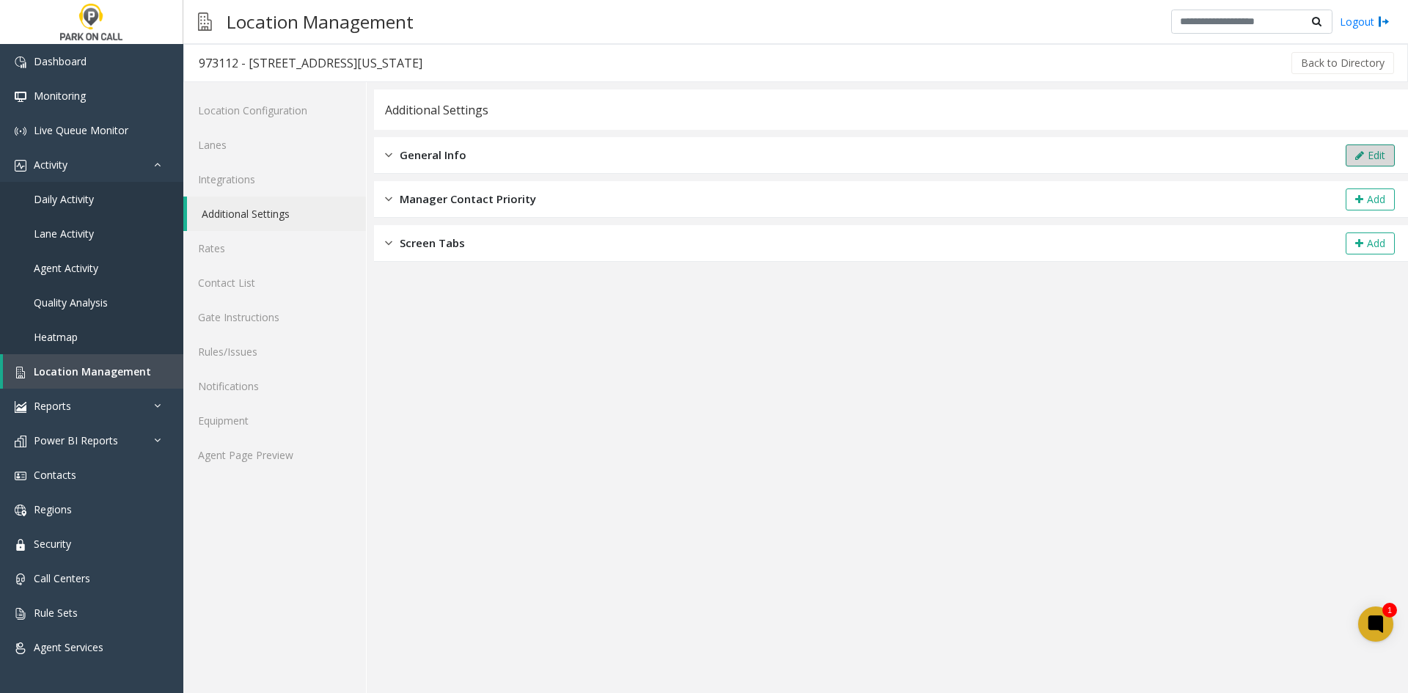
click at [1368, 152] on button "Edit" at bounding box center [1370, 156] width 49 height 22
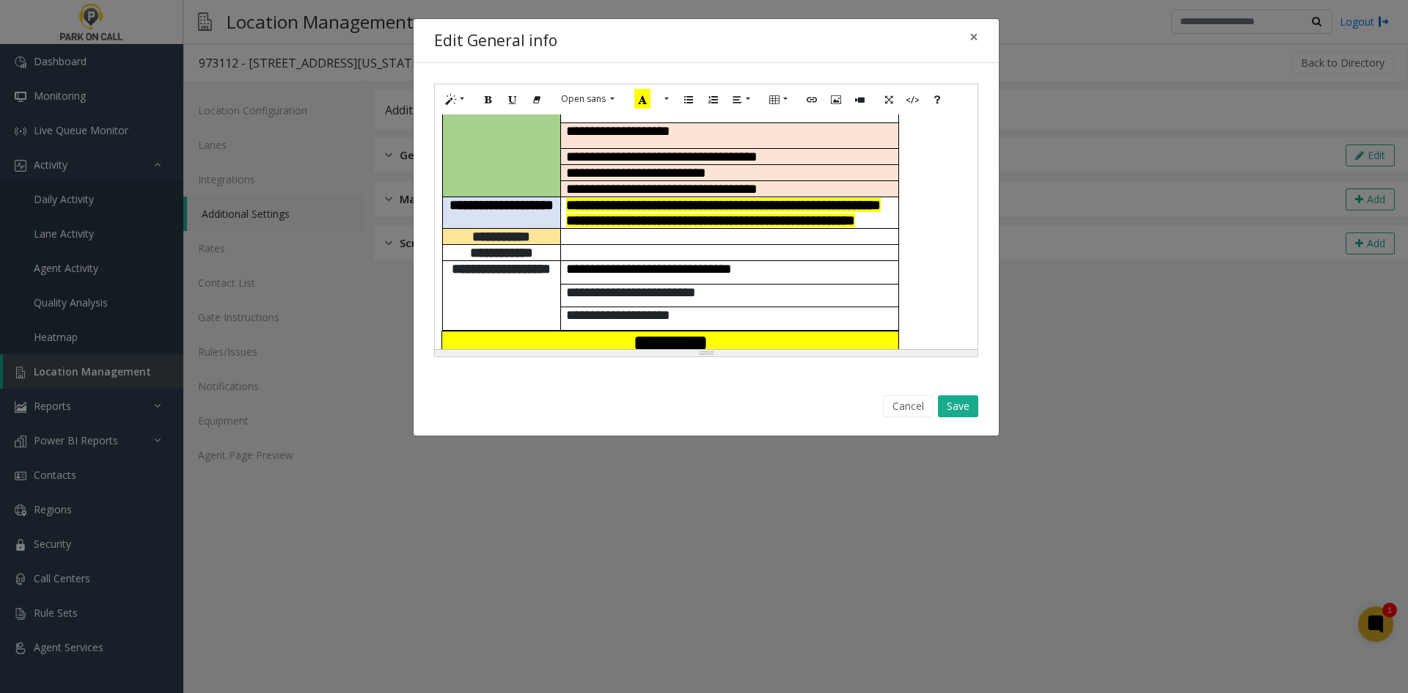
scroll to position [527, 0]
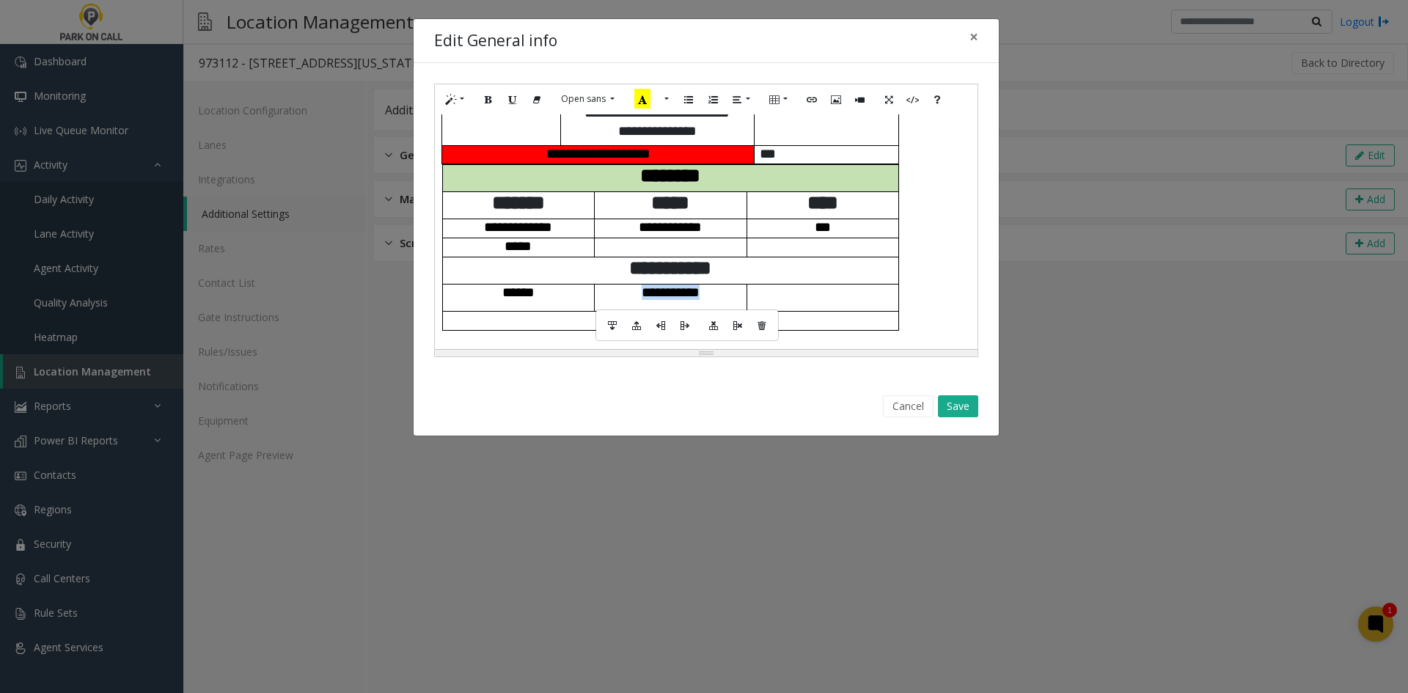
drag, startPoint x: 730, startPoint y: 301, endPoint x: 631, endPoint y: 293, distance: 99.4
click at [631, 293] on td "**********" at bounding box center [671, 298] width 153 height 27
drag, startPoint x: 554, startPoint y: 296, endPoint x: 493, endPoint y: 287, distance: 61.5
click at [493, 287] on p "******" at bounding box center [518, 292] width 141 height 15
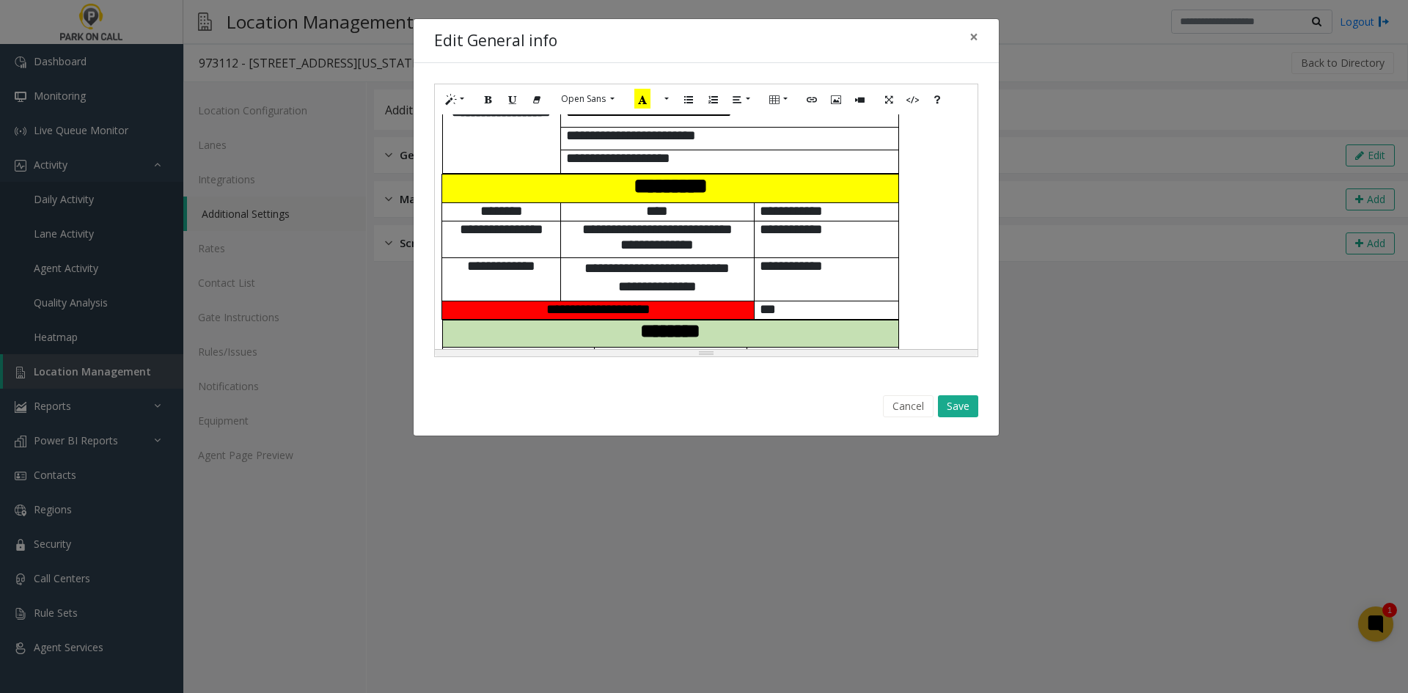
scroll to position [381, 0]
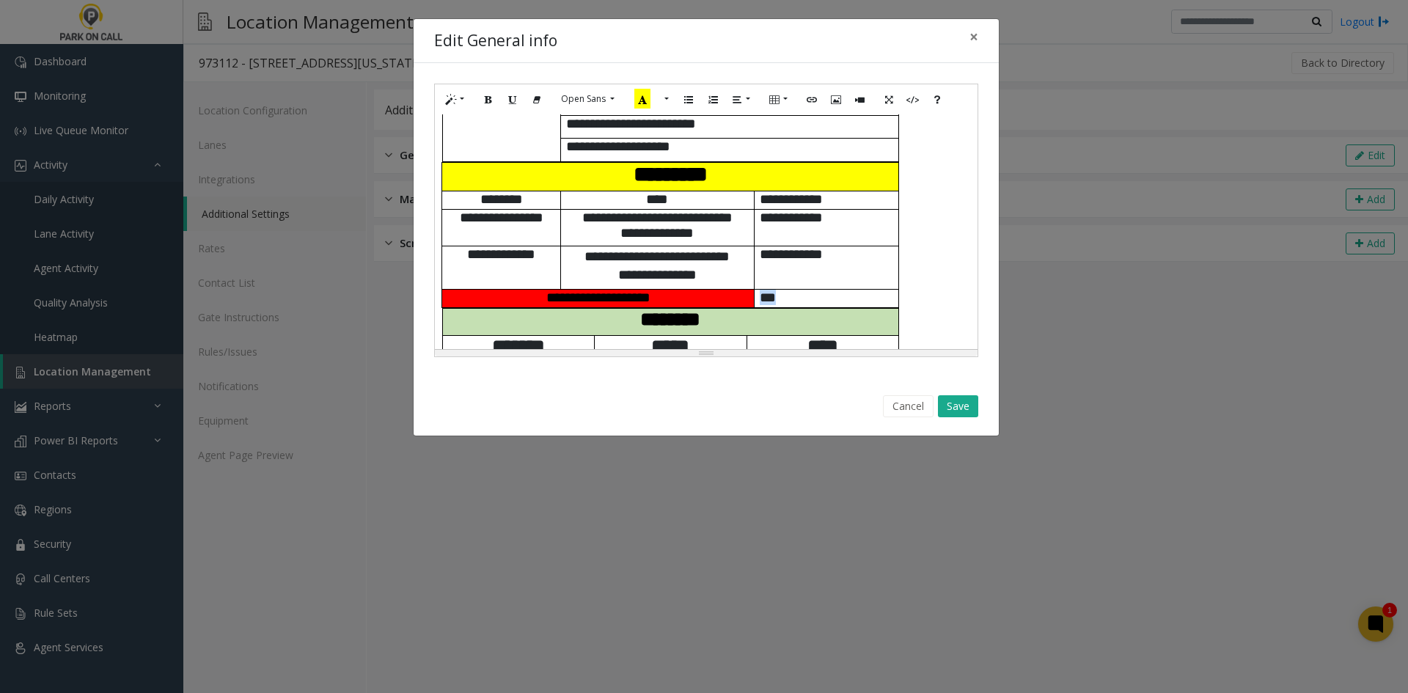
drag, startPoint x: 798, startPoint y: 298, endPoint x: 756, endPoint y: 293, distance: 42.0
click at [756, 293] on td "***" at bounding box center [826, 298] width 145 height 19
click at [963, 408] on button "Save" at bounding box center [958, 406] width 40 height 22
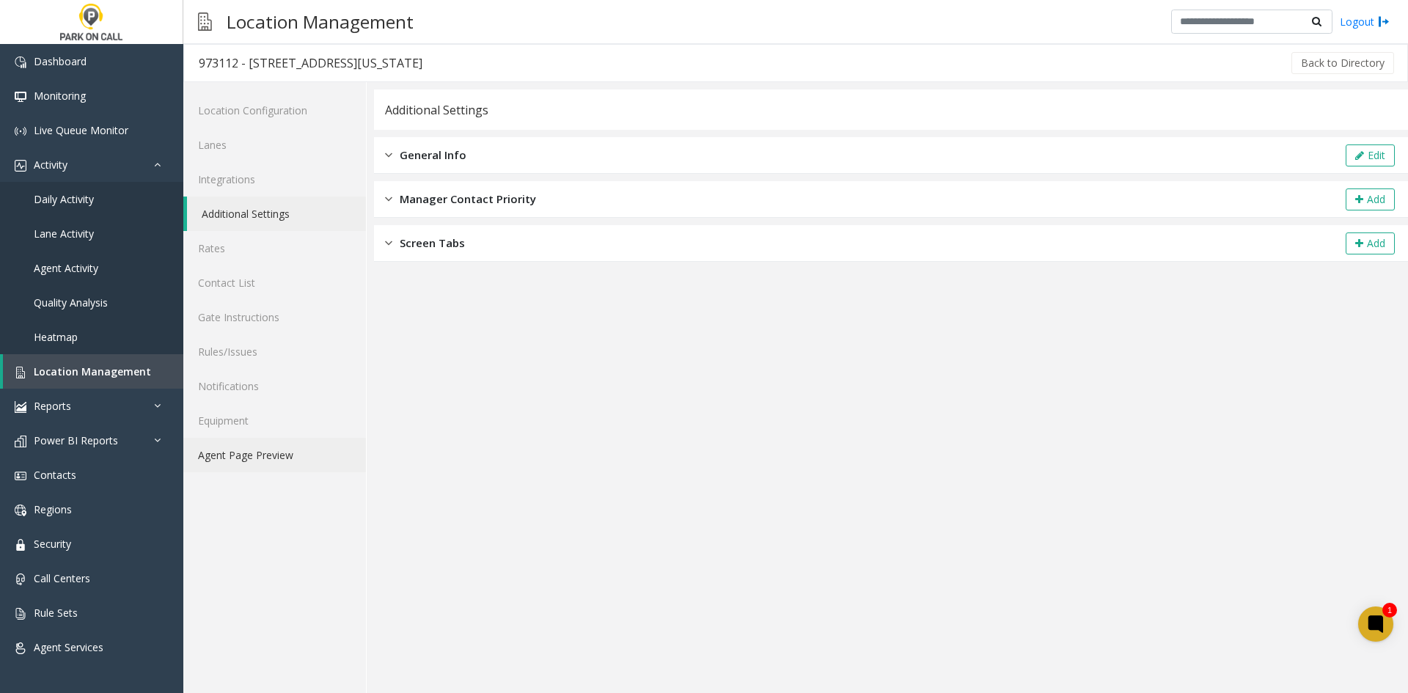
click at [263, 445] on link "Agent Page Preview" at bounding box center [274, 455] width 183 height 34
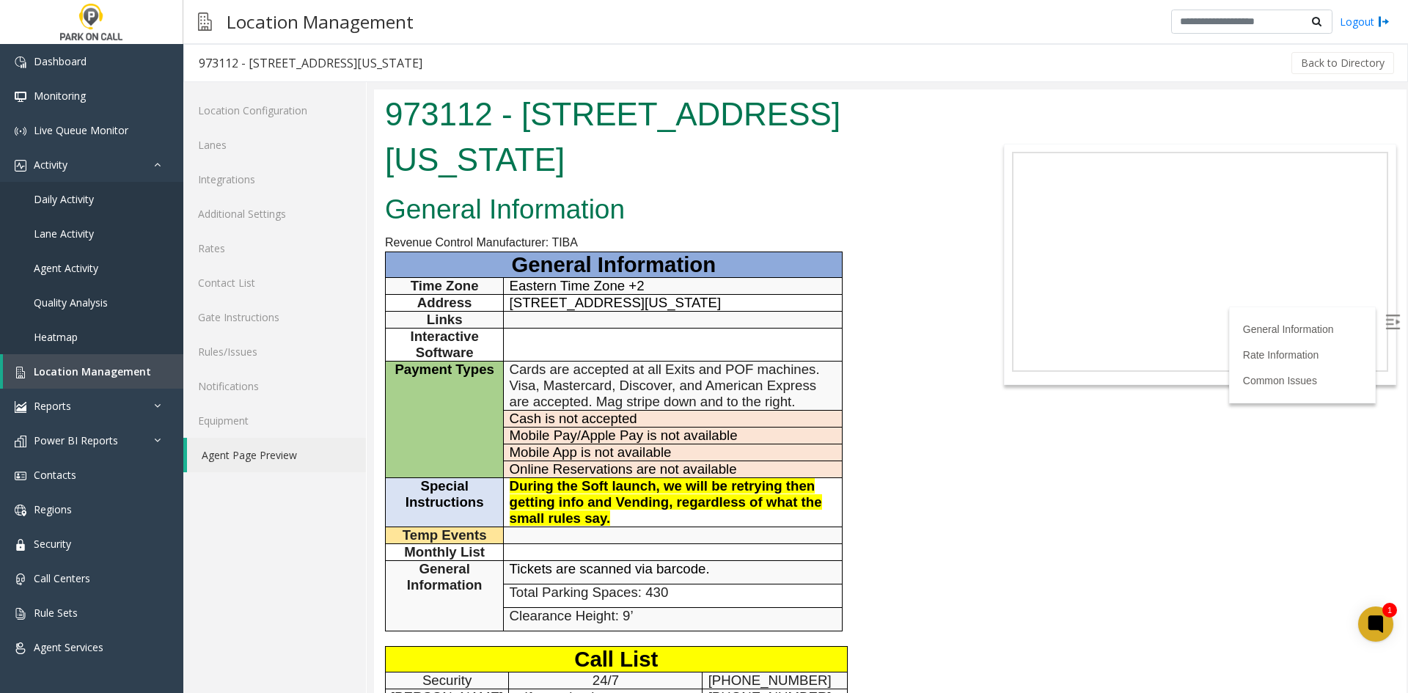
click at [538, 111] on h1 "973112 - 399 Sands Street - TCP New York" at bounding box center [675, 137] width 580 height 90
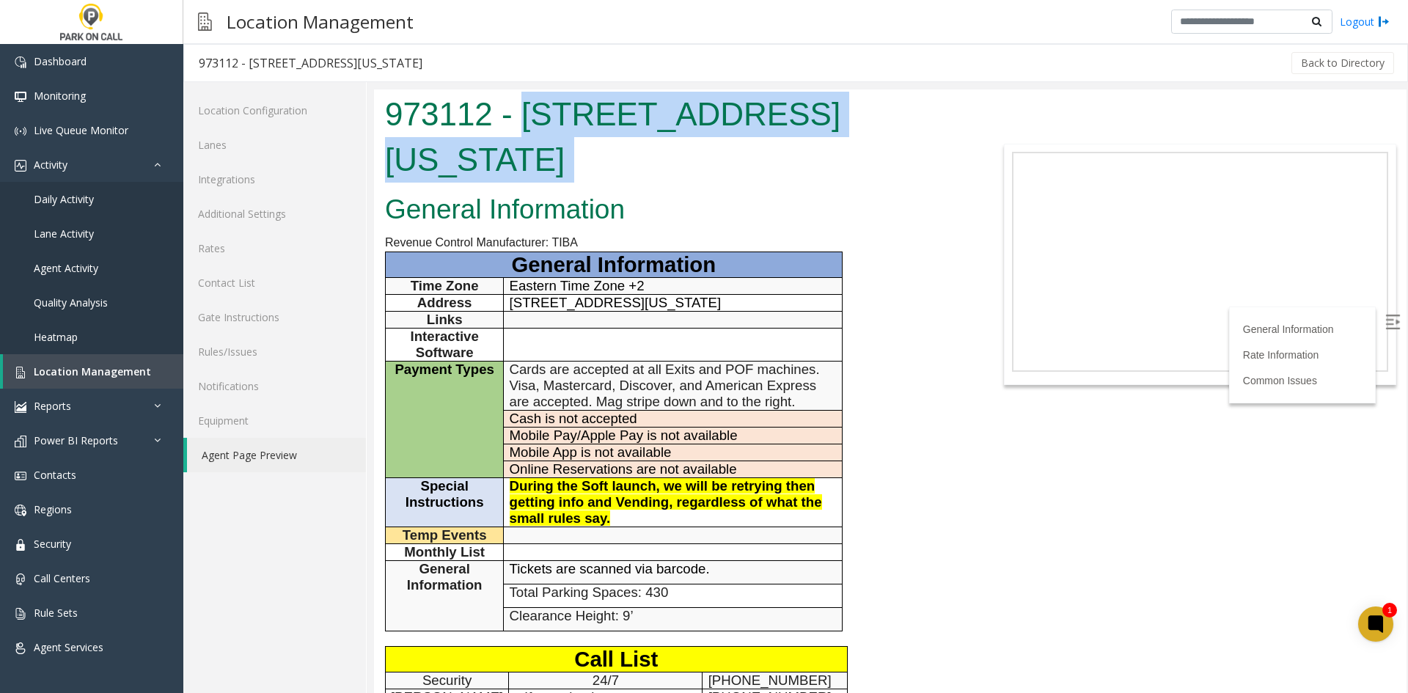
drag, startPoint x: 538, startPoint y: 111, endPoint x: 726, endPoint y: 150, distance: 192.6
click at [726, 150] on h1 "973112 - 399 Sands Street - TCP New York" at bounding box center [675, 137] width 580 height 90
drag, startPoint x: 801, startPoint y: 305, endPoint x: 504, endPoint y: 307, distance: 297.1
click at [504, 307] on td "399 Sands Street, Brooklyn, New York, 11201" at bounding box center [673, 303] width 338 height 17
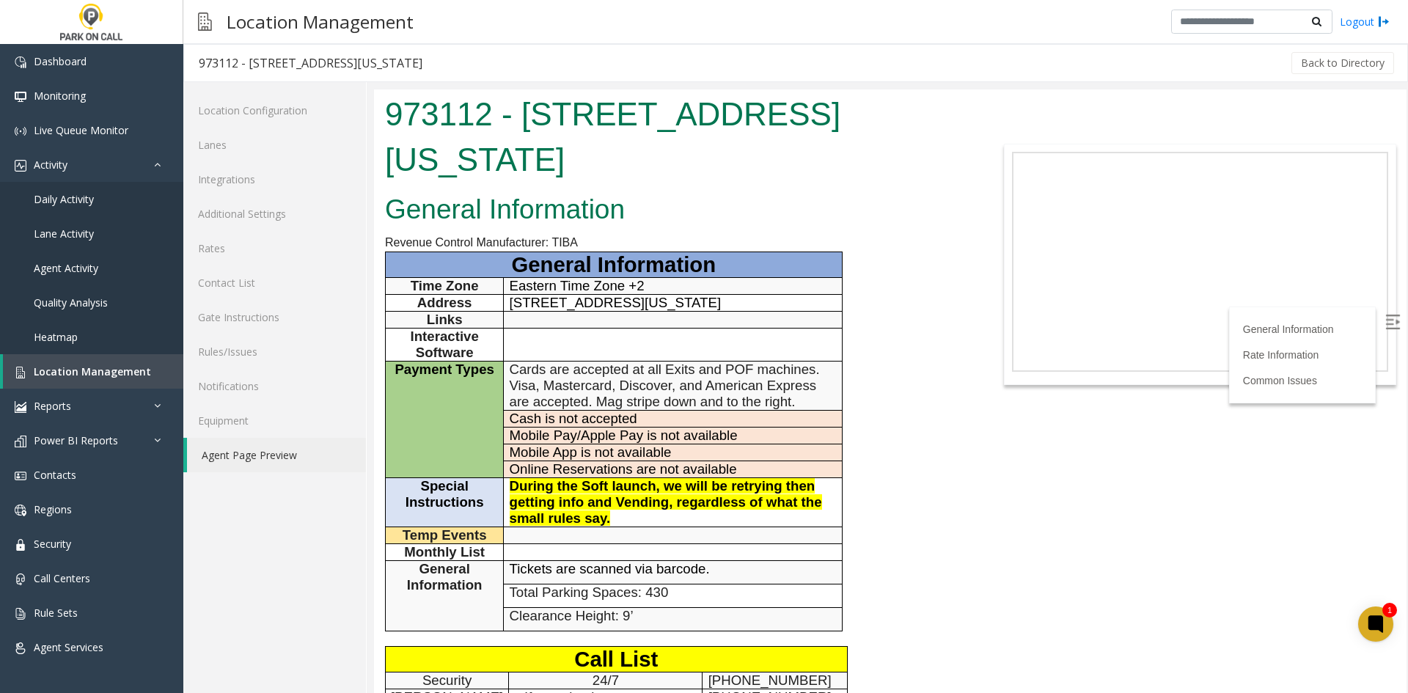
click at [684, 494] on span "During the Soft launch, we will be retrying then getting info and Vending, rega…" at bounding box center [666, 502] width 313 height 48
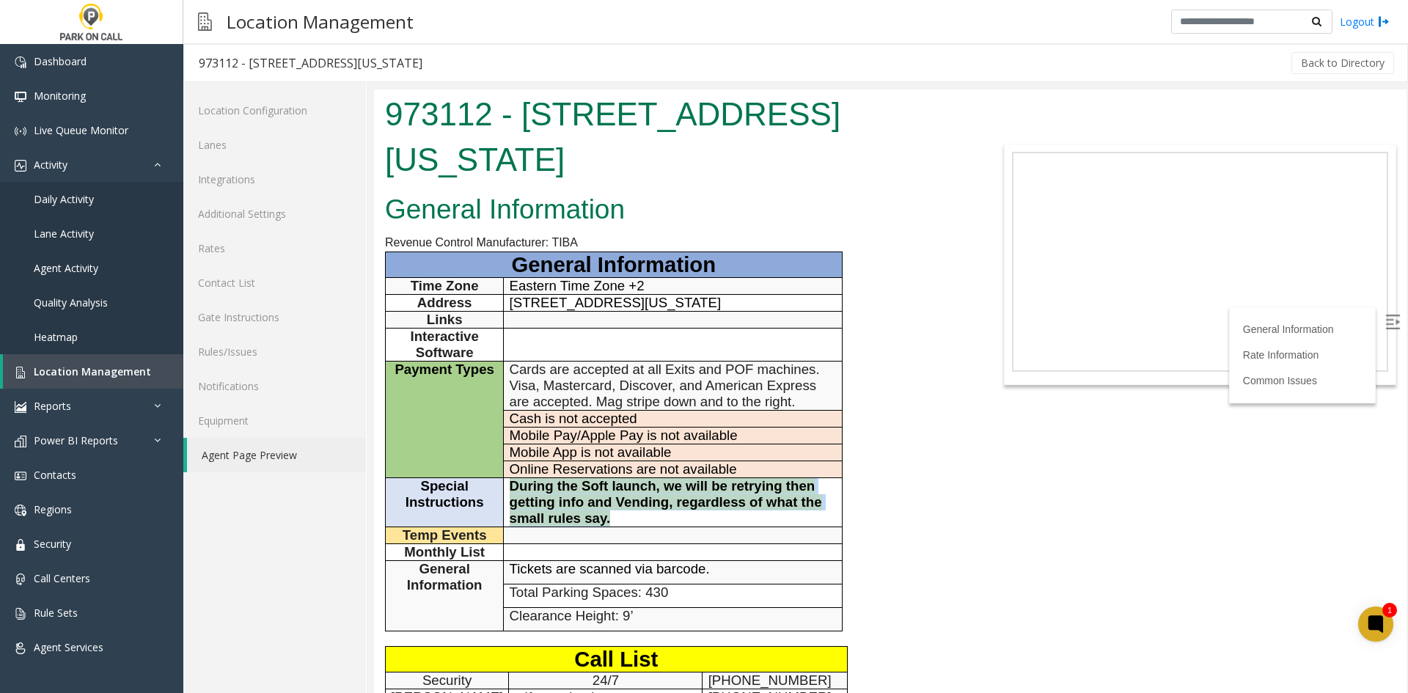
drag, startPoint x: 640, startPoint y: 518, endPoint x: 513, endPoint y: 489, distance: 130.1
click at [513, 489] on p "During the Soft launch, we will be retrying then getting info and Vending, rega…" at bounding box center [673, 502] width 327 height 48
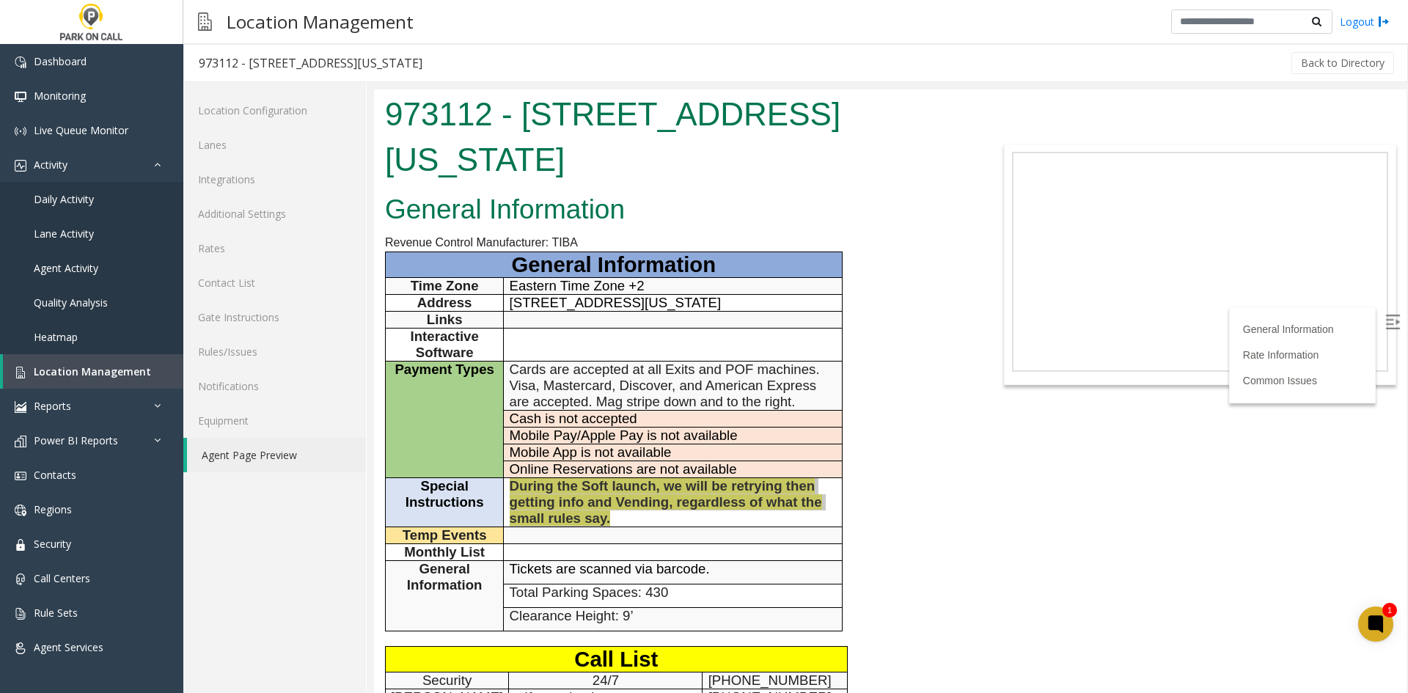
click at [1243, 87] on div at bounding box center [888, 387] width 1042 height 611
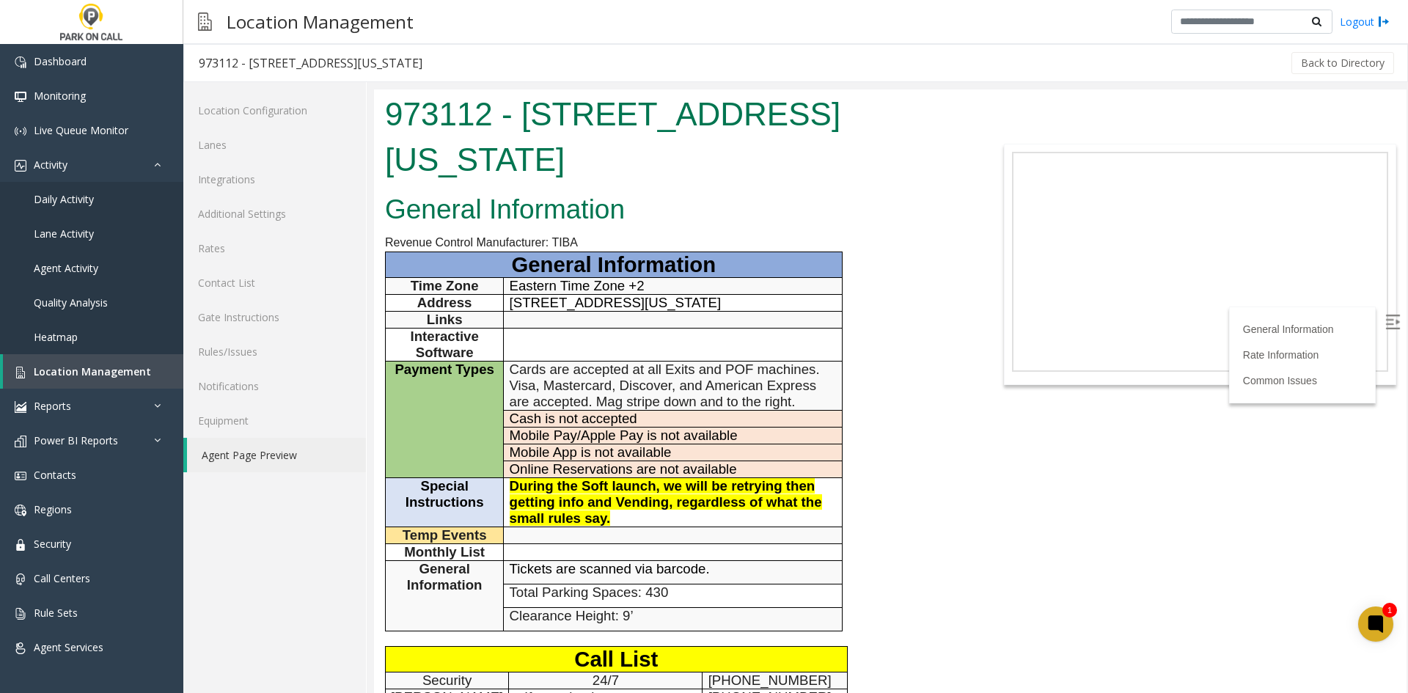
click at [561, 125] on h1 "973112 - 399 Sands Street - TCP New York" at bounding box center [675, 137] width 580 height 90
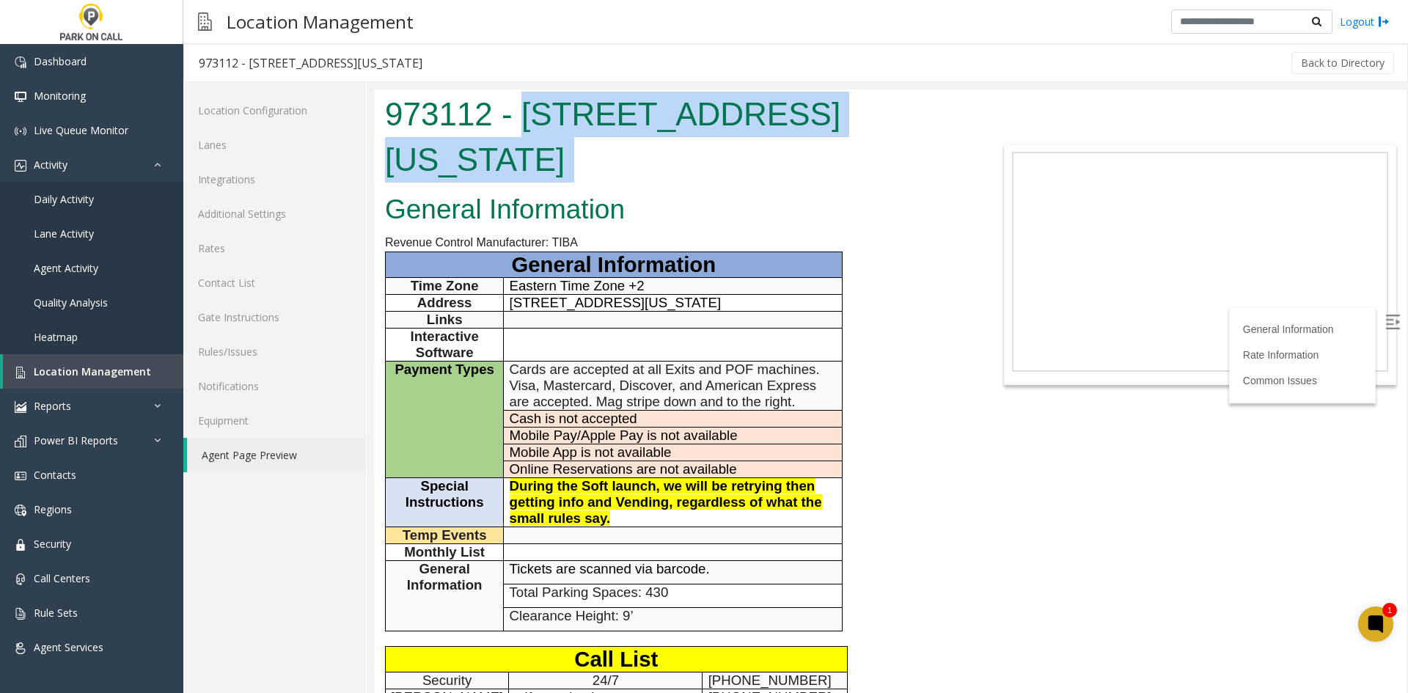
drag, startPoint x: 598, startPoint y: 125, endPoint x: 1070, endPoint y: 143, distance: 472.8
click at [797, 150] on h1 "973112 - 399 Sands Street - TCP New York" at bounding box center [675, 137] width 580 height 90
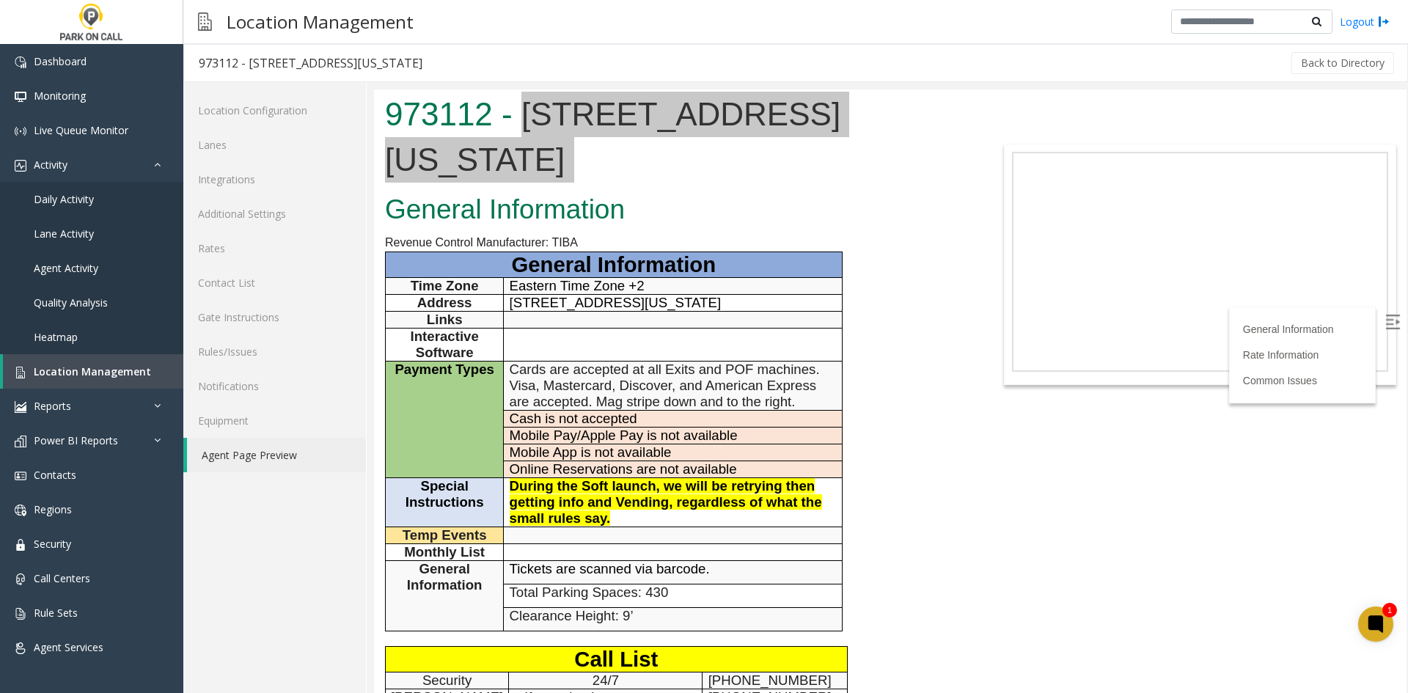
drag, startPoint x: 662, startPoint y: 47, endPoint x: 659, endPoint y: 57, distance: 10.7
click at [660, 53] on div "Back to Directory" at bounding box center [917, 63] width 960 height 37
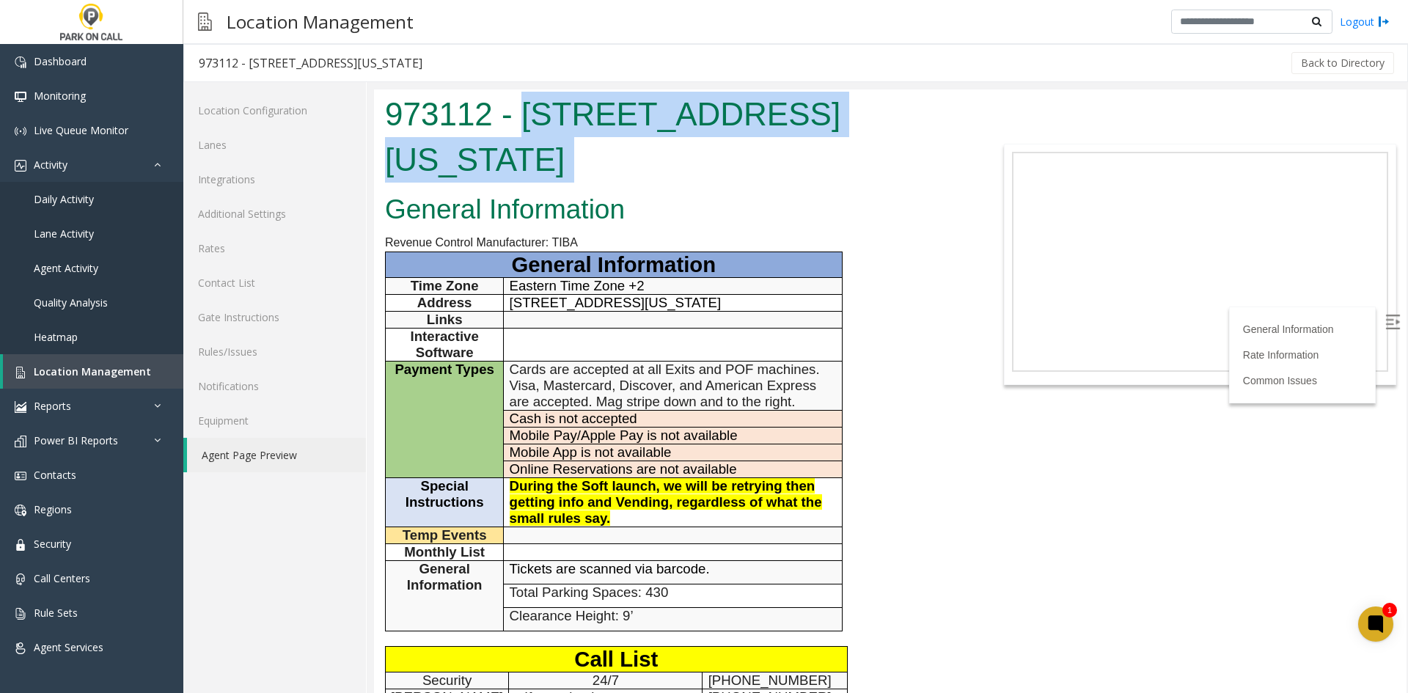
click at [525, 150] on h1 "973112 - 399 Sands Street - TCP New York" at bounding box center [675, 137] width 580 height 90
click at [559, 109] on h1 "973112 - 399 Sands Street - TCP New York" at bounding box center [675, 137] width 580 height 90
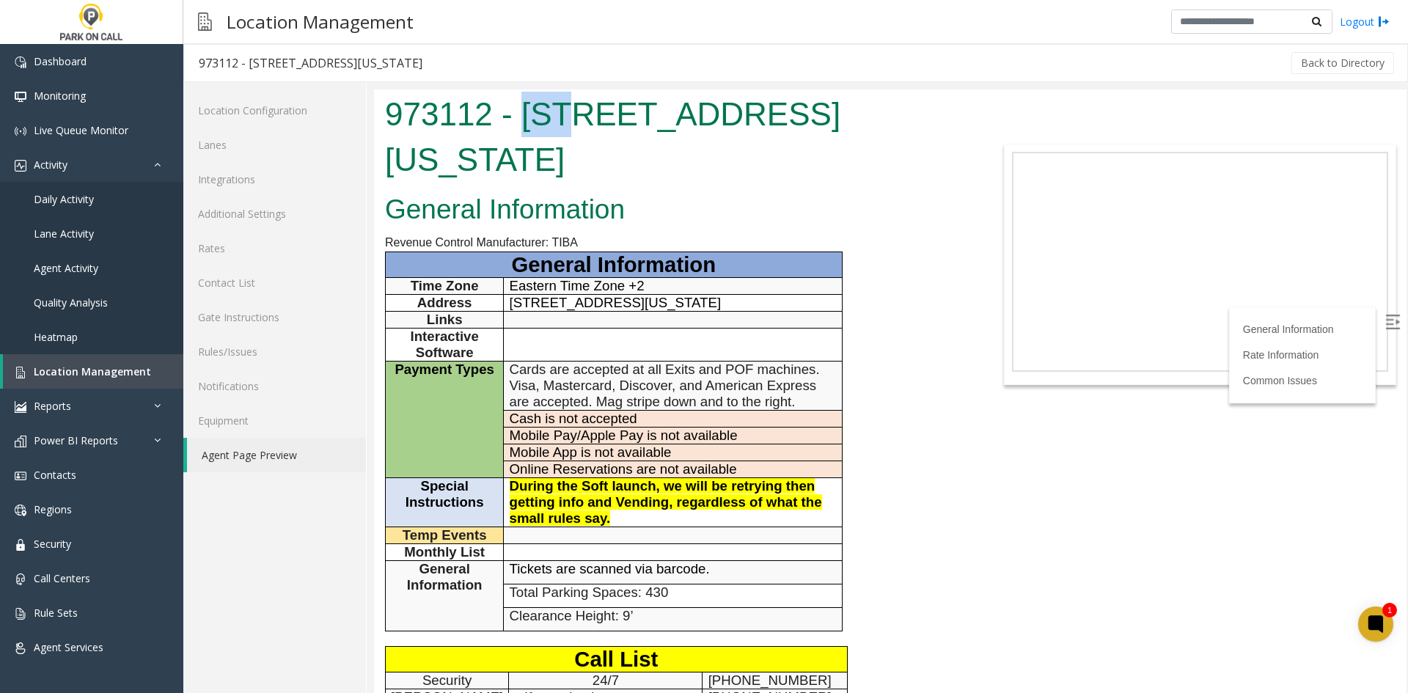
click at [561, 112] on h1 "973112 - 399 Sands Street - TCP New York" at bounding box center [675, 137] width 580 height 90
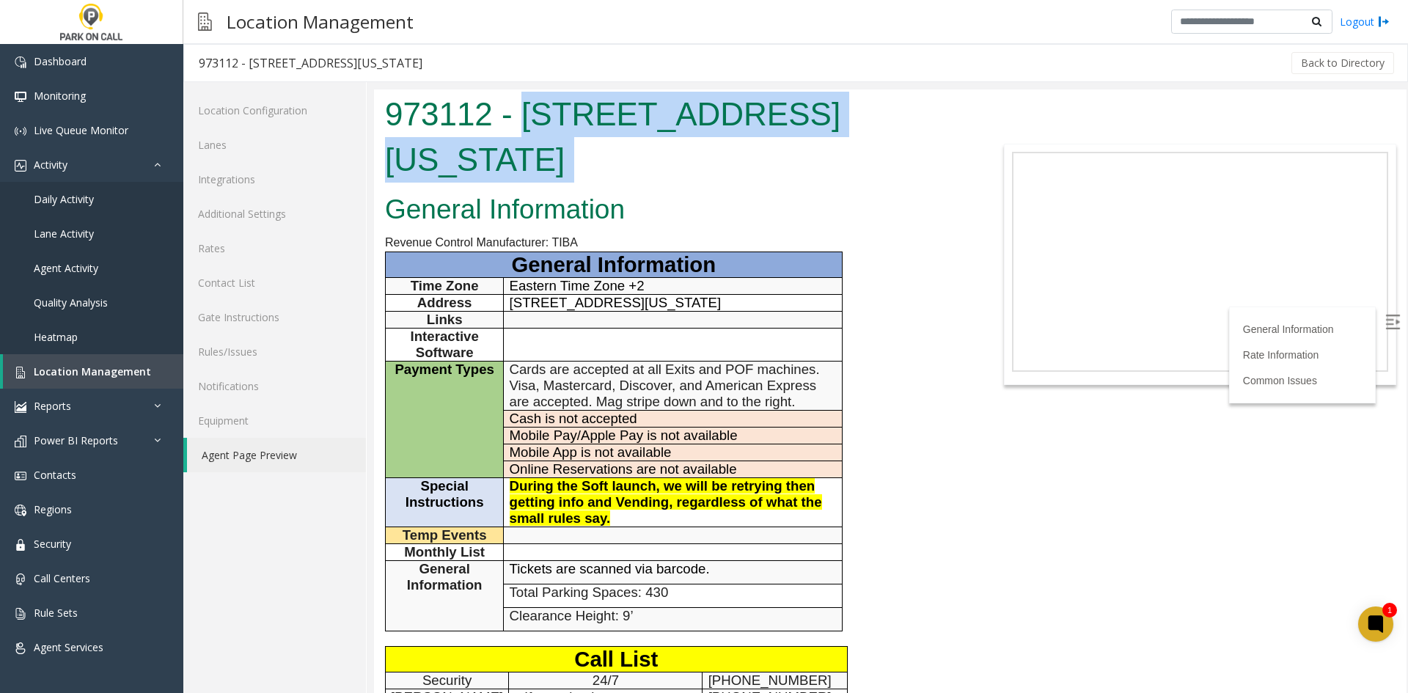
drag, startPoint x: 561, startPoint y: 112, endPoint x: 572, endPoint y: 144, distance: 33.4
click at [572, 144] on h1 "973112 - 399 Sands Street - TCP New York" at bounding box center [675, 137] width 580 height 90
click at [571, 161] on h1 "973112 - 399 Sands Street - TCP New York" at bounding box center [675, 137] width 580 height 90
click at [569, 129] on h1 "973112 - 399 Sands Street - TCP New York" at bounding box center [675, 137] width 580 height 90
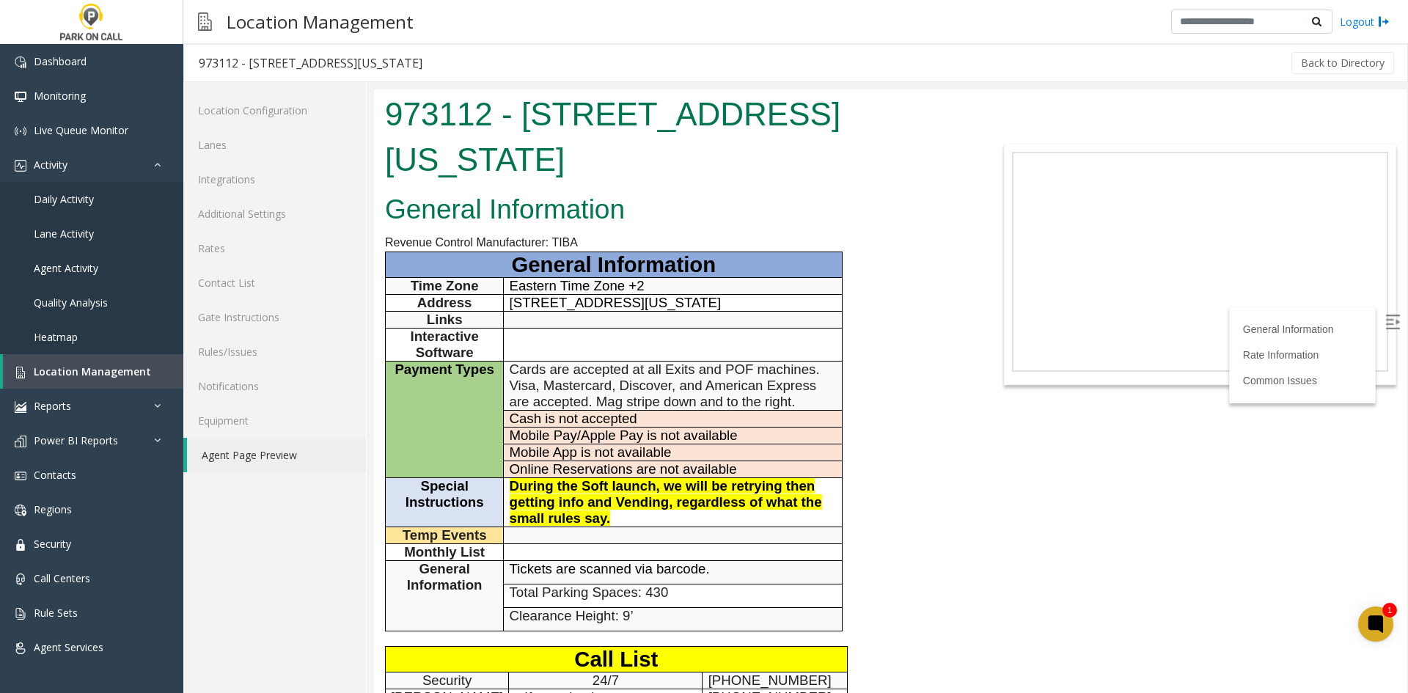
click at [626, 241] on div "General Information Revenue Control Manufacturer: TIBA General Information Time…" at bounding box center [675, 588] width 602 height 800
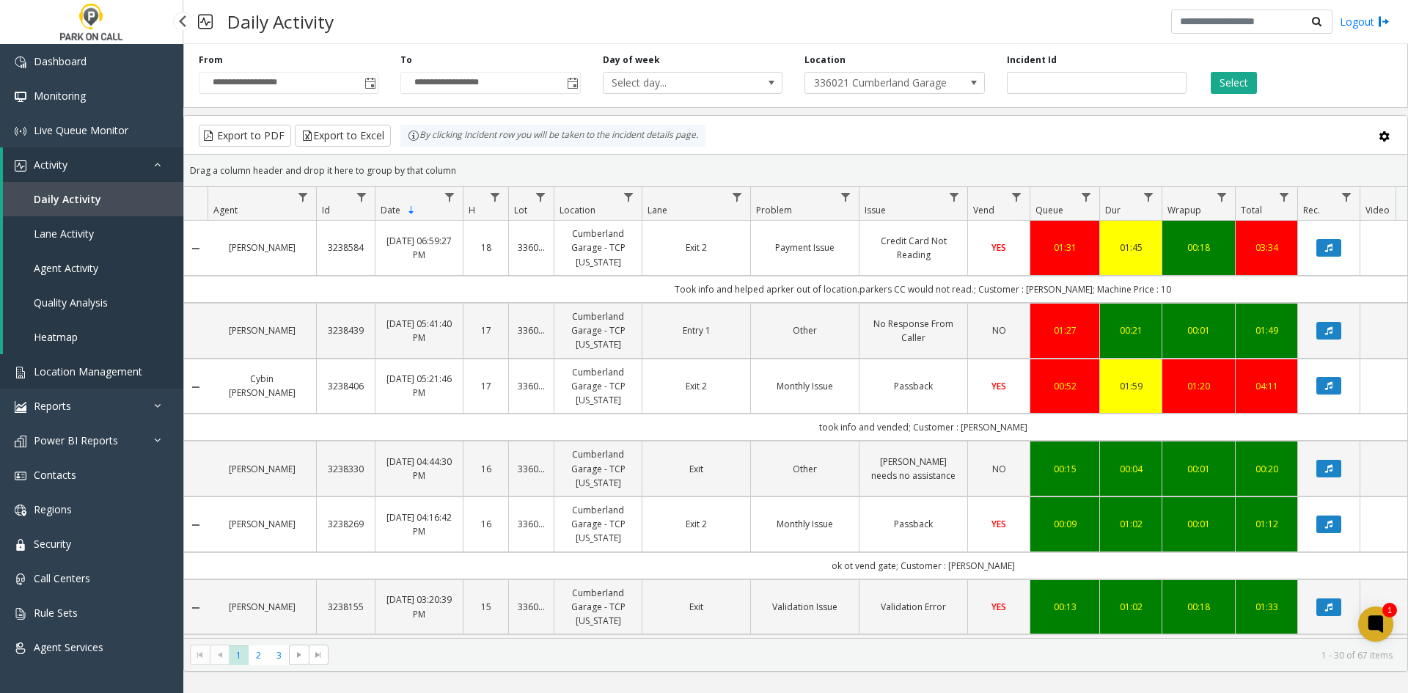
scroll to position [1316, 0]
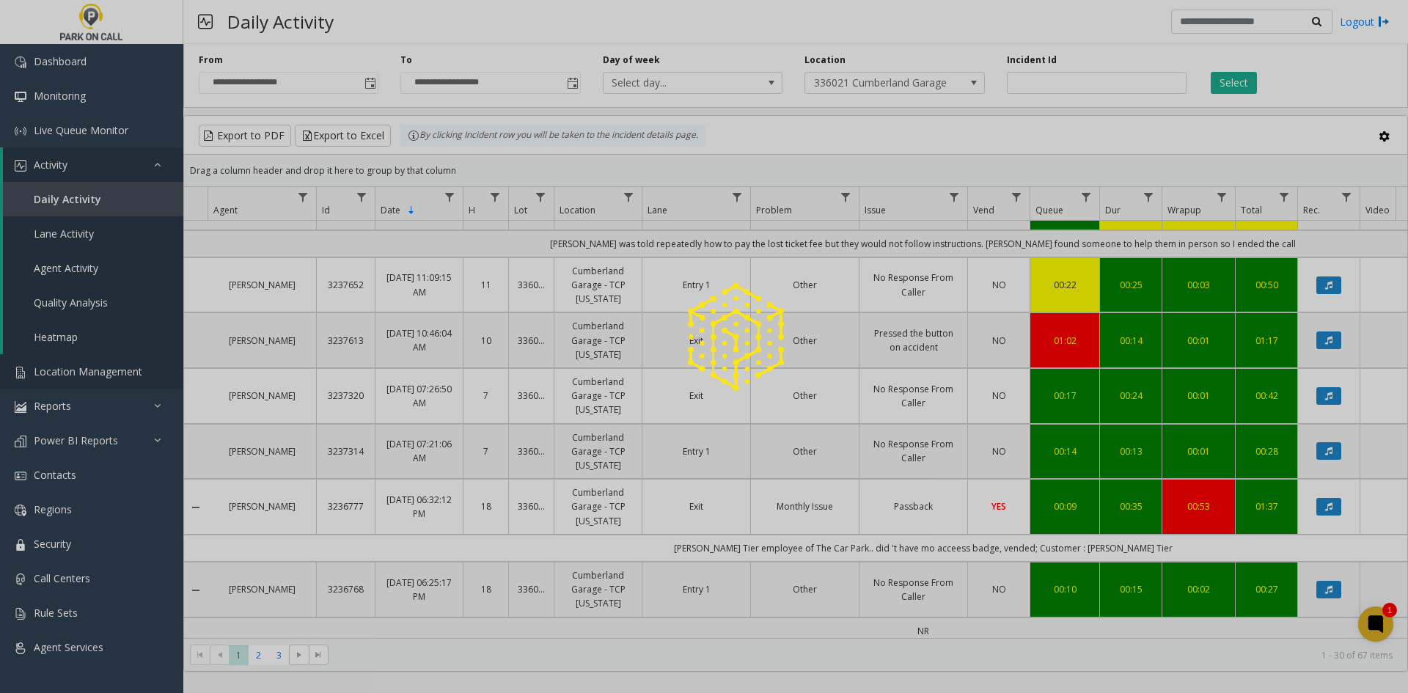
click at [142, 376] on div at bounding box center [704, 346] width 1408 height 693
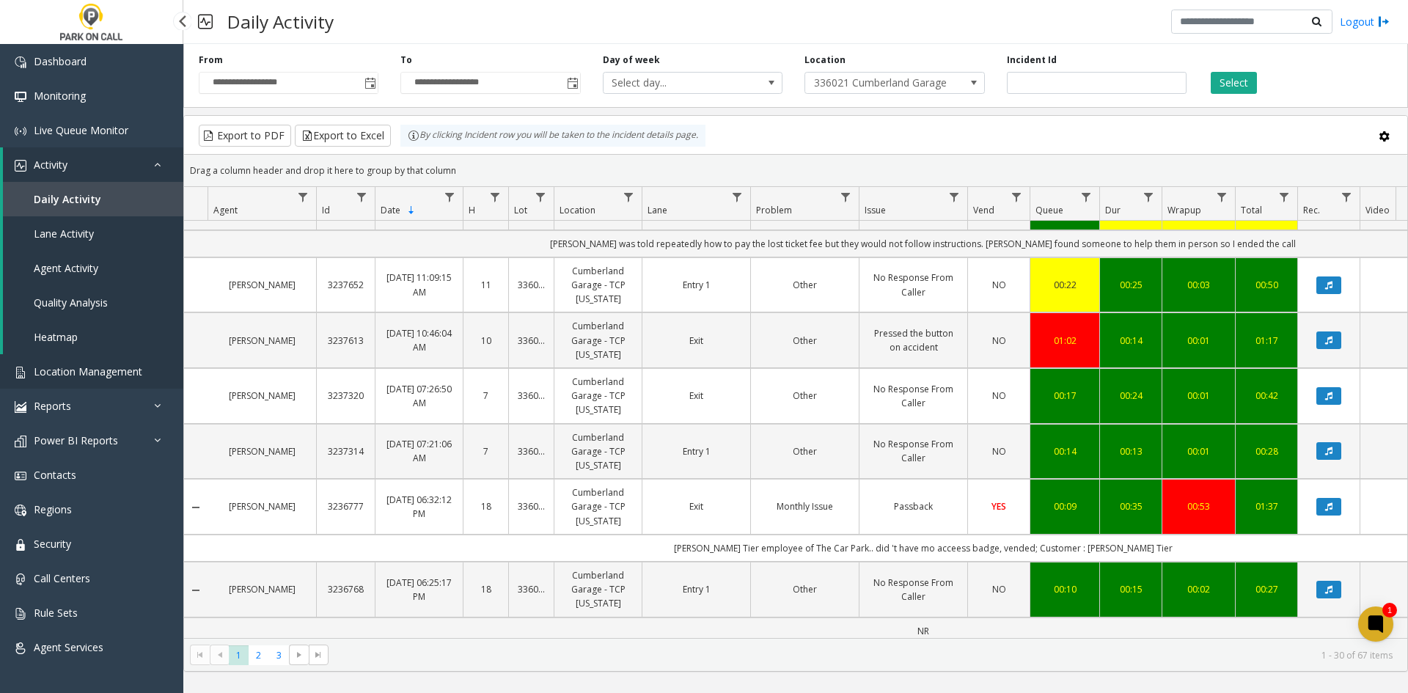
click at [101, 374] on span "Location Management" at bounding box center [88, 372] width 109 height 14
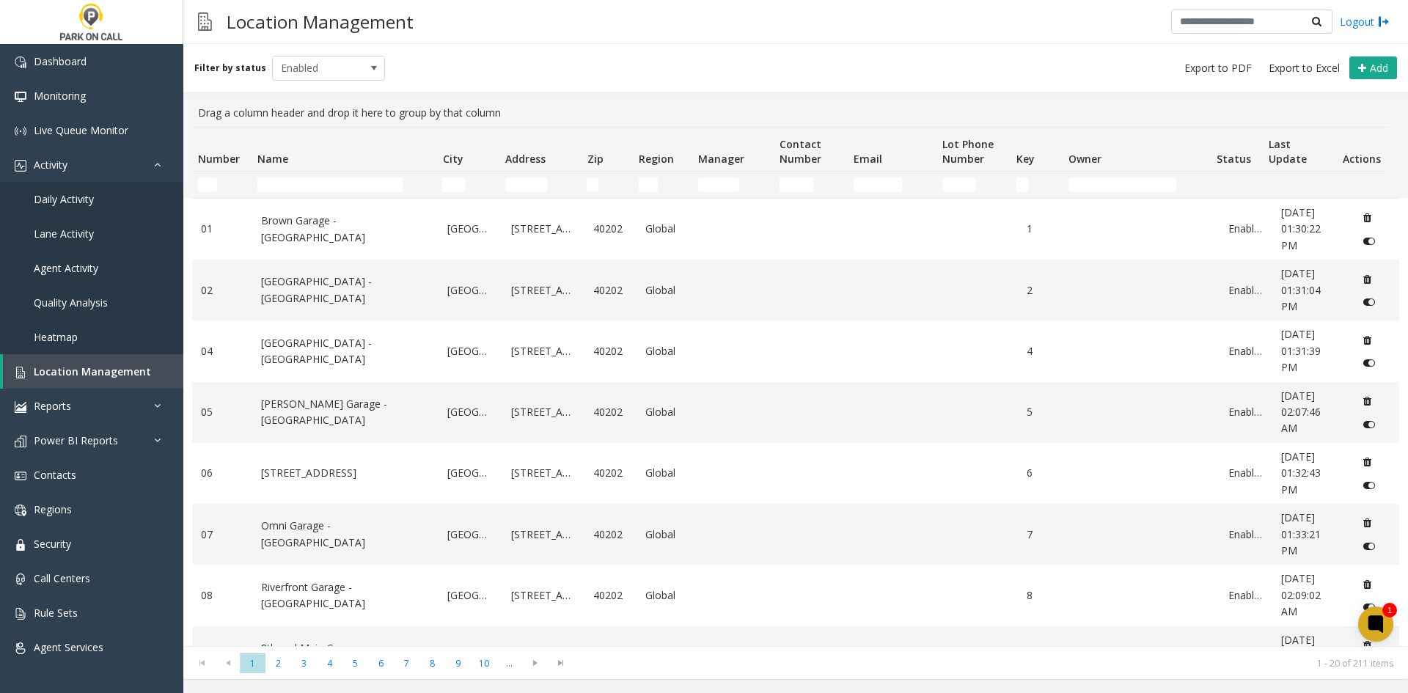
click at [330, 193] on td "Name Filter" at bounding box center [344, 185] width 185 height 26
click at [329, 191] on input "Name Filter" at bounding box center [329, 185] width 145 height 15
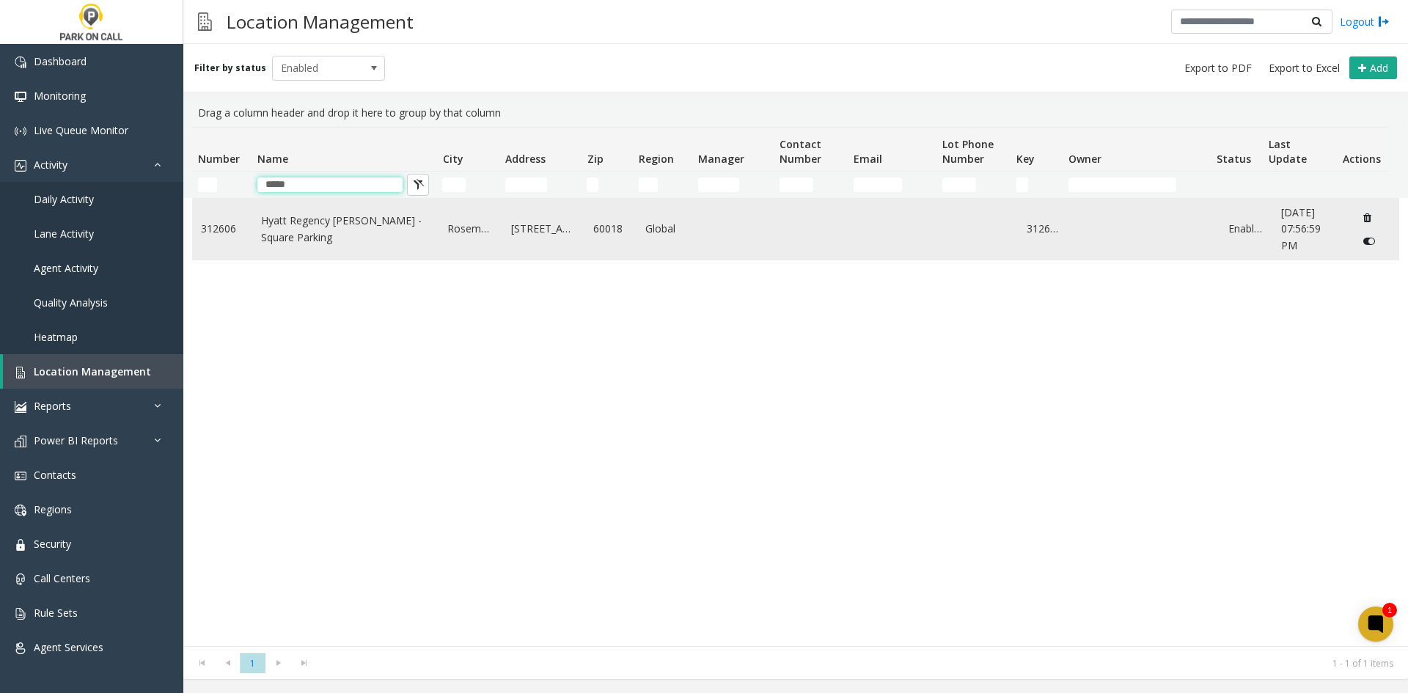
type input "*****"
click at [324, 222] on link "Hyatt Regency [PERSON_NAME] - Square Parking" at bounding box center [345, 229] width 169 height 33
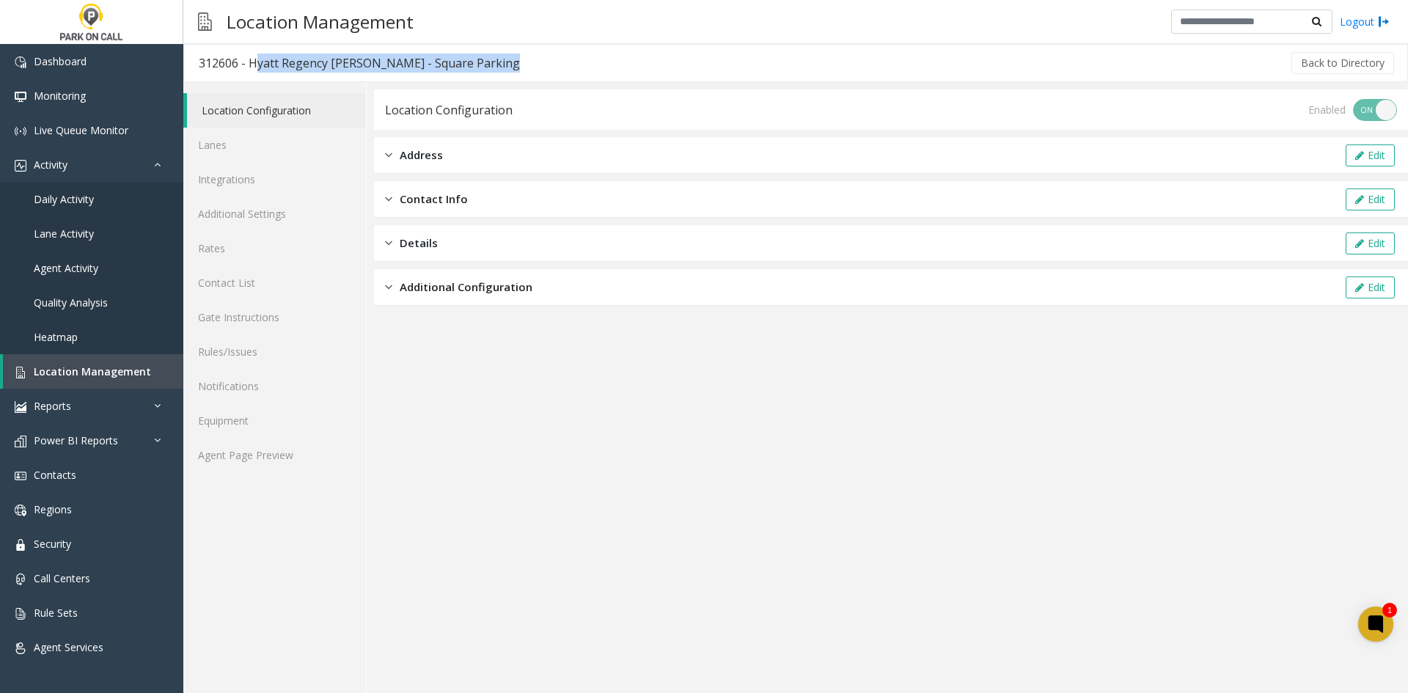
drag, startPoint x: 486, startPoint y: 60, endPoint x: 249, endPoint y: 69, distance: 237.1
click at [249, 69] on div "312606 - Hyatt Regency [PERSON_NAME] - Square Parking Back to Directory" at bounding box center [795, 63] width 1225 height 38
copy div "Hyatt Regency [PERSON_NAME] - Square Parking"
